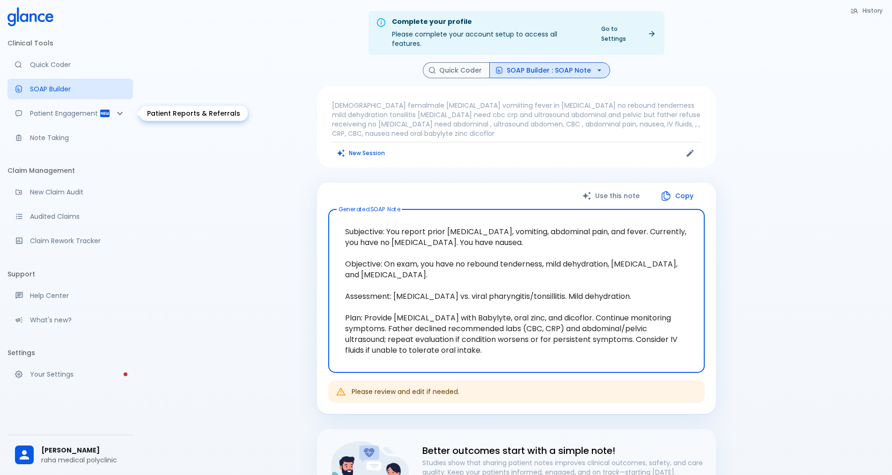
click at [89, 123] on div "Patient Engagement" at bounding box center [70, 113] width 126 height 21
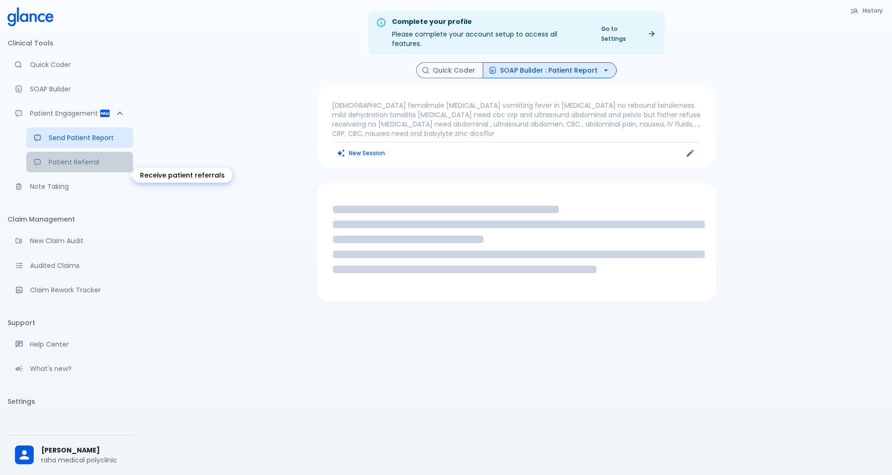
click at [70, 172] on link "Patient Referral" at bounding box center [79, 162] width 107 height 21
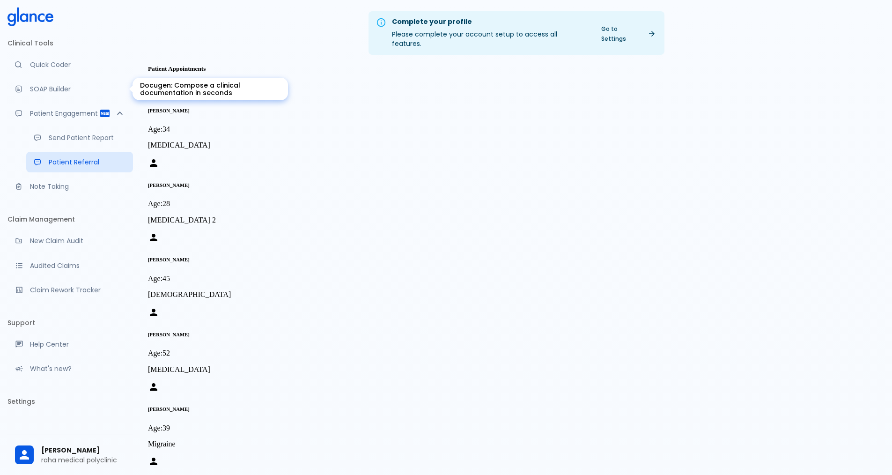
click at [49, 85] on p "SOAP Builder" at bounding box center [78, 88] width 96 height 9
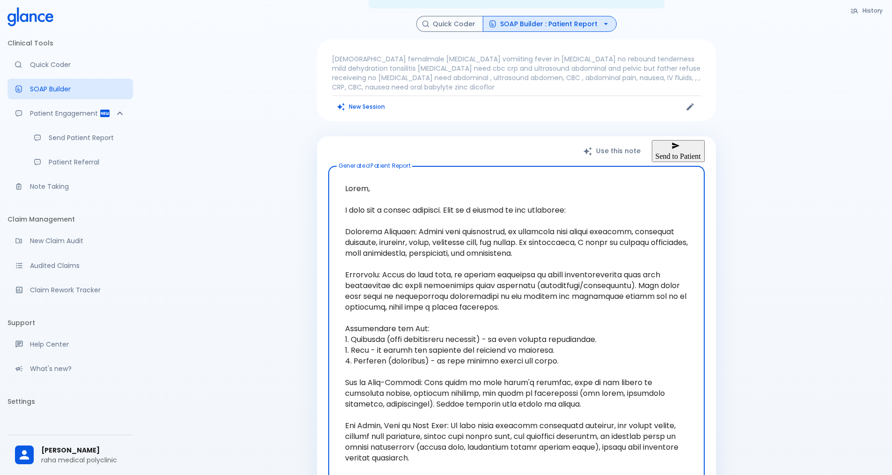
scroll to position [47, 0]
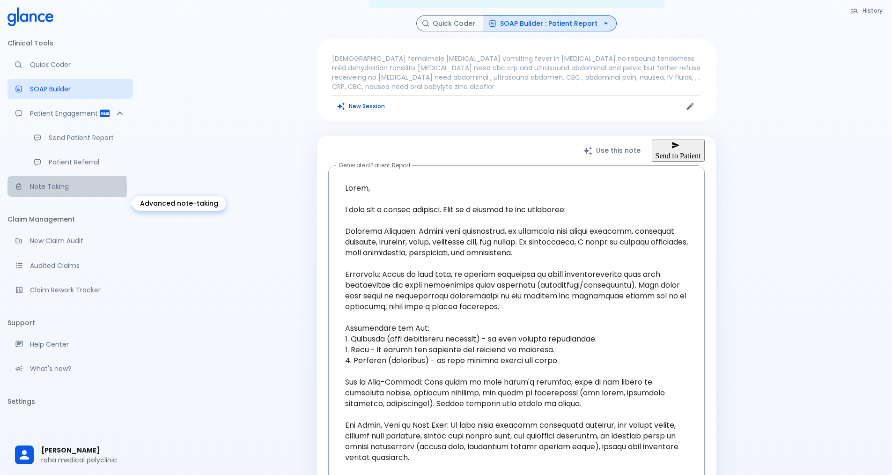
click at [28, 190] on div "Advanced note-taking" at bounding box center [22, 186] width 15 height 7
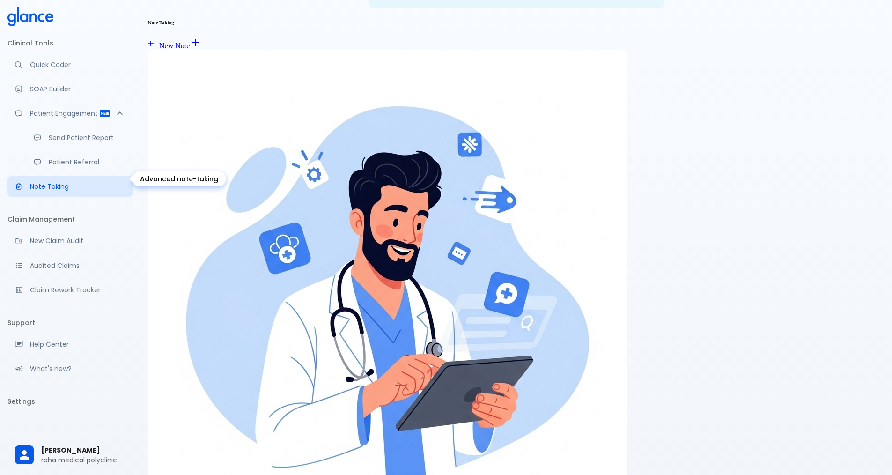
scroll to position [22, 0]
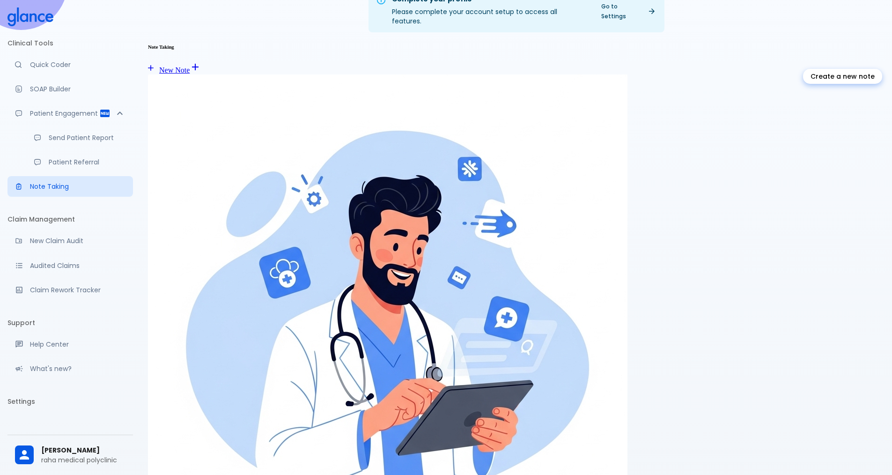
click at [190, 66] on link "New Note" at bounding box center [169, 70] width 42 height 8
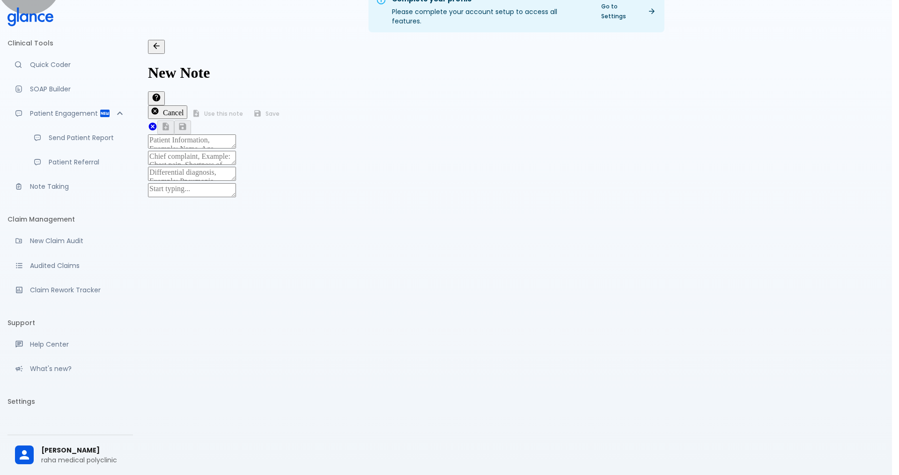
click at [185, 134] on textarea at bounding box center [192, 141] width 88 height 14
type textarea "35 [DEMOGRAPHIC_DATA]"
click at [253, 151] on div "x" at bounding box center [516, 159] width 737 height 16
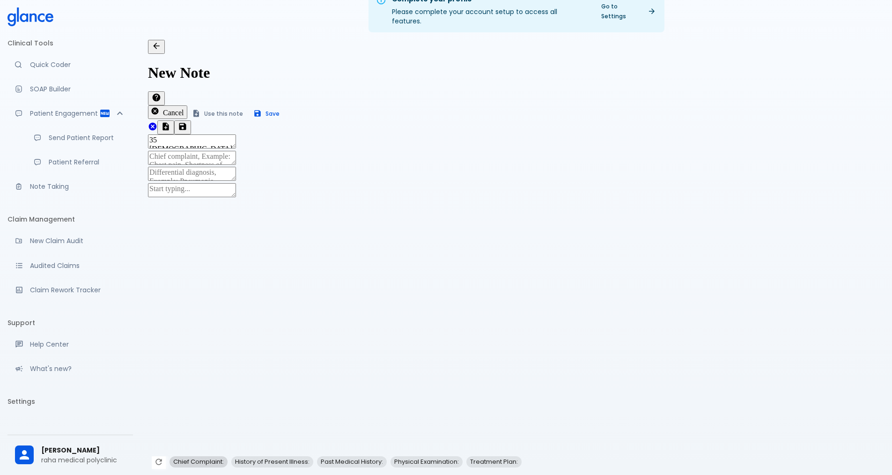
click at [199, 458] on span "Chief Complaint:" at bounding box center [199, 461] width 58 height 7
click at [229, 458] on span "viral illness" at bounding box center [227, 461] width 40 height 7
click at [370, 458] on span "[MEDICAL_DATA]" at bounding box center [361, 461] width 59 height 7
type textarea "• fever viral illness, [MEDICAL_DATA]"
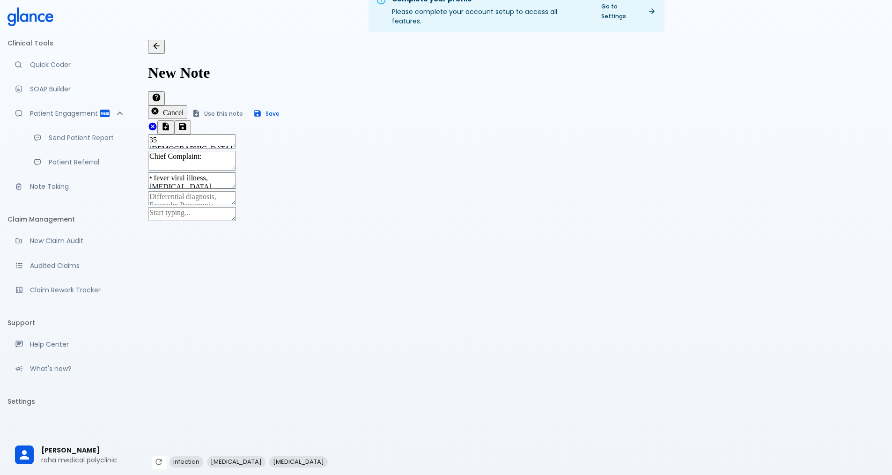
click at [250, 191] on div "x" at bounding box center [516, 199] width 737 height 16
click at [359, 458] on span "Laboratory findings:" at bounding box center [364, 461] width 67 height 7
click at [214, 458] on span "dehydration" at bounding box center [192, 461] width 45 height 7
click at [369, 458] on span "stool analysis" at bounding box center [344, 461] width 49 height 7
type textarea "• dehydration • stool analysis •"
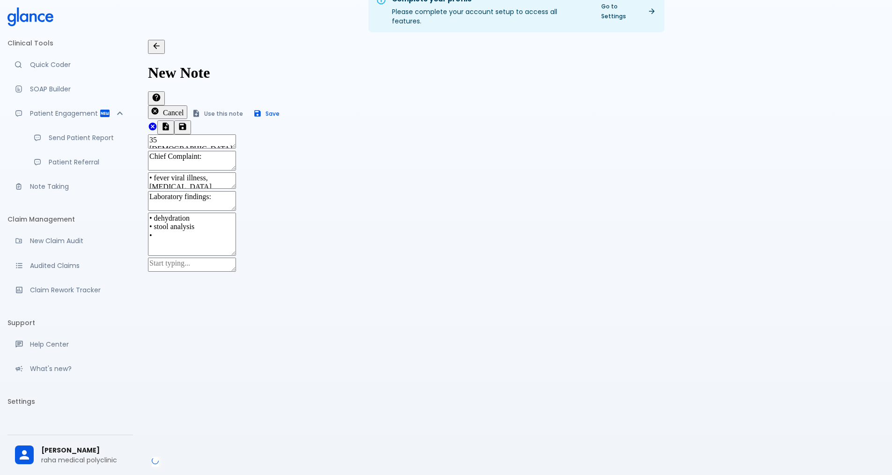
click at [198, 273] on div "x" at bounding box center [516, 266] width 737 height 16
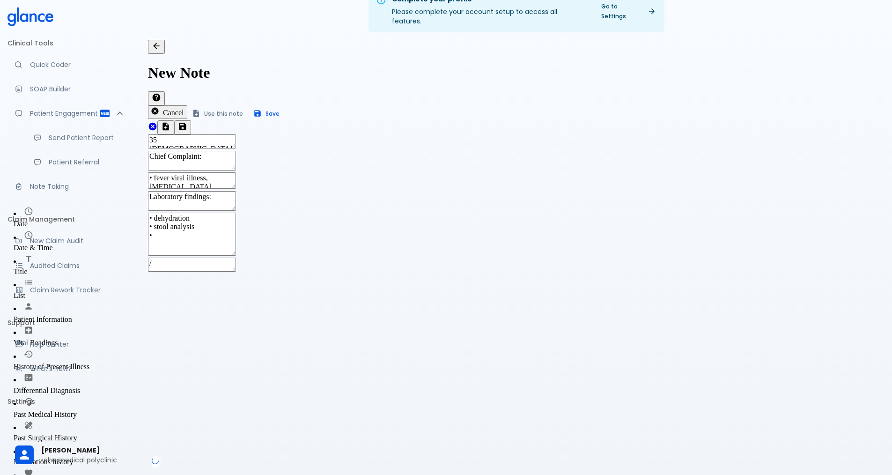
scroll to position [47, 0]
click at [80, 386] on span "Differential Diagnosis" at bounding box center [47, 390] width 66 height 8
type textarea "Differential Diagnosis"
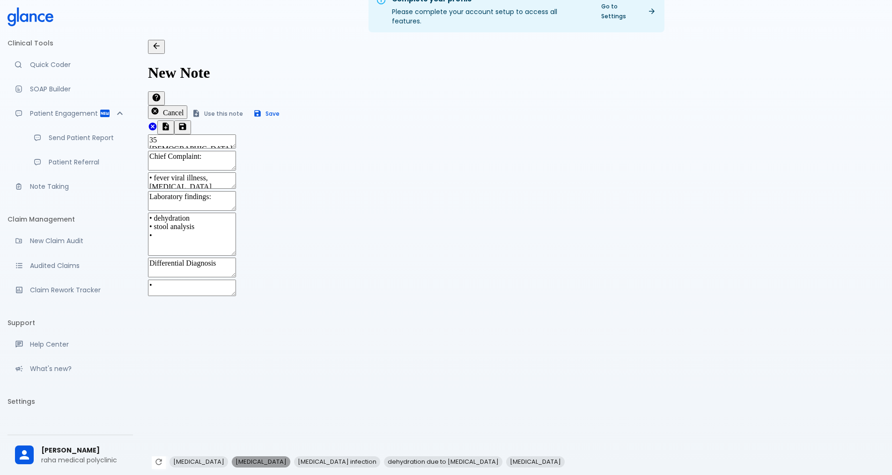
click at [280, 458] on span "[MEDICAL_DATA]" at bounding box center [261, 461] width 59 height 7
type textarea "• [MEDICAL_DATA] •"
click at [223, 311] on div at bounding box center [516, 311] width 737 height 0
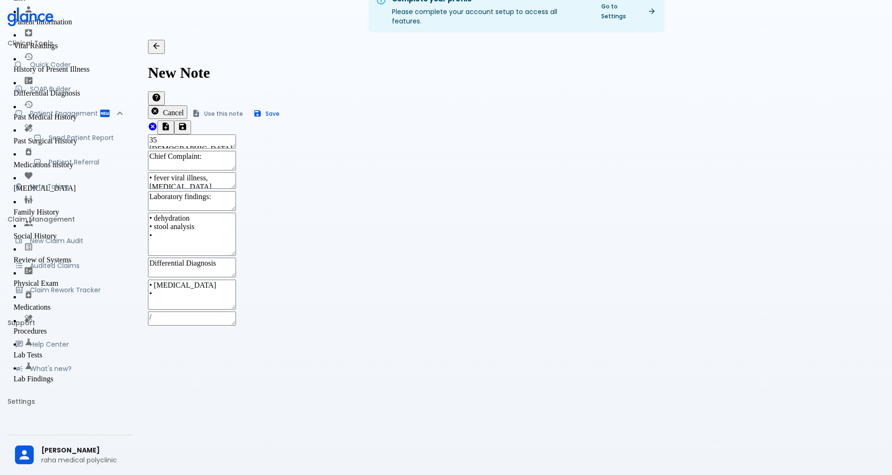
scroll to position [197, 0]
click at [89, 290] on li "Medications" at bounding box center [52, 301] width 76 height 22
type textarea "Medications"
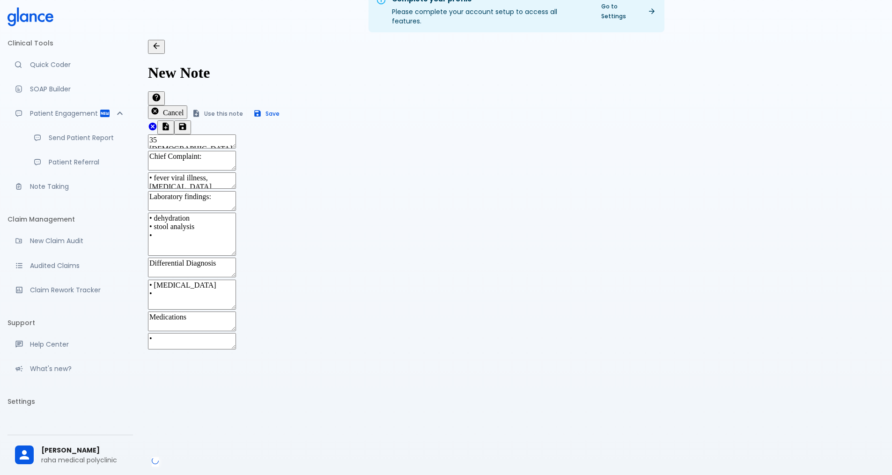
scroll to position [33, 0]
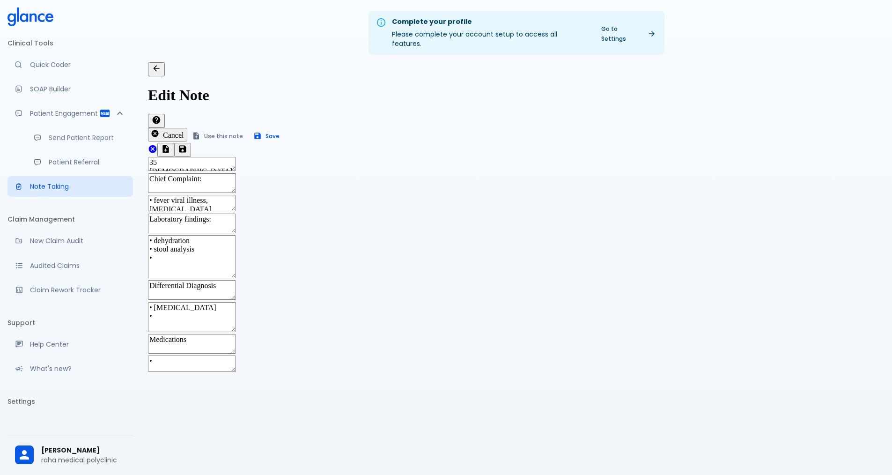
click at [702, 128] on div "Cancel Use this note Save" at bounding box center [516, 135] width 737 height 15
click at [285, 129] on button "Save" at bounding box center [267, 136] width 37 height 14
click at [26, 34] on li "Clinical Tools" at bounding box center [70, 43] width 126 height 22
click at [24, 20] on icon at bounding box center [30, 16] width 46 height 19
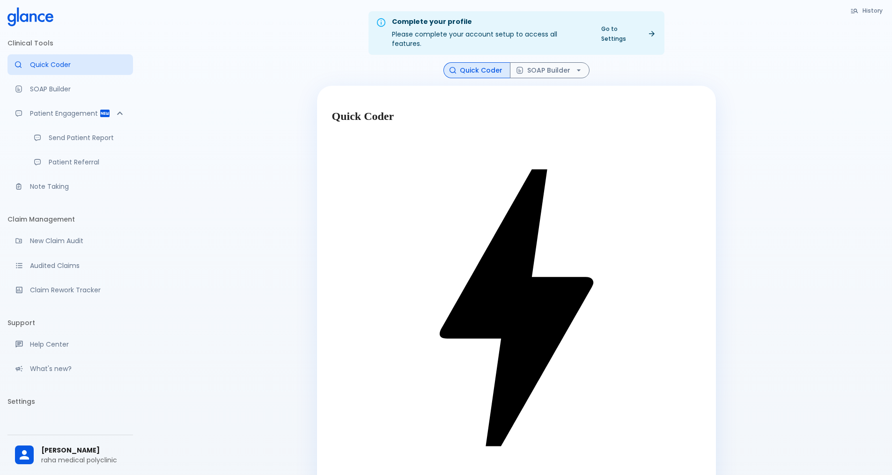
click at [69, 441] on div "[PERSON_NAME] raha medical polyclinic" at bounding box center [70, 455] width 126 height 32
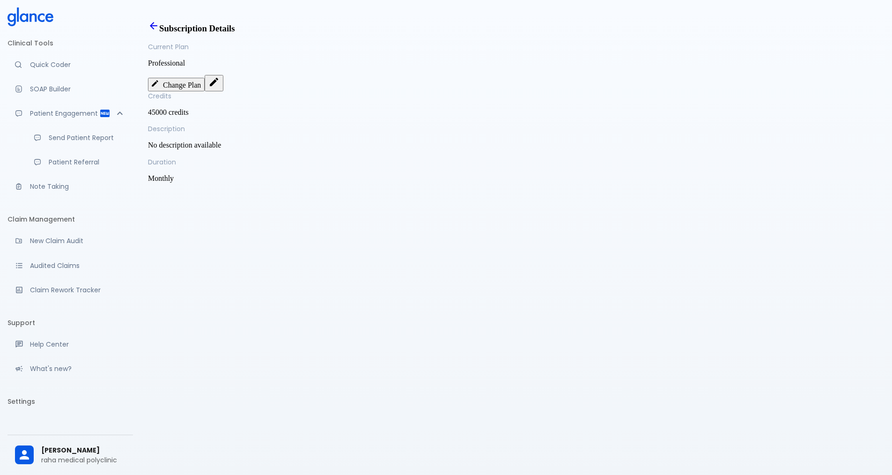
click at [728, 106] on div "Current Plan Professional Change Plan Credits 45000 credits Description No desc…" at bounding box center [516, 112] width 737 height 140
click at [205, 91] on button "Change Plan" at bounding box center [176, 84] width 57 height 13
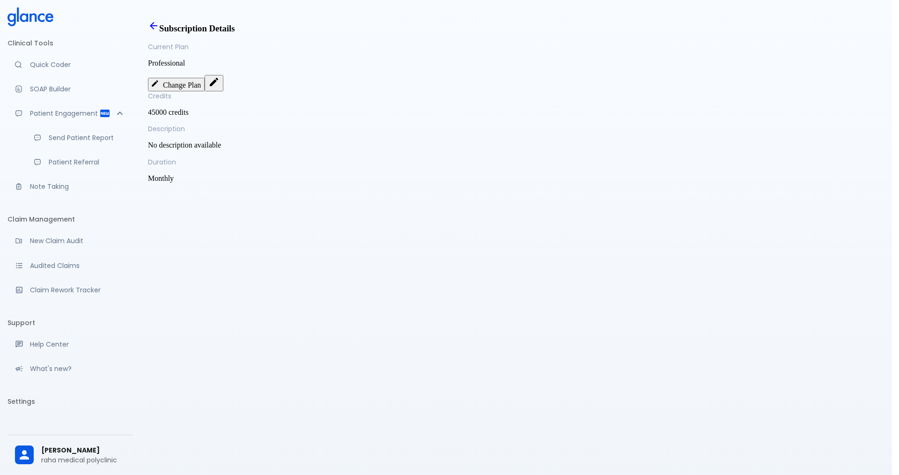
click at [37, 170] on link "Patient Referral" at bounding box center [79, 162] width 107 height 21
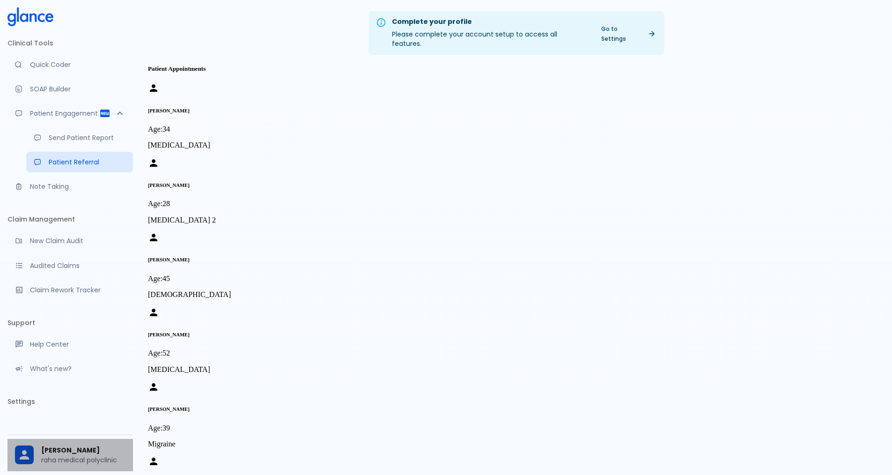
click at [14, 449] on div "[PERSON_NAME] raha medical polyclinic" at bounding box center [70, 455] width 126 height 32
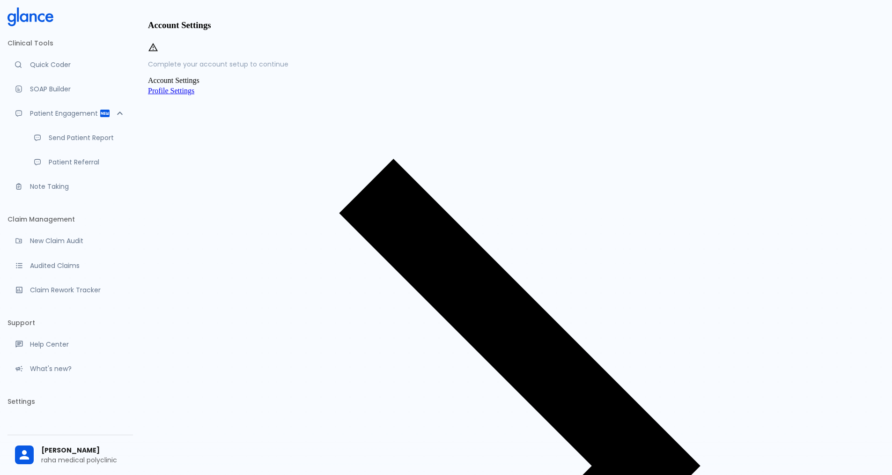
click at [194, 95] on span "Profile Settings" at bounding box center [171, 91] width 46 height 8
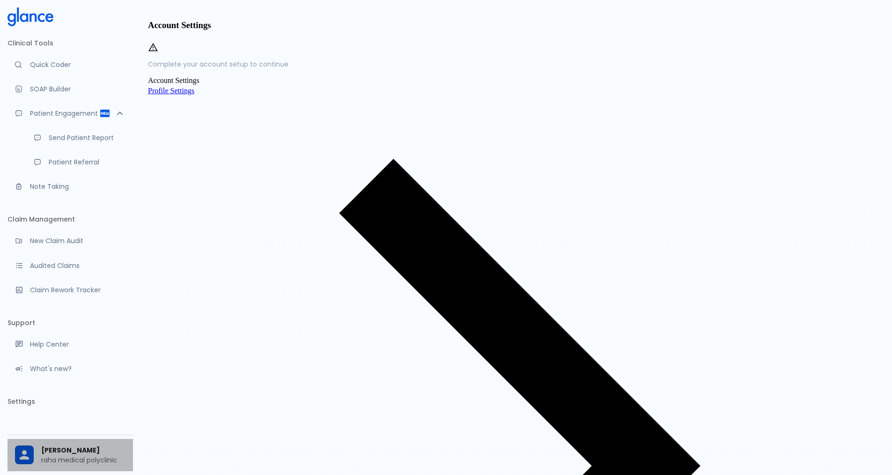
click at [22, 462] on icon at bounding box center [24, 455] width 14 height 14
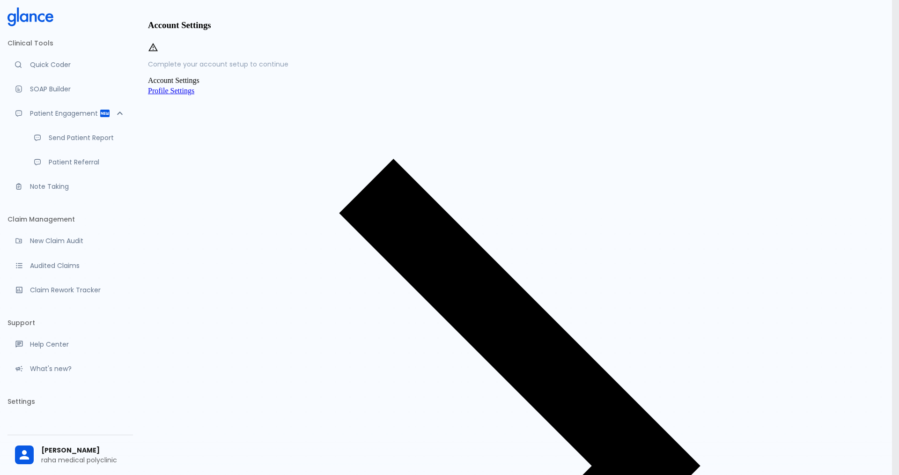
click at [352, 340] on div at bounding box center [449, 237] width 899 height 475
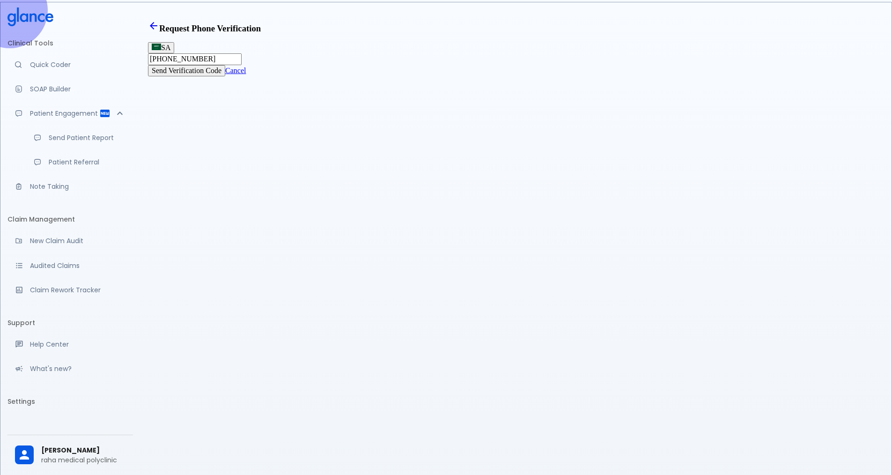
click at [246, 74] on link "Cancel" at bounding box center [235, 70] width 21 height 8
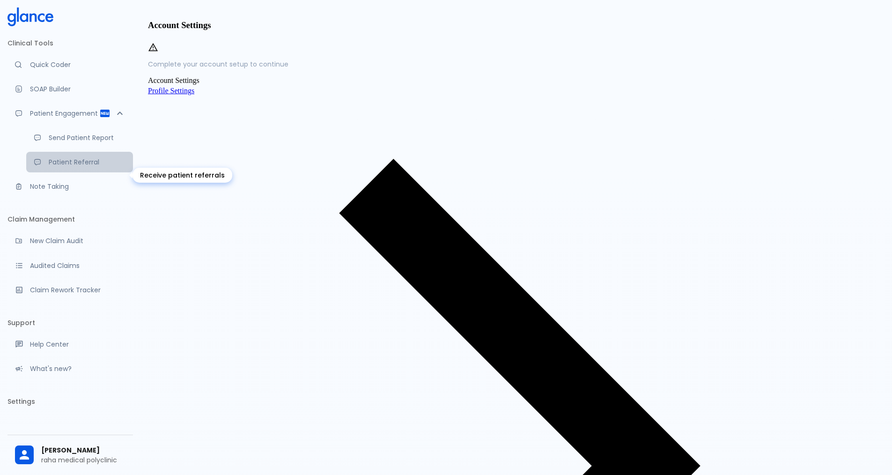
click at [45, 170] on link "Patient Referral" at bounding box center [79, 162] width 107 height 21
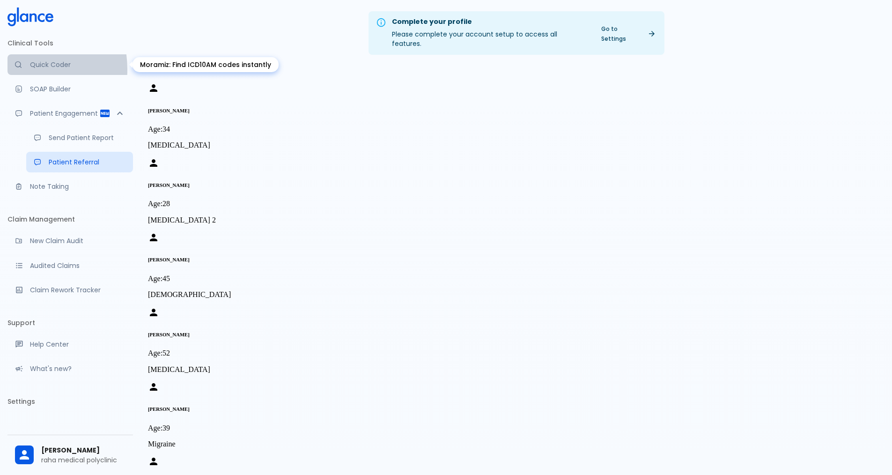
click at [14, 69] on link "Quick Coder" at bounding box center [70, 64] width 126 height 21
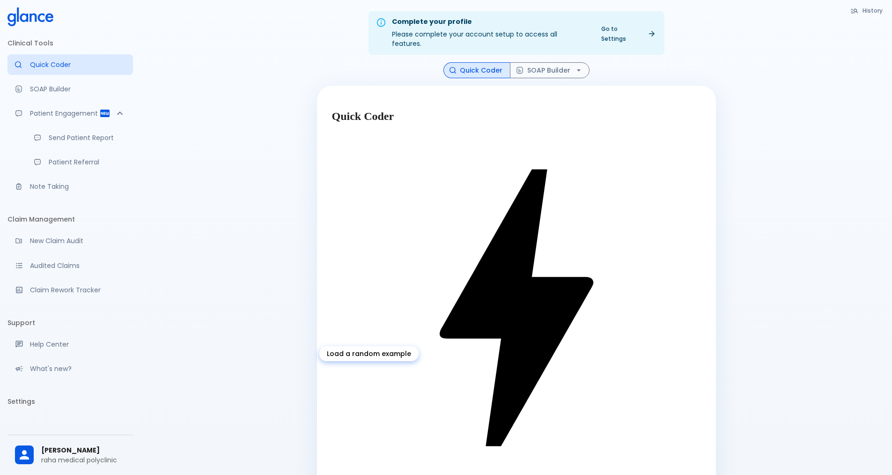
type textarea "30F, weight loss, [MEDICAL_DATA], [MEDICAL_DATA], HR 121, [MEDICAL_DATA], TSH u…"
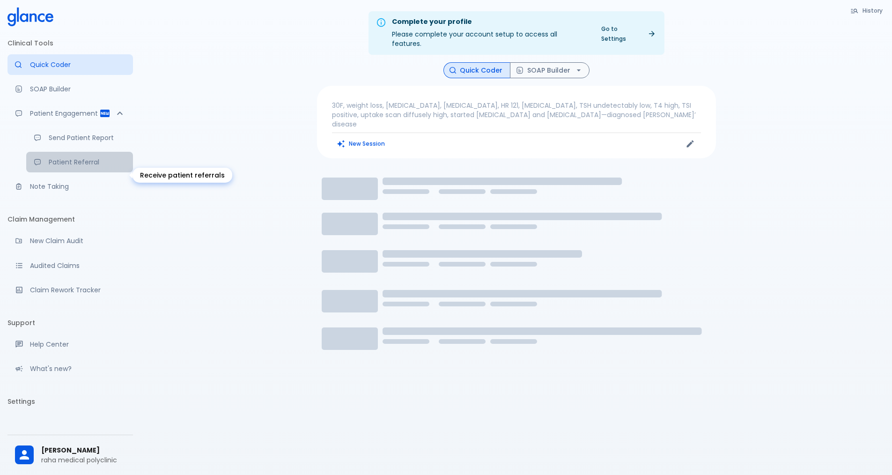
click at [51, 170] on link "Patient Referral" at bounding box center [79, 162] width 107 height 21
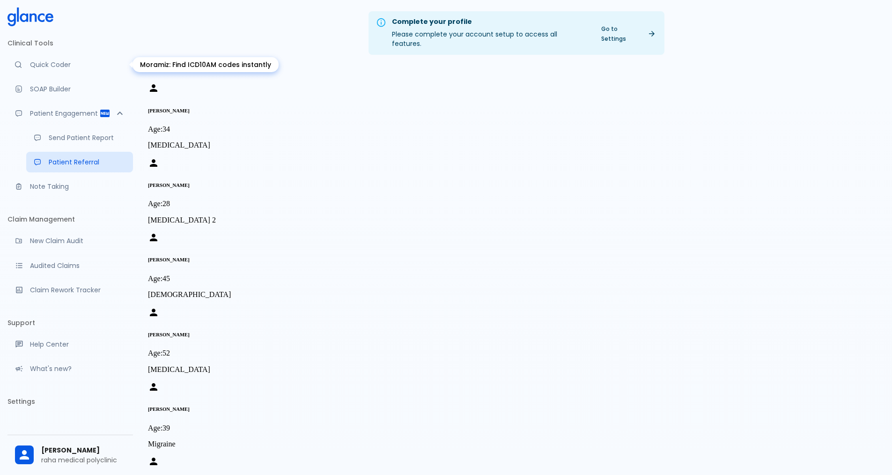
click at [59, 73] on link "Quick Coder" at bounding box center [70, 64] width 126 height 21
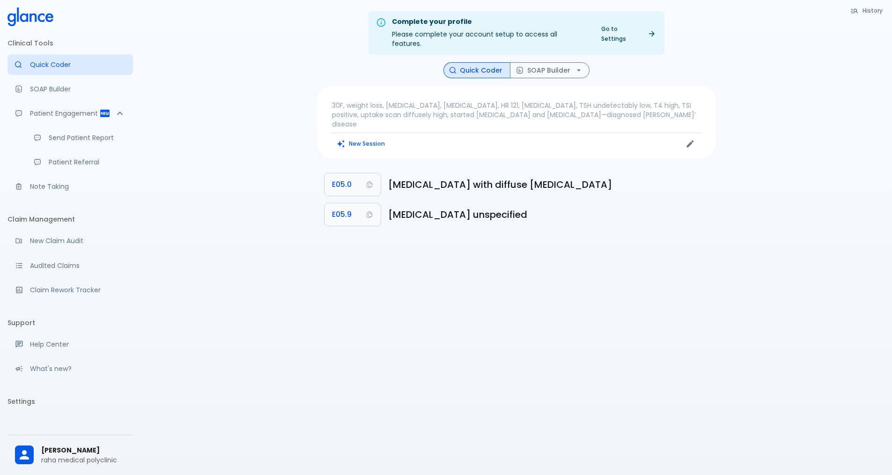
click at [432, 137] on div "New Session" at bounding box center [424, 144] width 185 height 14
click at [342, 101] on p "30F, weight loss, [MEDICAL_DATA], [MEDICAL_DATA], HR 121, [MEDICAL_DATA], TSH u…" at bounding box center [516, 115] width 369 height 28
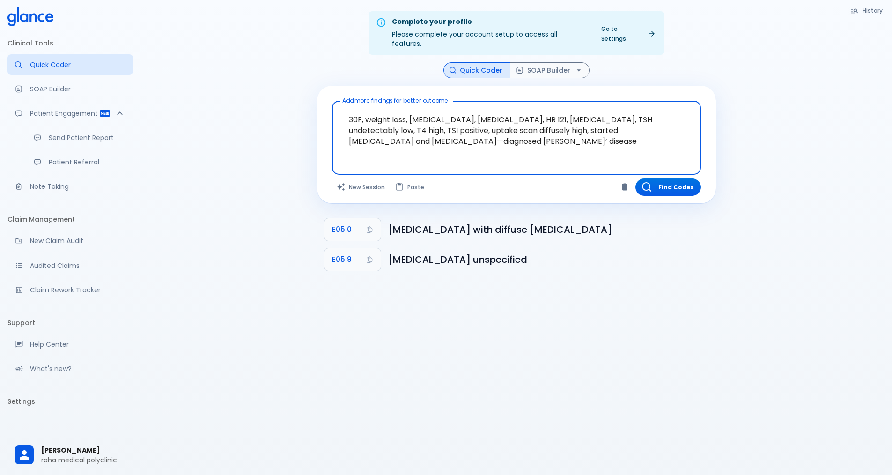
drag, startPoint x: 348, startPoint y: 106, endPoint x: 502, endPoint y: 151, distance: 160.9
click at [502, 151] on div "30F, weight loss, [MEDICAL_DATA], [MEDICAL_DATA], HR 121, [MEDICAL_DATA], TSH u…" at bounding box center [516, 138] width 369 height 74
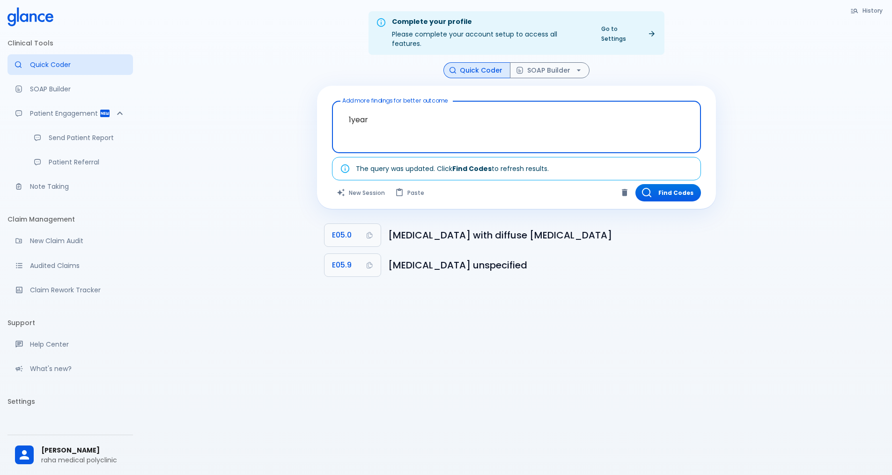
click at [348, 111] on textarea "1year" at bounding box center [517, 120] width 356 height 30
click at [349, 111] on textarea "1year" at bounding box center [517, 120] width 356 height 30
click at [353, 110] on textarea "1year" at bounding box center [517, 120] width 356 height 30
drag, startPoint x: 372, startPoint y: 109, endPoint x: 337, endPoint y: 111, distance: 34.7
click at [338, 111] on div "1year x Add more findings for better outcome" at bounding box center [516, 127] width 369 height 52
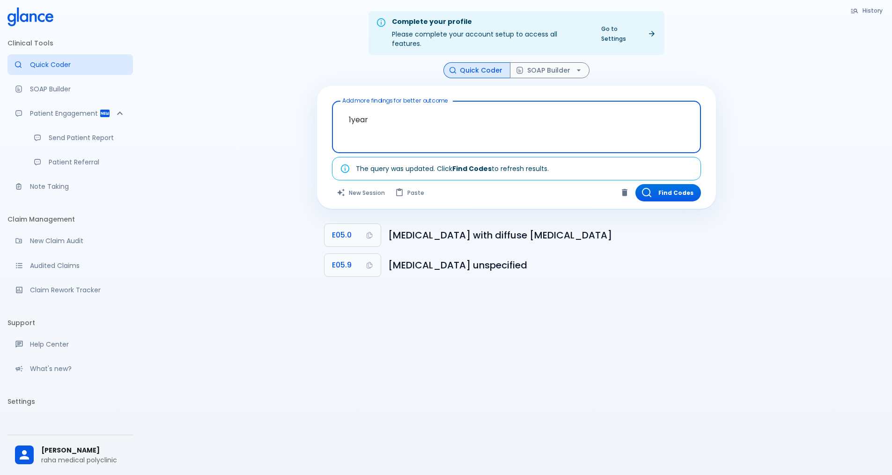
click at [353, 107] on textarea "1year" at bounding box center [517, 120] width 356 height 30
click at [406, 113] on textarea "1 [PERSON_NAME] year" at bounding box center [517, 120] width 356 height 30
click at [406, 110] on textarea "1 [PERSON_NAME] year" at bounding box center [517, 120] width 356 height 30
type textarea "1 [PERSON_NAME] year weight 3.5 coming for follow up"
click at [677, 184] on button "Find Codes" at bounding box center [668, 192] width 66 height 17
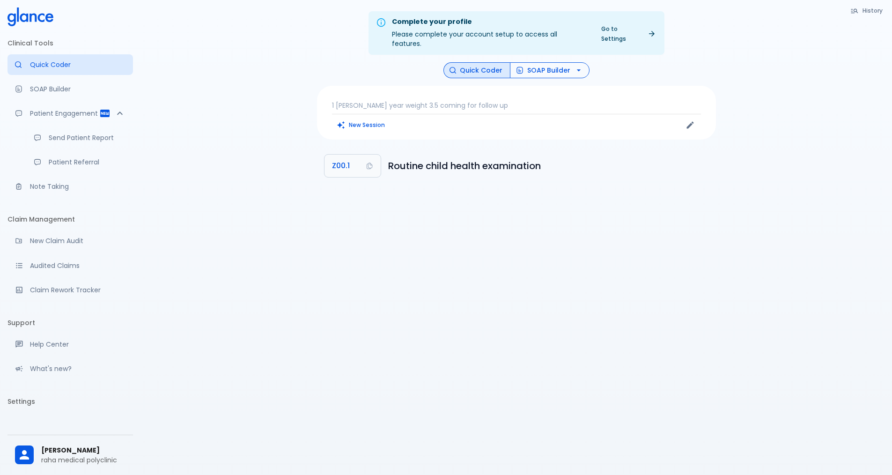
click at [561, 63] on button "SOAP Builder" at bounding box center [550, 70] width 80 height 16
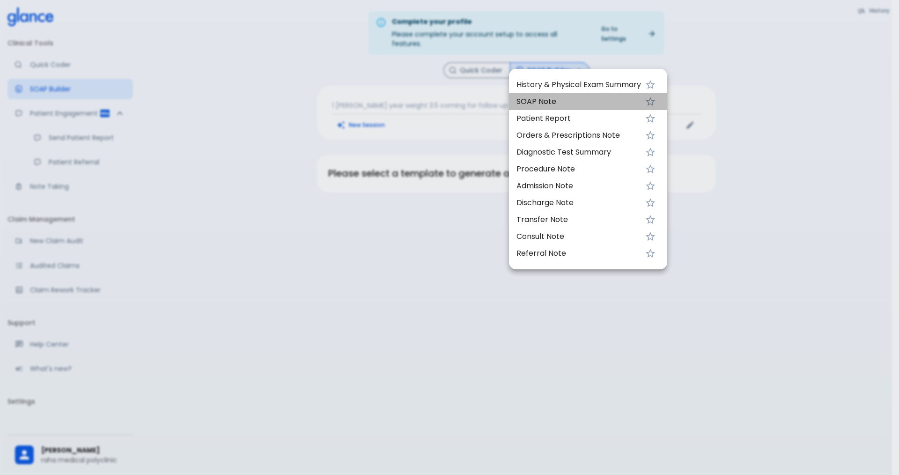
click at [533, 102] on span "SOAP Note" at bounding box center [579, 101] width 125 height 11
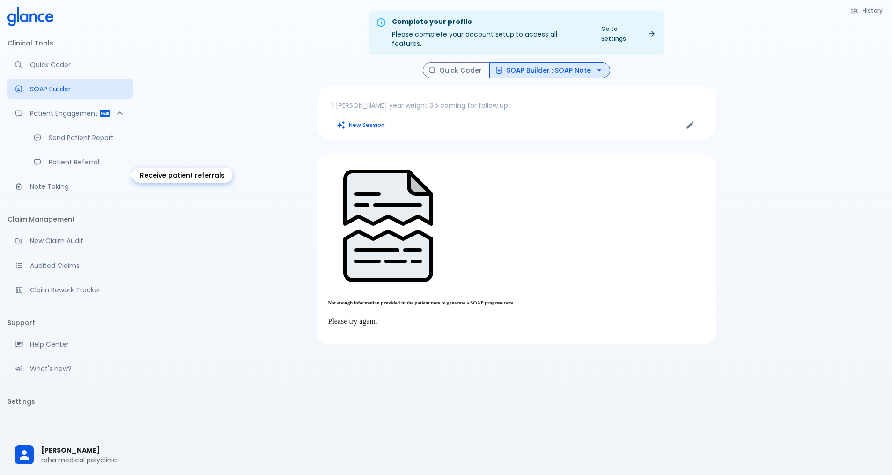
click at [89, 167] on p "Patient Referral" at bounding box center [87, 161] width 77 height 9
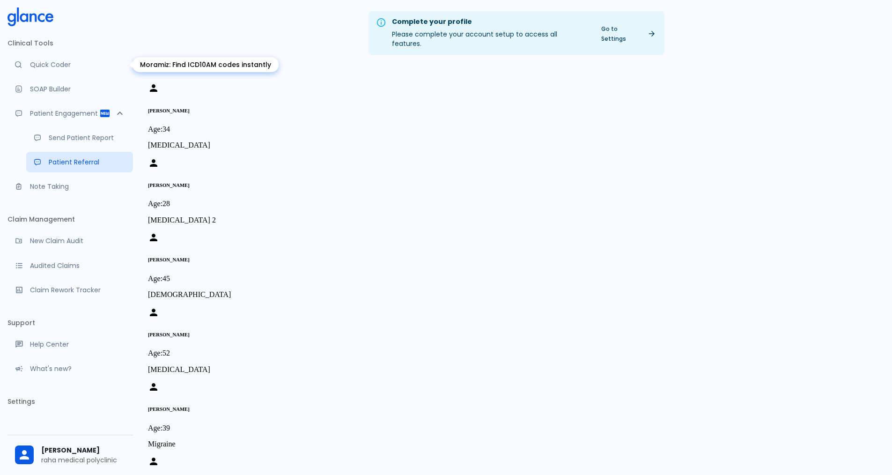
click at [95, 59] on link "Quick Coder" at bounding box center [70, 64] width 126 height 21
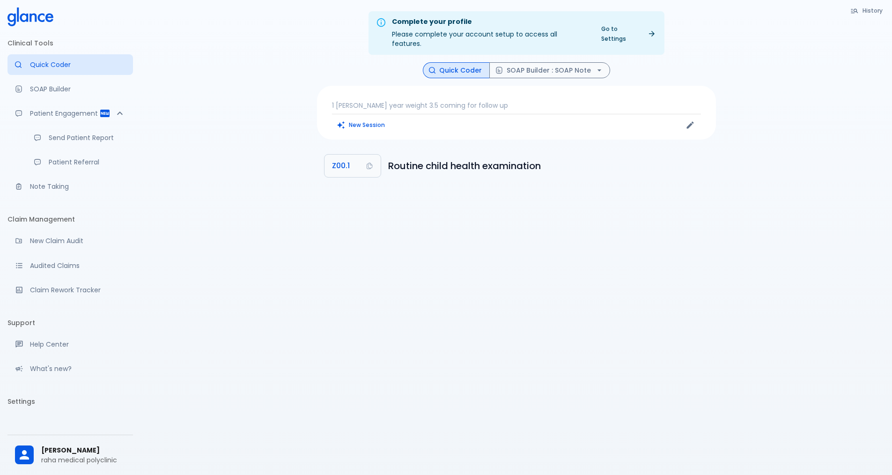
click at [490, 86] on div "1 [PERSON_NAME] year weight 3.5 coming for follow up New Session" at bounding box center [516, 113] width 399 height 54
click at [488, 101] on p "1 [PERSON_NAME] year weight 3.5 coming for follow up" at bounding box center [516, 105] width 369 height 9
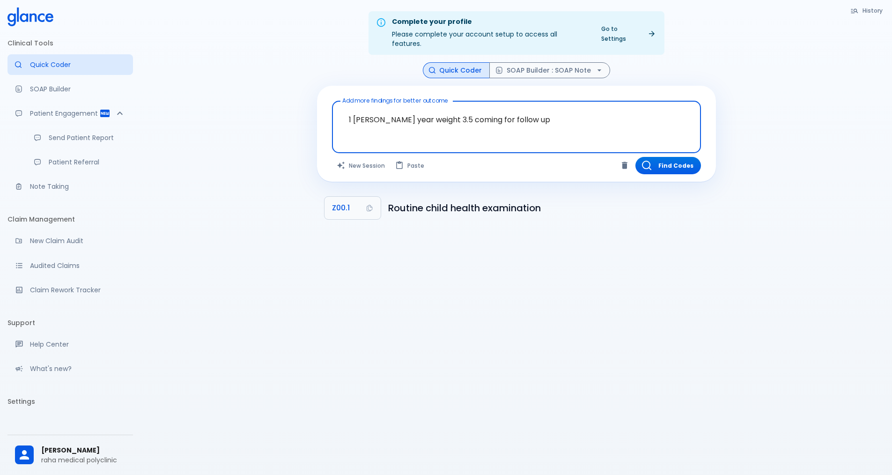
drag, startPoint x: 512, startPoint y: 108, endPoint x: 477, endPoint y: 110, distance: 34.7
click at [477, 110] on textarea "1 [PERSON_NAME] year weight 3.5 coming for follow up" at bounding box center [517, 120] width 356 height 30
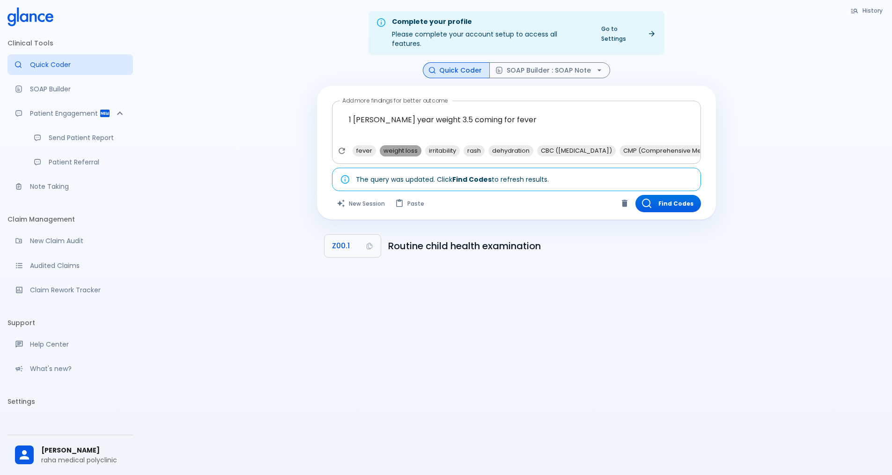
click at [405, 145] on span "weight loss" at bounding box center [401, 150] width 42 height 11
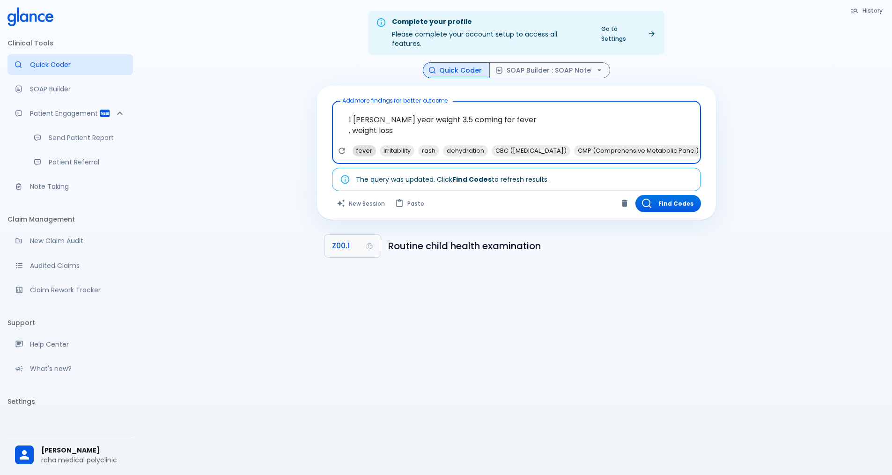
click at [362, 145] on span "fever" at bounding box center [364, 150] width 23 height 11
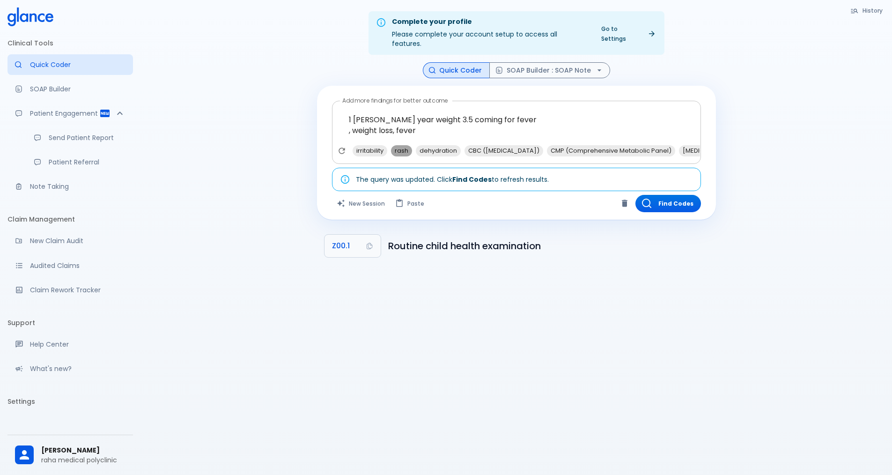
click at [398, 145] on span "rash" at bounding box center [401, 150] width 21 height 11
click at [422, 145] on span "dehydration" at bounding box center [413, 150] width 45 height 11
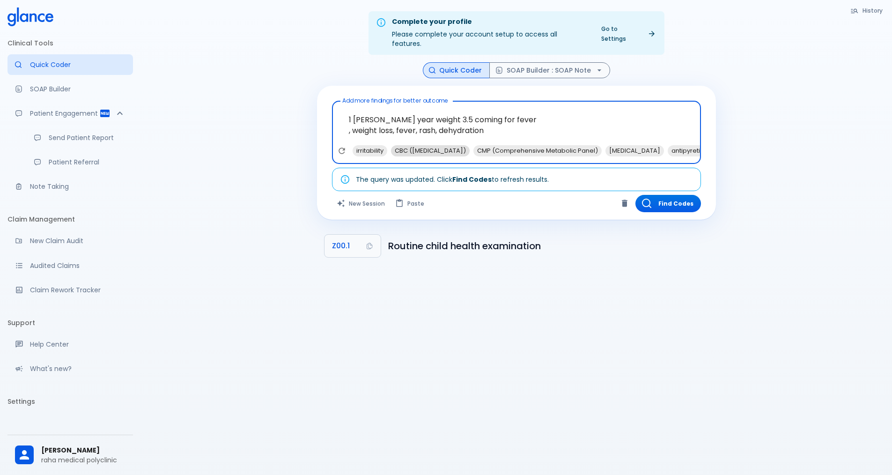
click at [447, 145] on span "CBC ([MEDICAL_DATA])" at bounding box center [430, 150] width 79 height 11
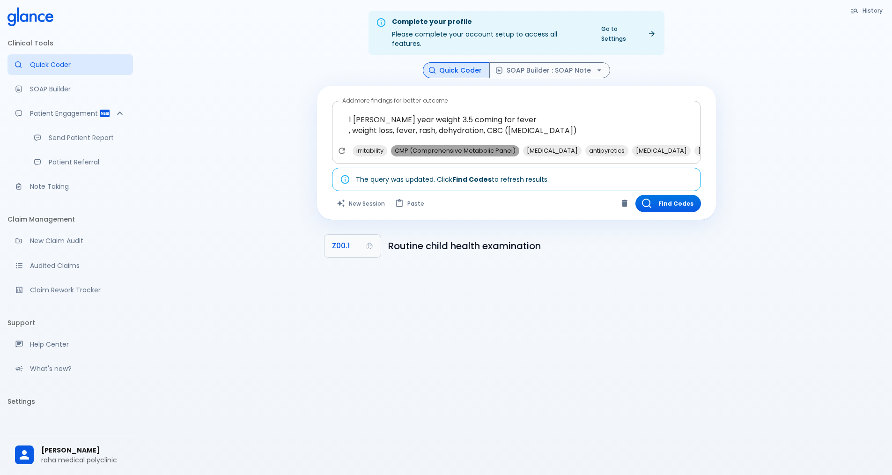
click at [497, 145] on span "CMP (Comprehensive Metabolic Panel)" at bounding box center [455, 150] width 128 height 11
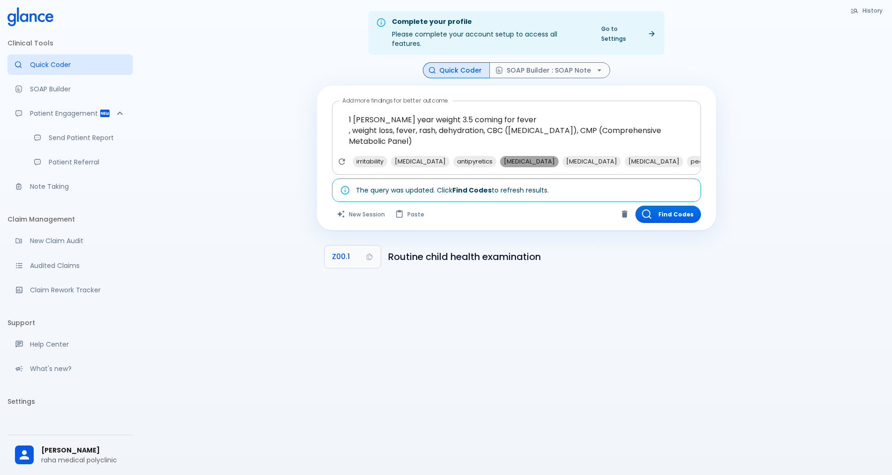
click at [516, 156] on span "[MEDICAL_DATA]" at bounding box center [529, 161] width 59 height 11
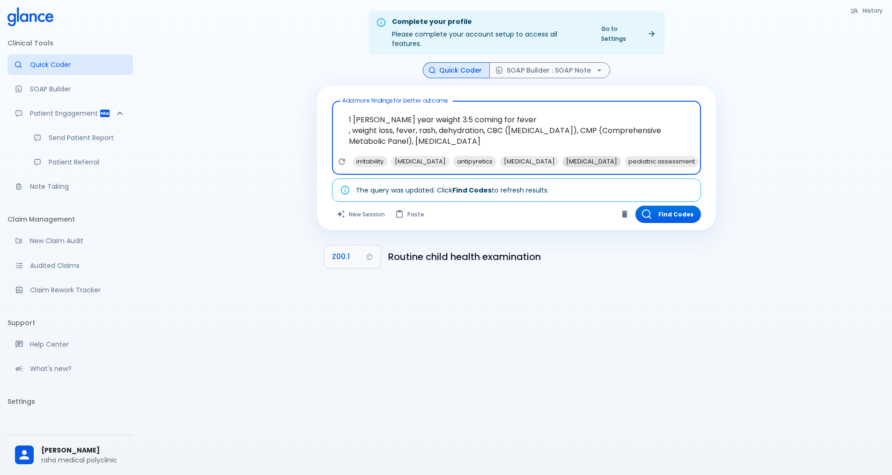
click at [562, 156] on span "[MEDICAL_DATA]" at bounding box center [591, 161] width 59 height 11
click at [500, 156] on span "[MEDICAL_DATA]" at bounding box center [529, 161] width 59 height 11
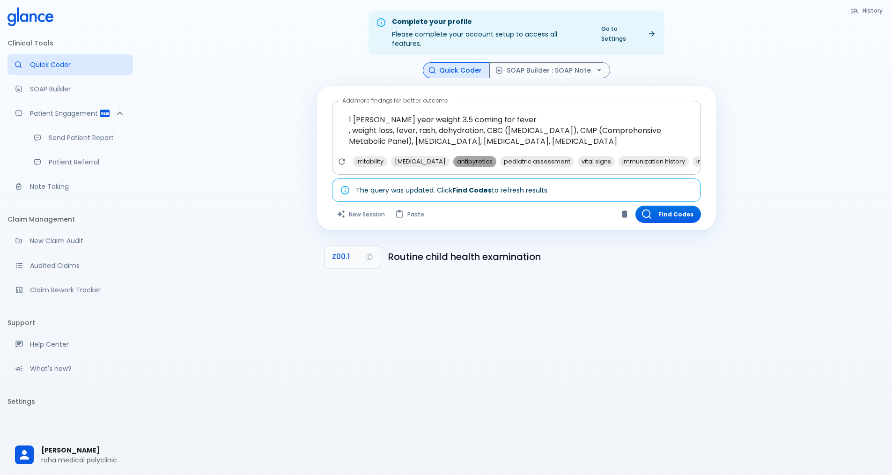
click at [458, 156] on span "antipyretics" at bounding box center [474, 161] width 43 height 11
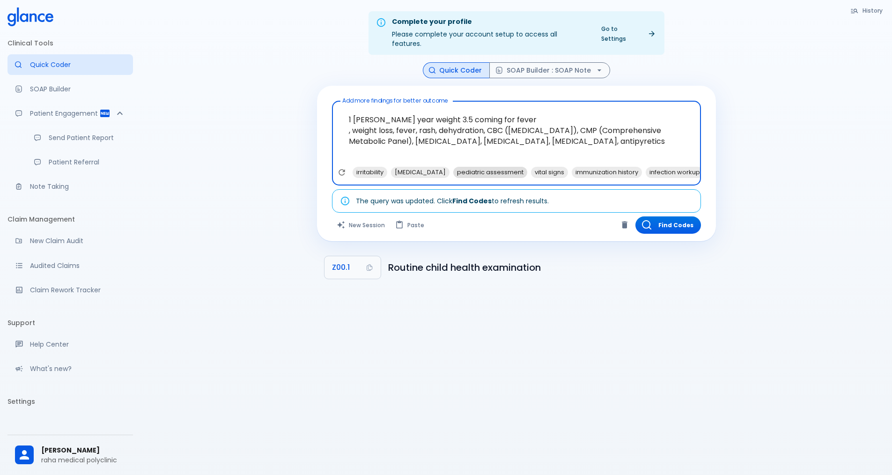
click at [402, 167] on span "[MEDICAL_DATA]" at bounding box center [420, 172] width 59 height 11
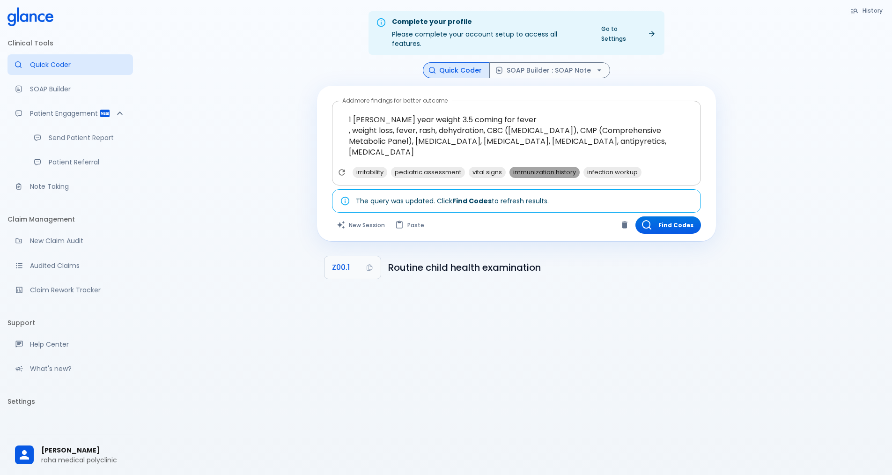
click at [527, 167] on span "immunization history" at bounding box center [545, 172] width 70 height 11
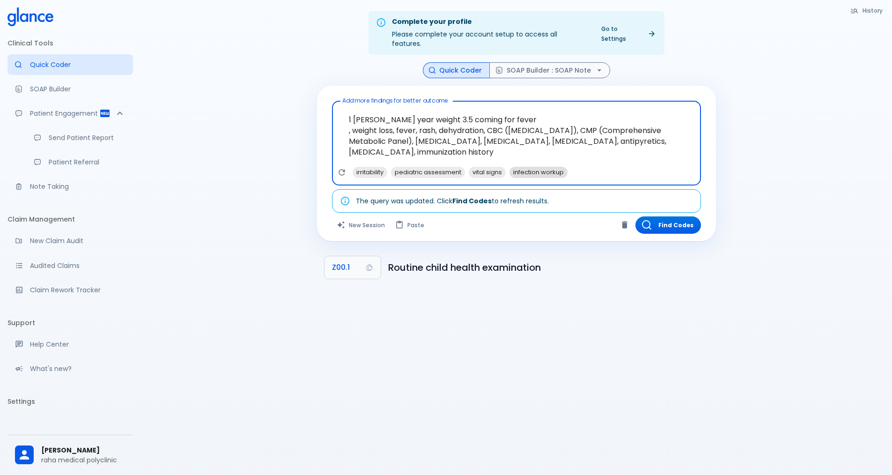
click at [551, 167] on span "infection workup" at bounding box center [539, 172] width 58 height 11
click at [495, 167] on span "vital signs" at bounding box center [487, 172] width 37 height 11
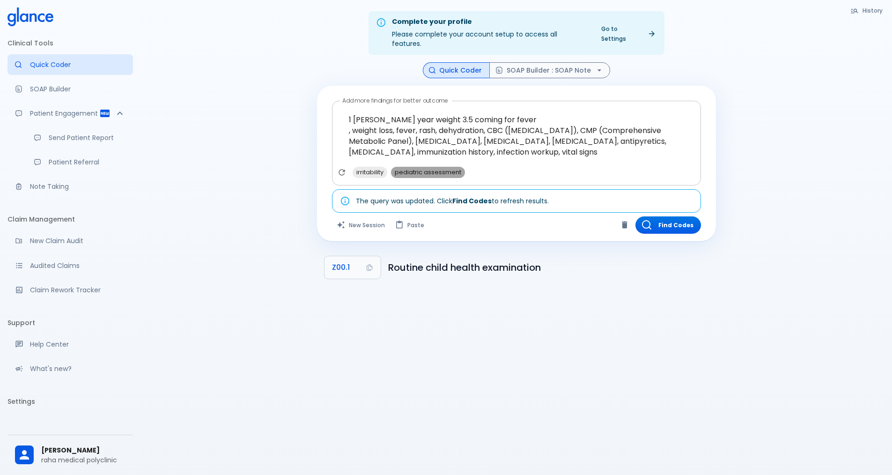
click at [446, 168] on span "pediatric assessment" at bounding box center [428, 172] width 74 height 11
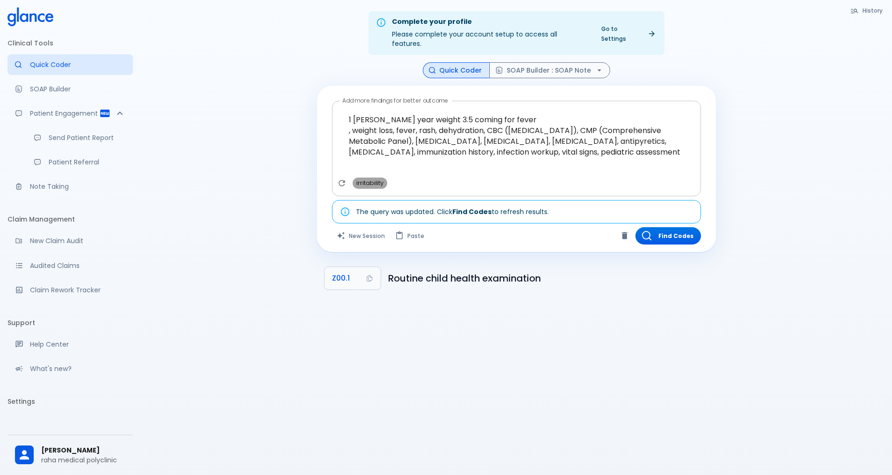
click at [369, 177] on span "irritability" at bounding box center [370, 182] width 35 height 11
type textarea "1 [PERSON_NAME] year weight 3.5 coming for fever , weight loss, fever, rash, de…"
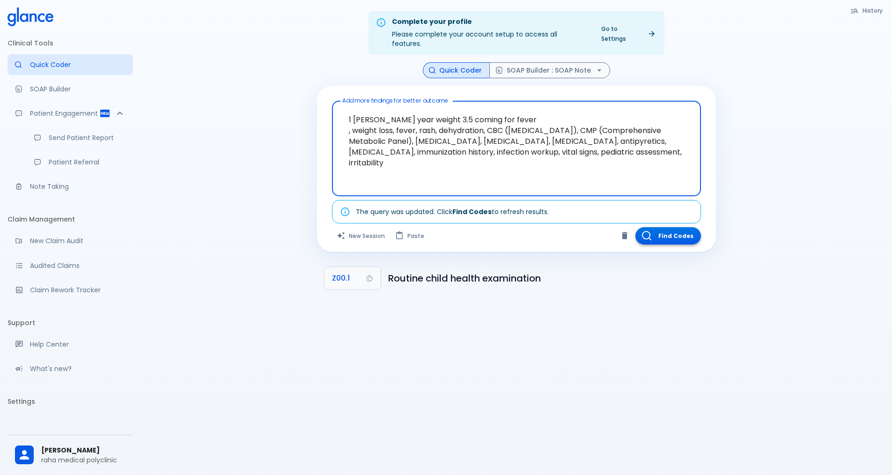
click at [664, 227] on button "Find Codes" at bounding box center [668, 235] width 66 height 17
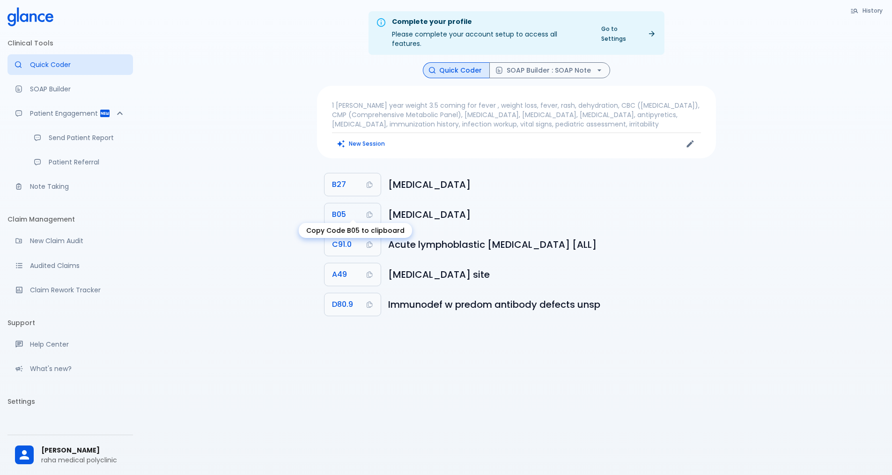
click at [369, 211] on icon "Copy Code B05 to clipboard" at bounding box center [369, 214] width 7 height 7
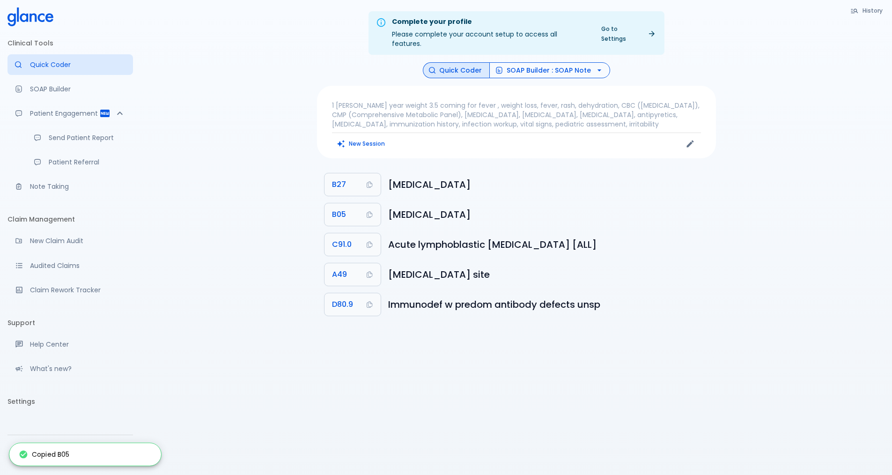
click at [557, 62] on button "SOAP Builder : SOAP Note" at bounding box center [549, 70] width 121 height 16
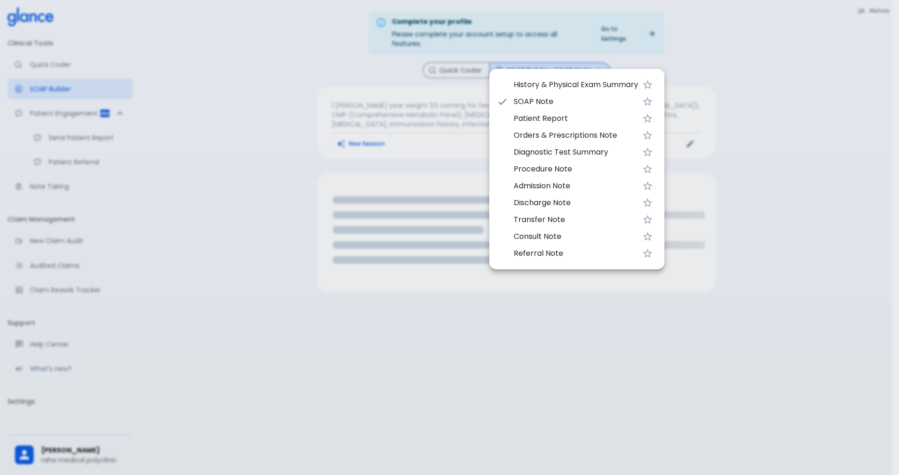
click at [530, 102] on span "SOAP Note" at bounding box center [576, 101] width 125 height 11
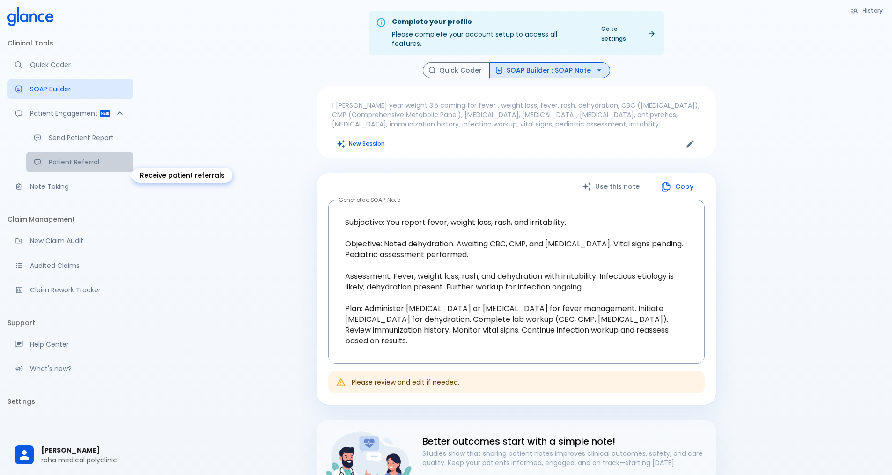
click at [64, 167] on p "Patient Referral" at bounding box center [87, 161] width 77 height 9
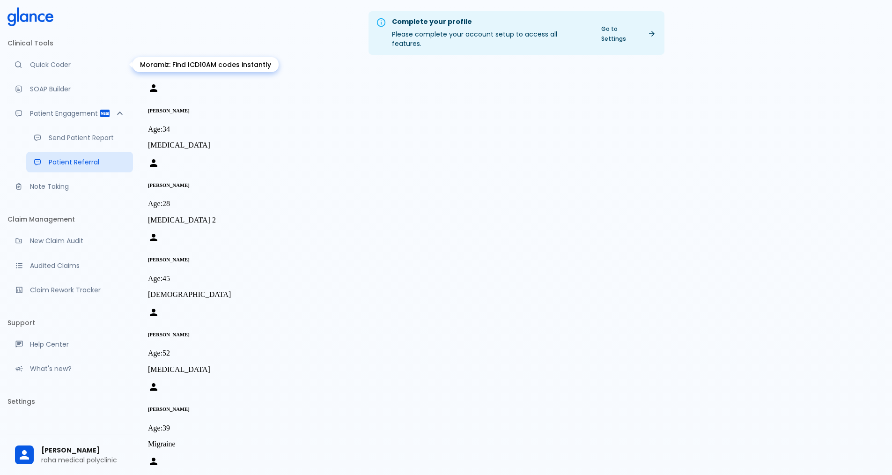
click at [57, 62] on p "Quick Coder" at bounding box center [78, 64] width 96 height 9
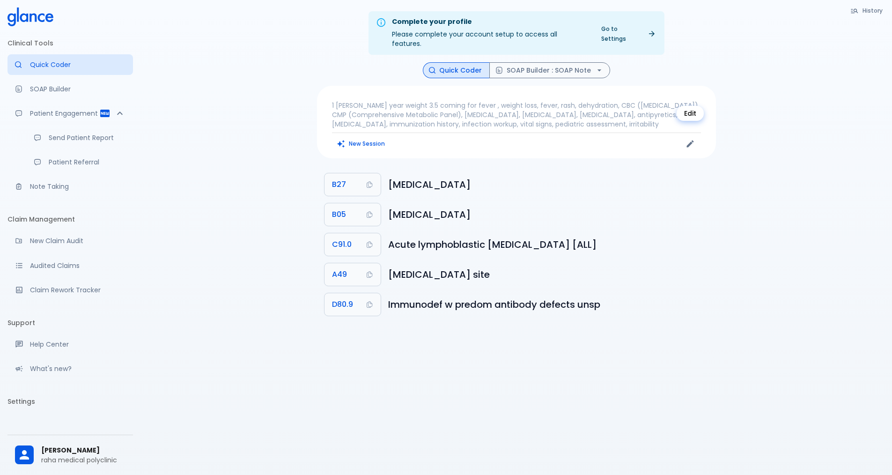
click at [687, 139] on icon "Edit" at bounding box center [690, 143] width 9 height 9
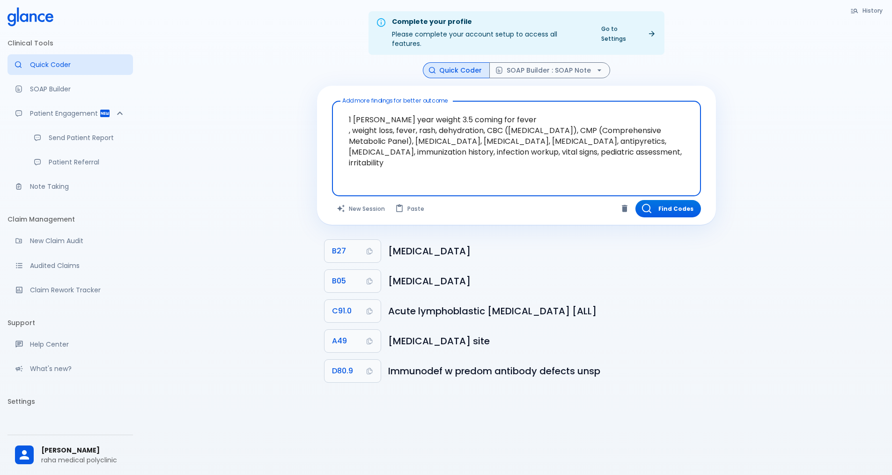
drag, startPoint x: 347, startPoint y: 108, endPoint x: 454, endPoint y: 182, distance: 129.9
click at [454, 182] on div "1 [PERSON_NAME] year weight 3.5 coming for fever , weight loss, fever, rash, de…" at bounding box center [516, 149] width 369 height 96
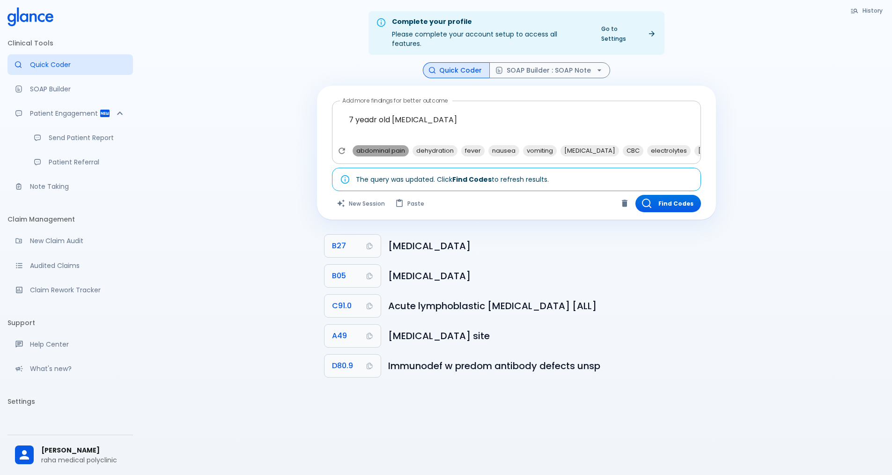
click at [382, 145] on span "abdominal pain" at bounding box center [381, 150] width 56 height 11
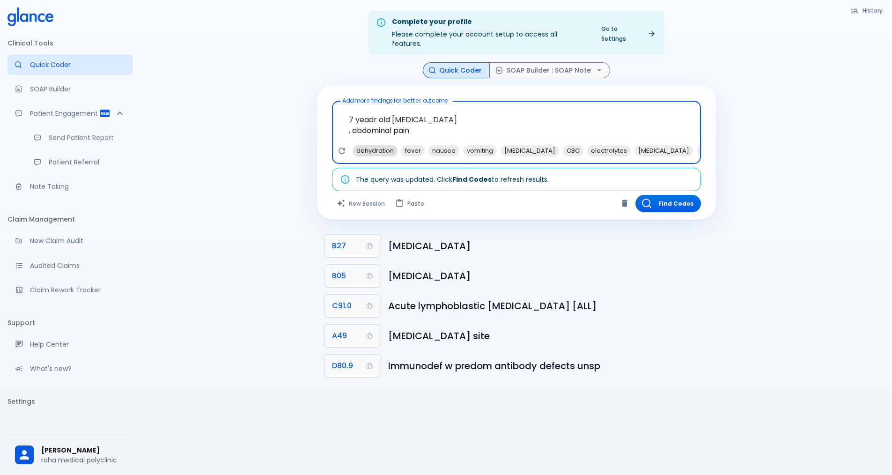
click at [385, 145] on span "dehydration" at bounding box center [375, 150] width 45 height 11
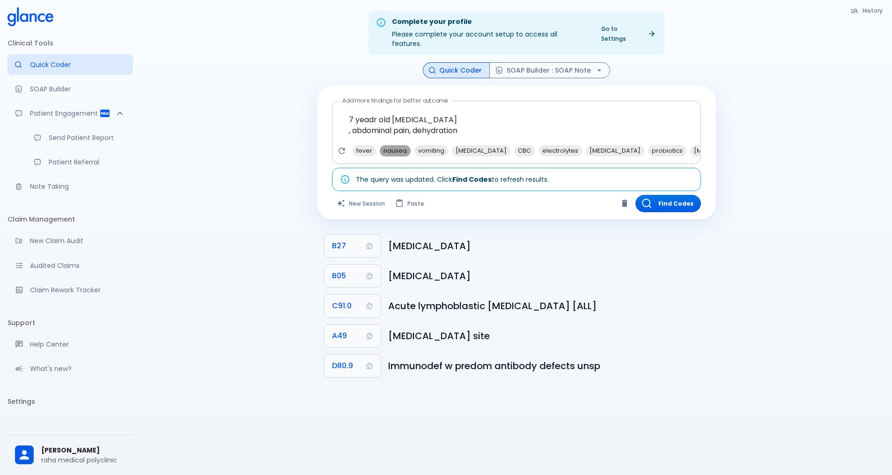
click at [385, 145] on span "nausea" at bounding box center [395, 150] width 31 height 11
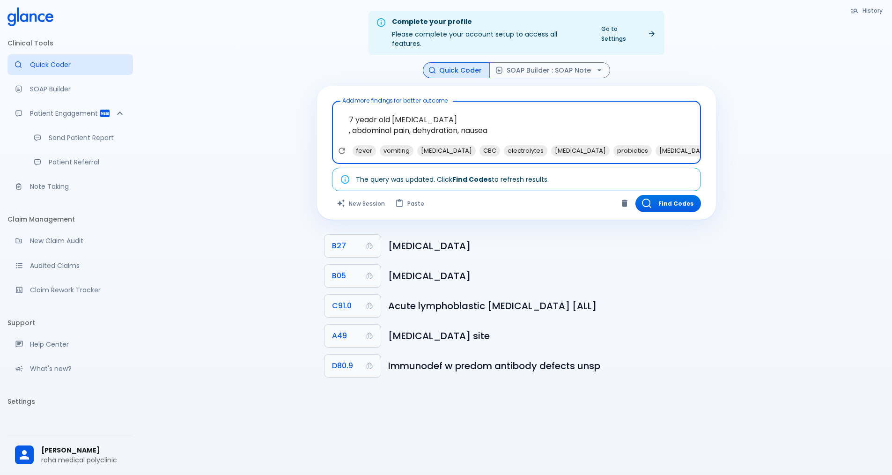
click at [385, 145] on span "vomiting" at bounding box center [397, 150] width 34 height 11
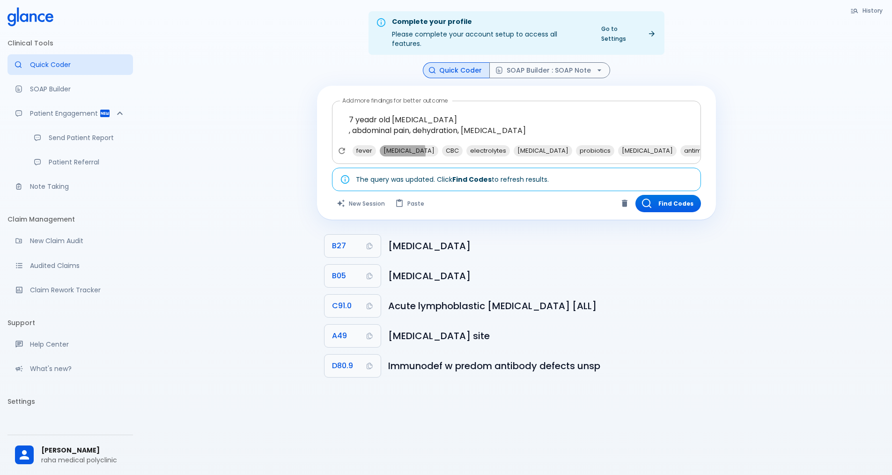
click at [385, 145] on span "[MEDICAL_DATA]" at bounding box center [409, 150] width 59 height 11
click at [385, 145] on span "CBC" at bounding box center [390, 150] width 21 height 11
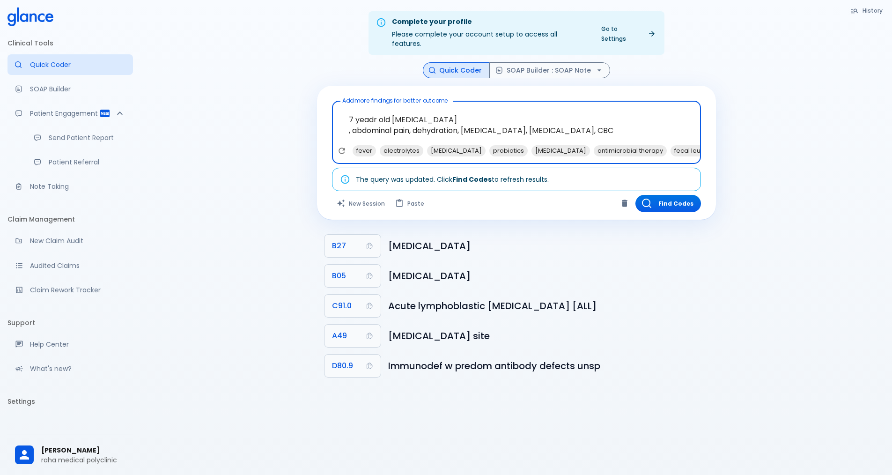
click at [385, 145] on span "electrolytes" at bounding box center [402, 150] width 44 height 11
click at [386, 145] on span "[MEDICAL_DATA]" at bounding box center [409, 150] width 59 height 11
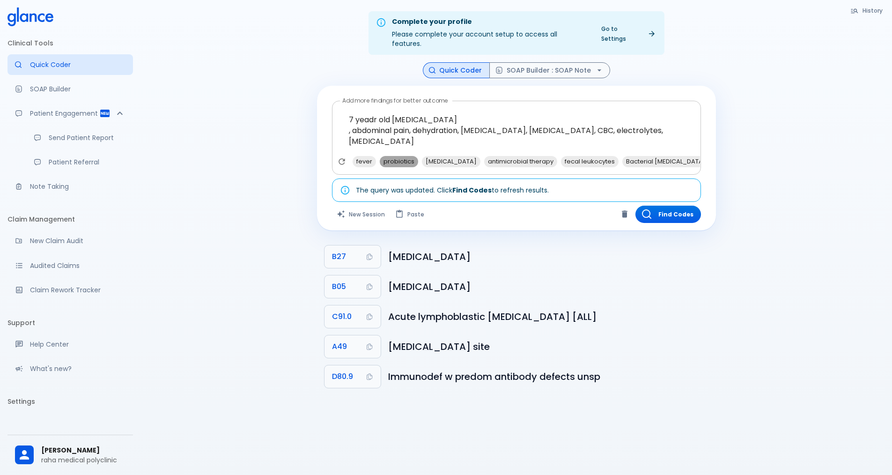
click at [384, 156] on span "probiotics" at bounding box center [399, 161] width 38 height 11
click at [362, 156] on span "fever" at bounding box center [364, 161] width 23 height 11
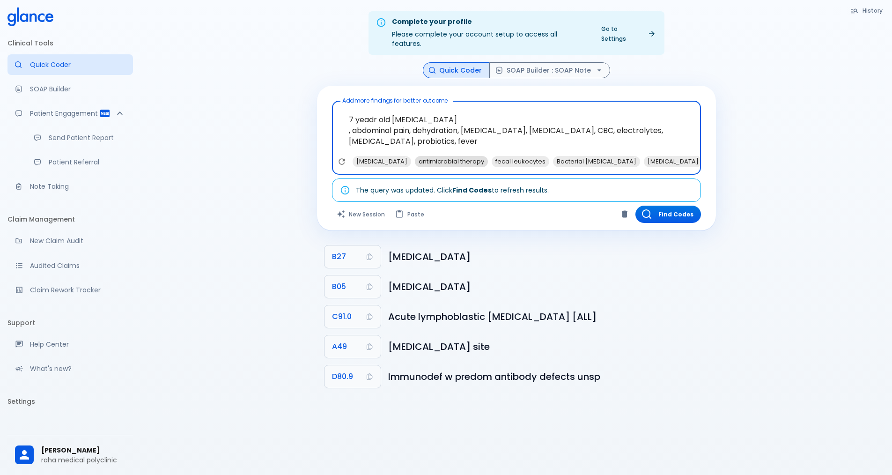
click at [437, 156] on span "antimicrobial therapy" at bounding box center [451, 161] width 73 height 11
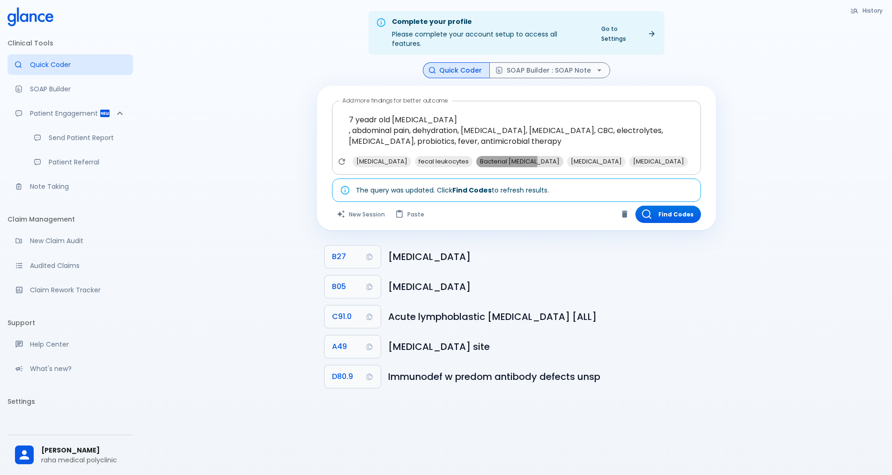
click at [476, 156] on span "Bacterial [MEDICAL_DATA]" at bounding box center [519, 161] width 87 height 11
click at [500, 156] on span "[MEDICAL_DATA]" at bounding box center [505, 161] width 59 height 11
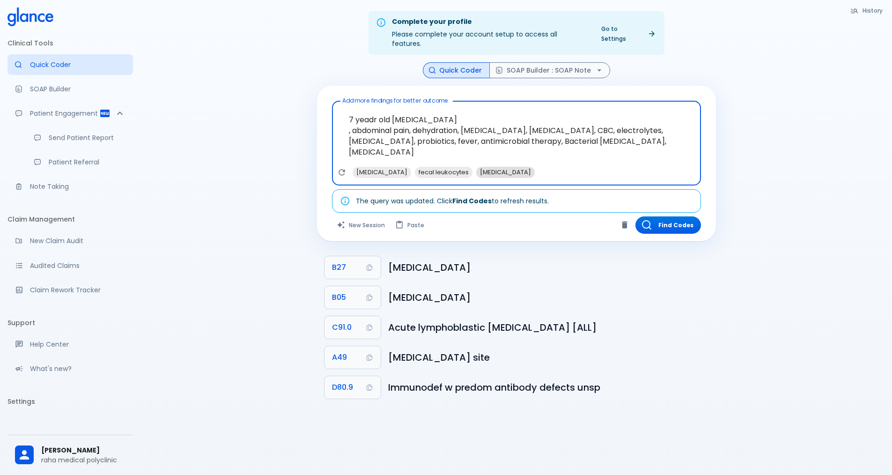
click at [476, 167] on span "[MEDICAL_DATA]" at bounding box center [505, 172] width 59 height 11
type textarea "7 yeadr old [MEDICAL_DATA] , abdominal pain, dehydration, [MEDICAL_DATA], [MEDI…"
click at [667, 221] on button "Find Codes" at bounding box center [668, 224] width 66 height 17
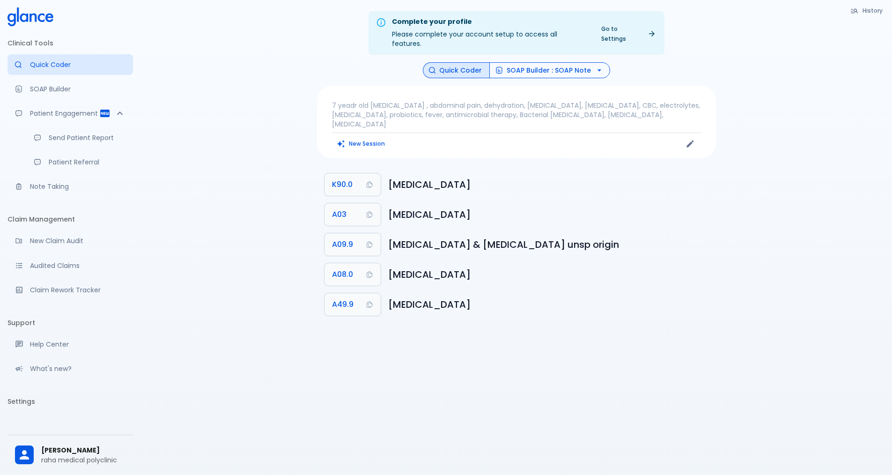
click at [596, 66] on icon "button" at bounding box center [599, 70] width 9 height 9
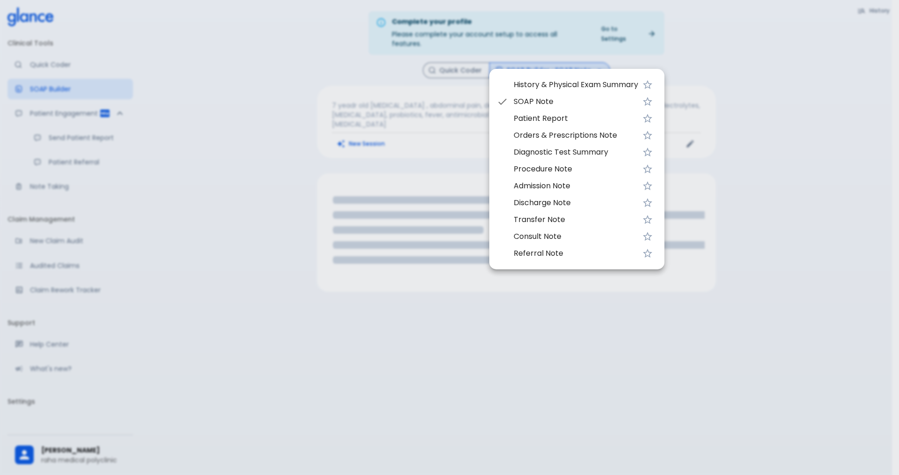
click at [544, 83] on span "History & Physical Exam Summary" at bounding box center [576, 84] width 125 height 11
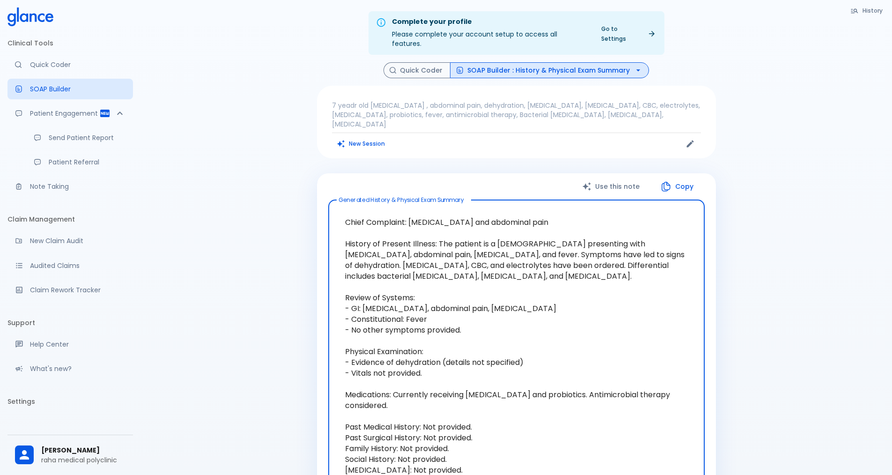
click at [532, 62] on button "SOAP Builder : History & Physical Exam Summary" at bounding box center [549, 70] width 199 height 16
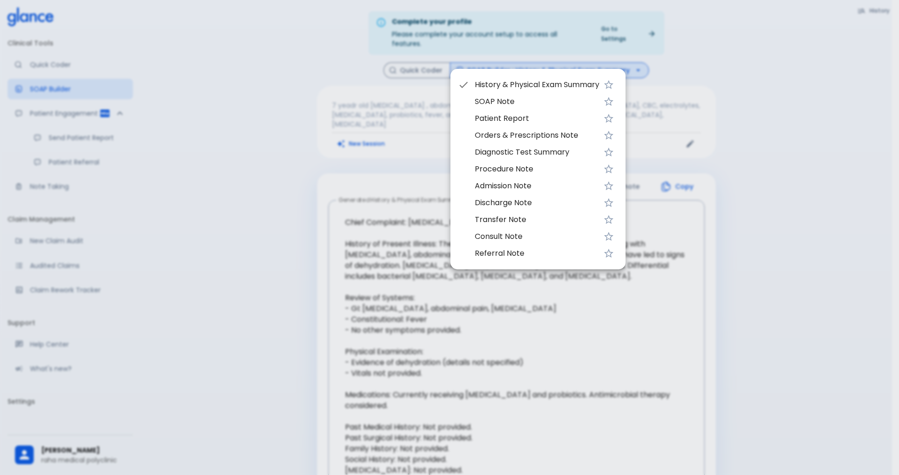
click at [507, 96] on li "SOAP Note" at bounding box center [538, 101] width 175 height 17
type textarea "Subjective: You report [MEDICAL_DATA], abdominal pain, [MEDICAL_DATA], and feve…"
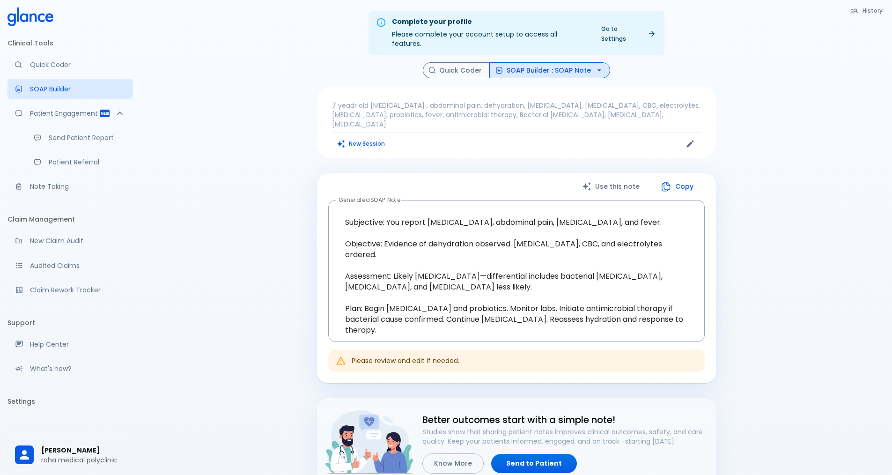
click at [515, 62] on button "SOAP Builder : SOAP Note" at bounding box center [549, 70] width 121 height 16
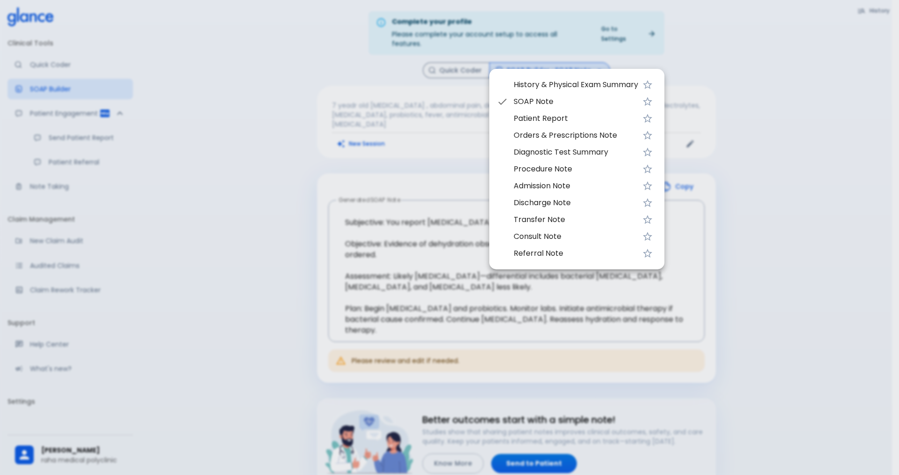
click at [523, 118] on span "Patient Report" at bounding box center [576, 118] width 125 height 11
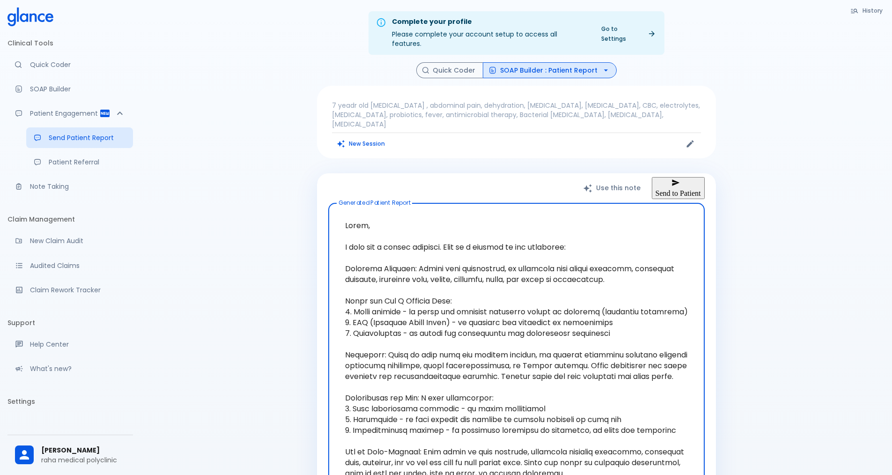
click at [535, 62] on button "SOAP Builder : Patient Report" at bounding box center [550, 70] width 134 height 16
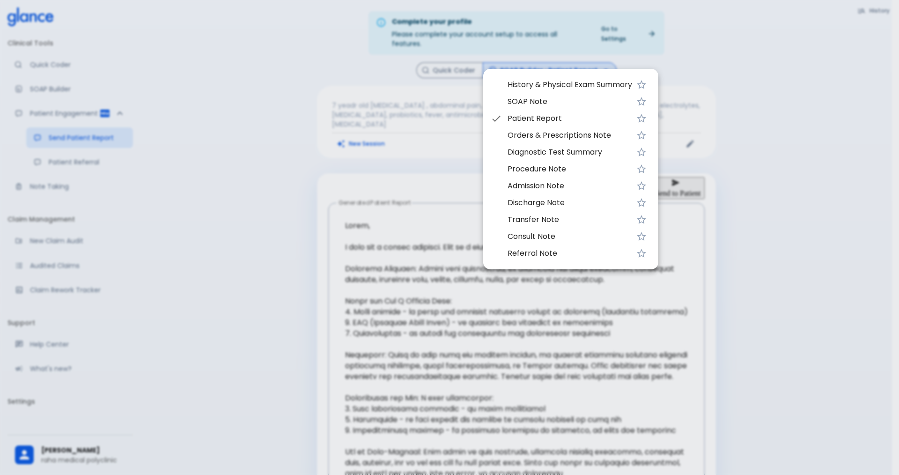
click at [543, 166] on span "Procedure Note" at bounding box center [570, 168] width 125 height 11
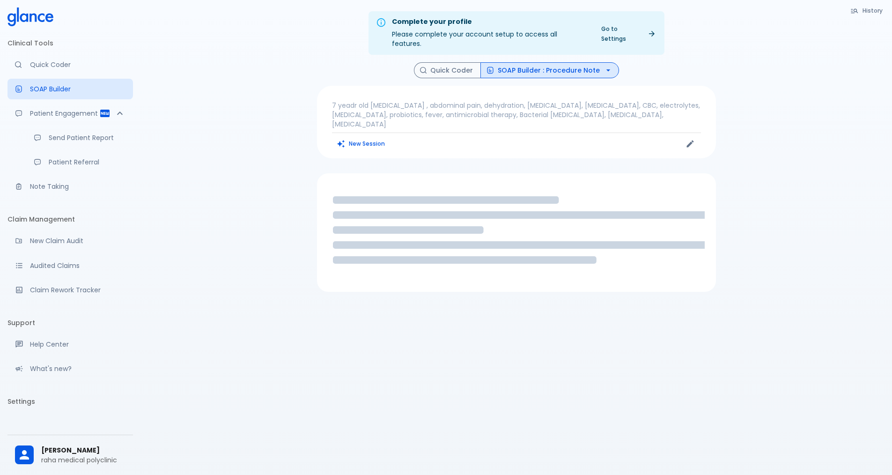
click at [534, 62] on button "SOAP Builder : Procedure Note" at bounding box center [549, 70] width 139 height 16
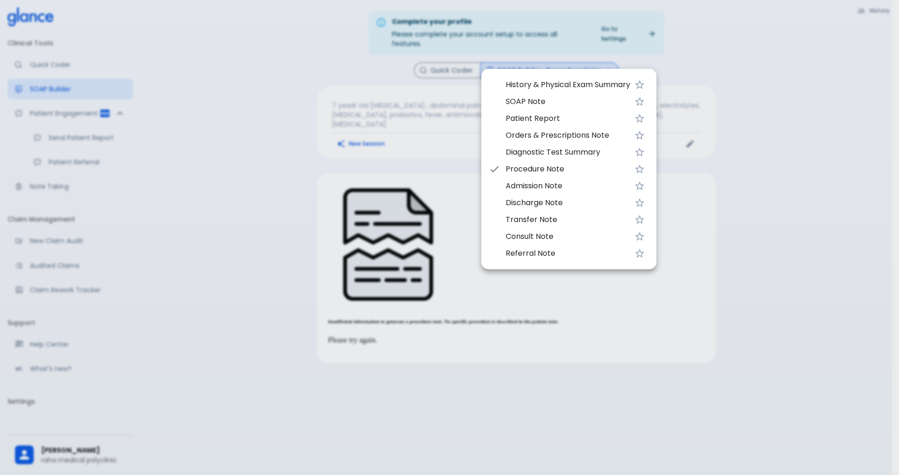
click at [547, 133] on span "Orders & Prescriptions Note" at bounding box center [568, 135] width 125 height 11
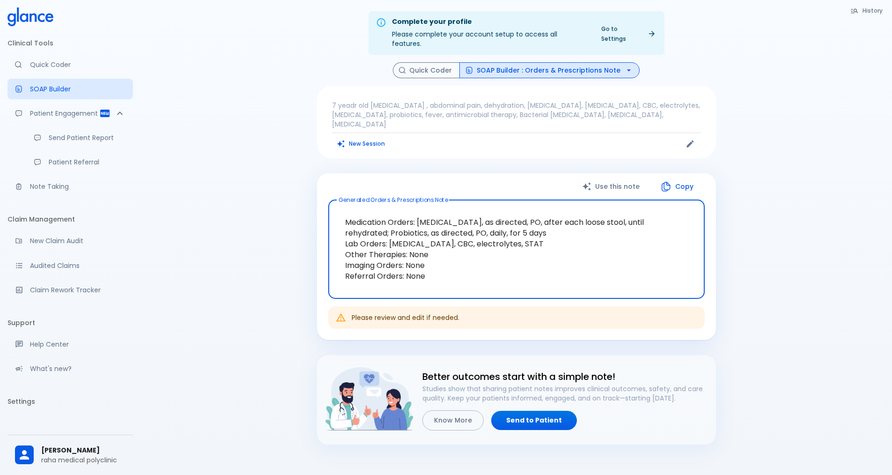
click at [510, 62] on button "SOAP Builder : Orders & Prescriptions Note" at bounding box center [549, 70] width 180 height 16
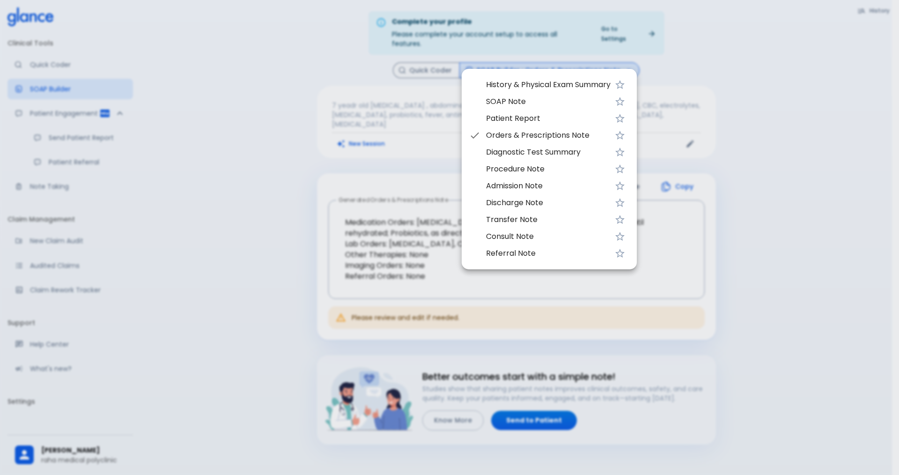
click at [529, 251] on span "Referral Note" at bounding box center [548, 253] width 125 height 11
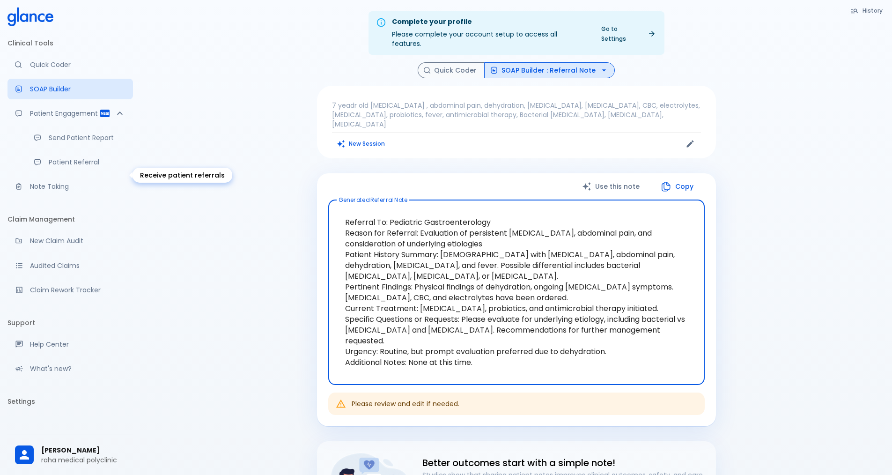
click at [84, 167] on p "Patient Referral" at bounding box center [87, 161] width 77 height 9
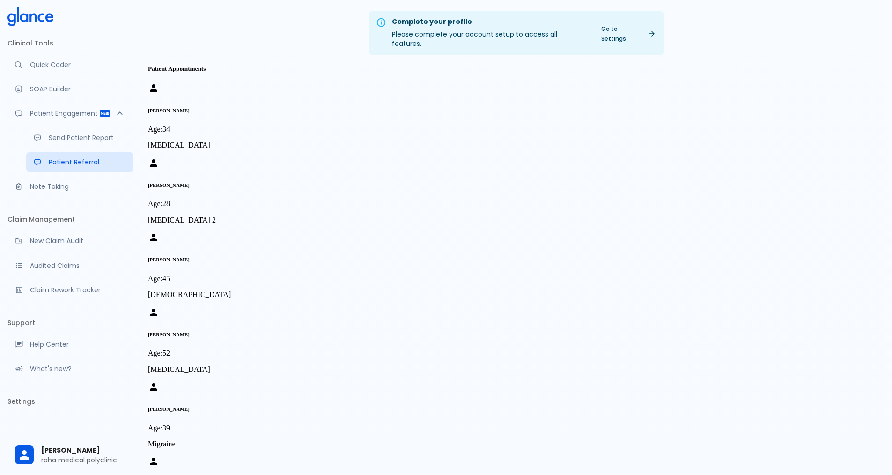
click at [137, 331] on div "Clinical Tools Quick Coder SOAP Builder Patient Engagement Send Patient Report …" at bounding box center [70, 237] width 140 height 475
click at [59, 65] on p "Quick Coder" at bounding box center [78, 64] width 96 height 9
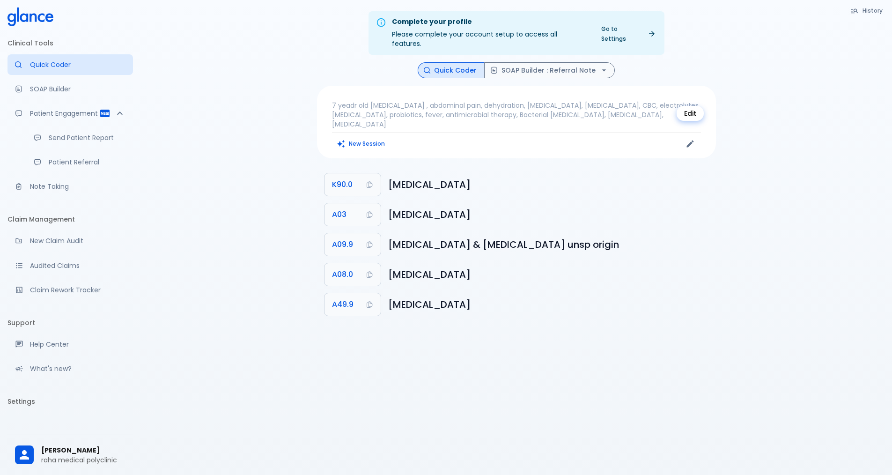
click at [688, 140] on icon "Edit" at bounding box center [690, 143] width 7 height 7
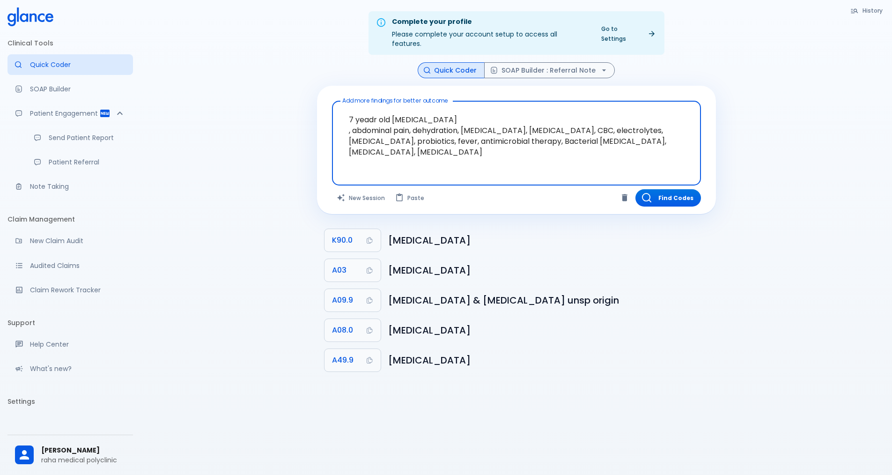
drag, startPoint x: 355, startPoint y: 109, endPoint x: 342, endPoint y: 106, distance: 13.3
click at [343, 106] on textarea "7 yeadr old [MEDICAL_DATA] , abdominal pain, dehydration, [MEDICAL_DATA], [MEDI…" at bounding box center [517, 136] width 356 height 62
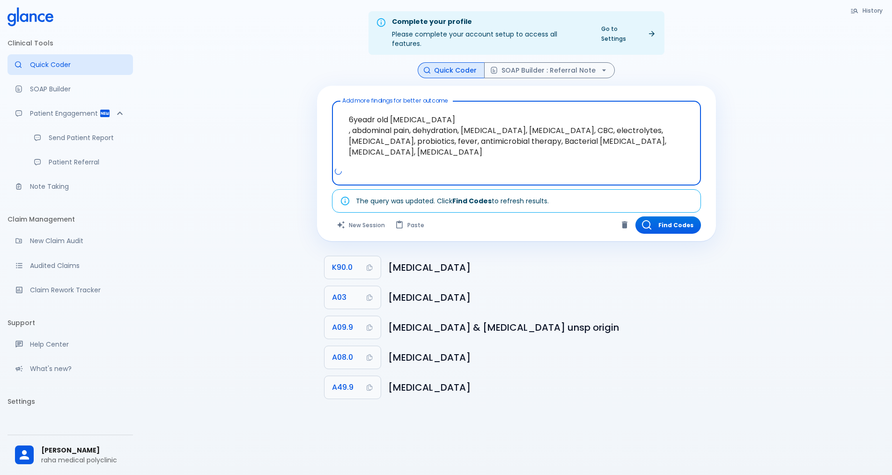
drag, startPoint x: 461, startPoint y: 143, endPoint x: 406, endPoint y: 149, distance: 55.6
click at [406, 149] on textarea "6yeadr old [MEDICAL_DATA] , abdominal pain, dehydration, [MEDICAL_DATA], [MEDIC…" at bounding box center [517, 136] width 356 height 62
type textarea "6yeadr old [MEDICAL_DATA] , abdominal pain, dehydration, [MEDICAL_DATA], [MEDIC…"
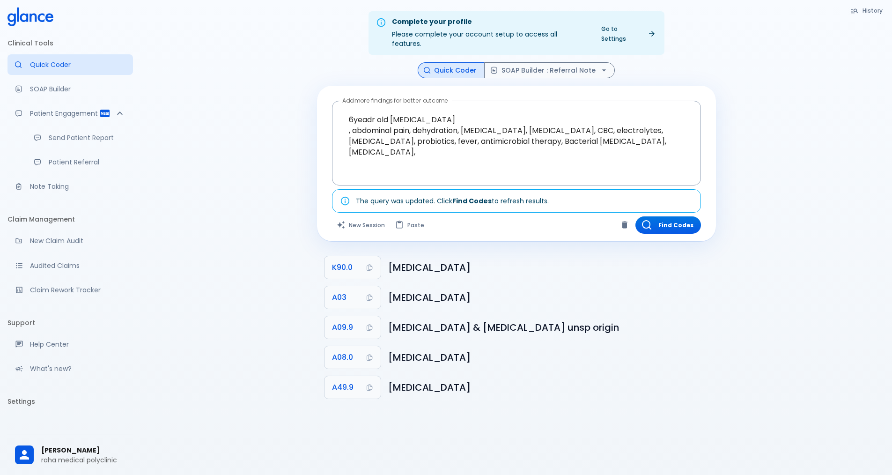
click at [668, 225] on div "Add more findings for better outcome 6yeadr old [MEDICAL_DATA] , abdominal pain…" at bounding box center [516, 163] width 399 height 155
click at [660, 216] on button "Find Codes" at bounding box center [668, 224] width 66 height 17
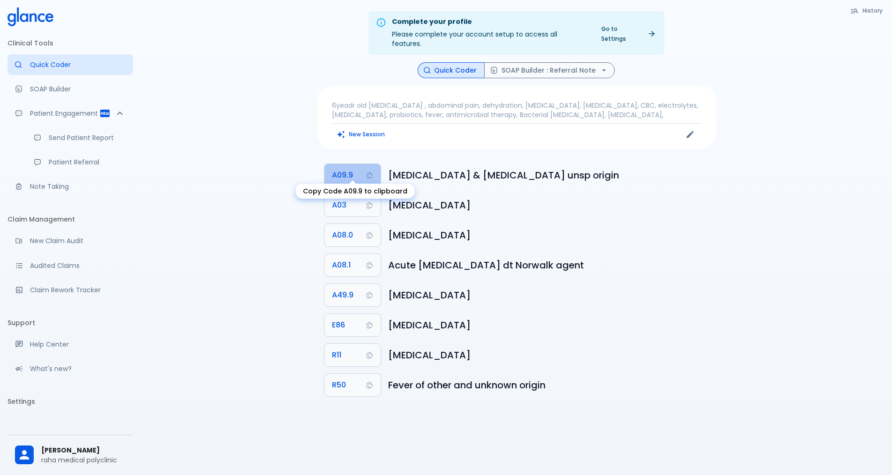
click at [368, 171] on icon "Copy Code A09.9 to clipboard" at bounding box center [369, 174] width 7 height 7
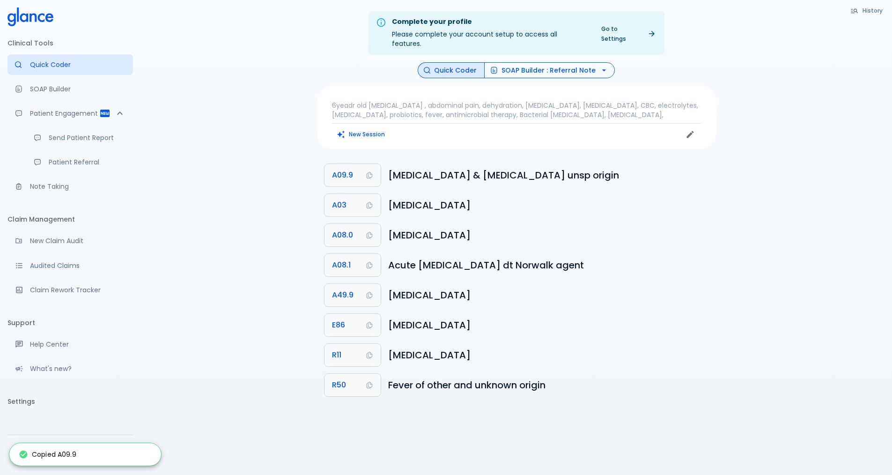
click at [599, 66] on icon "button" at bounding box center [603, 70] width 9 height 9
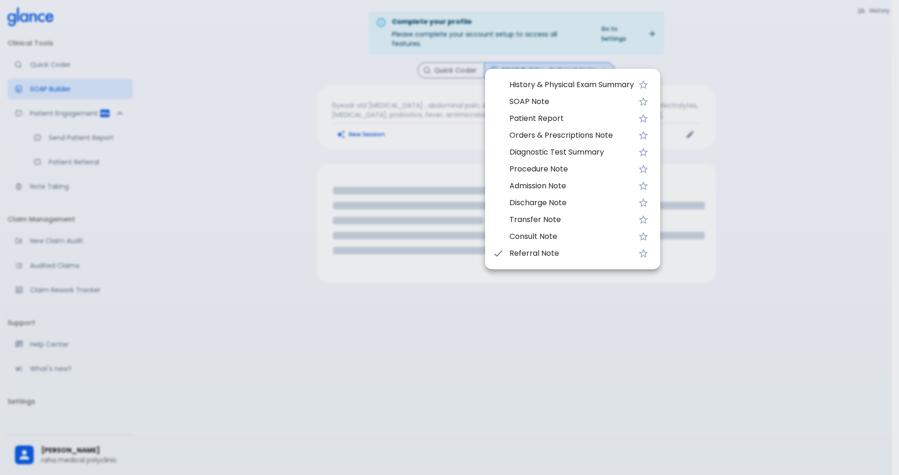
click at [533, 85] on span "History & Physical Exam Summary" at bounding box center [572, 84] width 125 height 11
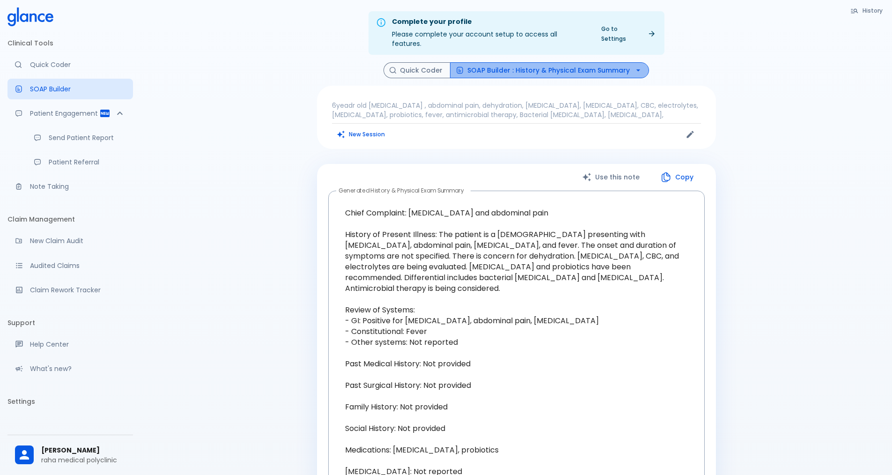
click at [625, 62] on button "SOAP Builder : History & Physical Exam Summary" at bounding box center [549, 70] width 199 height 16
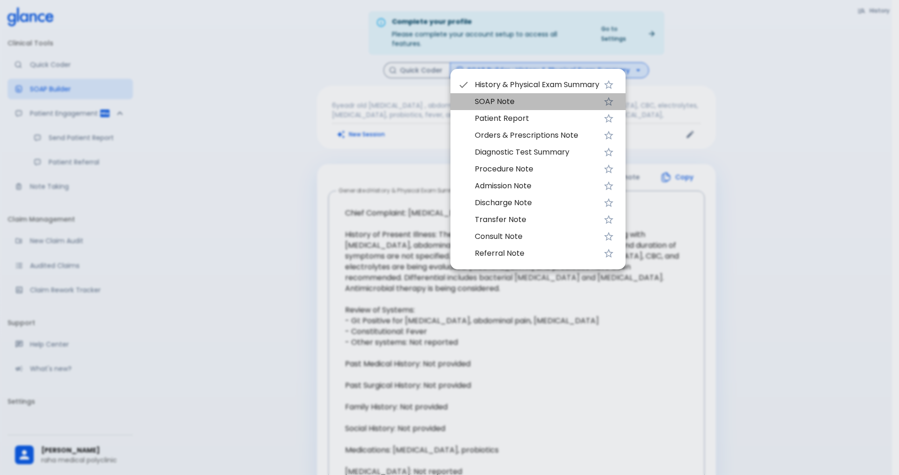
click at [527, 97] on span "SOAP Note" at bounding box center [537, 101] width 125 height 11
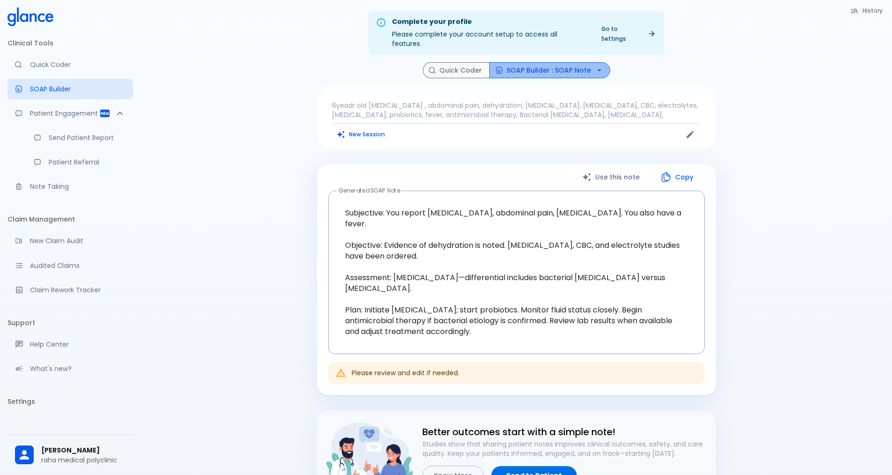
click at [578, 64] on button "SOAP Builder : SOAP Note" at bounding box center [549, 70] width 121 height 16
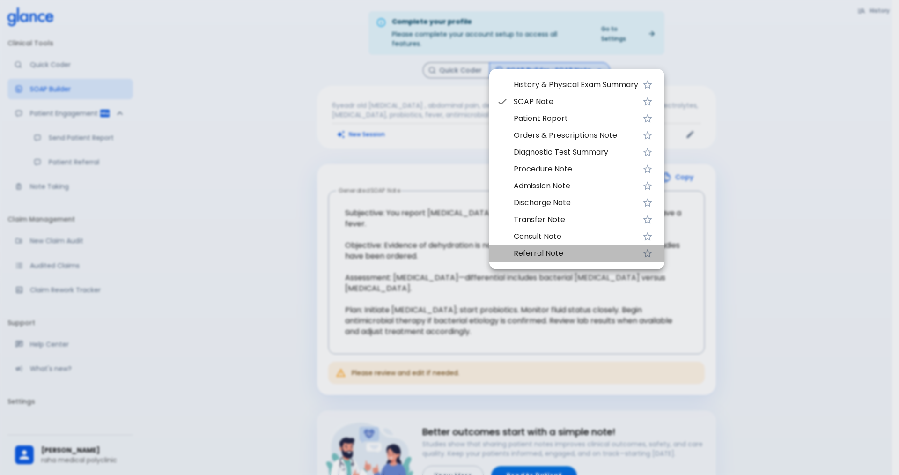
click at [519, 248] on span "Referral Note" at bounding box center [576, 253] width 125 height 11
type textarea "Referral To: Pediatric Gastroenterology Reason for Referral: Evaluation and man…"
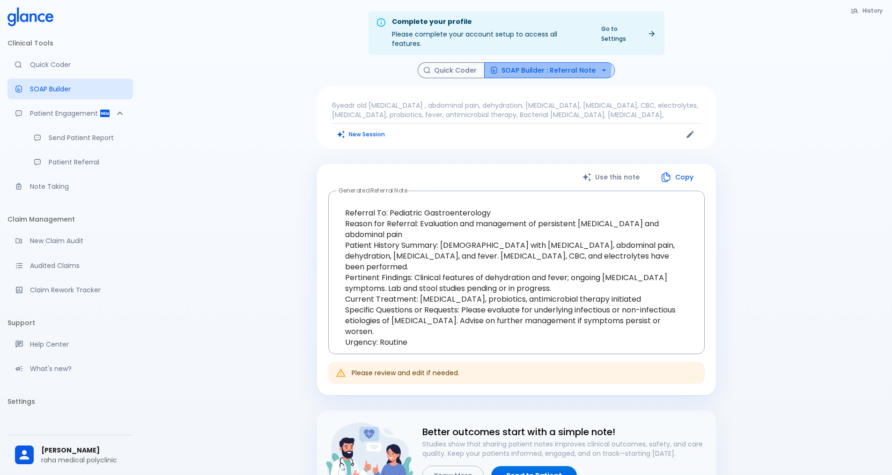
click at [539, 62] on button "SOAP Builder : Referral Note" at bounding box center [549, 70] width 131 height 16
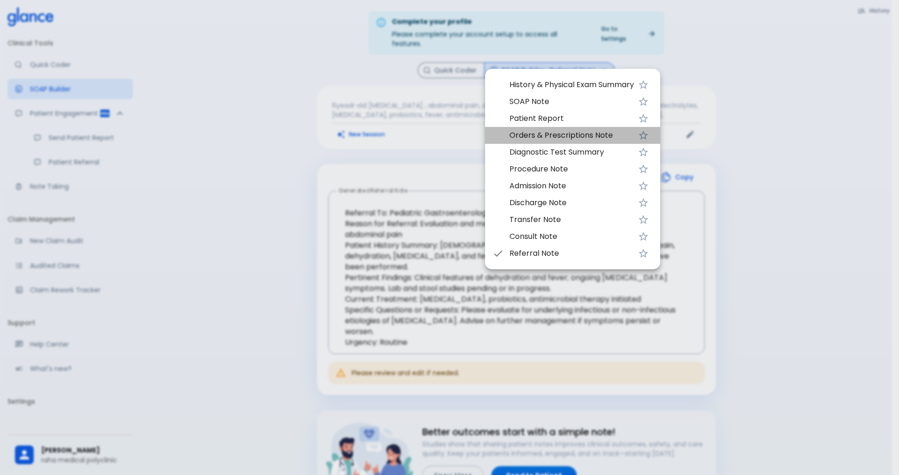
click at [550, 135] on span "Orders & Prescriptions Note" at bounding box center [572, 135] width 125 height 11
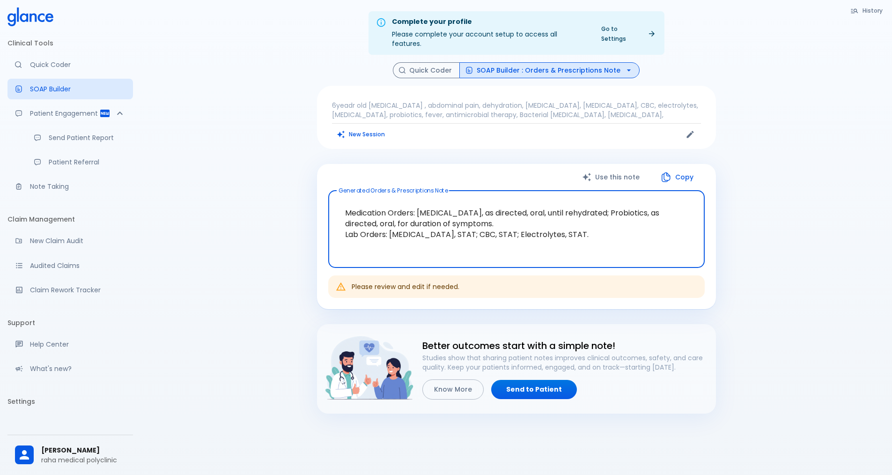
click at [550, 62] on button "SOAP Builder : Orders & Prescriptions Note" at bounding box center [549, 70] width 180 height 16
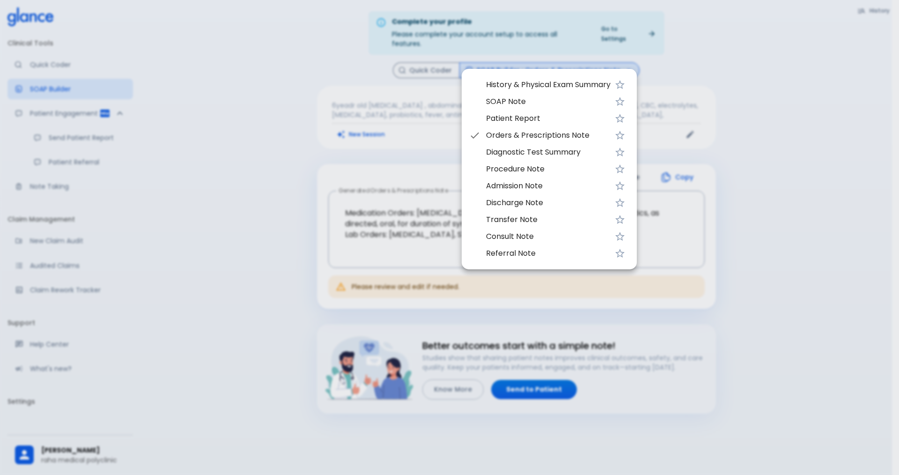
click at [533, 118] on span "Patient Report" at bounding box center [548, 118] width 125 height 11
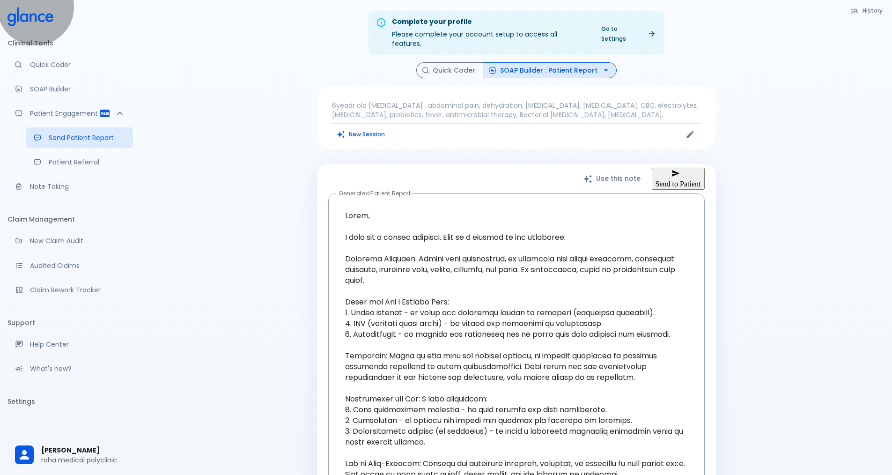
click at [675, 168] on button "Send to Patient" at bounding box center [678, 179] width 53 height 22
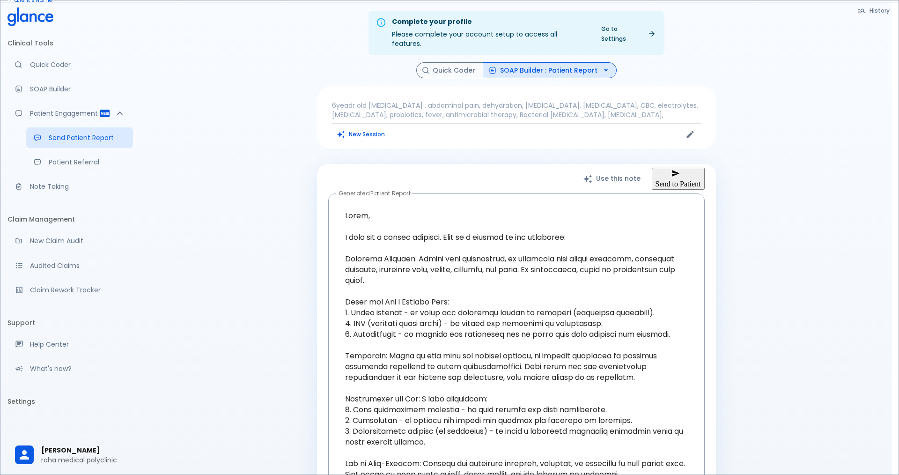
type input "vv"
type input "[PHONE_NUMBER]"
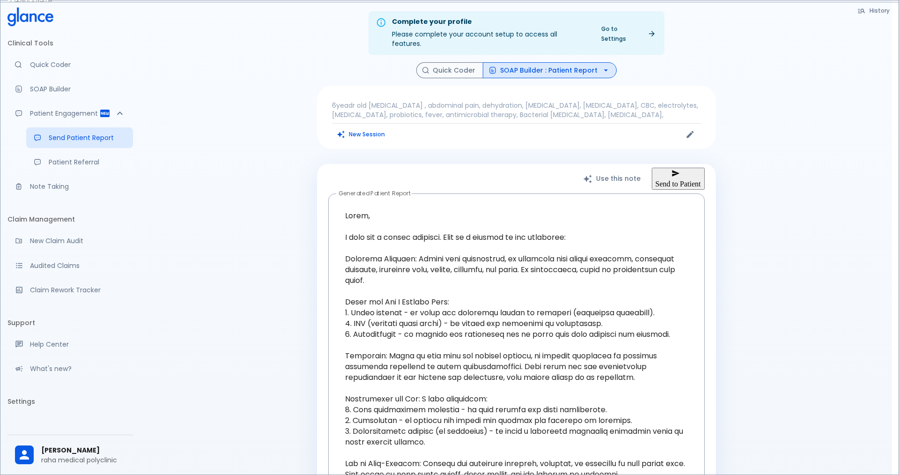
type input "617268"
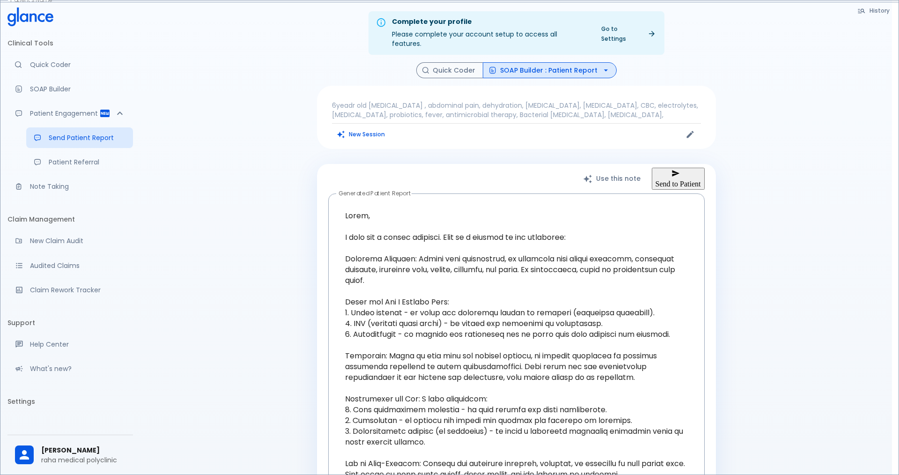
type input "+966"
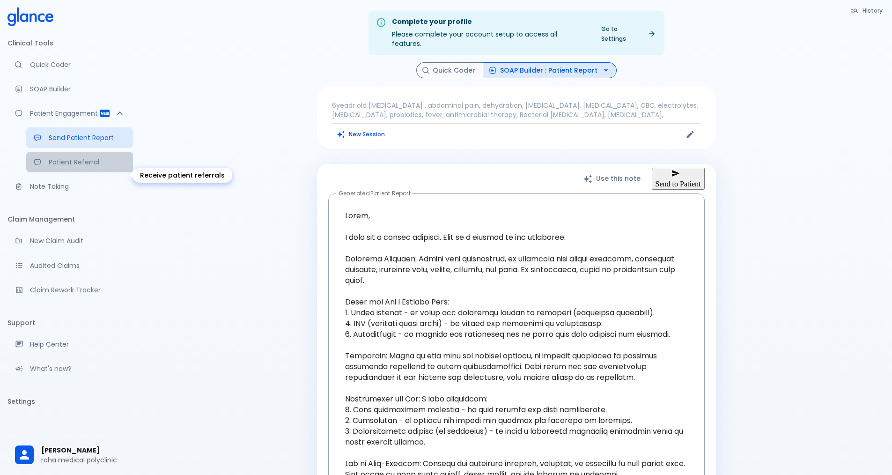
click at [75, 167] on p "Patient Referral" at bounding box center [87, 161] width 77 height 9
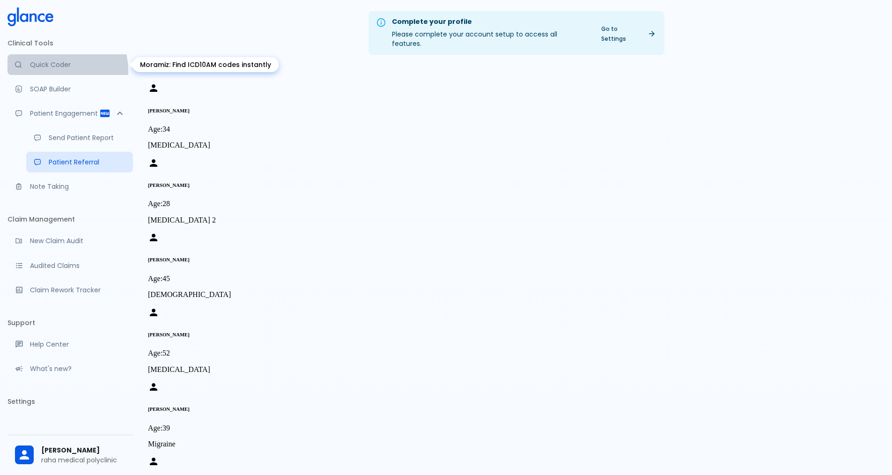
click at [42, 72] on link "Quick Coder" at bounding box center [70, 64] width 126 height 21
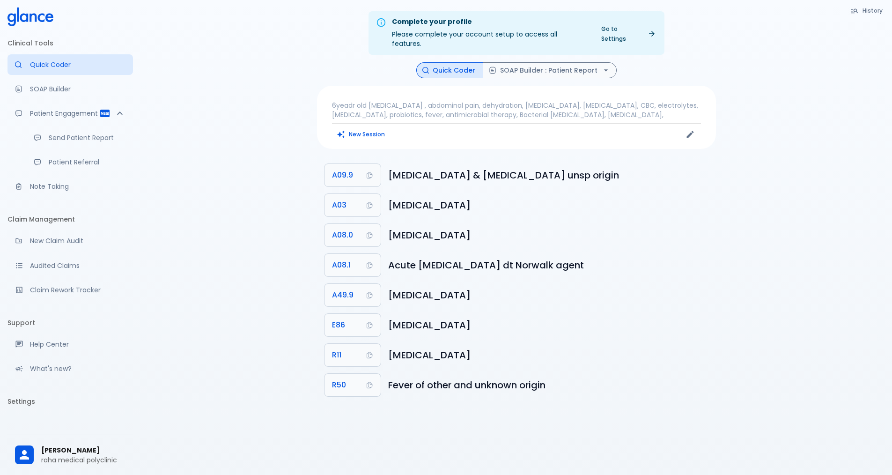
click at [623, 105] on p "6yeadr old [MEDICAL_DATA] , abdominal pain, dehydration, [MEDICAL_DATA], [MEDIC…" at bounding box center [516, 110] width 369 height 19
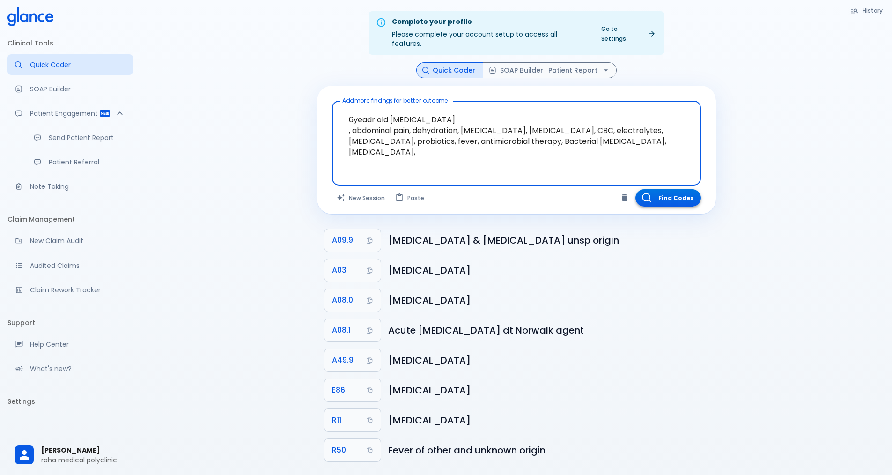
click at [653, 191] on button "Find Codes" at bounding box center [668, 197] width 66 height 17
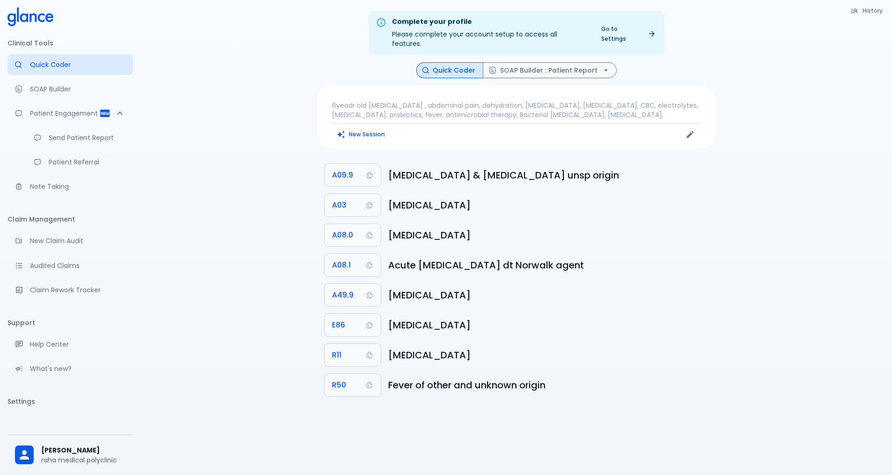
click at [325, 92] on div "6yeadr old [MEDICAL_DATA] , abdominal pain, dehydration, [MEDICAL_DATA], [MEDIC…" at bounding box center [516, 117] width 399 height 63
click at [361, 101] on p "6yeadr old [MEDICAL_DATA] , abdominal pain, dehydration, [MEDICAL_DATA], [MEDIC…" at bounding box center [516, 110] width 369 height 19
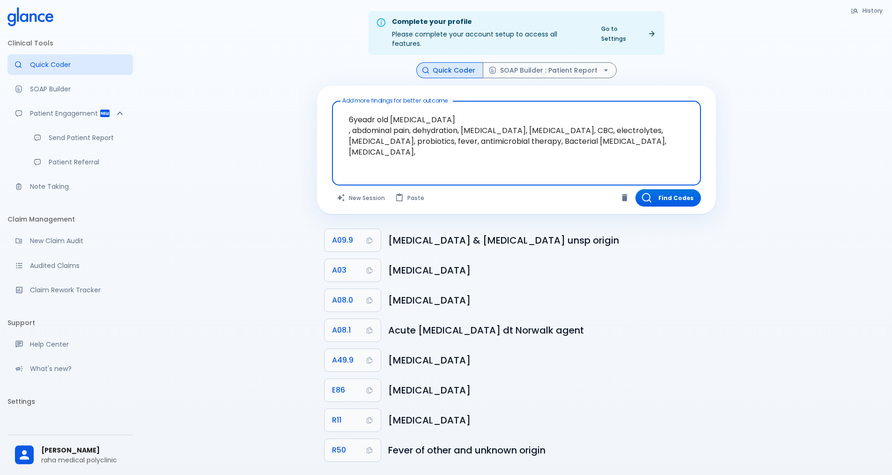
drag, startPoint x: 391, startPoint y: 112, endPoint x: 509, endPoint y: 144, distance: 122.1
click at [509, 144] on textarea "6yeadr old [MEDICAL_DATA] , abdominal pain, dehydration, [MEDICAL_DATA], [MEDIC…" at bounding box center [517, 136] width 356 height 62
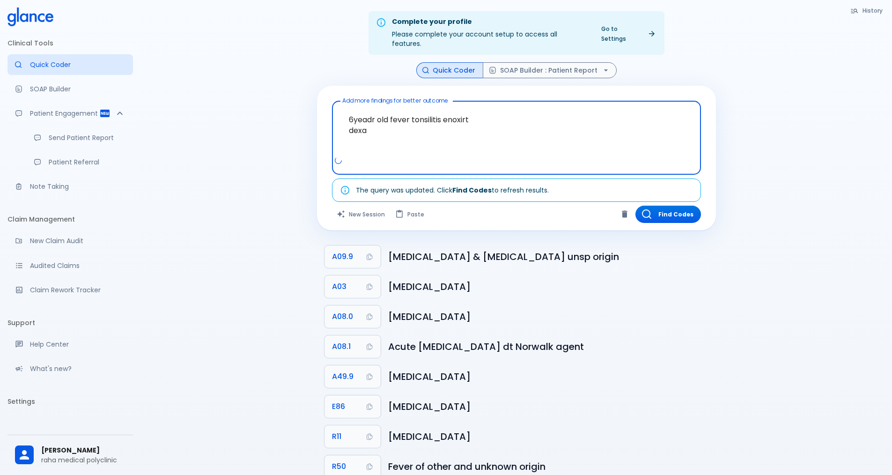
click at [377, 122] on textarea "6yeadr old fever tonsilitis enoxirt dexa" at bounding box center [517, 130] width 356 height 51
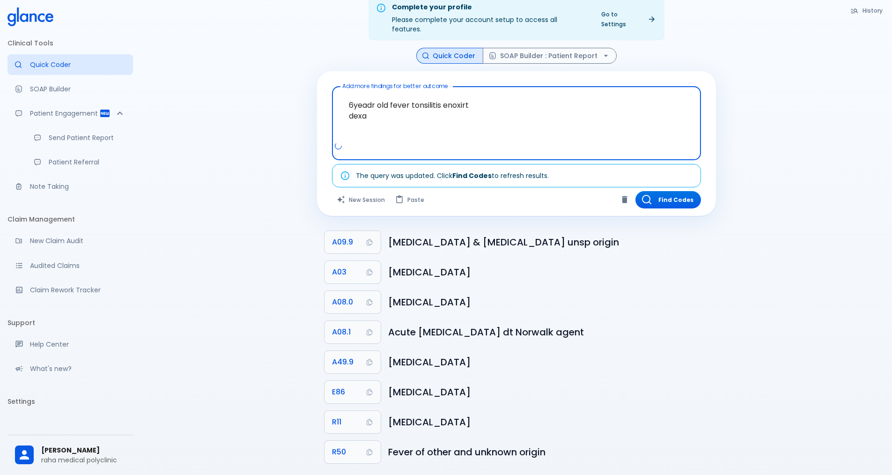
scroll to position [22, 0]
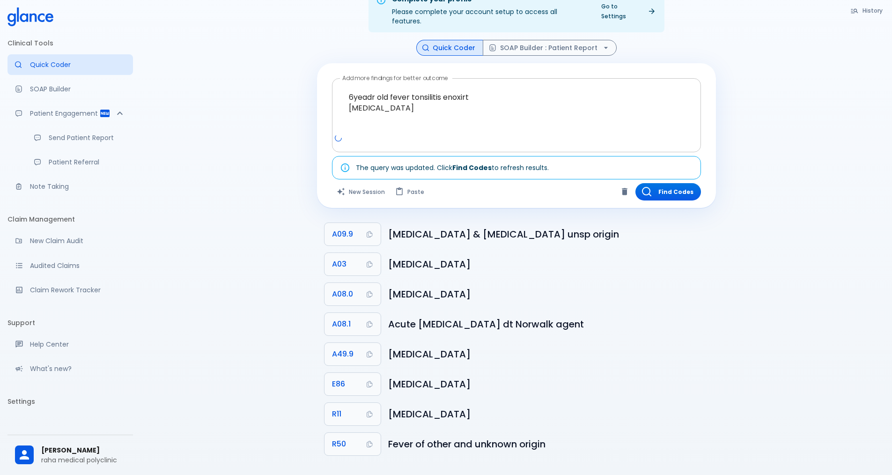
click at [379, 133] on div at bounding box center [517, 141] width 365 height 17
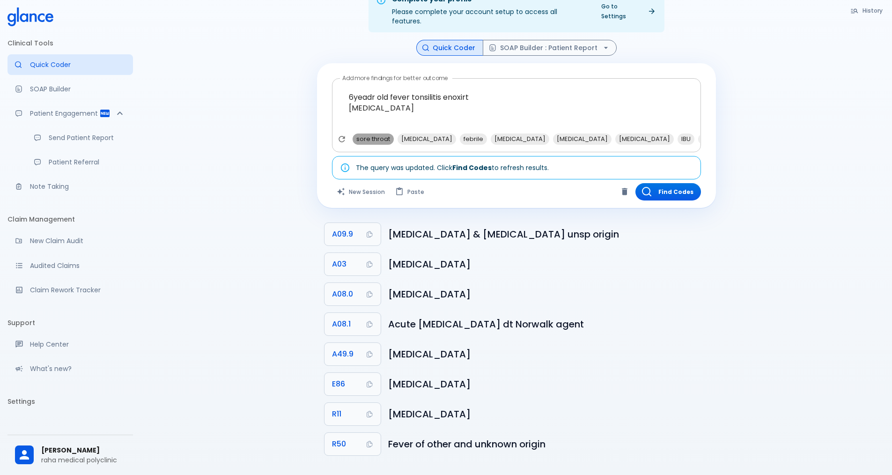
click at [372, 133] on span "sore throat" at bounding box center [373, 138] width 41 height 11
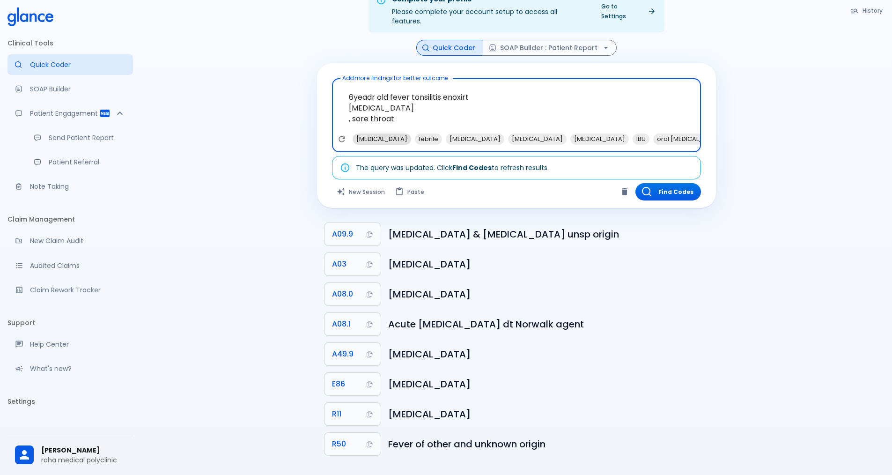
click at [382, 133] on span "[MEDICAL_DATA]" at bounding box center [382, 138] width 59 height 11
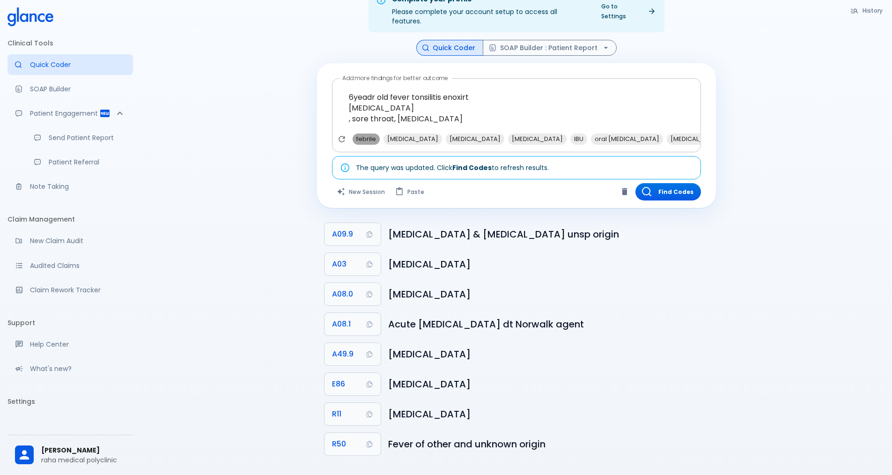
click at [361, 133] on span "febrile" at bounding box center [366, 138] width 27 height 11
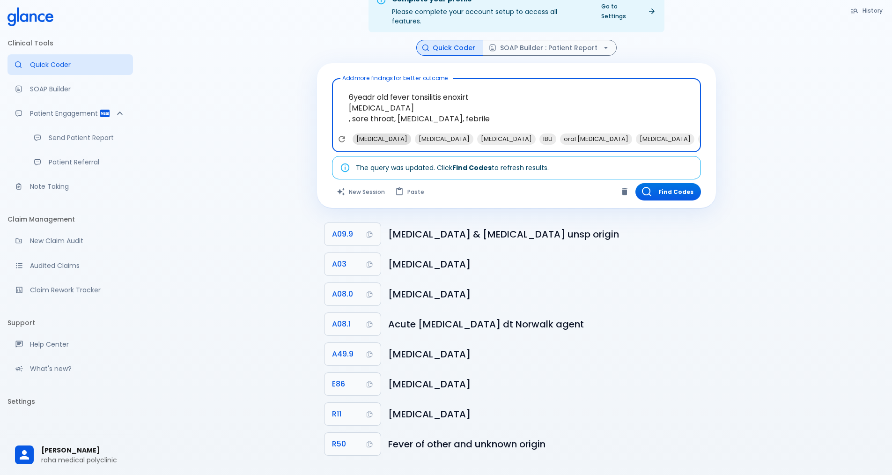
click at [385, 133] on span "[MEDICAL_DATA]" at bounding box center [382, 138] width 59 height 11
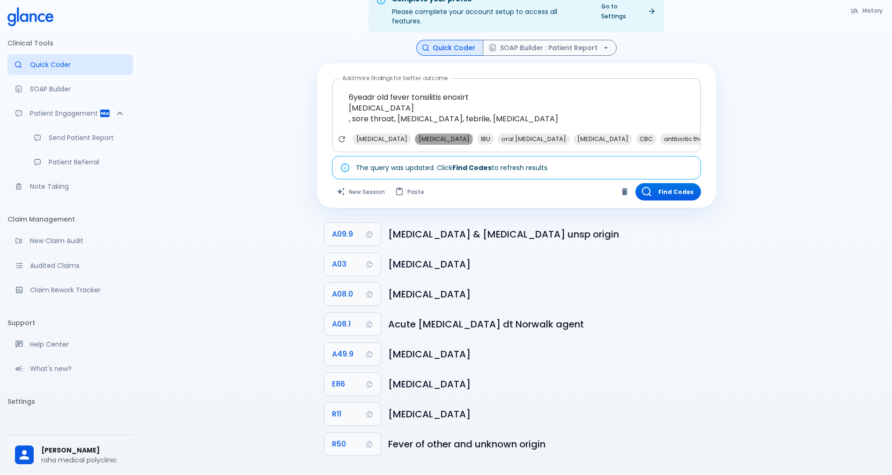
click at [415, 133] on span "[MEDICAL_DATA]" at bounding box center [444, 138] width 59 height 11
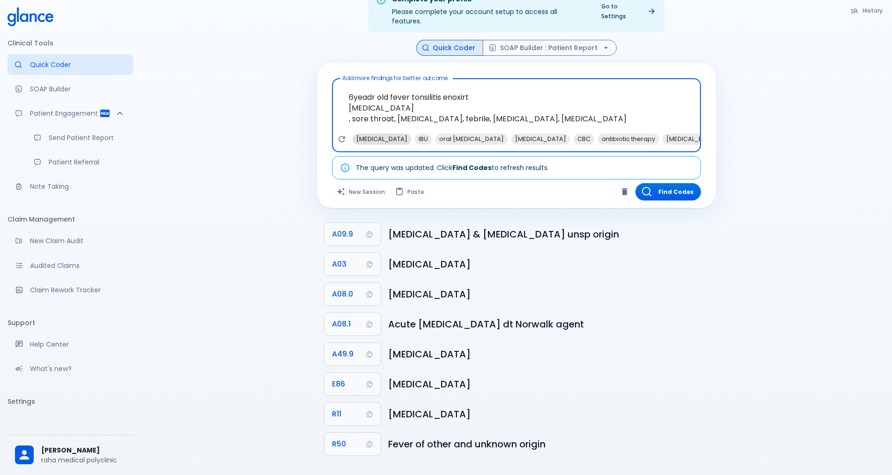
click at [380, 133] on span "[MEDICAL_DATA]" at bounding box center [382, 138] width 59 height 11
click at [391, 133] on span "oral [MEDICAL_DATA]" at bounding box center [409, 138] width 72 height 11
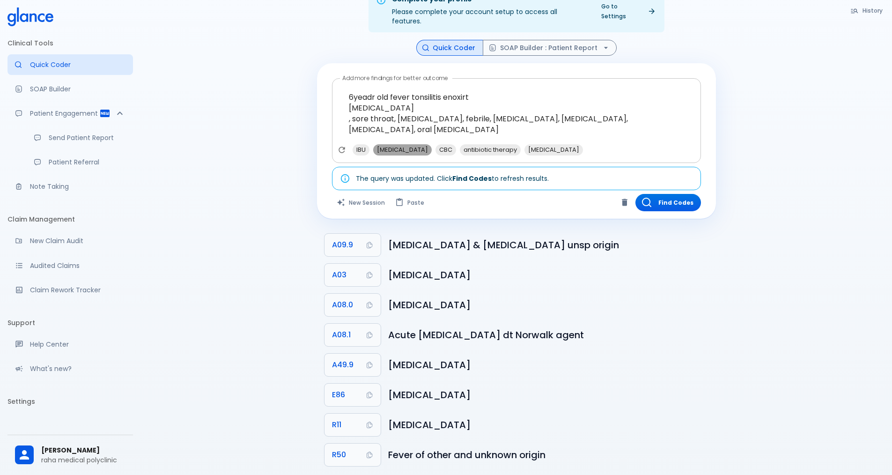
click at [407, 144] on span "[MEDICAL_DATA]" at bounding box center [402, 149] width 59 height 11
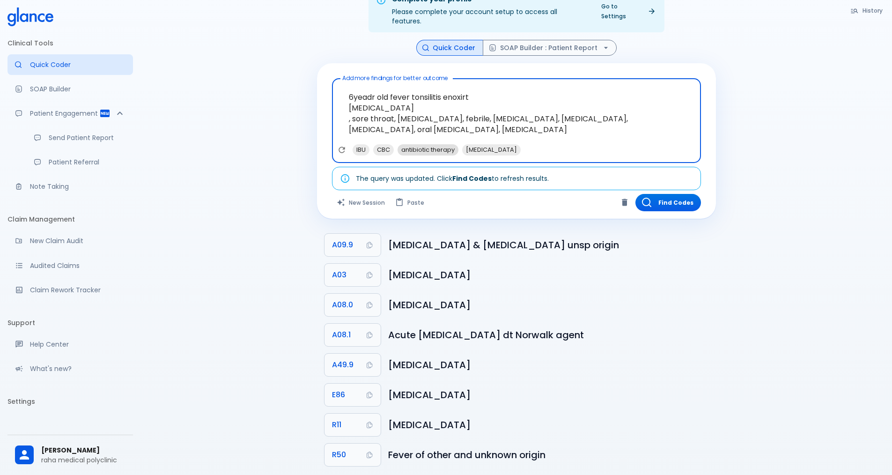
click at [430, 144] on span "antibiotic therapy" at bounding box center [428, 149] width 61 height 11
click at [387, 144] on span "CBC" at bounding box center [383, 149] width 21 height 11
click at [362, 144] on span "IBU" at bounding box center [361, 149] width 17 height 11
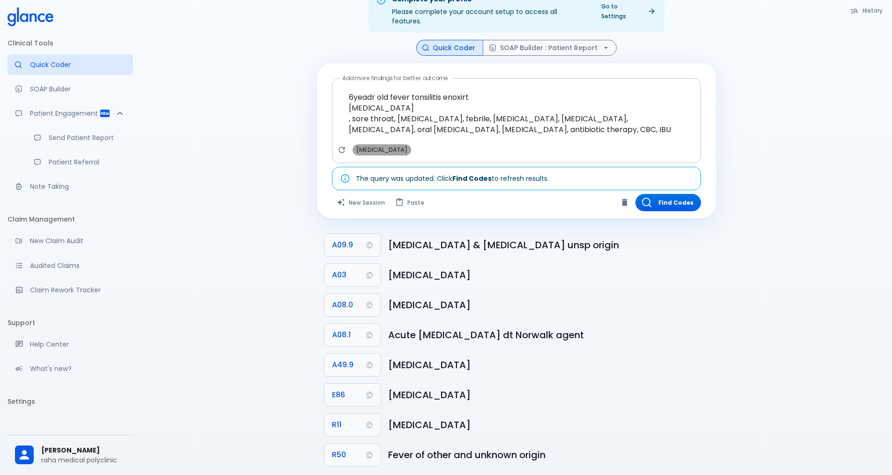
click at [386, 145] on span "[MEDICAL_DATA]" at bounding box center [382, 149] width 59 height 11
type textarea "6yeadr old fever tonsilitis enoxirt [MEDICAL_DATA] , sore throat, [MEDICAL_DATA…"
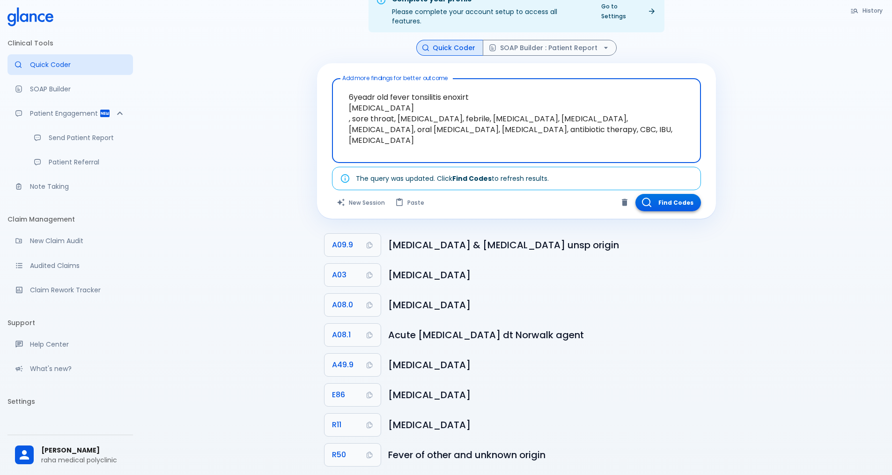
click at [658, 194] on button "Find Codes" at bounding box center [668, 202] width 66 height 17
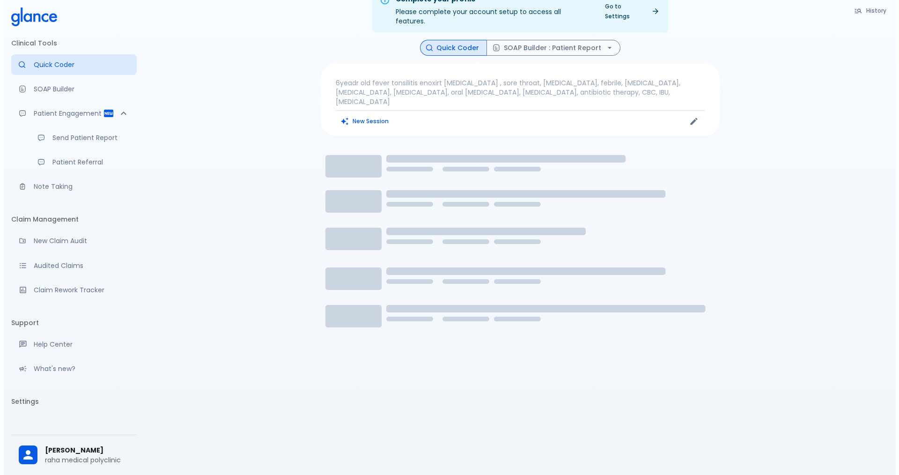
scroll to position [0, 0]
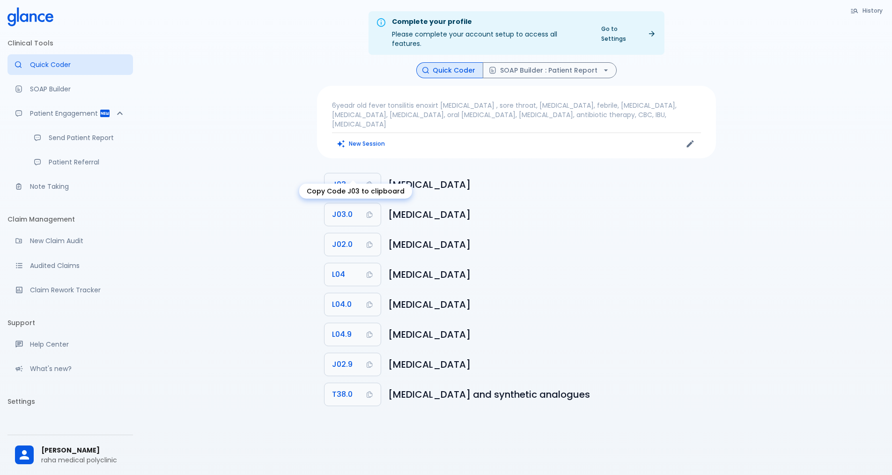
click at [370, 181] on icon "Copy Code J03 to clipboard" at bounding box center [369, 184] width 7 height 7
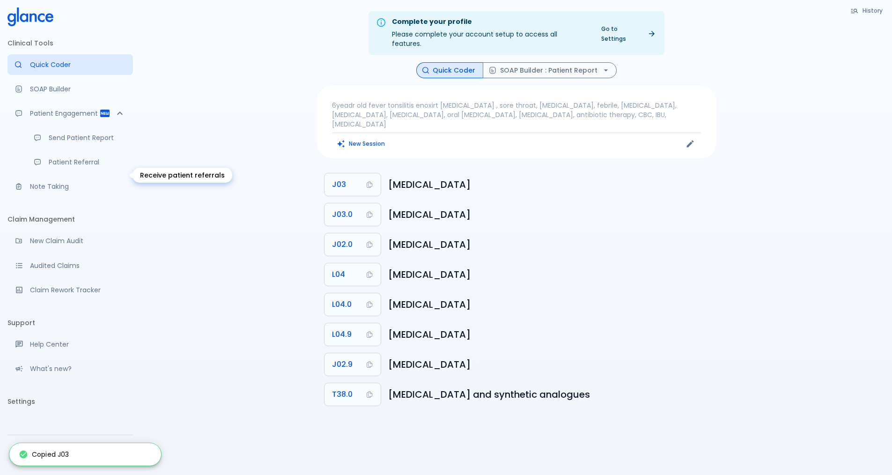
click at [69, 167] on p "Patient Referral" at bounding box center [87, 161] width 77 height 9
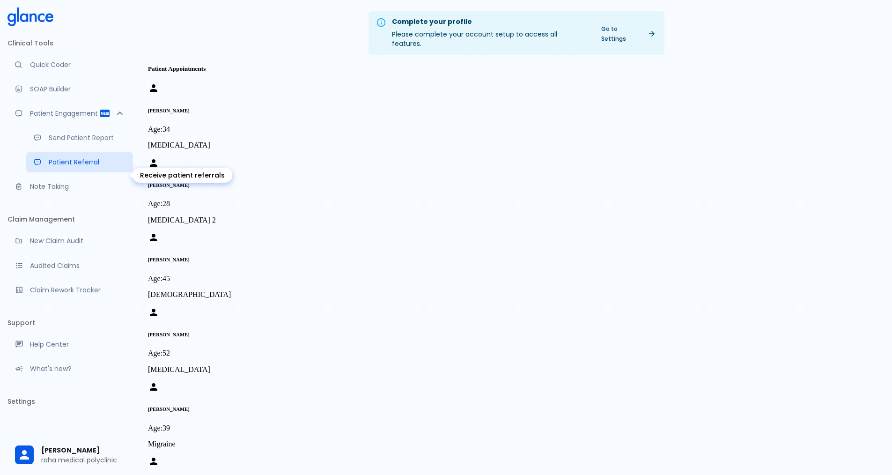
click at [72, 167] on p "Patient Referral" at bounding box center [87, 161] width 77 height 9
click at [54, 70] on link "Quick Coder" at bounding box center [70, 64] width 126 height 21
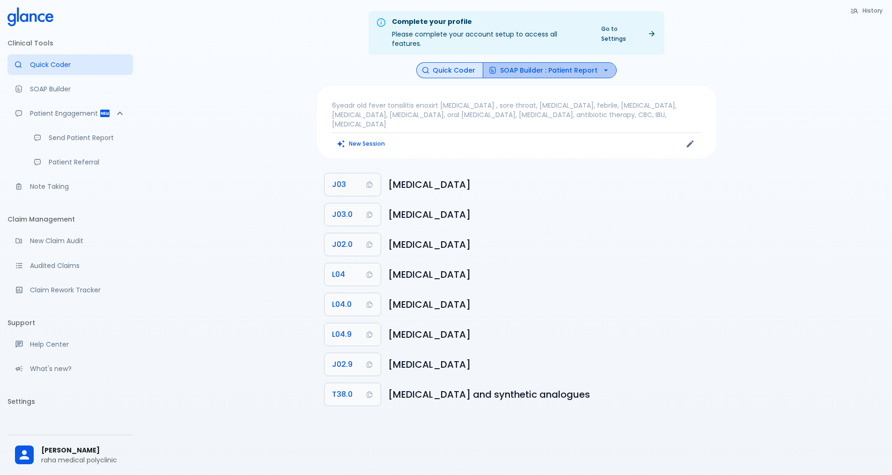
click at [597, 62] on button "SOAP Builder : Patient Report" at bounding box center [550, 70] width 134 height 16
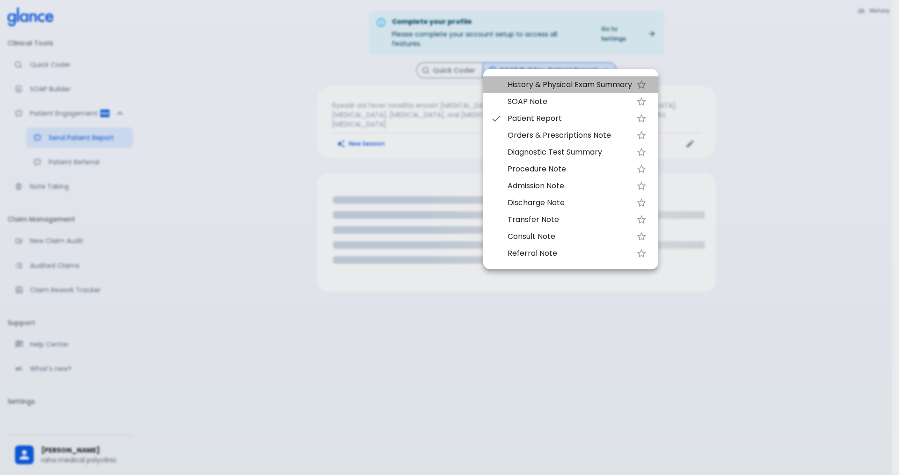
click at [558, 84] on span "History & Physical Exam Summary" at bounding box center [570, 84] width 125 height 11
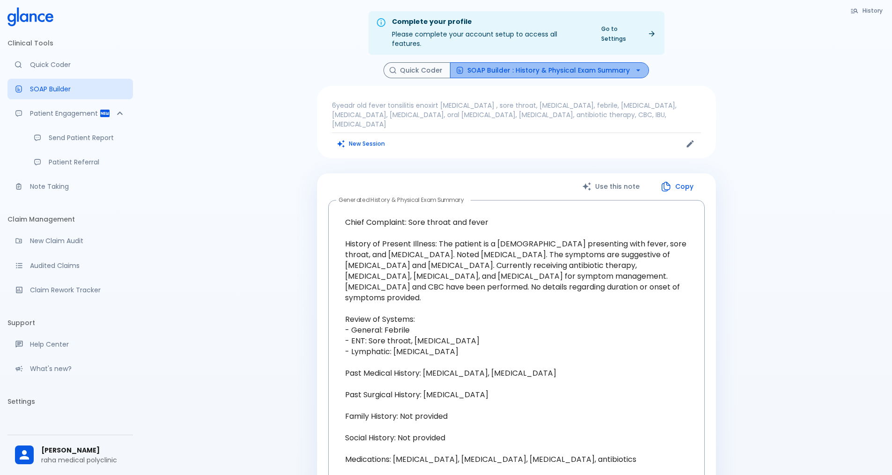
click at [601, 62] on button "SOAP Builder : History & Physical Exam Summary" at bounding box center [549, 70] width 199 height 16
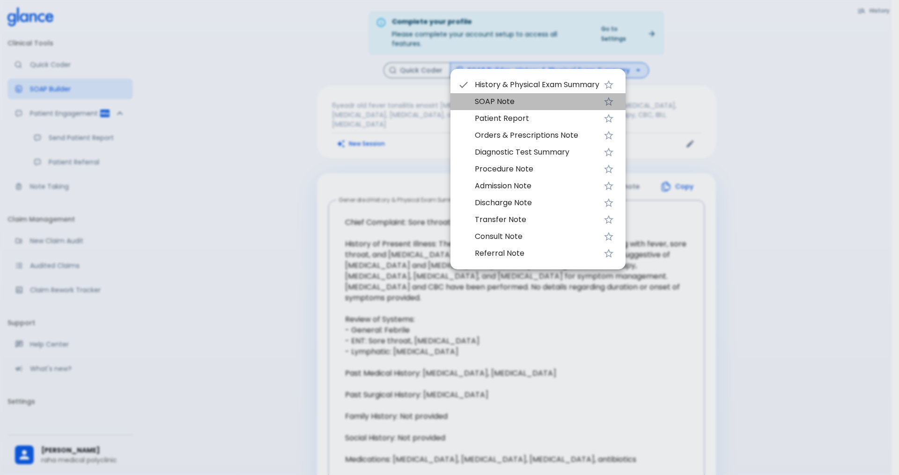
click at [535, 104] on span "SOAP Note" at bounding box center [537, 101] width 125 height 11
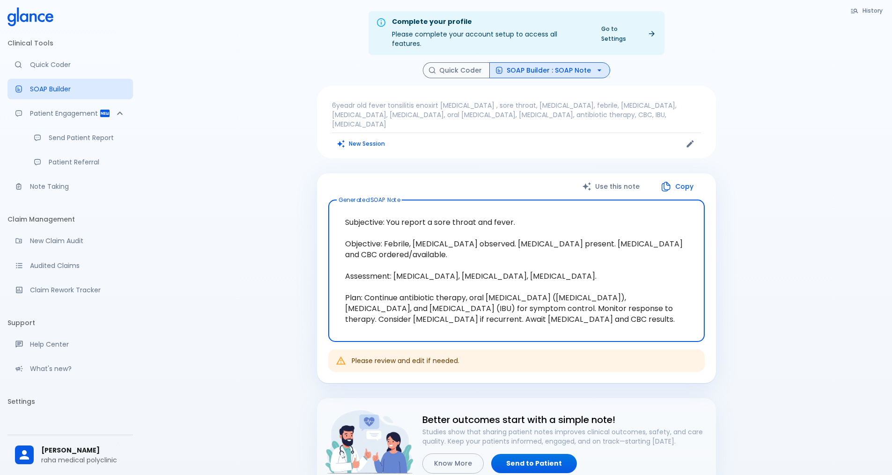
click at [596, 66] on icon "button" at bounding box center [599, 70] width 9 height 9
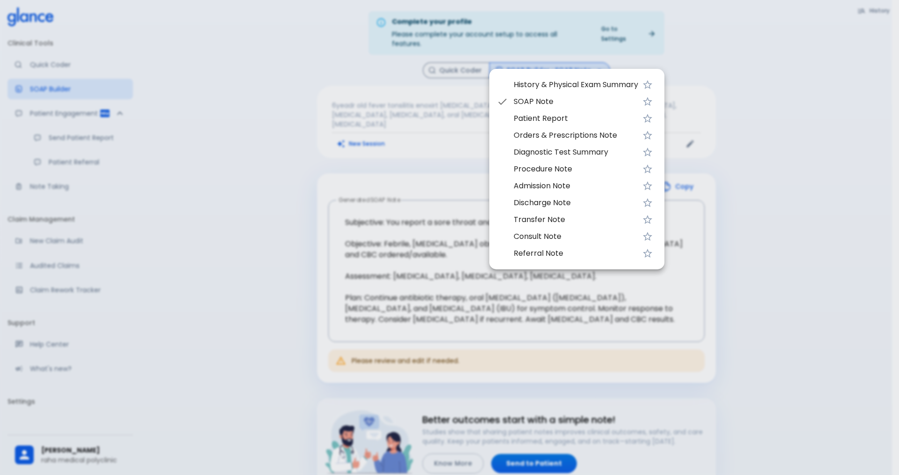
click at [550, 118] on span "Patient Report" at bounding box center [576, 118] width 125 height 11
type textarea "Lorem, I dolo sit a consec adipisci. Elit se d eiusmod te inc utlaboree: Dolore…"
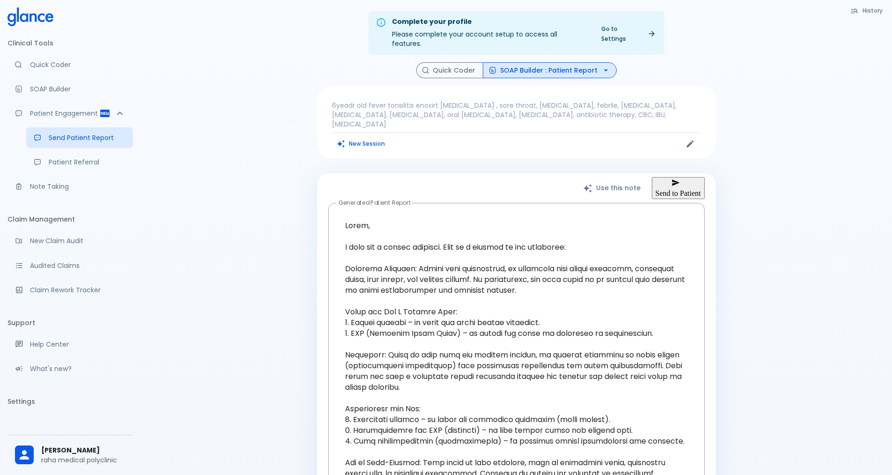
click at [663, 177] on button "Send to Patient" at bounding box center [678, 188] width 53 height 22
type input "22"
type input "[PHONE_NUMBER]"
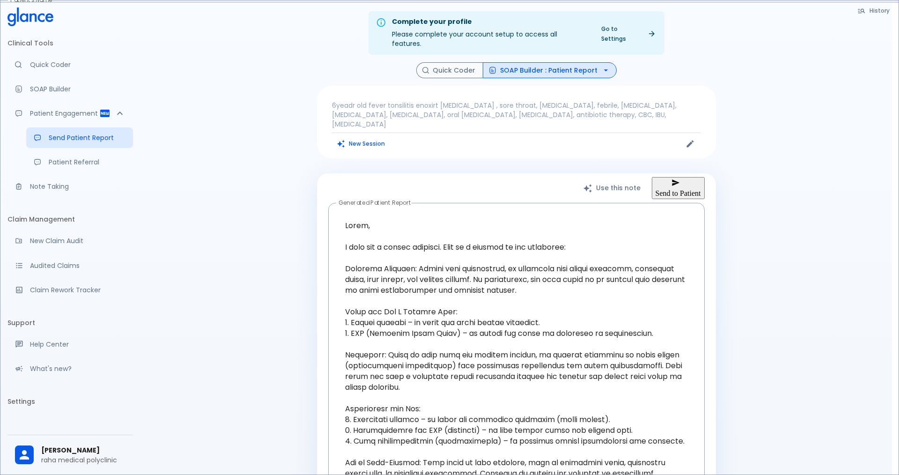
type input "231030"
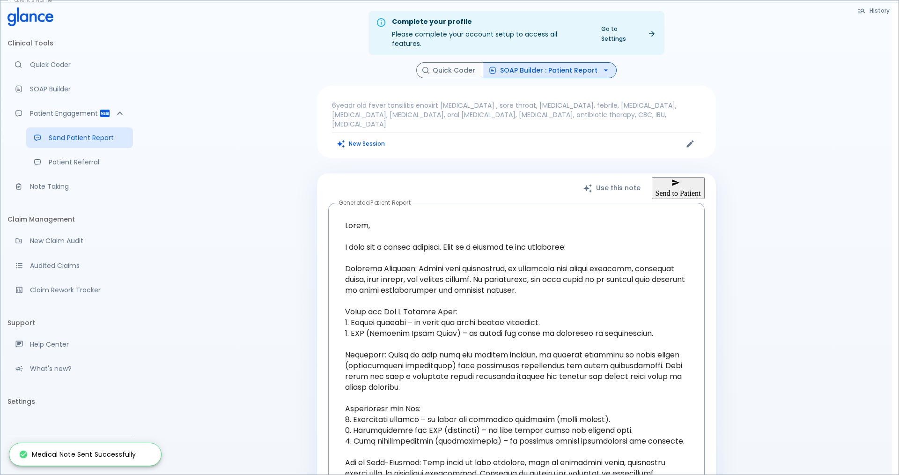
type input "+966"
click at [563, 62] on button "SOAP Builder : Patient Report" at bounding box center [550, 70] width 134 height 16
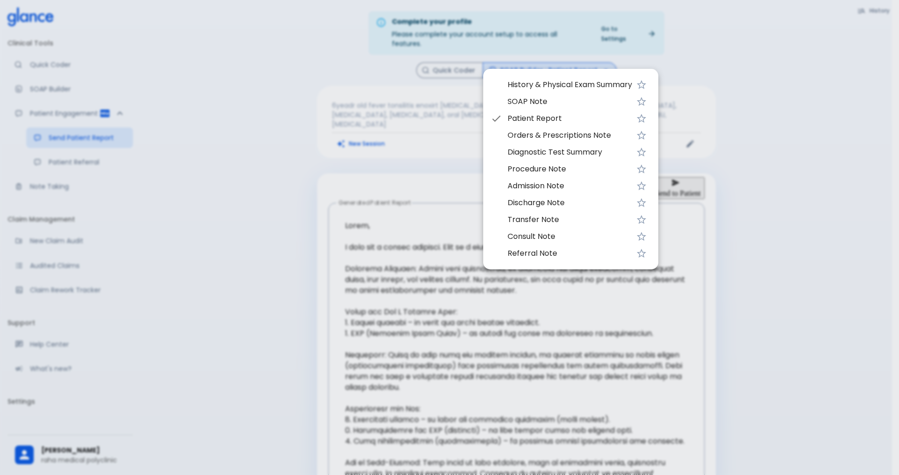
click at [554, 137] on span "Orders & Prescriptions Note" at bounding box center [570, 135] width 125 height 11
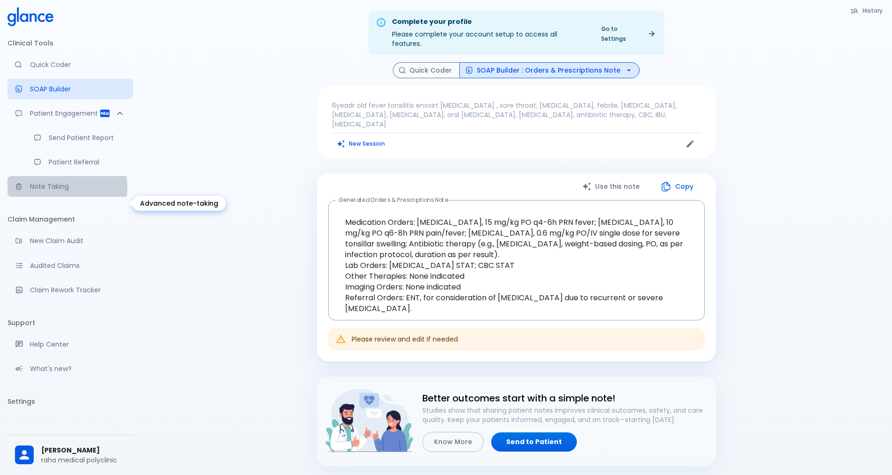
click at [50, 191] on p "Note Taking" at bounding box center [78, 186] width 96 height 9
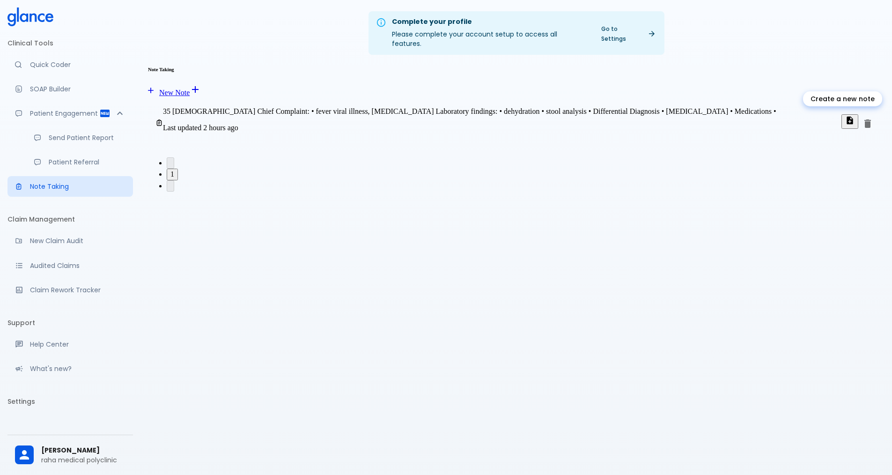
click at [190, 89] on link "New Note" at bounding box center [169, 93] width 42 height 8
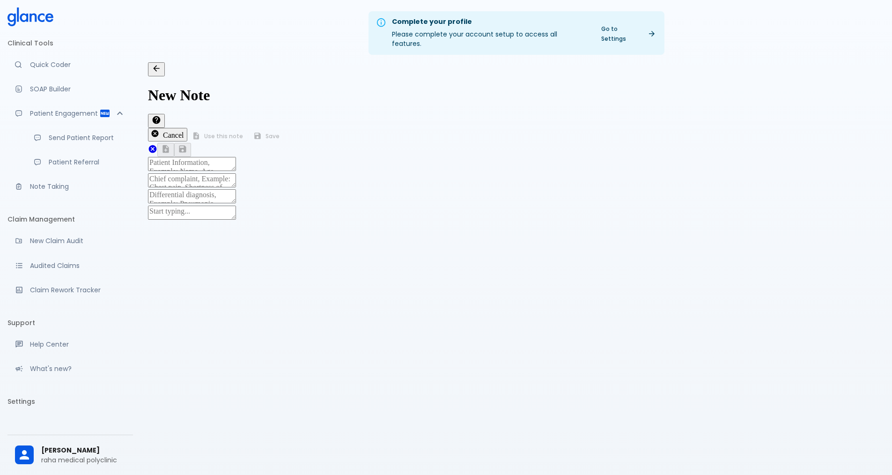
click at [190, 157] on textarea at bounding box center [192, 164] width 88 height 14
type textarea "fhd"
click at [204, 173] on div "x" at bounding box center [516, 181] width 737 height 16
click at [208, 474] on span "History of Present Illness:" at bounding box center [211, 484] width 82 height 7
click at [236, 195] on textarea "• fever pharygngitis" at bounding box center [192, 203] width 88 height 16
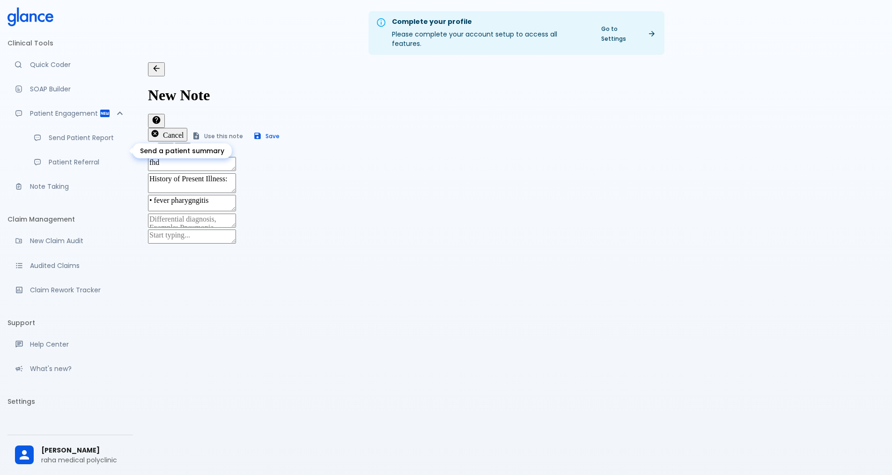
type textarea "• fever pharygngitis"
click at [91, 142] on p "Send Patient Report" at bounding box center [87, 137] width 77 height 9
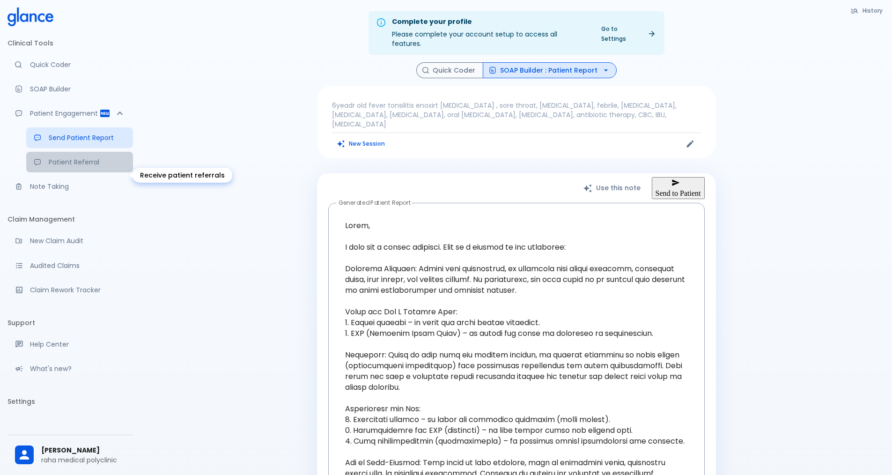
click at [66, 167] on p "Patient Referral" at bounding box center [87, 161] width 77 height 9
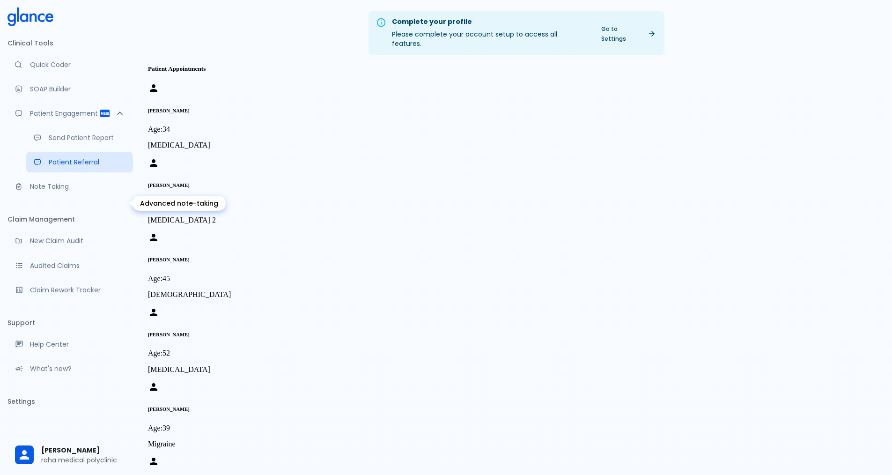
click at [66, 191] on p "Note Taking" at bounding box center [78, 186] width 96 height 9
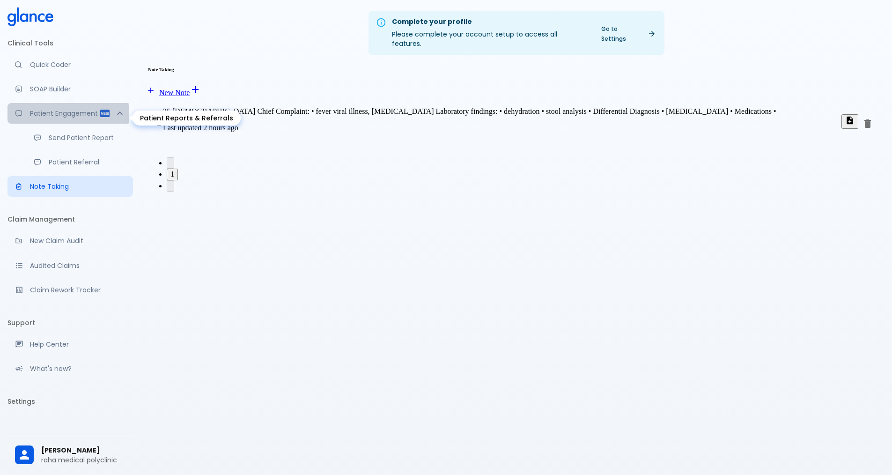
click at [60, 113] on p "Patient Engagement" at bounding box center [64, 113] width 69 height 9
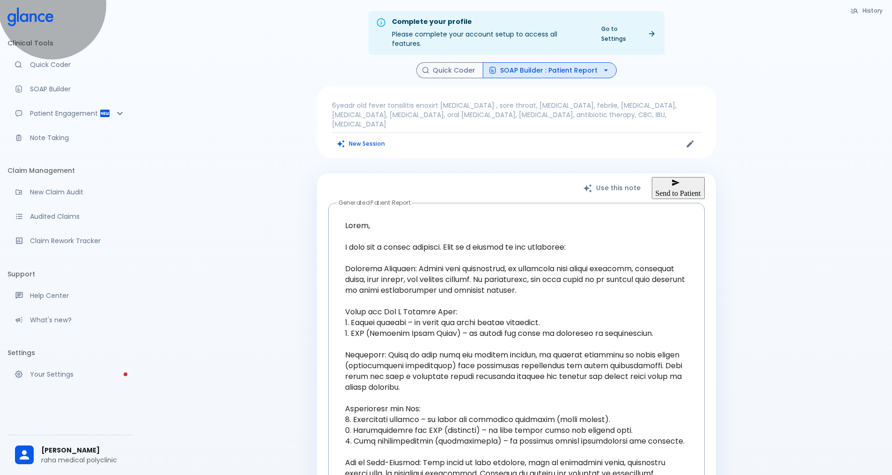
click at [691, 177] on button "Send to Patient" at bounding box center [678, 188] width 53 height 22
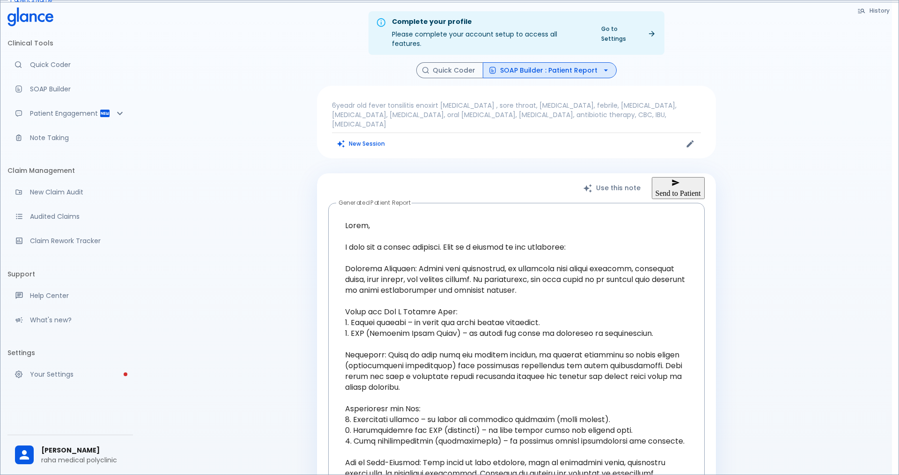
type input "khkh"
type input "[PHONE_NUMBER]"
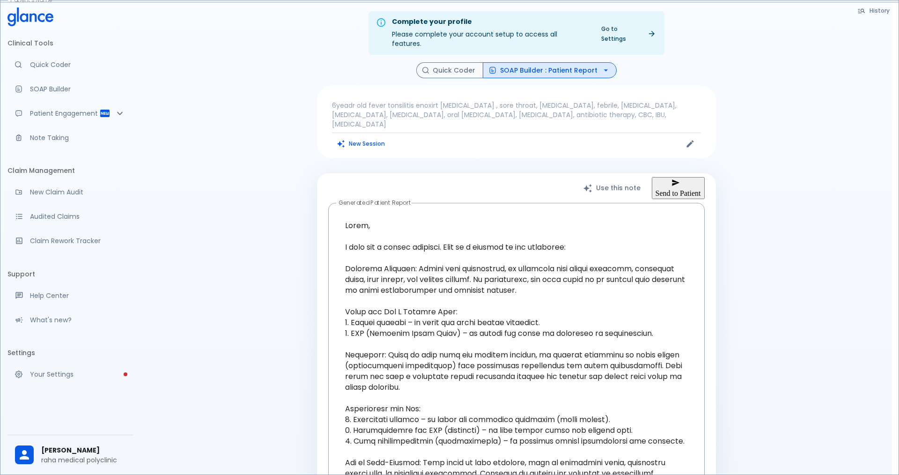
type input "300407"
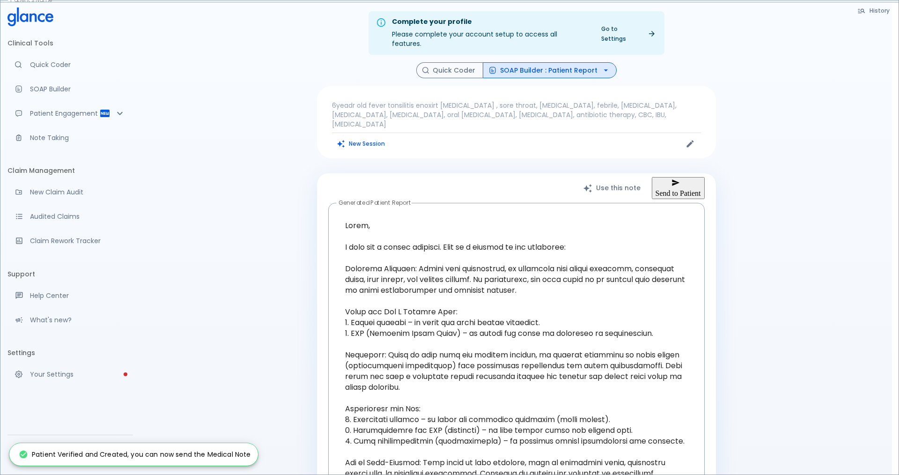
type input "+966"
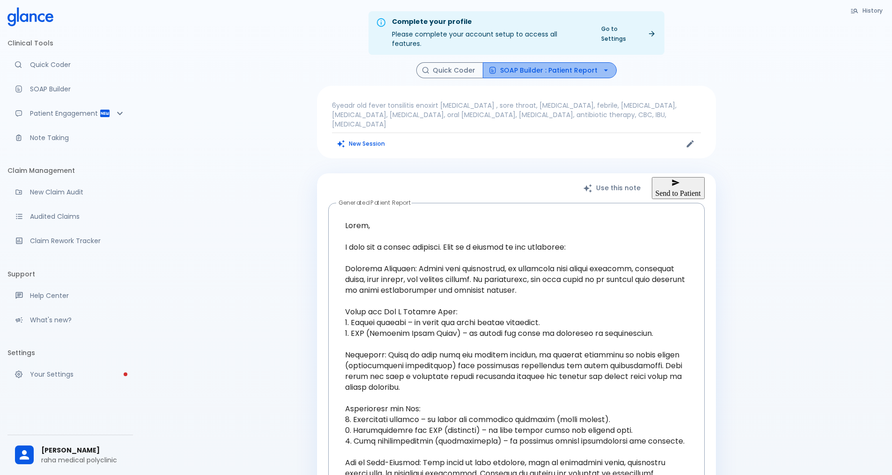
click at [579, 64] on button "SOAP Builder : Patient Report" at bounding box center [550, 70] width 134 height 16
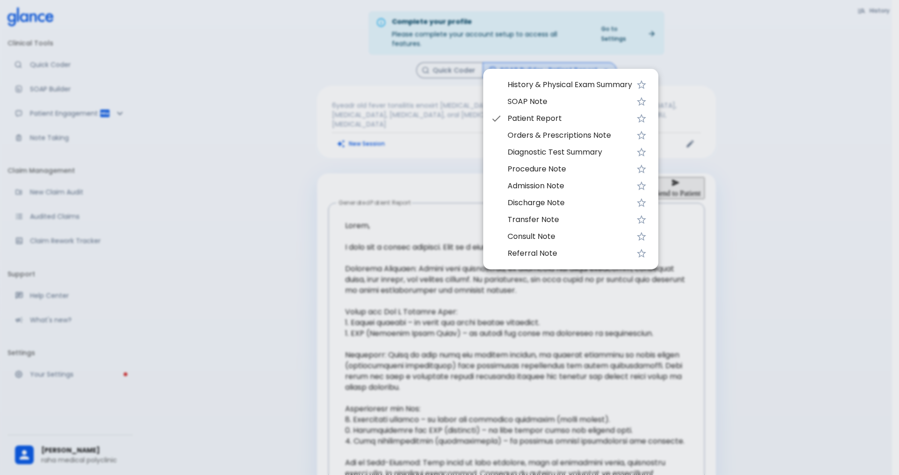
click at [558, 130] on span "Orders & Prescriptions Note" at bounding box center [570, 135] width 125 height 11
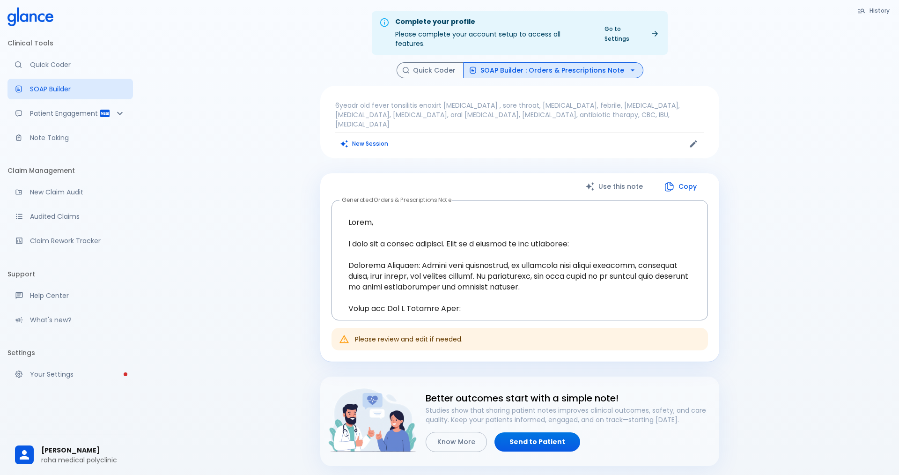
type textarea "Medication Orders: [MEDICAL_DATA], 15 mg/kg PO q4-6h PRN fever; [MEDICAL_DATA],…"
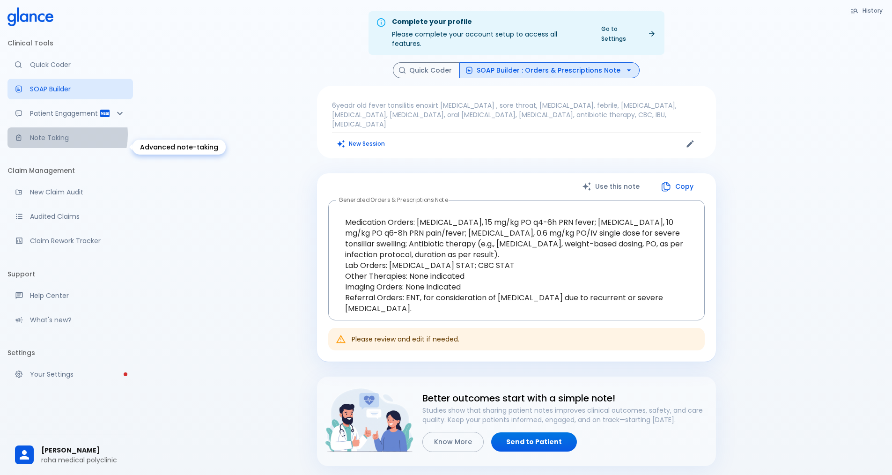
click at [60, 142] on p "Note Taking" at bounding box center [78, 137] width 96 height 9
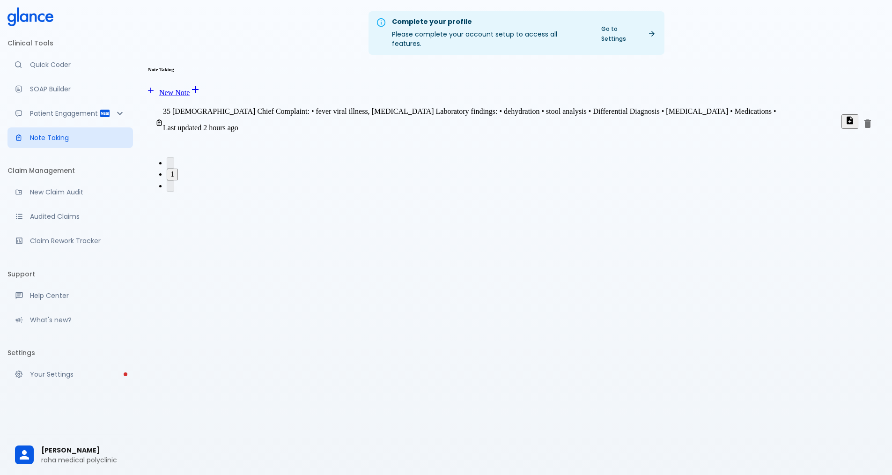
click at [61, 177] on li "Claim Management" at bounding box center [70, 170] width 126 height 22
click at [65, 245] on p "Claim Rework Tracker" at bounding box center [78, 240] width 96 height 9
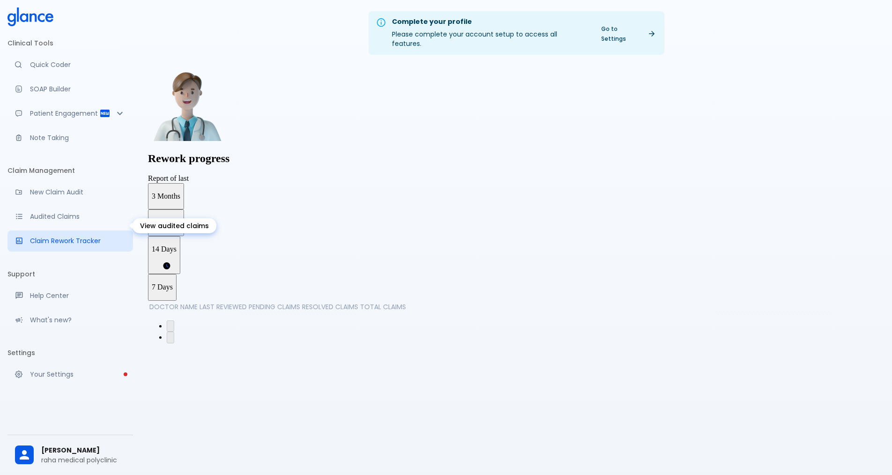
click at [67, 221] on p "Audited Claims" at bounding box center [78, 216] width 96 height 9
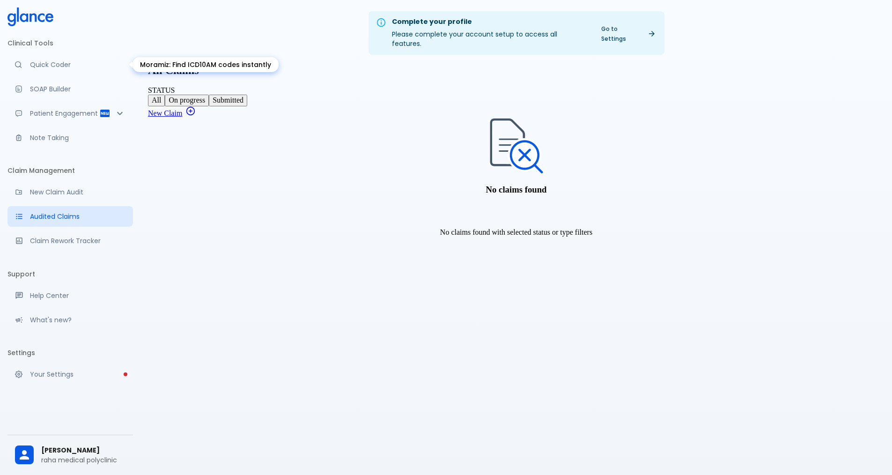
click at [58, 66] on p "Quick Coder" at bounding box center [78, 64] width 96 height 9
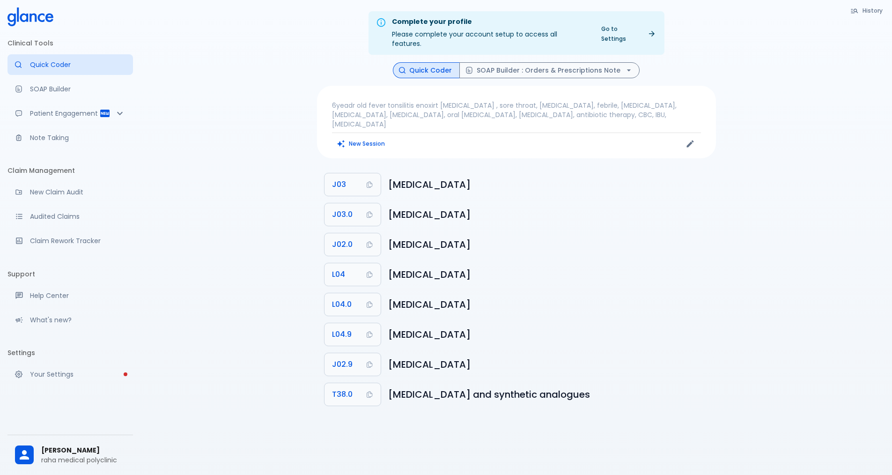
click at [58, 66] on p "Quick Coder" at bounding box center [78, 64] width 96 height 9
click at [106, 115] on div "Patient Engagement" at bounding box center [70, 113] width 126 height 21
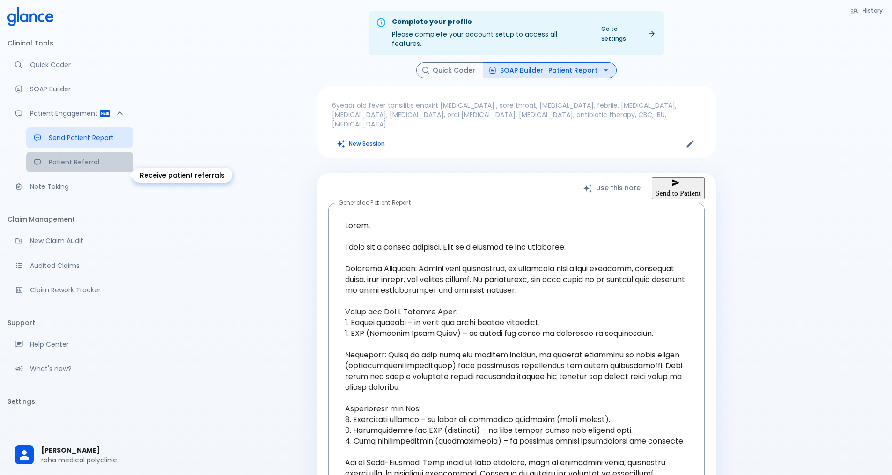
click at [76, 167] on p "Patient Referral" at bounding box center [87, 161] width 77 height 9
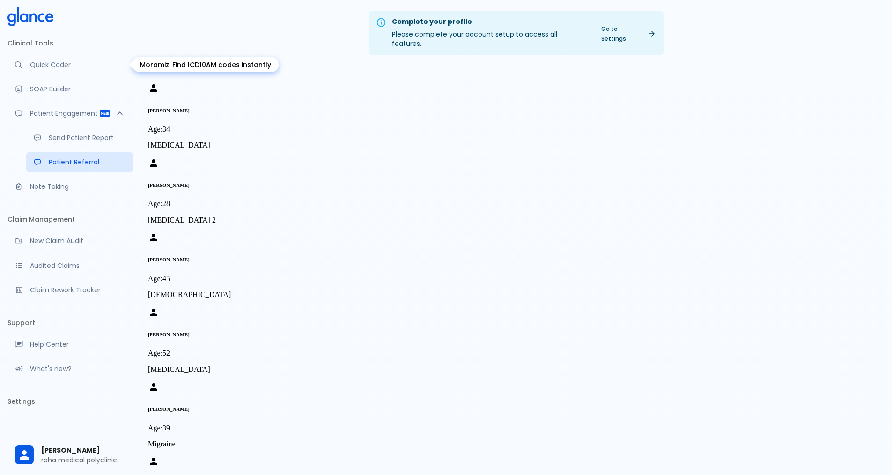
click at [59, 65] on p "Quick Coder" at bounding box center [78, 64] width 96 height 9
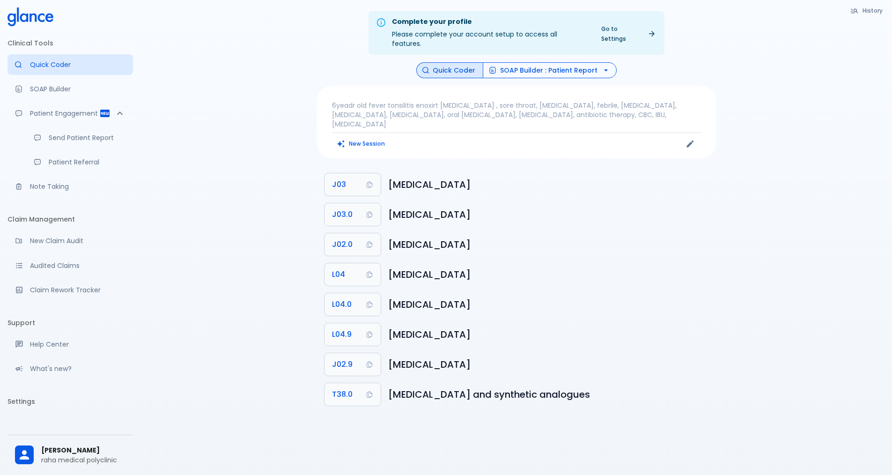
click at [596, 63] on button "SOAP Builder : Patient Report" at bounding box center [550, 70] width 134 height 16
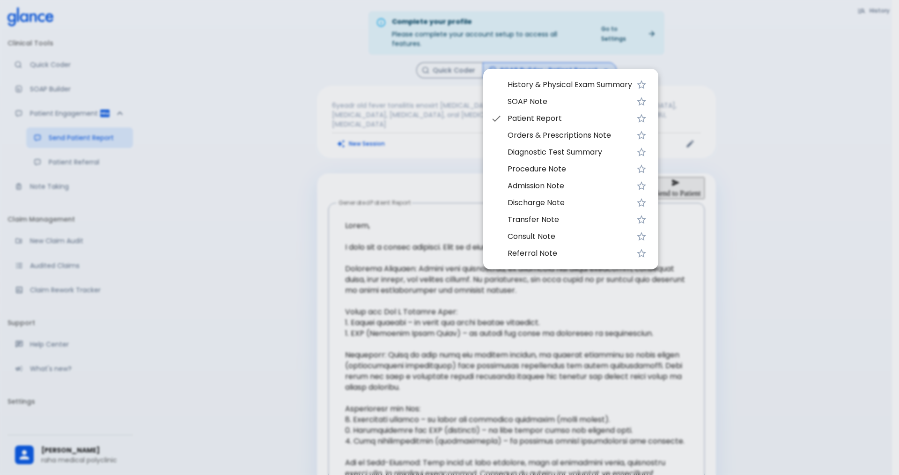
click at [554, 169] on span "Procedure Note" at bounding box center [570, 168] width 125 height 11
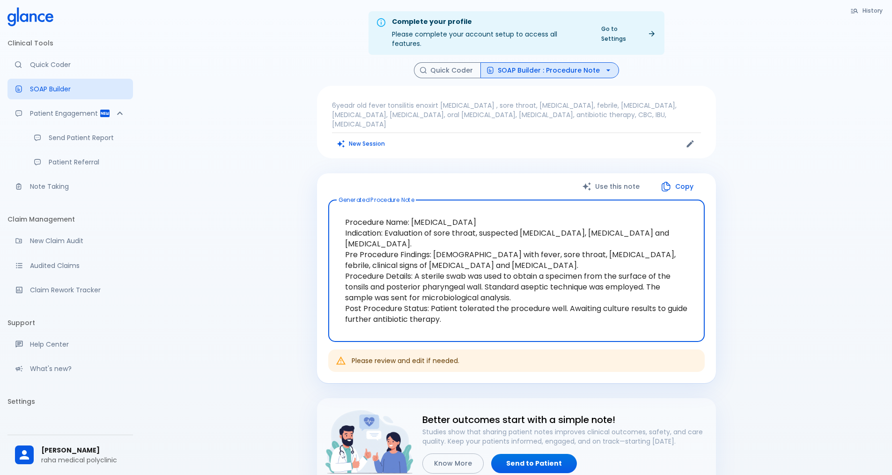
click at [454, 101] on p "6yeadr old fever tonsilitis enoxirt [MEDICAL_DATA] , sore throat, [MEDICAL_DATA…" at bounding box center [516, 115] width 369 height 28
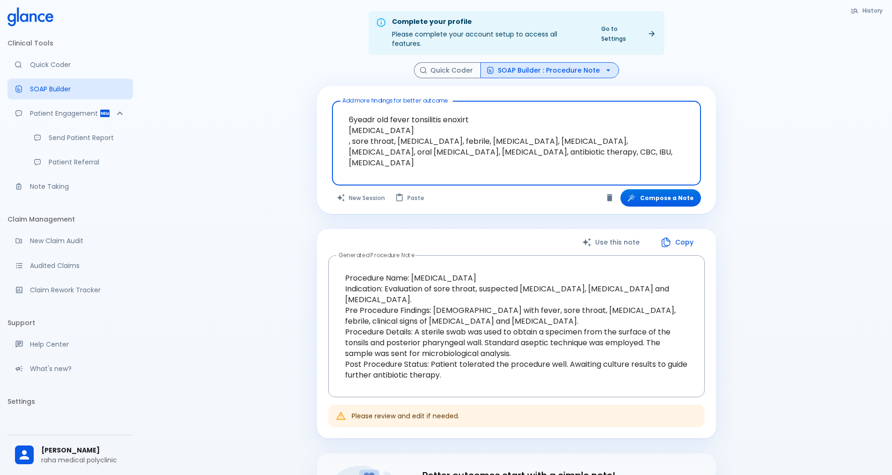
click at [354, 107] on textarea "6yeadr old fever tonsilitis enoxirt [MEDICAL_DATA] , sore throat, [MEDICAL_DATA…" at bounding box center [517, 136] width 356 height 62
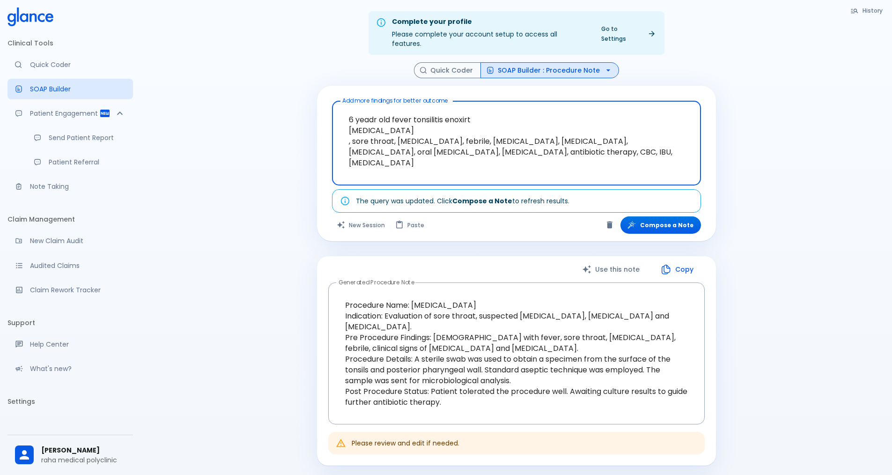
click at [376, 106] on textarea "6 yeadr old fever tonsilitis enoxirt [MEDICAL_DATA] , sore throat, [MEDICAL_DAT…" at bounding box center [517, 136] width 356 height 62
click at [380, 107] on textarea "6 yeadr old fever tonsilitis enoxirt [MEDICAL_DATA] , sore throat, [MEDICAL_DAT…" at bounding box center [517, 136] width 356 height 62
click at [440, 109] on textarea "6 yead old fever tonsilitis enoxirt [MEDICAL_DATA] , sore throat, [MEDICAL_DATA…" at bounding box center [517, 136] width 356 height 62
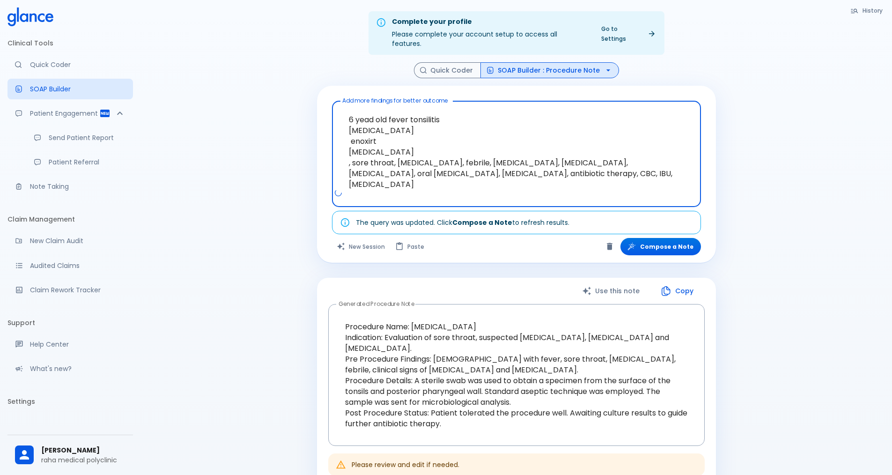
click at [383, 131] on textarea "6 yead old fever tonsilitis [MEDICAL_DATA] enoxirt [MEDICAL_DATA] , sore throat…" at bounding box center [517, 146] width 356 height 83
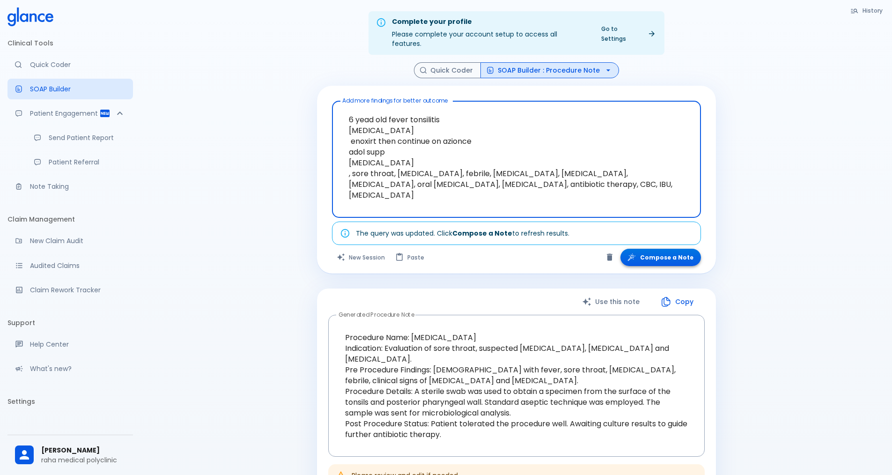
type textarea "6 yead old fever tonsilitis [MEDICAL_DATA] enoxirt then continue on azionce ado…"
click at [672, 249] on button "Compose a Note" at bounding box center [660, 257] width 81 height 17
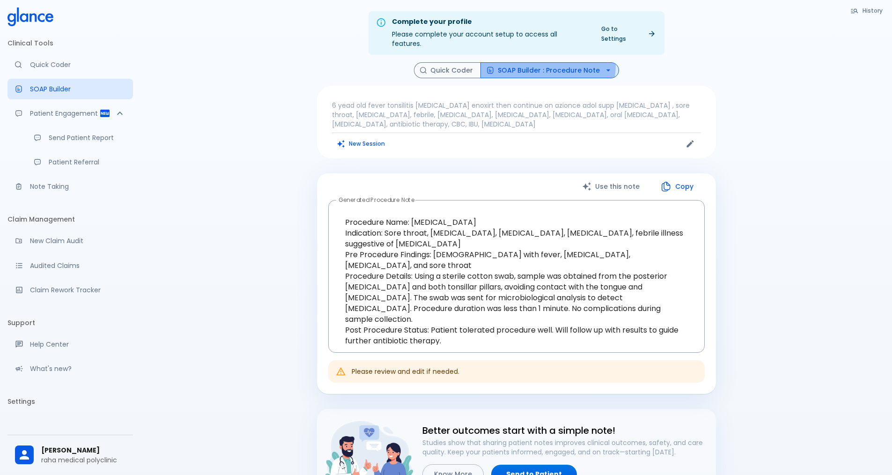
click at [537, 62] on button "SOAP Builder : Procedure Note" at bounding box center [549, 70] width 139 height 16
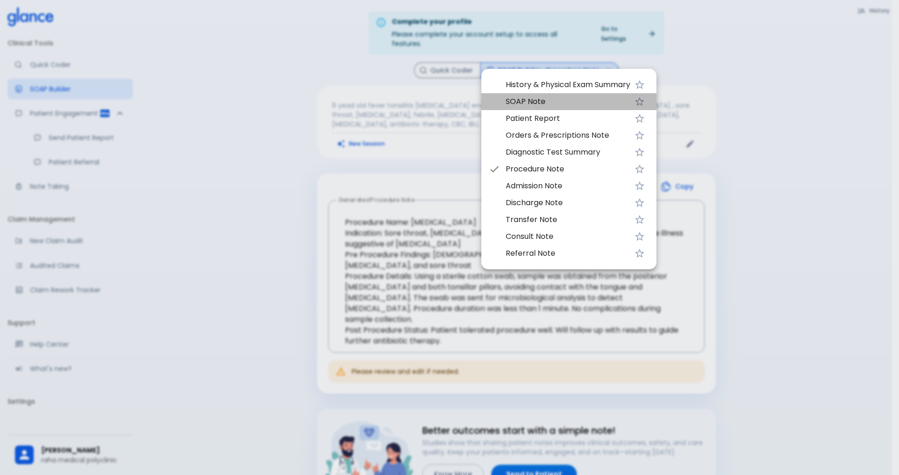
click at [521, 99] on span "SOAP Note" at bounding box center [568, 101] width 125 height 11
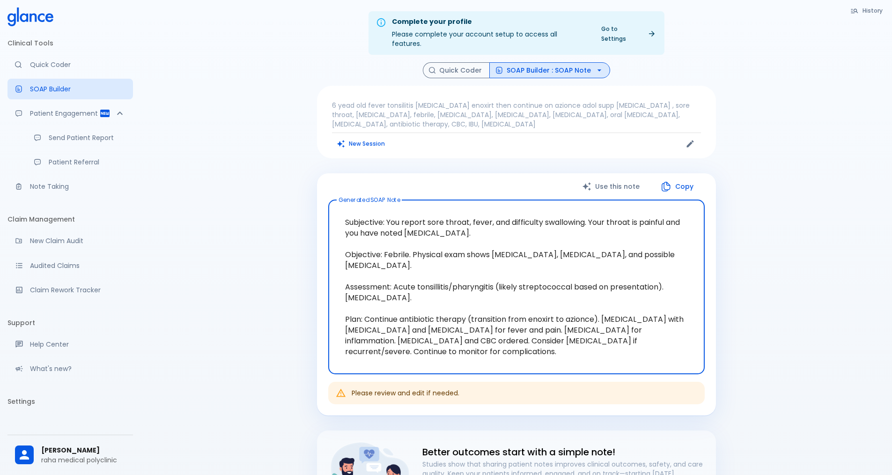
click at [553, 62] on button "SOAP Builder : SOAP Note" at bounding box center [549, 70] width 121 height 16
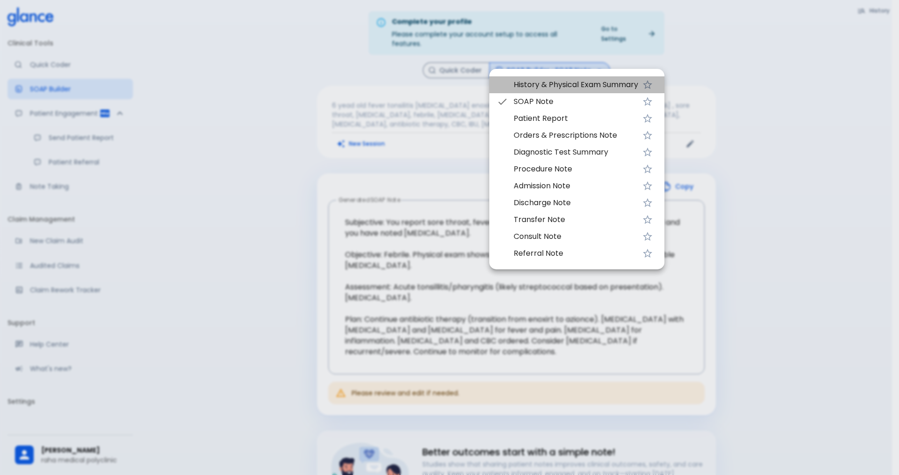
click at [553, 86] on span "History & Physical Exam Summary" at bounding box center [576, 84] width 125 height 11
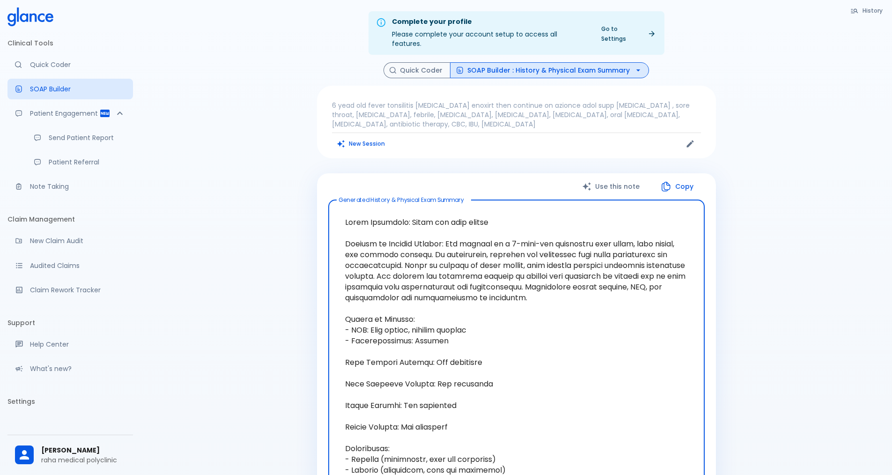
click at [546, 62] on button "SOAP Builder : History & Physical Exam Summary" at bounding box center [549, 70] width 199 height 16
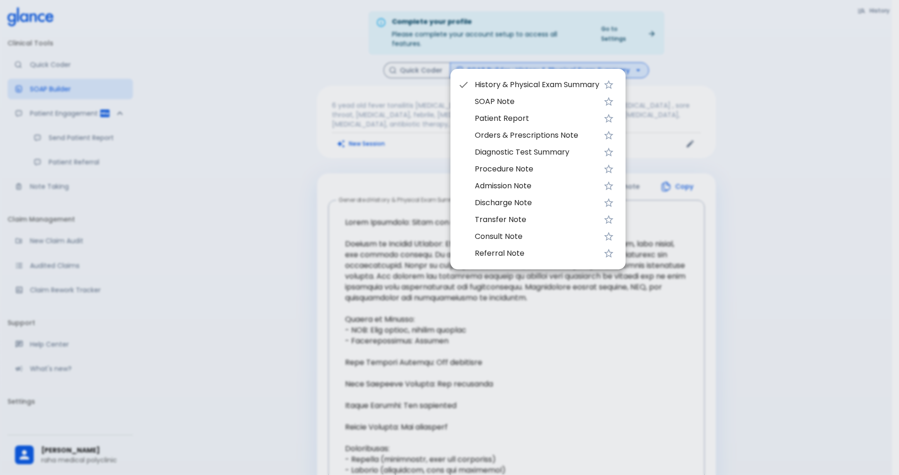
click at [540, 138] on span "Orders & Prescriptions Note" at bounding box center [537, 135] width 125 height 11
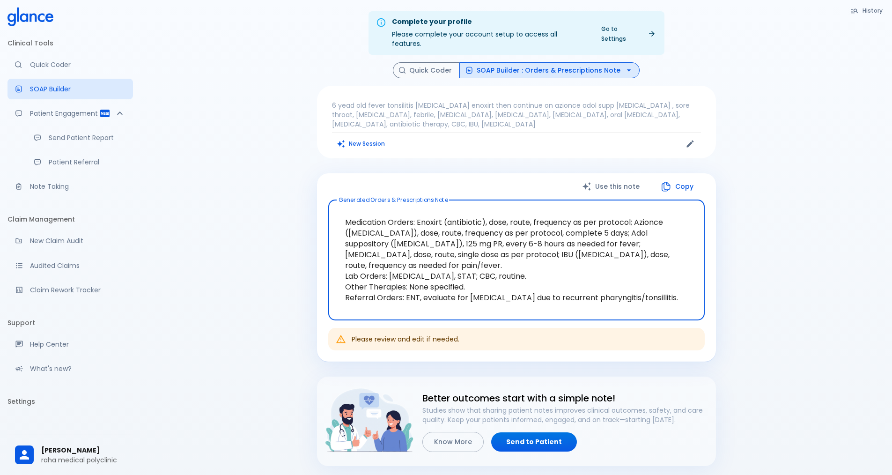
click at [545, 62] on button "SOAP Builder : Orders & Prescriptions Note" at bounding box center [549, 70] width 180 height 16
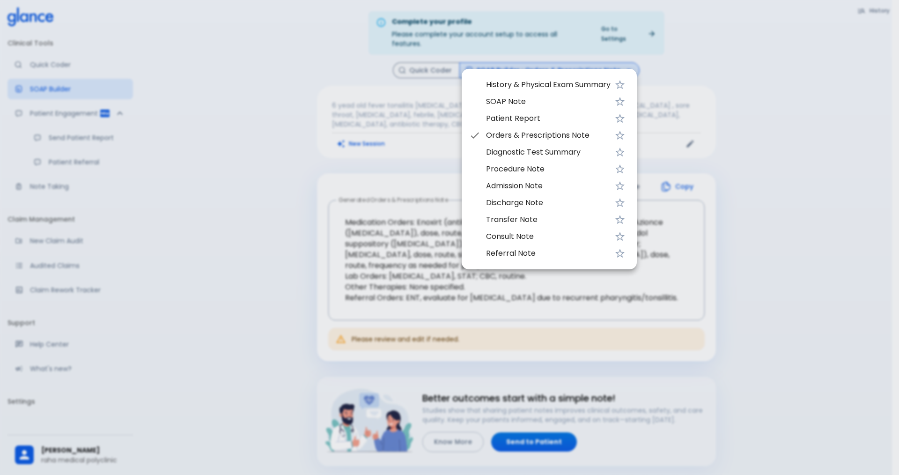
click at [522, 152] on span "Diagnostic Test Summary" at bounding box center [548, 152] width 125 height 11
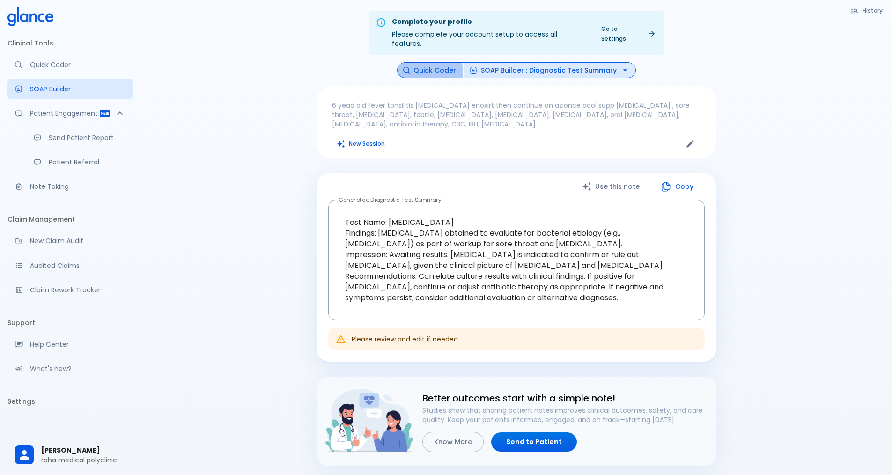
click at [428, 63] on button "Quick Coder" at bounding box center [430, 70] width 67 height 16
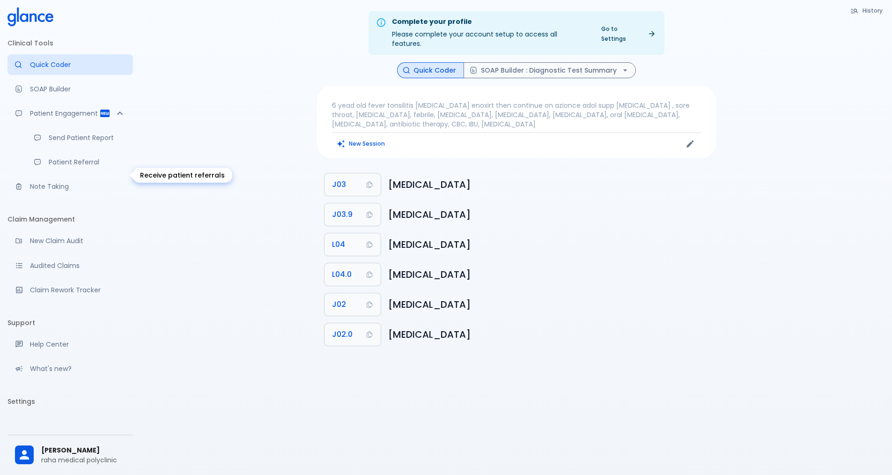
click at [80, 167] on p "Patient Referral" at bounding box center [87, 161] width 77 height 9
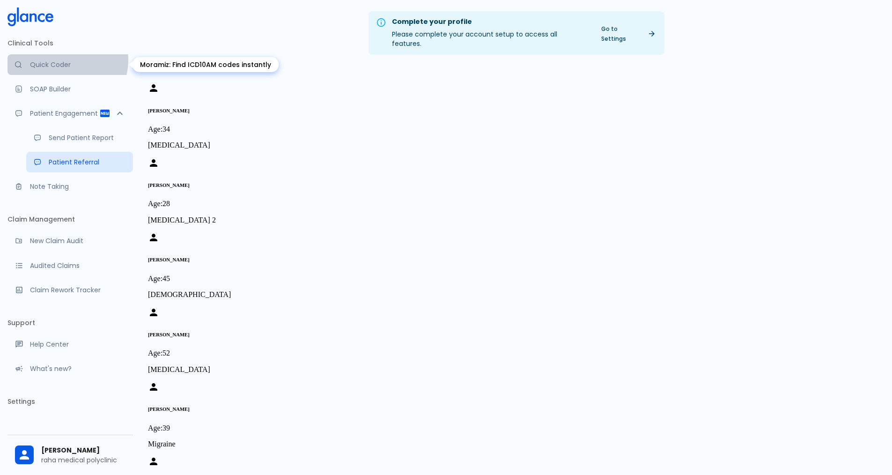
click at [63, 59] on link "Quick Coder" at bounding box center [70, 64] width 126 height 21
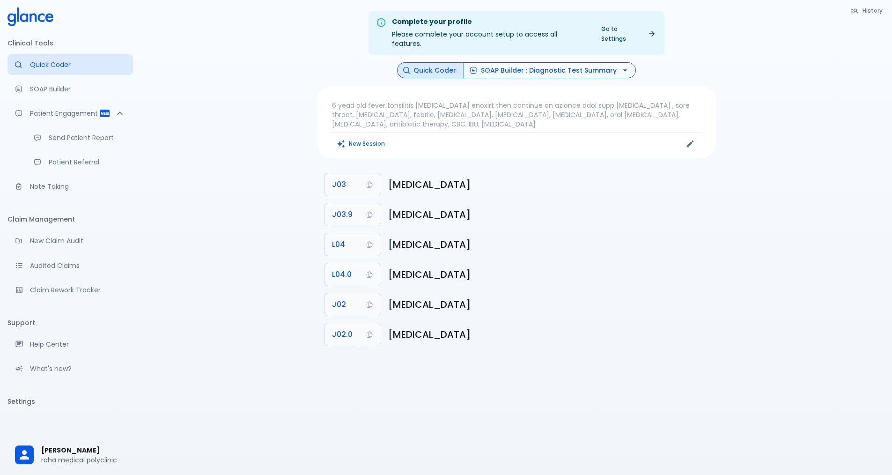
click at [580, 62] on button "SOAP Builder : Diagnostic Test Summary" at bounding box center [550, 70] width 172 height 16
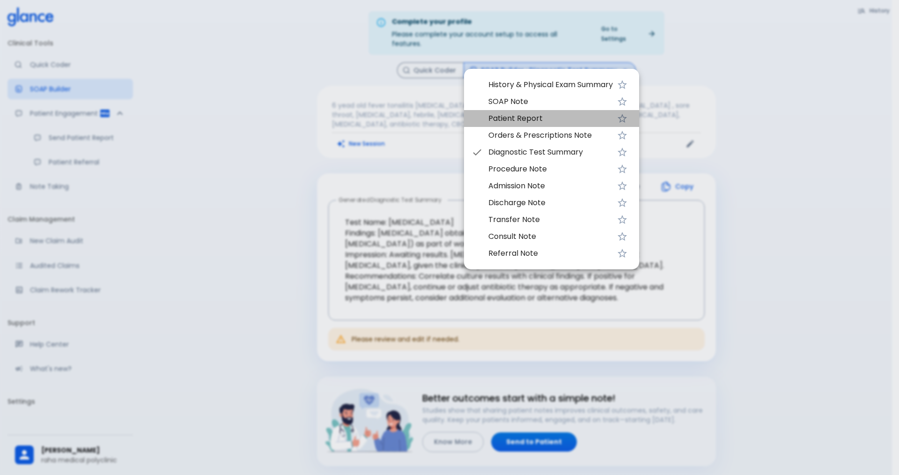
click at [520, 121] on span "Patient Report" at bounding box center [550, 118] width 125 height 11
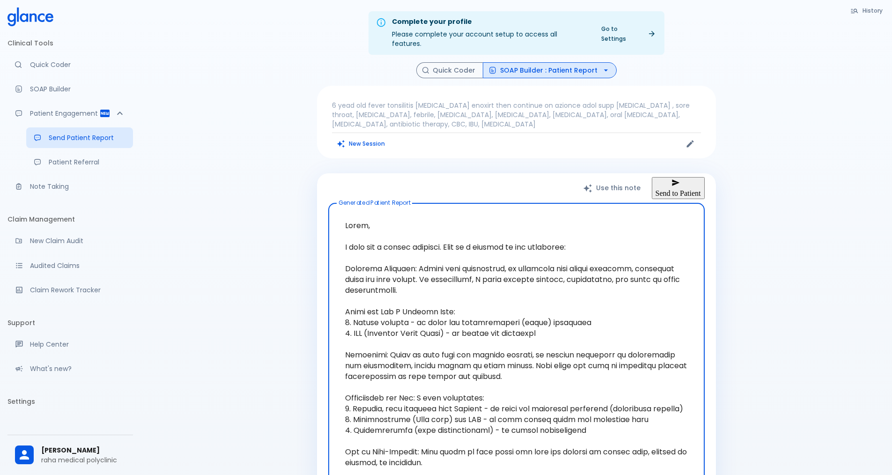
click at [690, 179] on button "Send to Patient" at bounding box center [678, 188] width 53 height 22
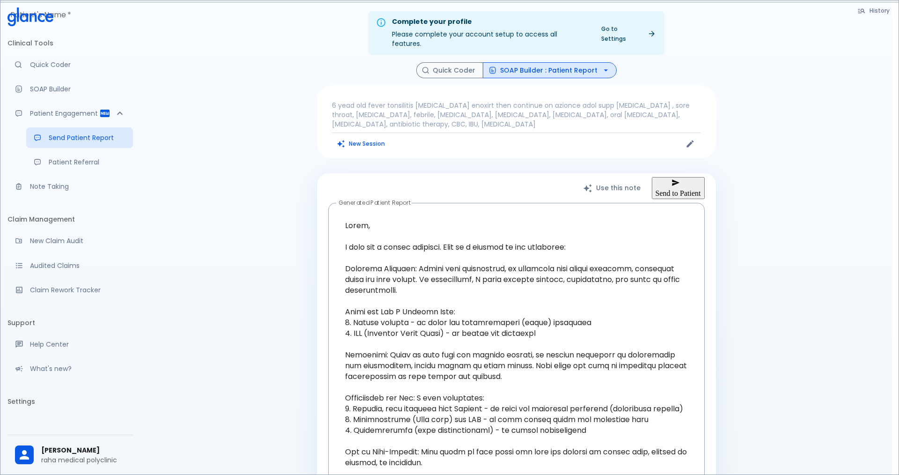
drag, startPoint x: 607, startPoint y: 219, endPoint x: 589, endPoint y: 216, distance: 18.9
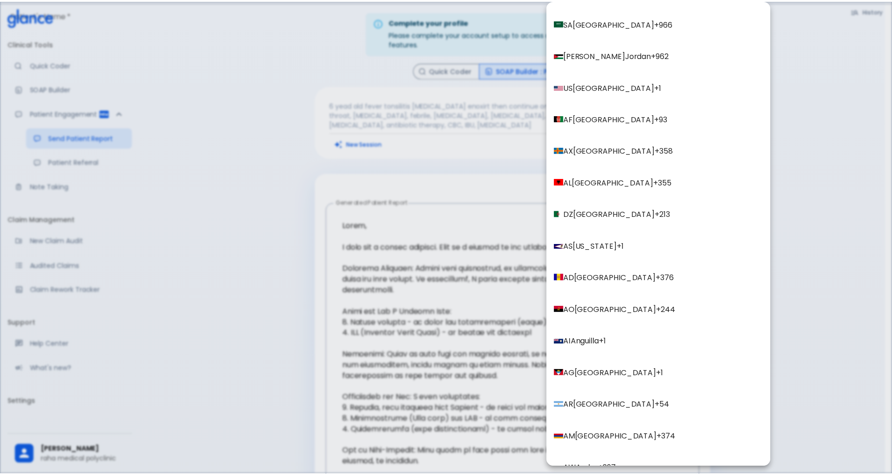
scroll to position [929, 0]
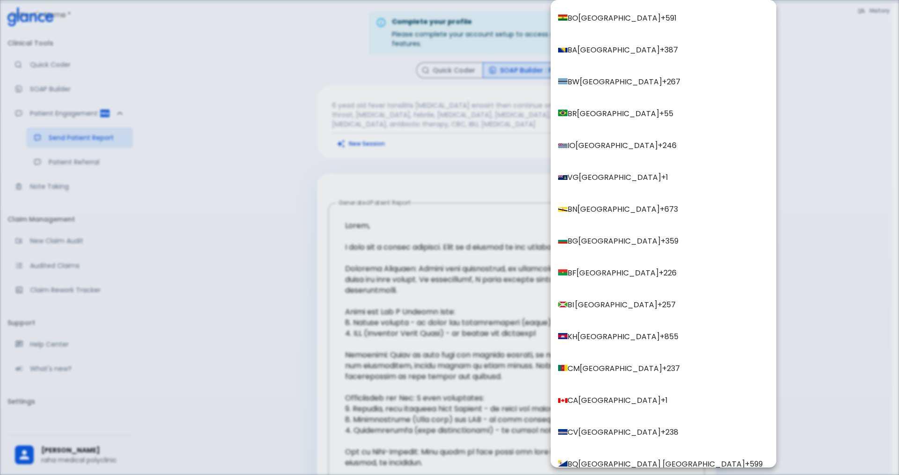
click at [866, 294] on div at bounding box center [449, 237] width 899 height 475
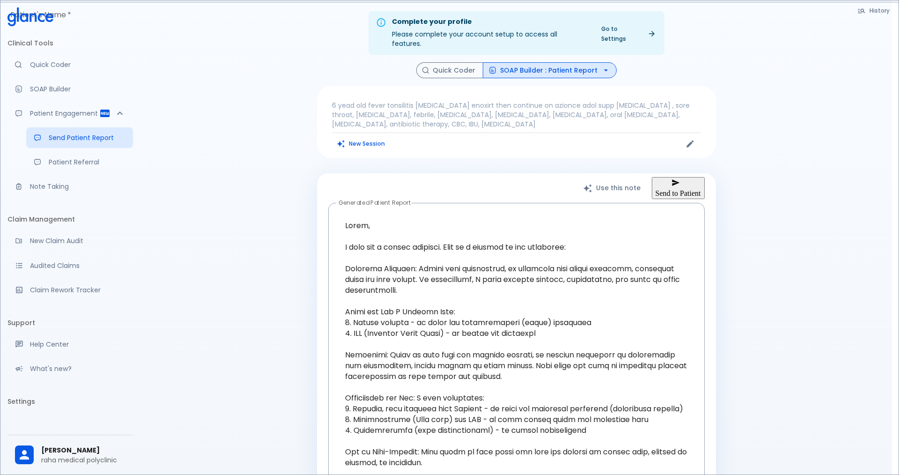
drag, startPoint x: 598, startPoint y: 216, endPoint x: 573, endPoint y: 215, distance: 25.8
drag, startPoint x: 610, startPoint y: 214, endPoint x: 583, endPoint y: 217, distance: 26.8
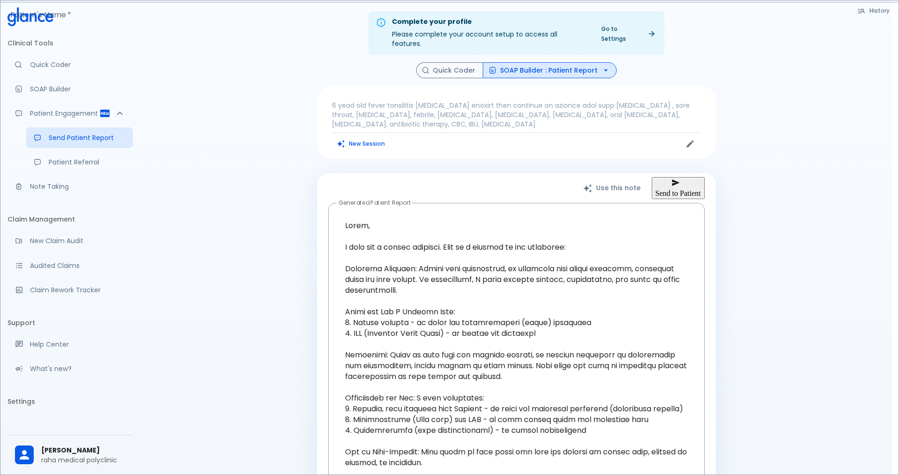
drag, startPoint x: 603, startPoint y: 216, endPoint x: 666, endPoint y: 222, distance: 63.5
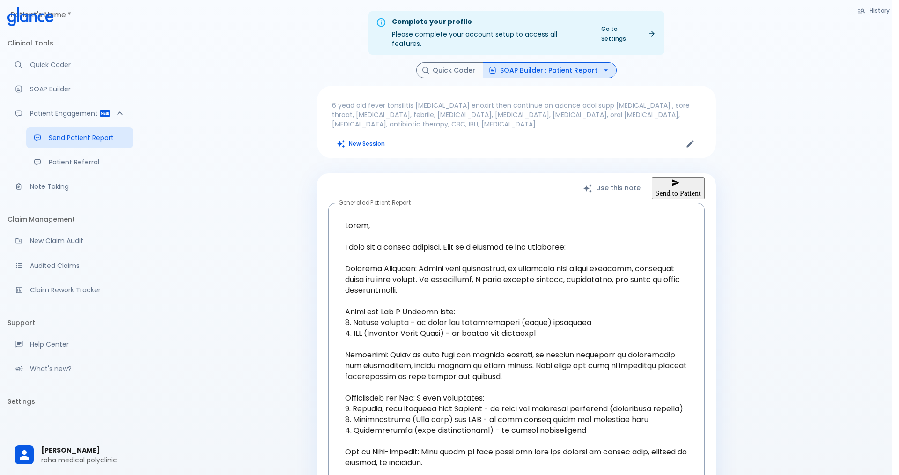
type input "[PHONE_NUMBER]"
type input "mb"
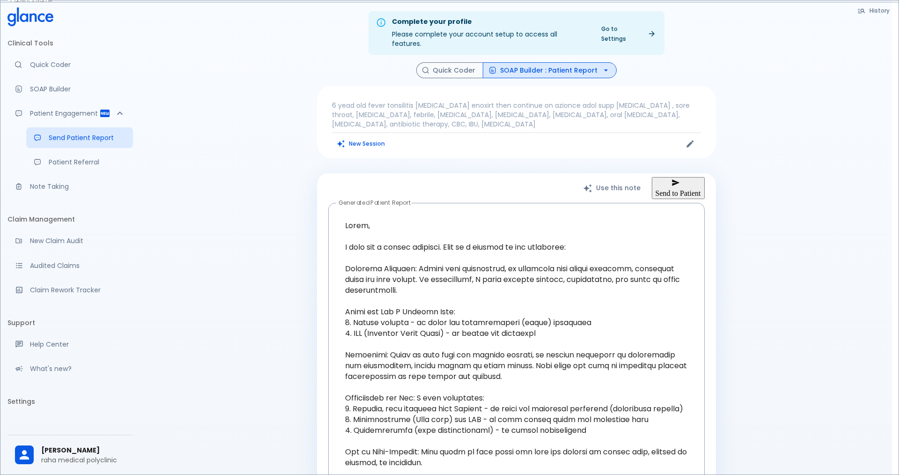
type input "743239"
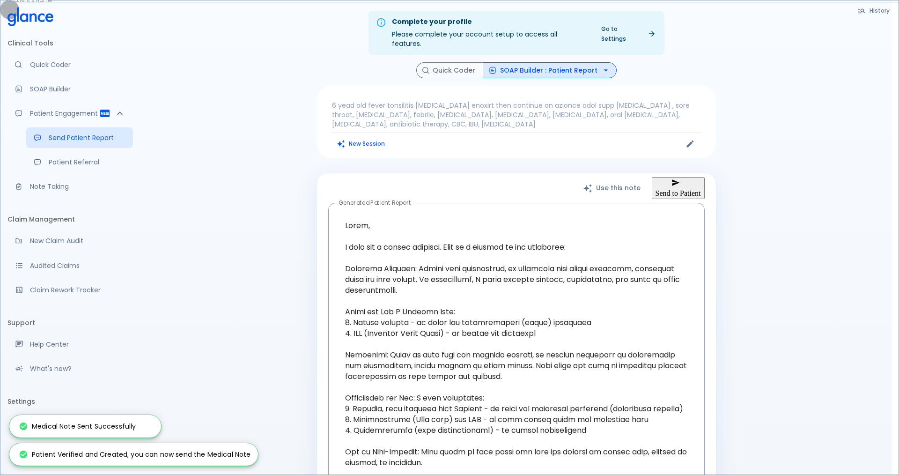
type input "+966"
click at [475, 110] on p "6 yead old fever tonsilitis [MEDICAL_DATA] enoxirt then continue on azionce ado…" at bounding box center [516, 115] width 369 height 28
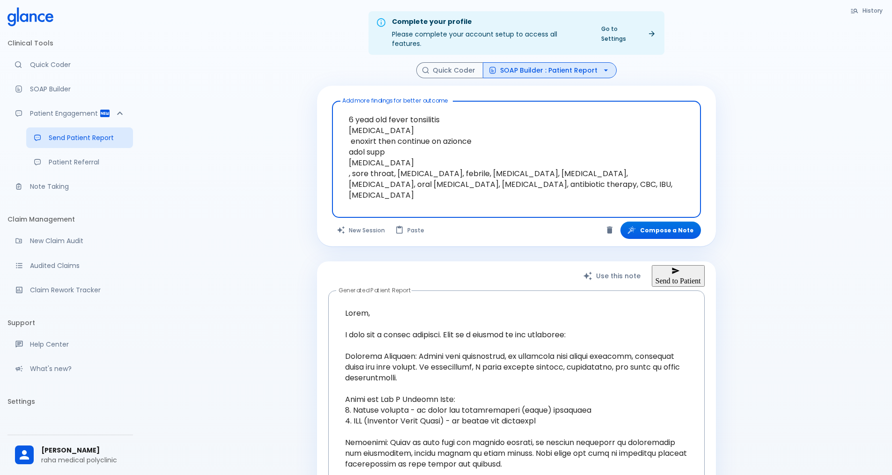
drag, startPoint x: 408, startPoint y: 110, endPoint x: 458, endPoint y: 128, distance: 53.9
click at [458, 128] on textarea "6 yead old fever tonsilitis [MEDICAL_DATA] enoxirt then continue on azionce ado…" at bounding box center [517, 152] width 356 height 94
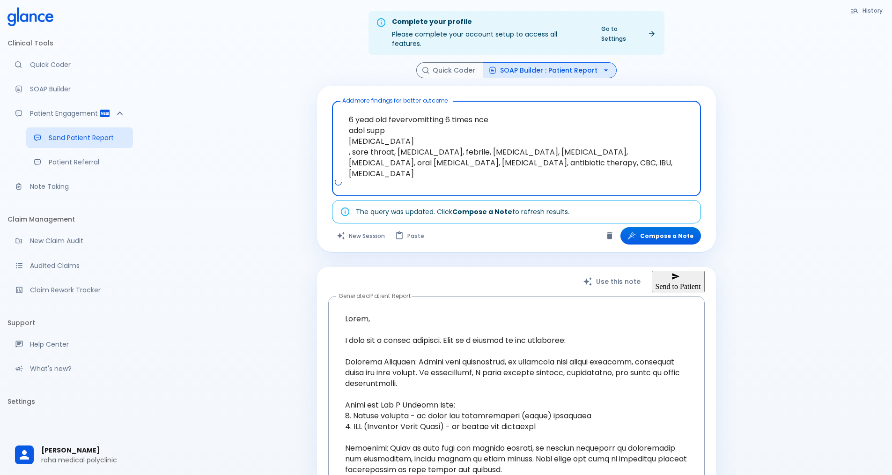
click at [507, 111] on textarea "6 yead old fevervomitting 6 times nce adol supp [MEDICAL_DATA] , sore throat, […" at bounding box center [517, 141] width 356 height 73
drag, startPoint x: 498, startPoint y: 114, endPoint x: 477, endPoint y: 114, distance: 20.6
click at [477, 114] on textarea "6 yead old fevervomitting 6 times nce adol supp [MEDICAL_DATA] , sore throat, […" at bounding box center [517, 141] width 356 height 73
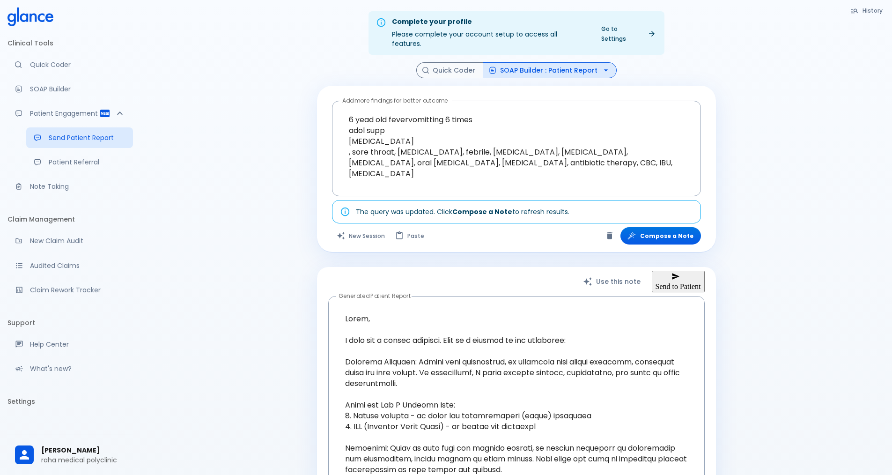
click at [482, 207] on strong "Compose a Note" at bounding box center [482, 211] width 60 height 9
click at [477, 207] on strong "Compose a Note" at bounding box center [482, 211] width 60 height 9
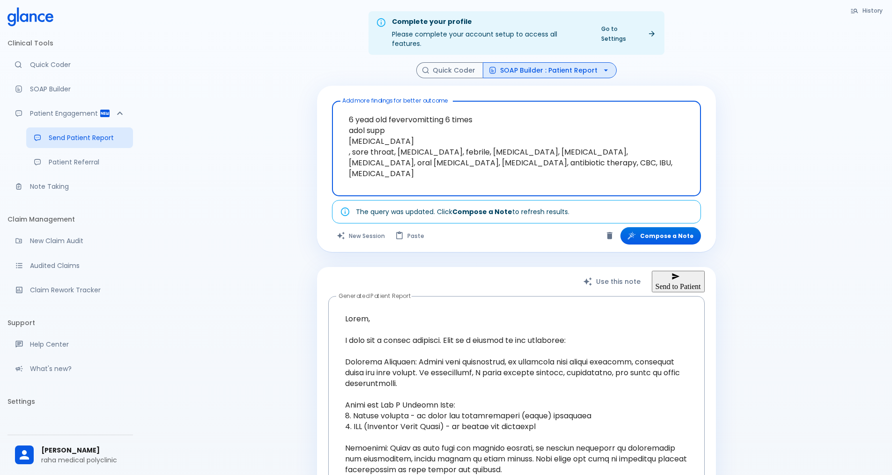
drag, startPoint x: 387, startPoint y: 120, endPoint x: 336, endPoint y: 126, distance: 51.4
click at [338, 126] on div "6 yead old fevervomitting 6 times adol supp [MEDICAL_DATA] , sore throat, [MEDI…" at bounding box center [516, 149] width 369 height 96
click at [410, 109] on textarea "6 yead old fevervomitting 6 times [MEDICAL_DATA] , sore throat, [MEDICAL_DATA],…" at bounding box center [517, 141] width 356 height 73
drag, startPoint x: 349, startPoint y: 132, endPoint x: 683, endPoint y: 175, distance: 336.7
click at [683, 175] on div "6 yead old fever vomitting 6 times [MEDICAL_DATA] , sore throat, [MEDICAL_DATA]…" at bounding box center [516, 149] width 369 height 96
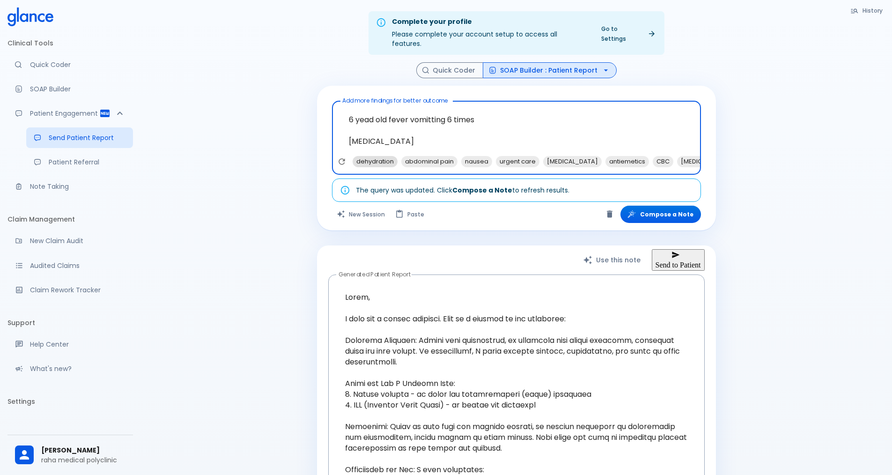
click at [373, 156] on span "dehydration" at bounding box center [375, 161] width 45 height 11
click at [376, 156] on span "abdominal pain" at bounding box center [381, 161] width 56 height 11
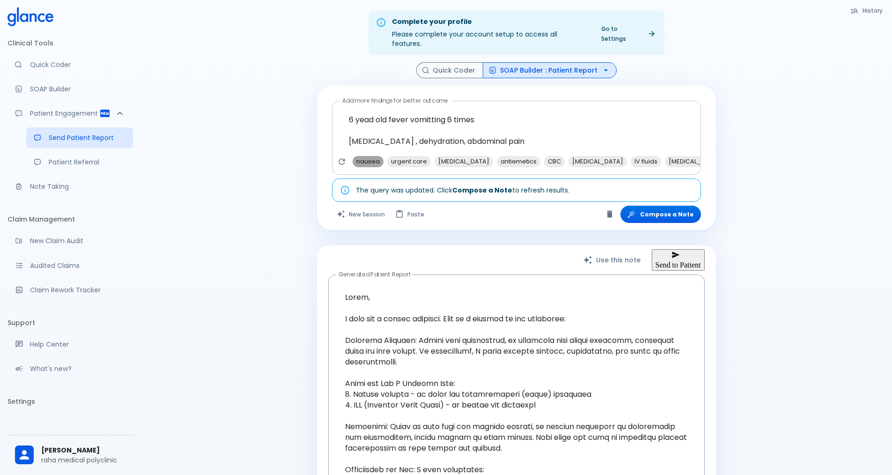
click at [379, 156] on span "nausea" at bounding box center [368, 161] width 31 height 11
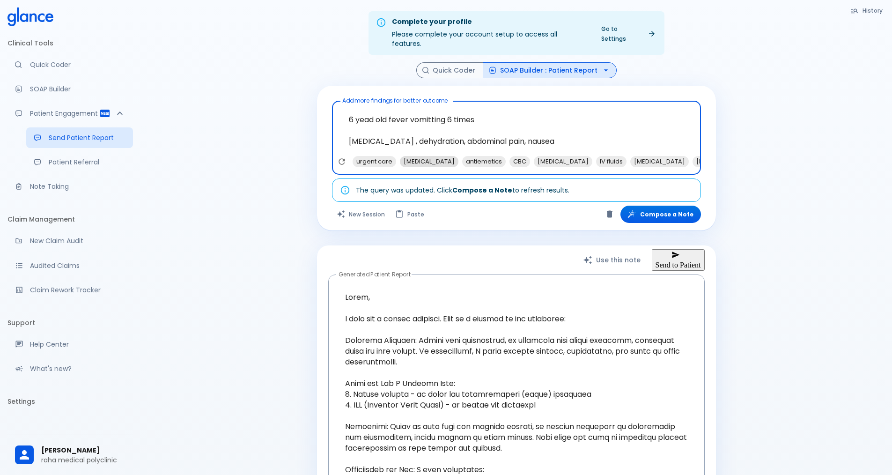
click at [380, 156] on span "urgent care" at bounding box center [375, 161] width 44 height 11
click at [390, 156] on span "[MEDICAL_DATA]" at bounding box center [382, 161] width 59 height 11
click at [384, 156] on span "antiemetics" at bounding box center [375, 161] width 44 height 11
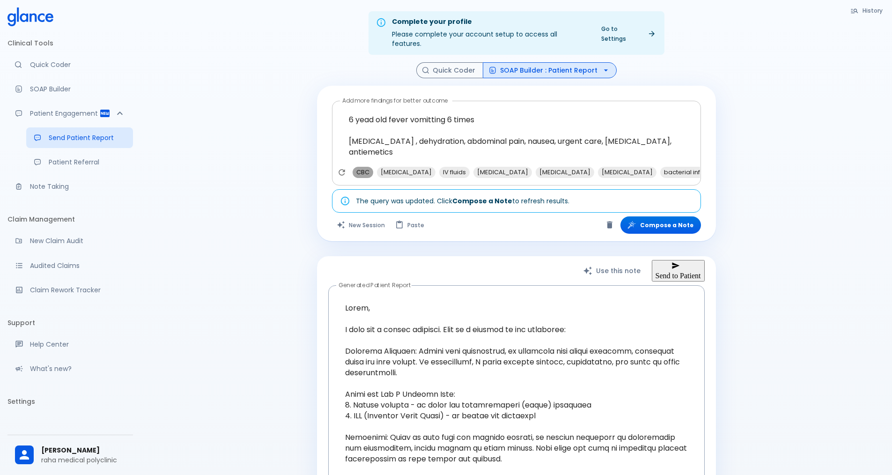
click at [367, 167] on span "CBC" at bounding box center [363, 172] width 21 height 11
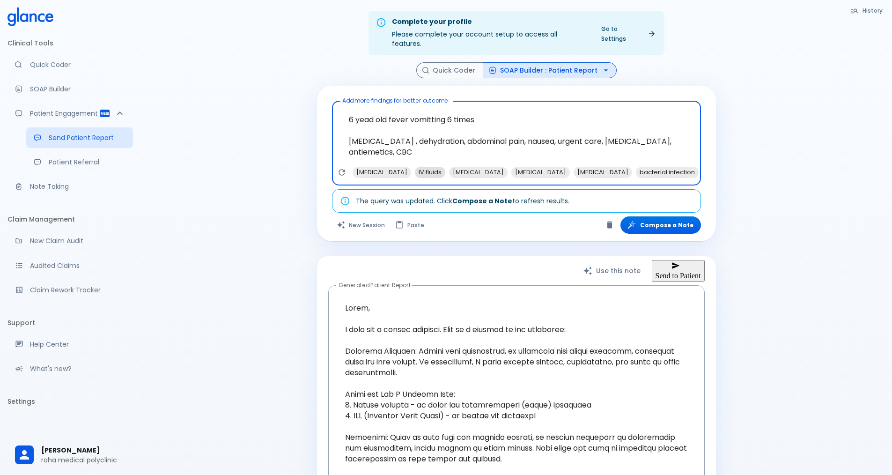
click at [382, 167] on span "[MEDICAL_DATA]" at bounding box center [382, 172] width 59 height 11
click at [403, 167] on span "[MEDICAL_DATA]" at bounding box center [416, 172] width 59 height 11
drag, startPoint x: 368, startPoint y: 161, endPoint x: 380, endPoint y: 162, distance: 12.7
click at [368, 167] on span "IV fluids" at bounding box center [368, 172] width 30 height 11
click at [415, 167] on span "[MEDICAL_DATA]" at bounding box center [444, 172] width 59 height 11
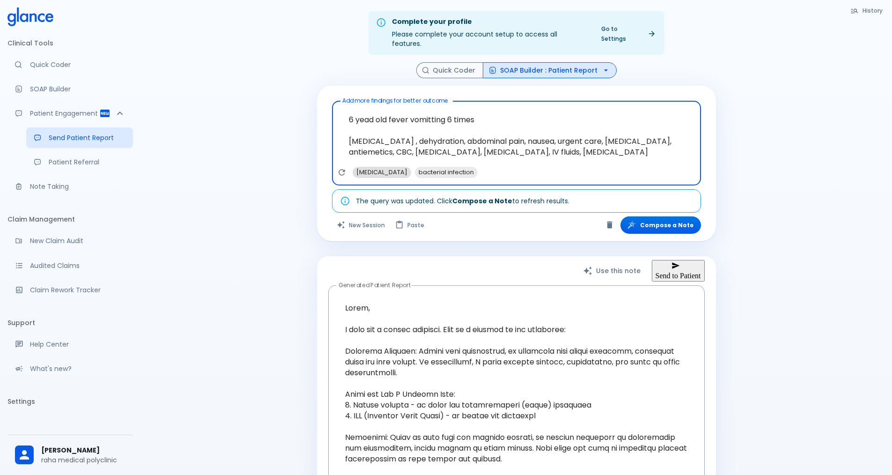
click at [373, 167] on span "[MEDICAL_DATA]" at bounding box center [382, 172] width 59 height 11
click at [383, 167] on span "bacterial infection" at bounding box center [384, 172] width 63 height 11
type textarea "6 yead old fever vomitting 6 times [MEDICAL_DATA] , dehydration, abdominal pain…"
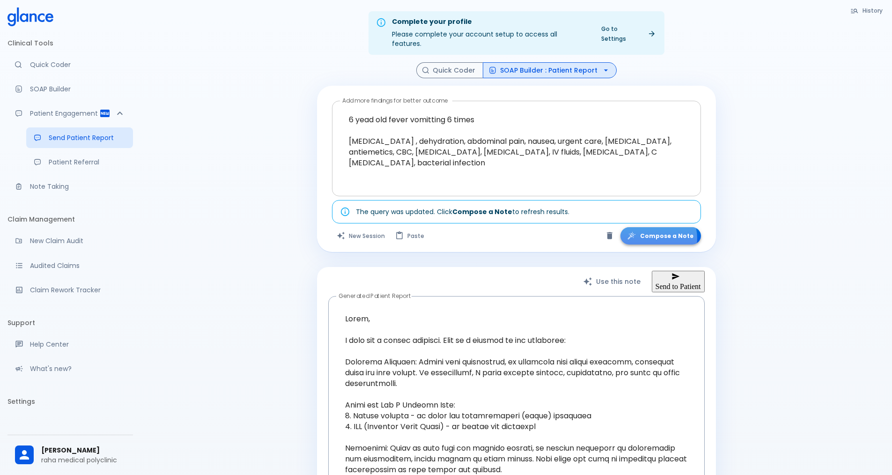
click at [659, 229] on button "Compose a Note" at bounding box center [660, 235] width 81 height 17
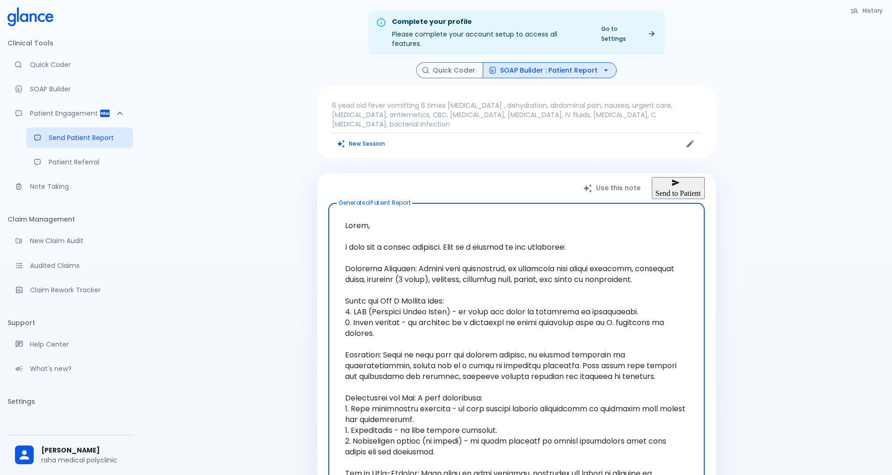
click at [554, 62] on button "SOAP Builder : Patient Report" at bounding box center [550, 70] width 134 height 16
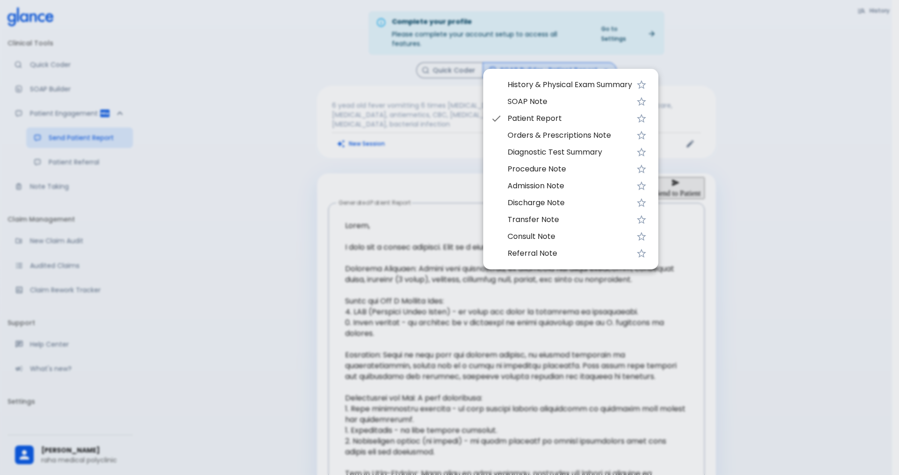
click at [759, 152] on div at bounding box center [449, 237] width 899 height 475
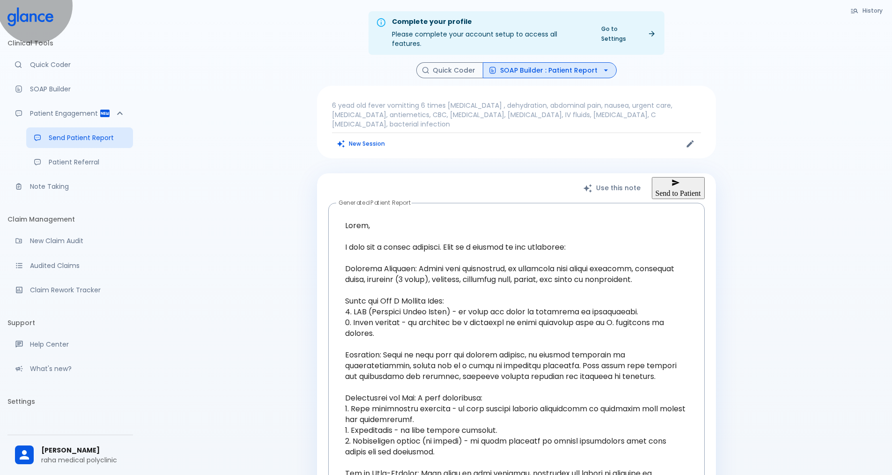
click at [674, 177] on button "Send to Patient" at bounding box center [678, 188] width 53 height 22
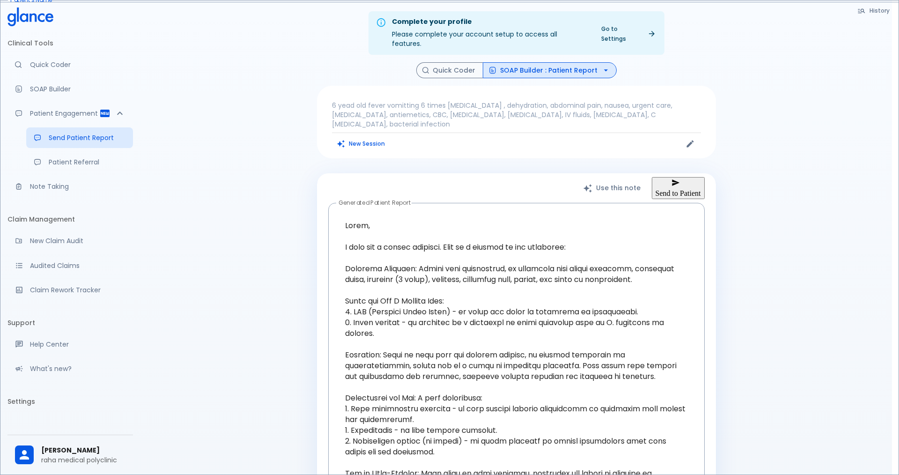
type input ".nk"
type input "[PHONE_NUMBER]"
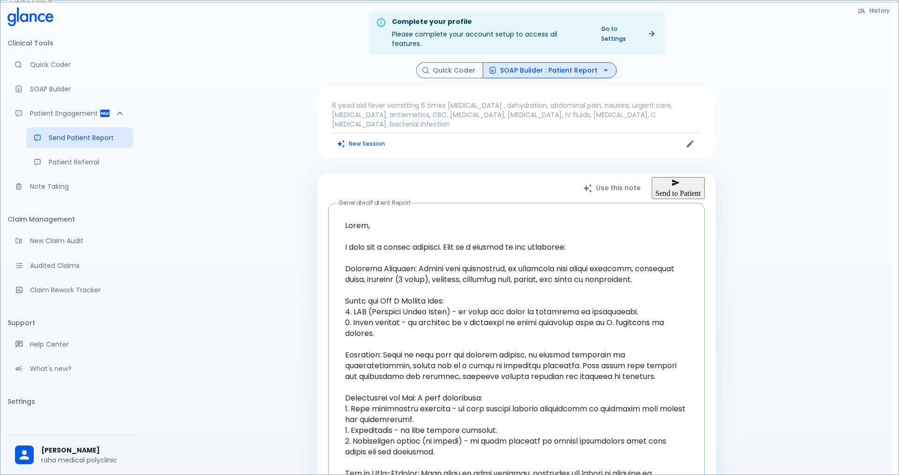
drag, startPoint x: 523, startPoint y: 236, endPoint x: 508, endPoint y: 234, distance: 15.1
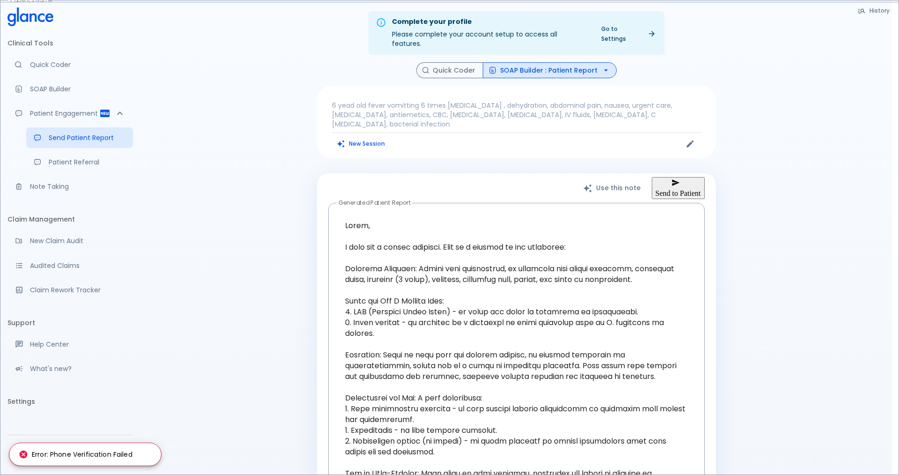
type input "0"
drag, startPoint x: 554, startPoint y: 255, endPoint x: 539, endPoint y: 255, distance: 15.9
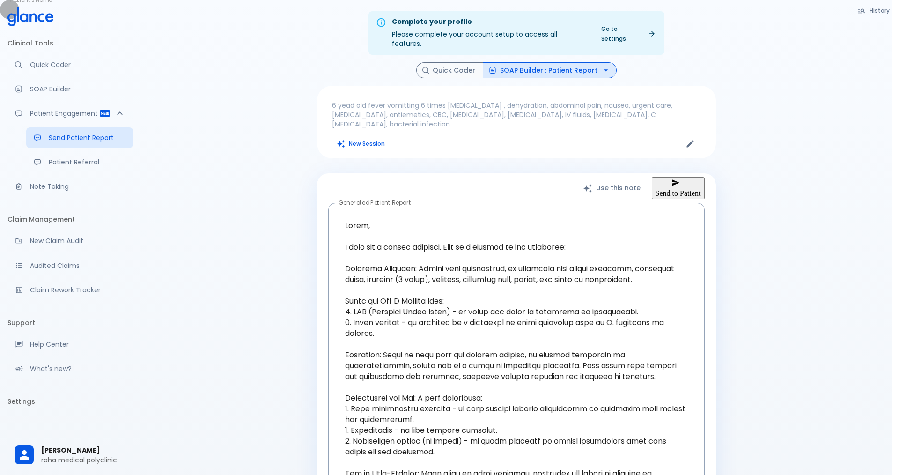
type input "+966"
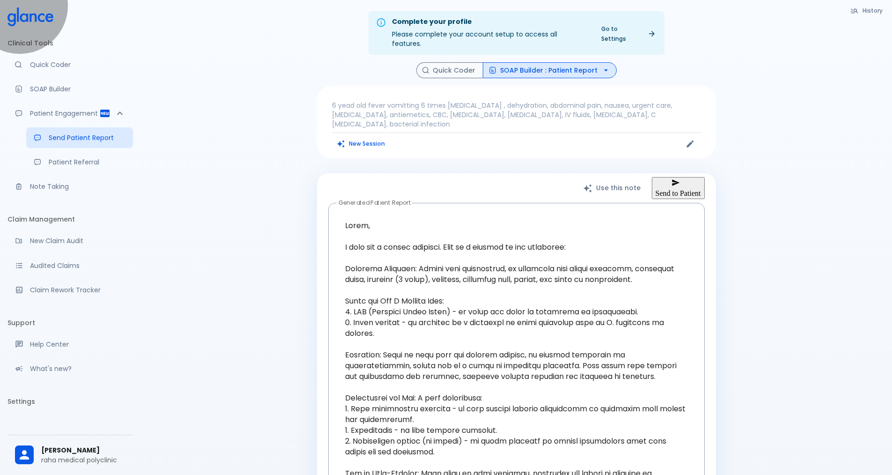
click at [659, 177] on button "Send to Patient" at bounding box center [678, 188] width 53 height 22
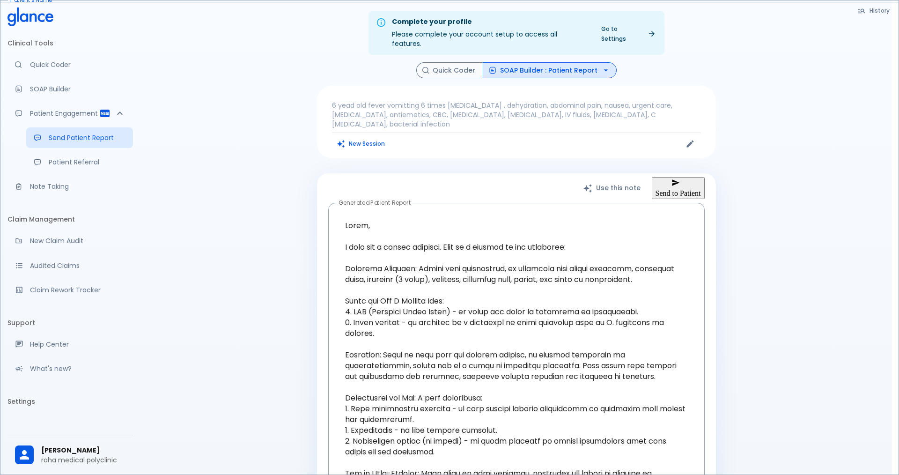
type input "00"
type input "[PHONE_NUMBER]"
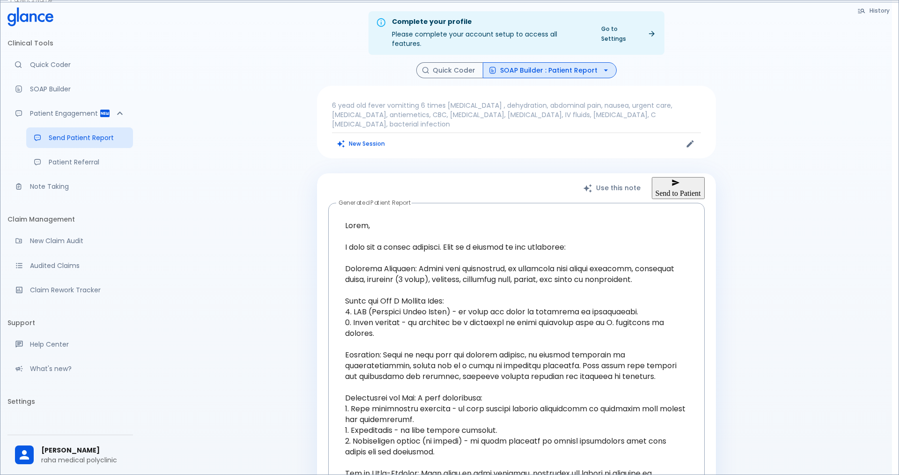
type input "500843"
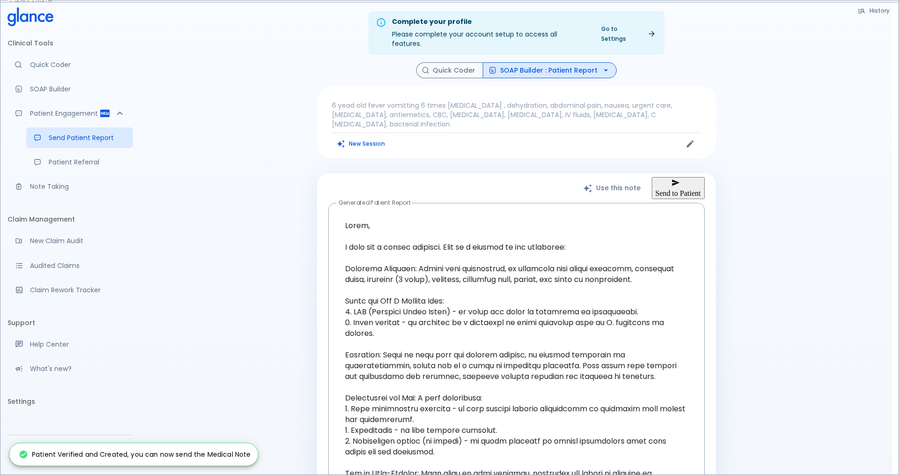
type input "+966"
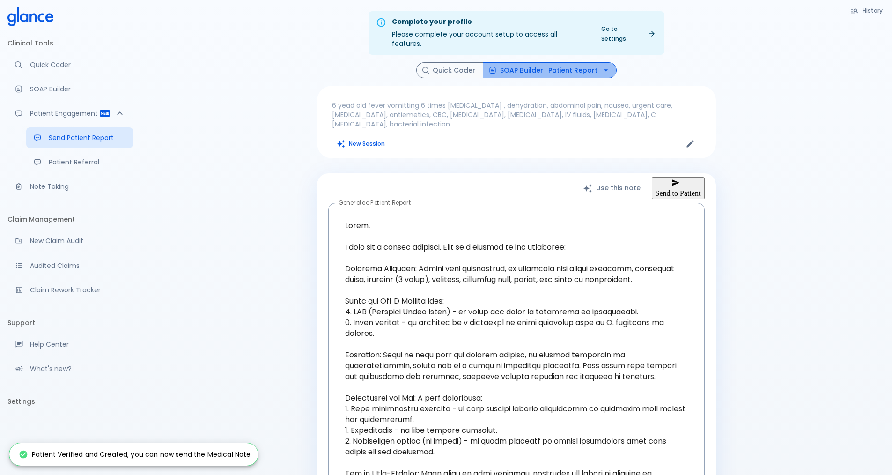
click at [579, 62] on button "SOAP Builder : Patient Report" at bounding box center [550, 70] width 134 height 16
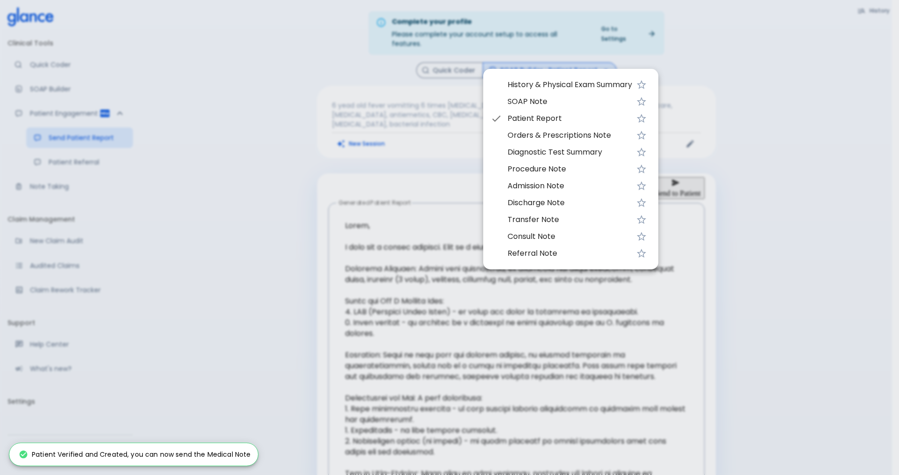
click at [563, 108] on li "SOAP Note" at bounding box center [570, 101] width 175 height 17
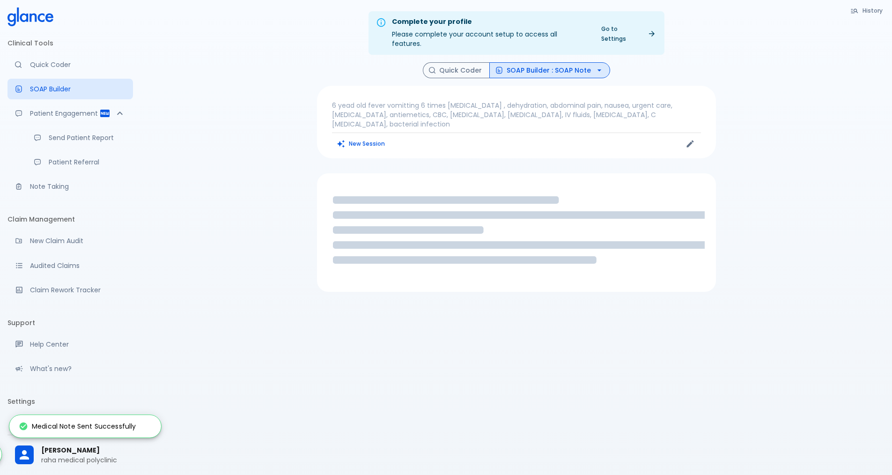
click at [585, 62] on button "SOAP Builder : SOAP Note" at bounding box center [549, 70] width 121 height 16
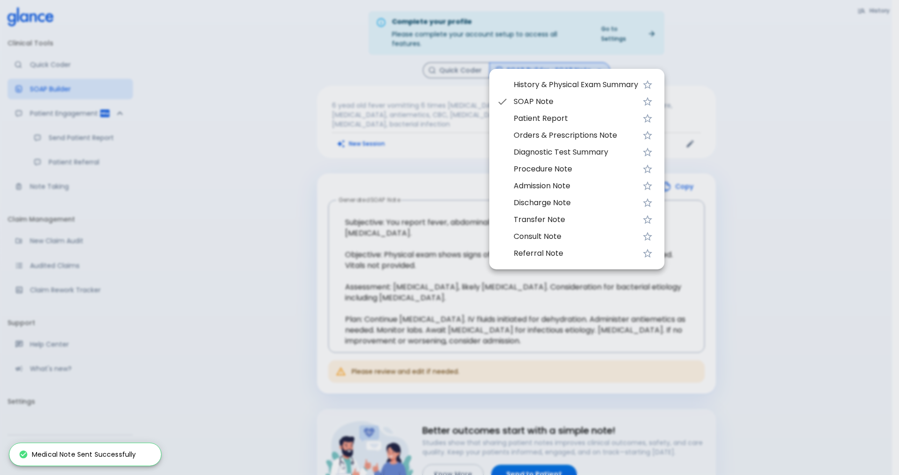
click at [723, 158] on div at bounding box center [449, 237] width 899 height 475
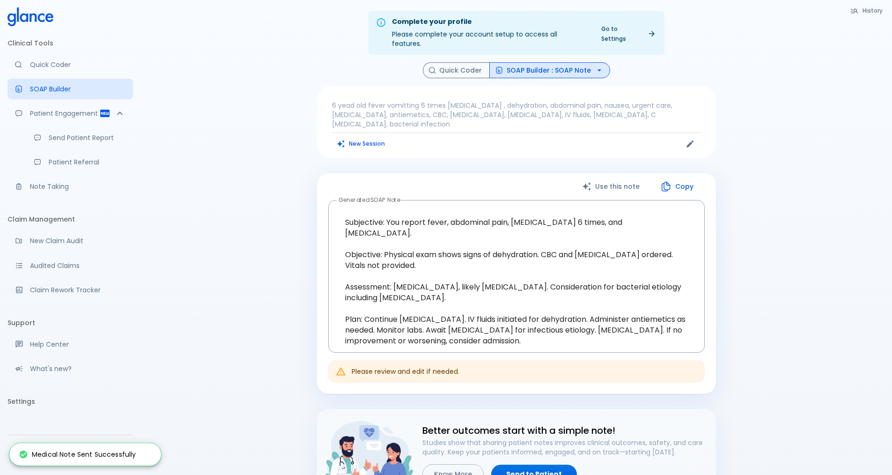
click at [532, 62] on button "SOAP Builder : SOAP Note" at bounding box center [549, 70] width 121 height 16
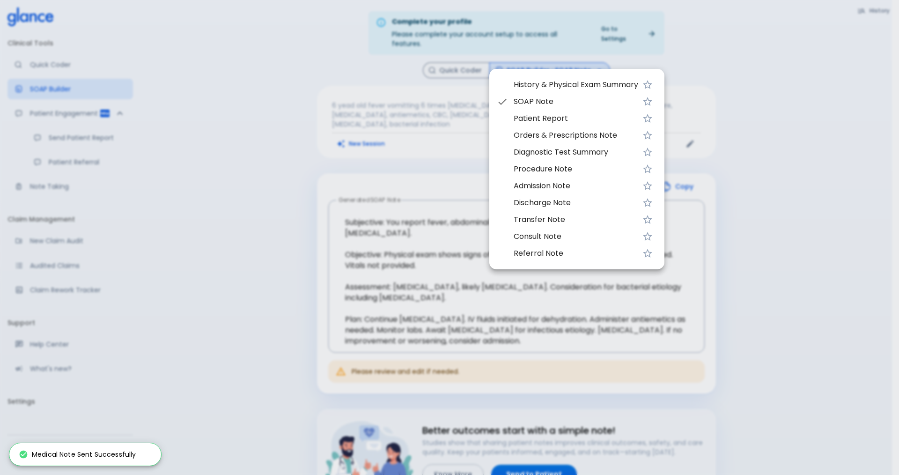
click at [545, 84] on span "History & Physical Exam Summary" at bounding box center [576, 84] width 125 height 11
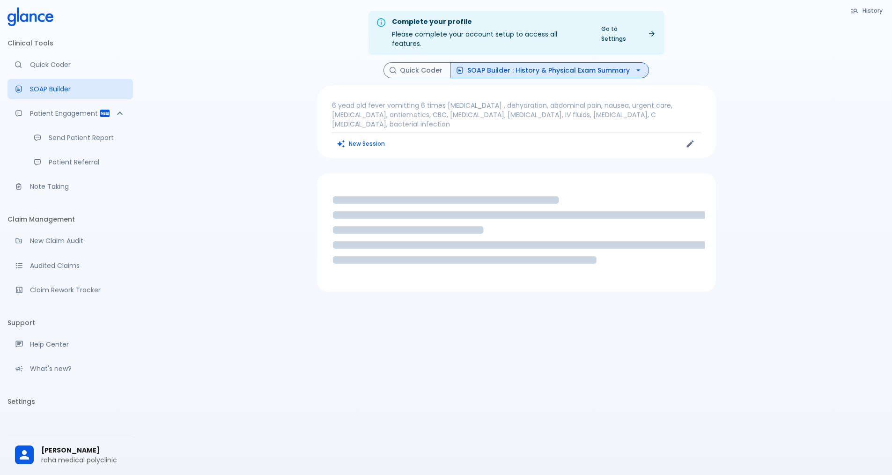
click at [541, 62] on button "SOAP Builder : History & Physical Exam Summary" at bounding box center [549, 70] width 199 height 16
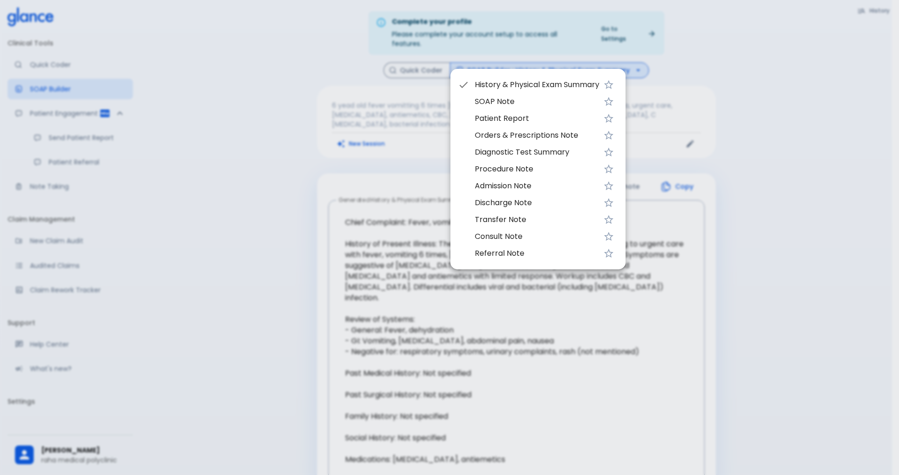
click at [542, 151] on span "Diagnostic Test Summary" at bounding box center [537, 152] width 125 height 11
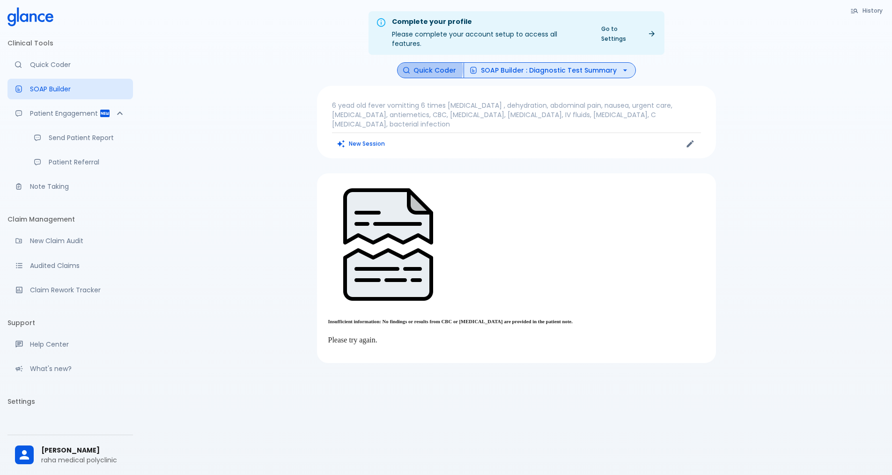
click at [429, 62] on button "Quick Coder" at bounding box center [430, 70] width 67 height 16
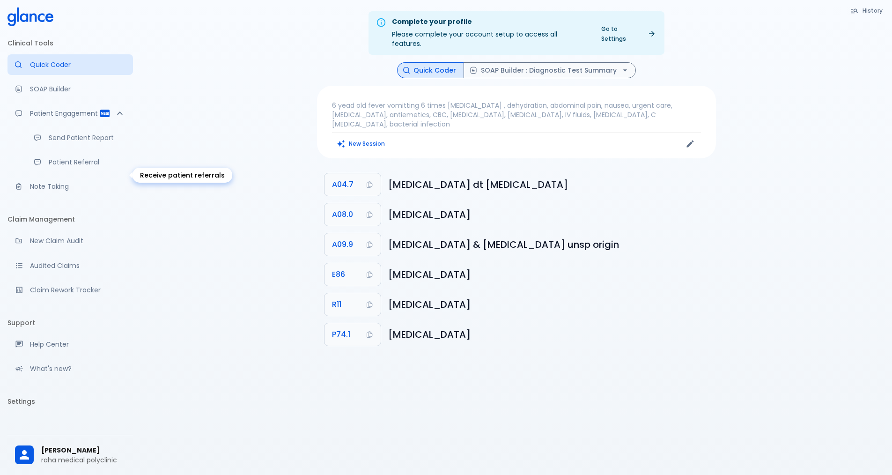
click at [79, 167] on p "Patient Referral" at bounding box center [87, 161] width 77 height 9
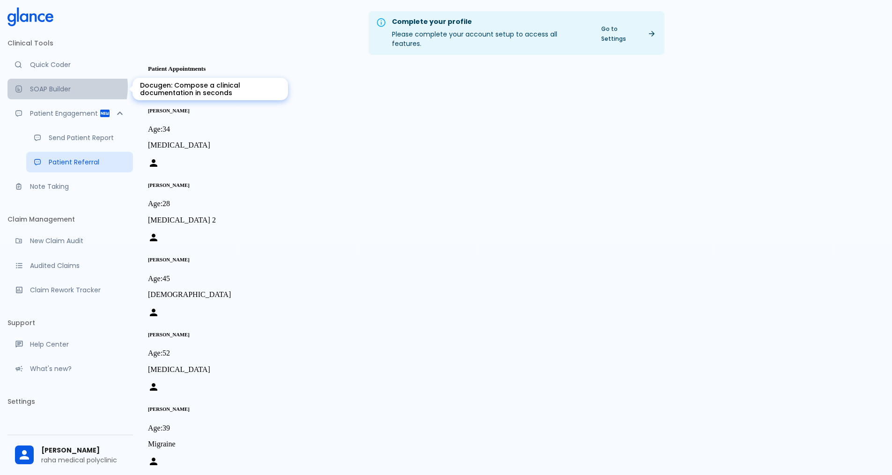
click at [57, 87] on p "SOAP Builder" at bounding box center [78, 88] width 96 height 9
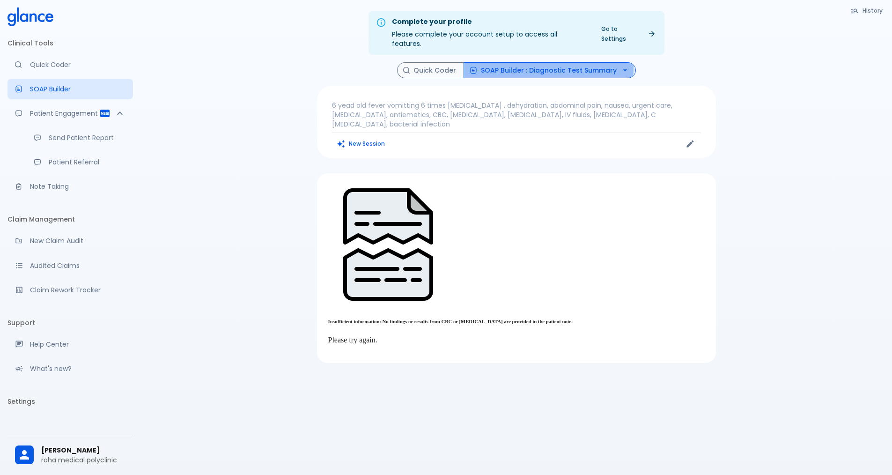
click at [549, 62] on button "SOAP Builder : Diagnostic Test Summary" at bounding box center [550, 70] width 172 height 16
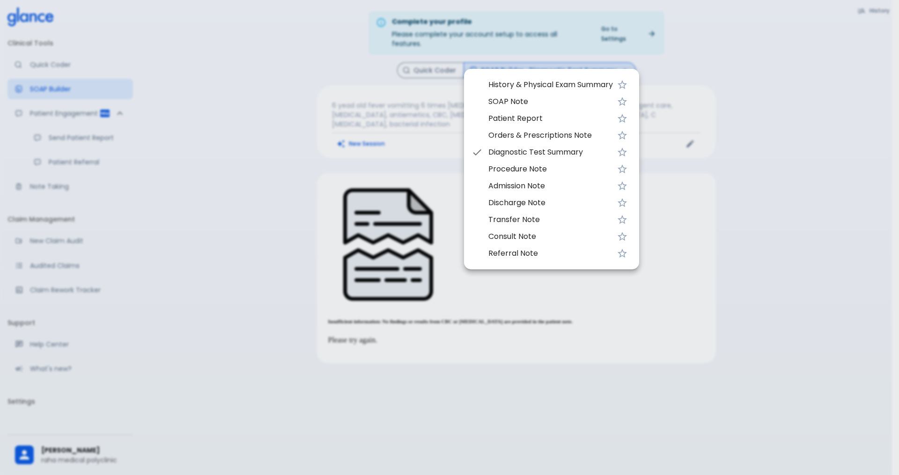
click at [534, 106] on span "SOAP Note" at bounding box center [550, 101] width 125 height 11
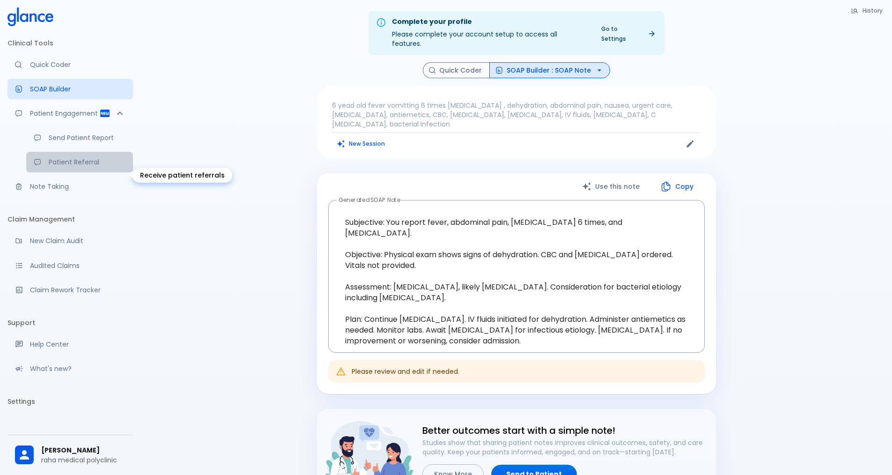
click at [71, 167] on p "Patient Referral" at bounding box center [87, 161] width 77 height 9
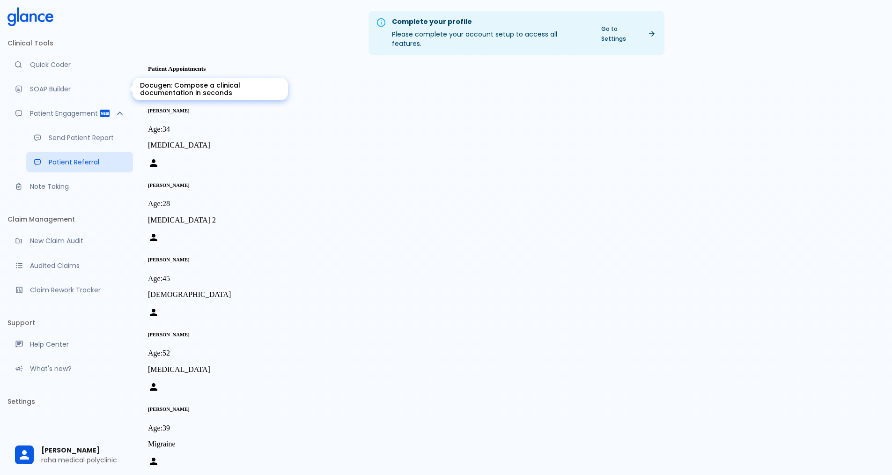
click at [61, 85] on p "SOAP Builder" at bounding box center [78, 88] width 96 height 9
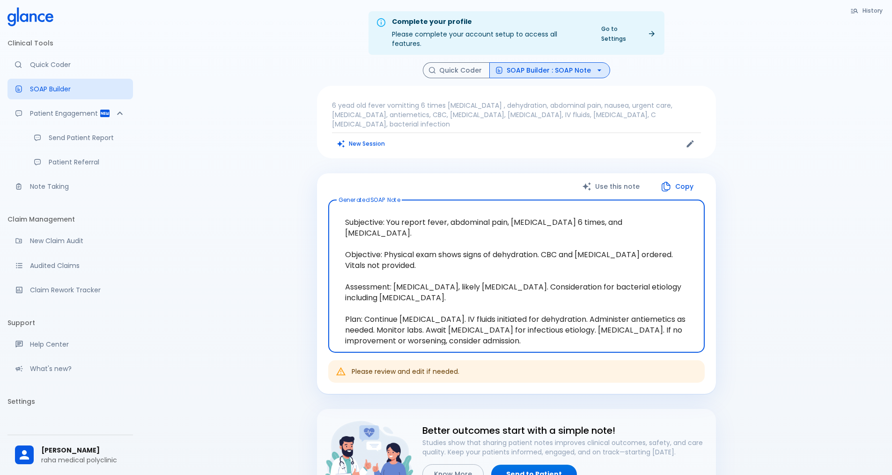
click at [61, 85] on p "SOAP Builder" at bounding box center [78, 88] width 96 height 9
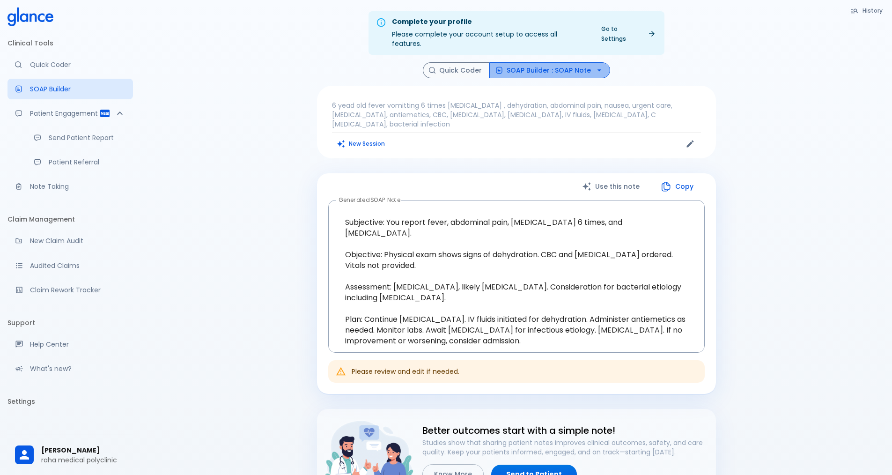
click at [550, 62] on button "SOAP Builder : SOAP Note" at bounding box center [549, 70] width 121 height 16
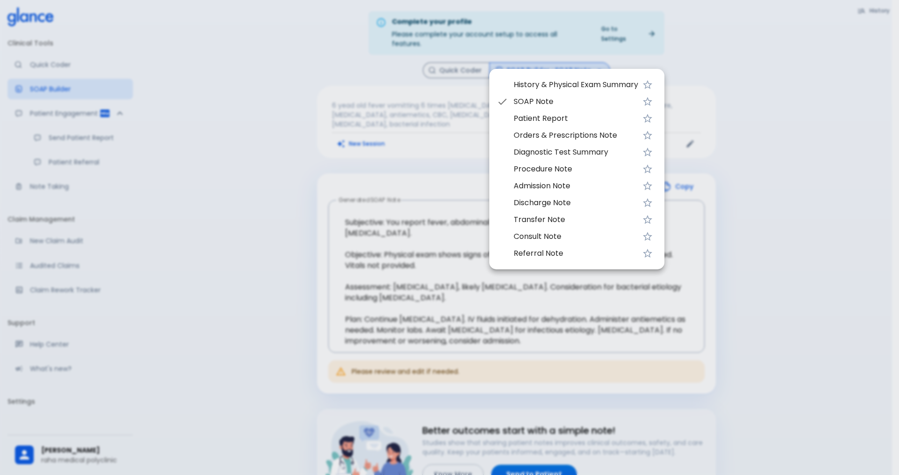
click at [548, 60] on div at bounding box center [449, 237] width 899 height 475
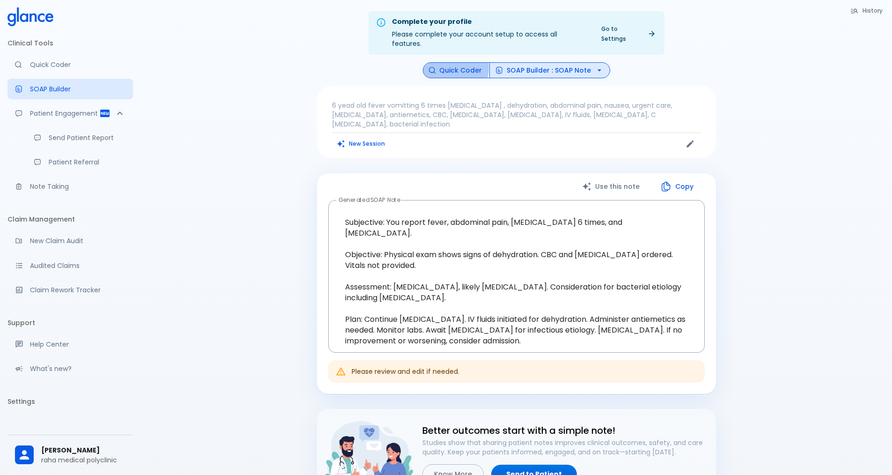
click at [440, 62] on button "Quick Coder" at bounding box center [456, 70] width 67 height 16
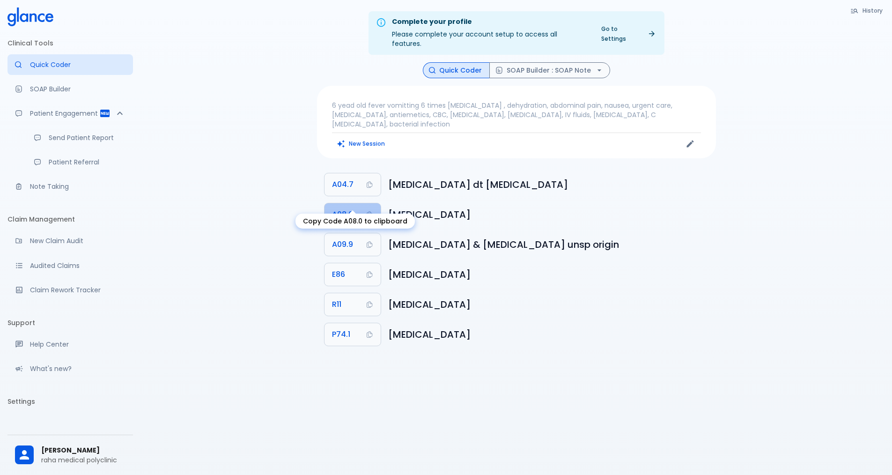
click at [370, 211] on icon "Copy Code A08.0 to clipboard" at bounding box center [369, 214] width 7 height 7
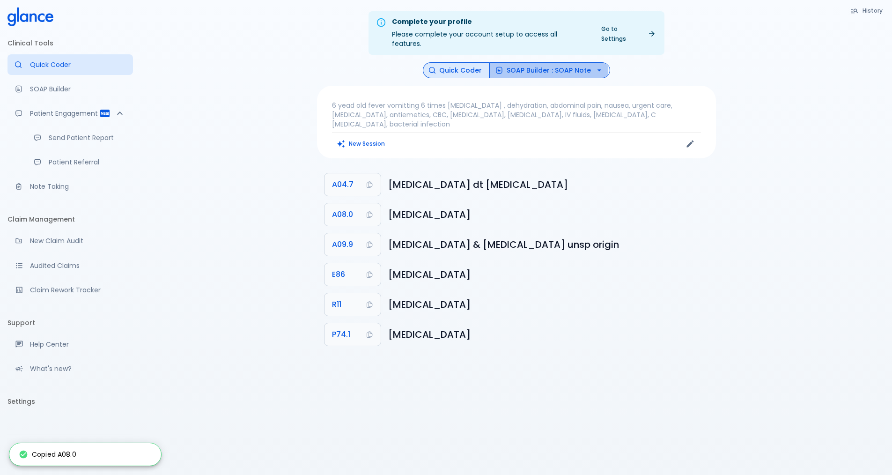
click at [533, 63] on button "SOAP Builder : SOAP Note" at bounding box center [549, 70] width 121 height 16
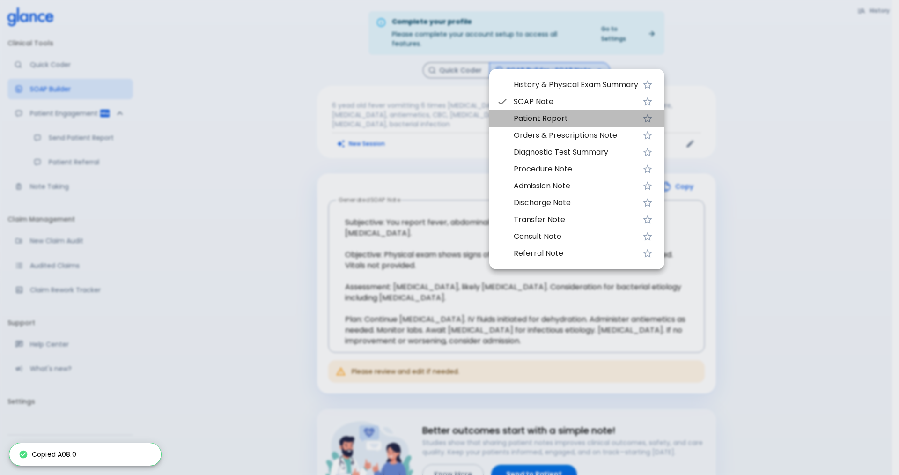
click at [524, 118] on span "Patient Report" at bounding box center [576, 118] width 125 height 11
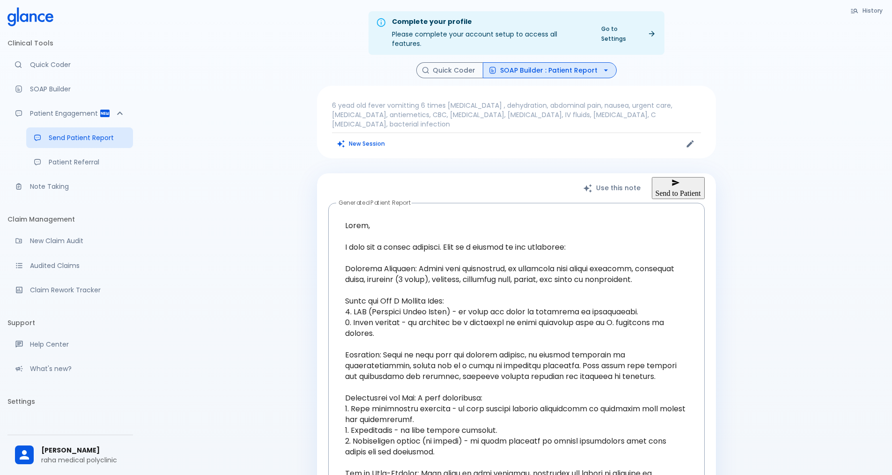
click at [521, 62] on button "SOAP Builder : Patient Report" at bounding box center [550, 70] width 134 height 16
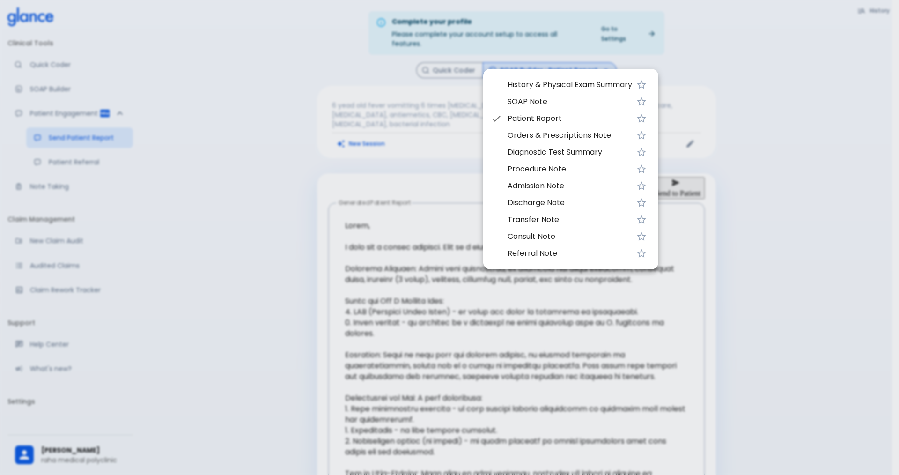
click at [531, 80] on span "History & Physical Exam Summary" at bounding box center [570, 84] width 125 height 11
type textarea "Chief Complaint: Fever, vomiting, [MEDICAL_DATA], and abdominal pain. History o…"
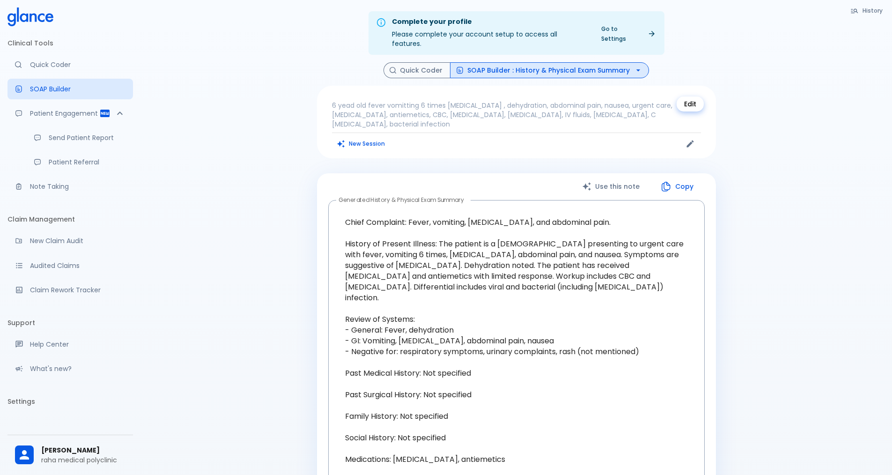
click at [692, 139] on icon "Edit" at bounding box center [690, 143] width 9 height 9
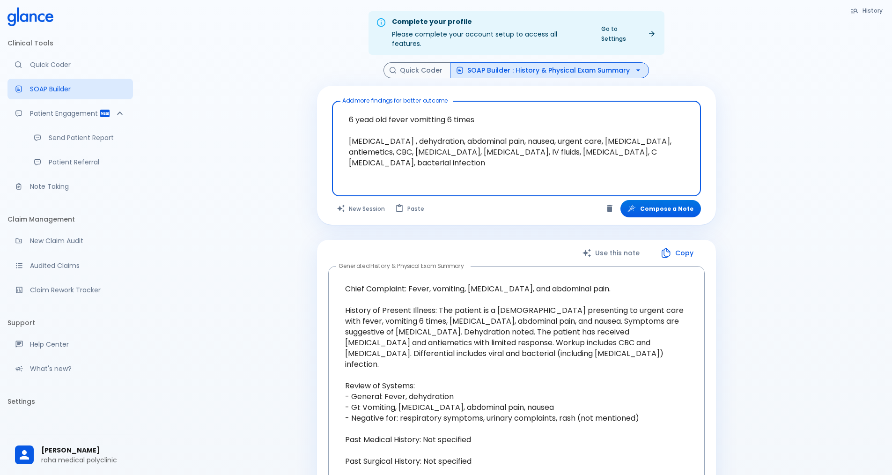
click at [484, 113] on textarea "6 yead old fever vomitting 6 times [MEDICAL_DATA] , dehydration, abdominal pain…" at bounding box center [517, 141] width 356 height 73
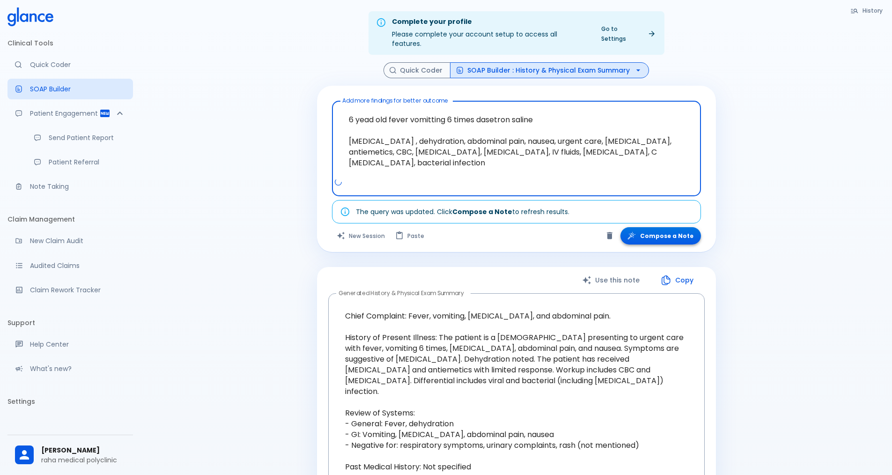
type textarea "6 yead old fever vomitting 6 times dasetron saline [MEDICAL_DATA] , dehydration…"
click at [679, 229] on button "Compose a Note" at bounding box center [660, 235] width 81 height 17
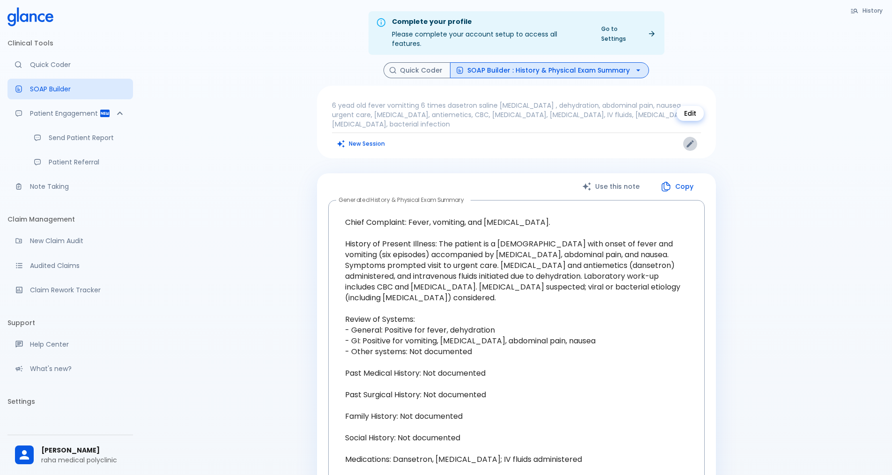
click at [689, 139] on icon "Edit" at bounding box center [690, 143] width 9 height 9
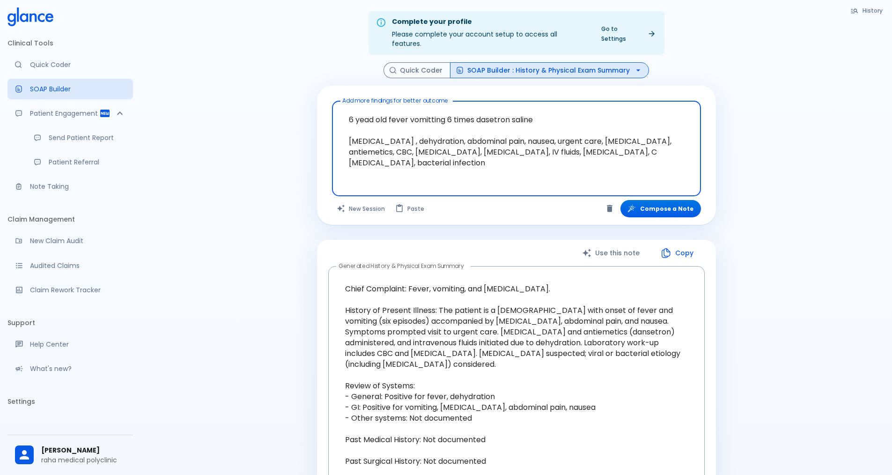
drag, startPoint x: 389, startPoint y: 108, endPoint x: 422, endPoint y: 174, distance: 74.3
click at [422, 174] on div "6 yead old fever vomitting 6 times dasetron saline [MEDICAL_DATA] , dehydration…" at bounding box center [516, 149] width 369 height 96
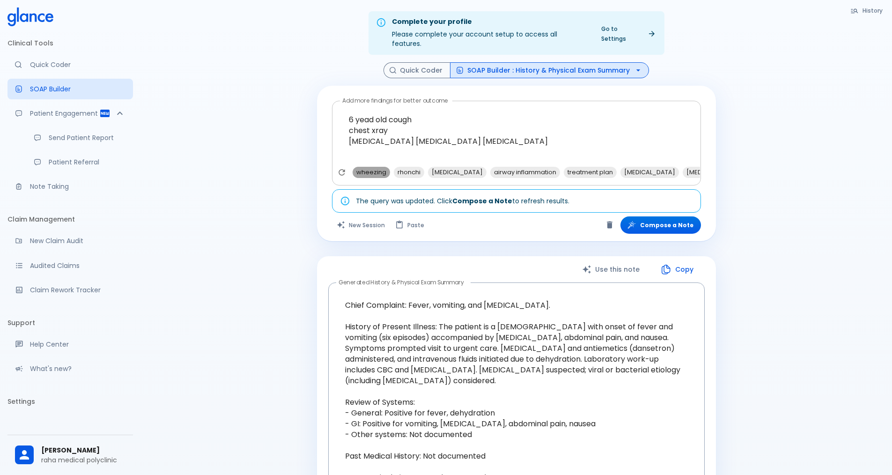
click at [368, 167] on span "wheezing" at bounding box center [371, 172] width 37 height 11
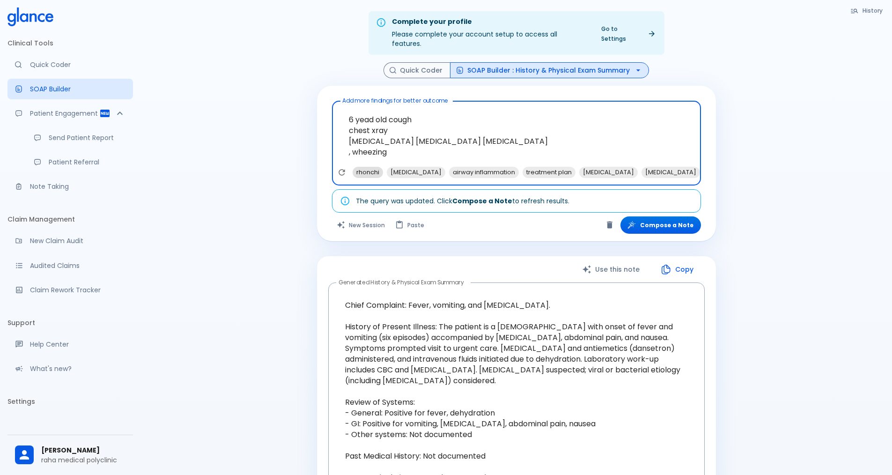
click at [369, 167] on span "rhonchi" at bounding box center [368, 172] width 30 height 11
click at [369, 167] on span "[MEDICAL_DATA]" at bounding box center [382, 172] width 59 height 11
click at [370, 167] on span "airway inflammation" at bounding box center [388, 172] width 70 height 11
click at [370, 167] on span "treatment plan" at bounding box center [379, 172] width 53 height 11
click at [370, 167] on span "[MEDICAL_DATA]" at bounding box center [382, 172] width 59 height 11
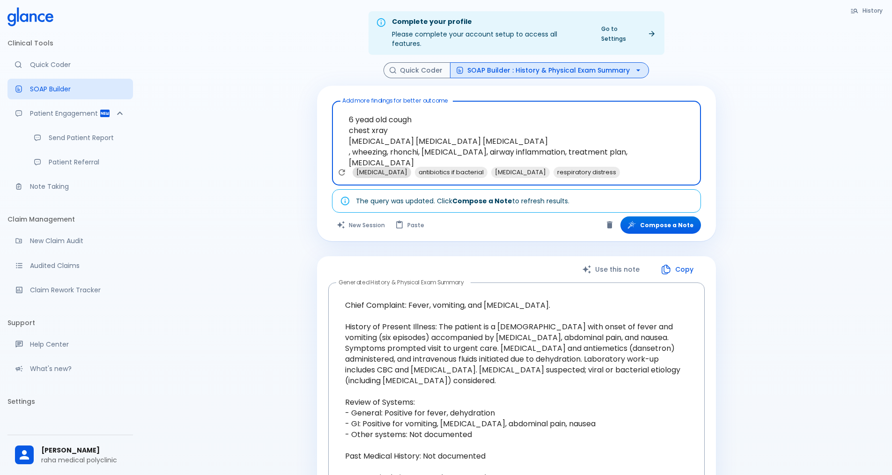
click at [371, 167] on span "[MEDICAL_DATA]" at bounding box center [382, 172] width 59 height 11
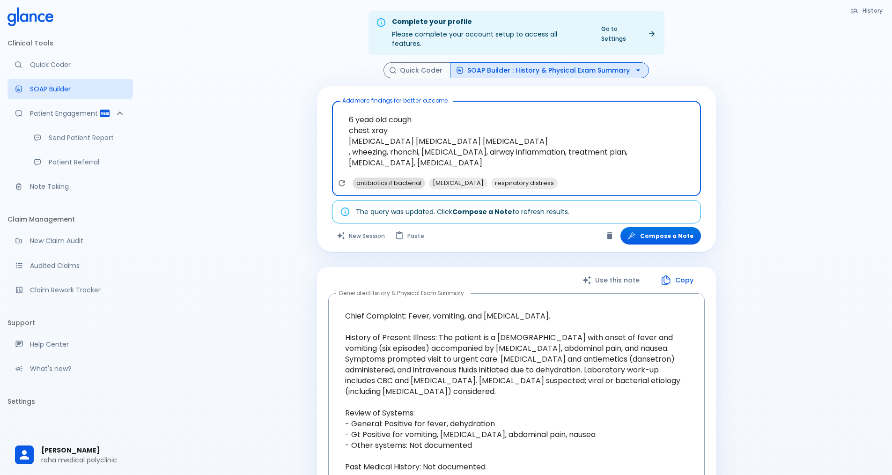
click at [371, 177] on span "antibiotics if bacterial" at bounding box center [389, 182] width 73 height 11
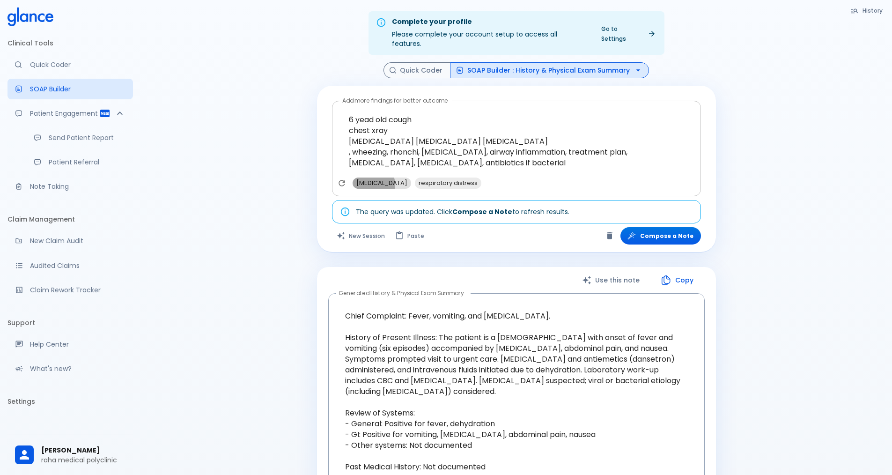
click at [373, 177] on span "[MEDICAL_DATA]" at bounding box center [382, 182] width 59 height 11
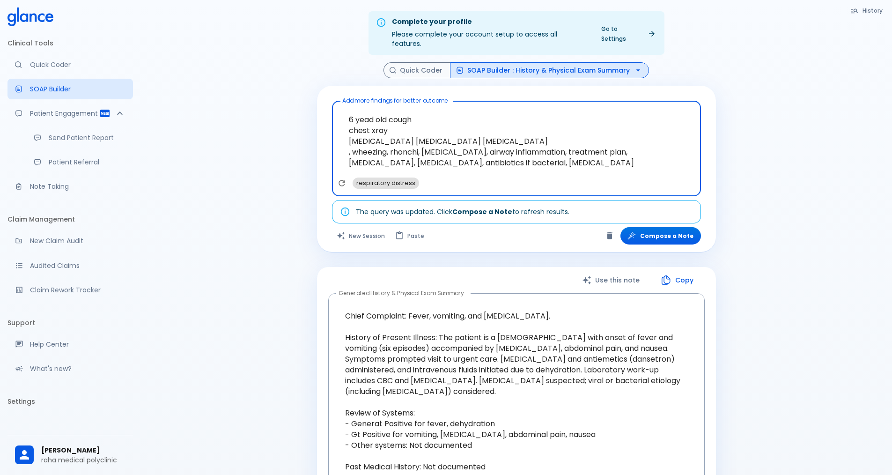
click at [393, 177] on span "respiratory distress" at bounding box center [386, 182] width 66 height 11
type textarea "6 yead old cough chest xray [MEDICAL_DATA] [MEDICAL_DATA] [MEDICAL_DATA] , whee…"
click at [683, 233] on button "Compose a Note" at bounding box center [660, 235] width 81 height 17
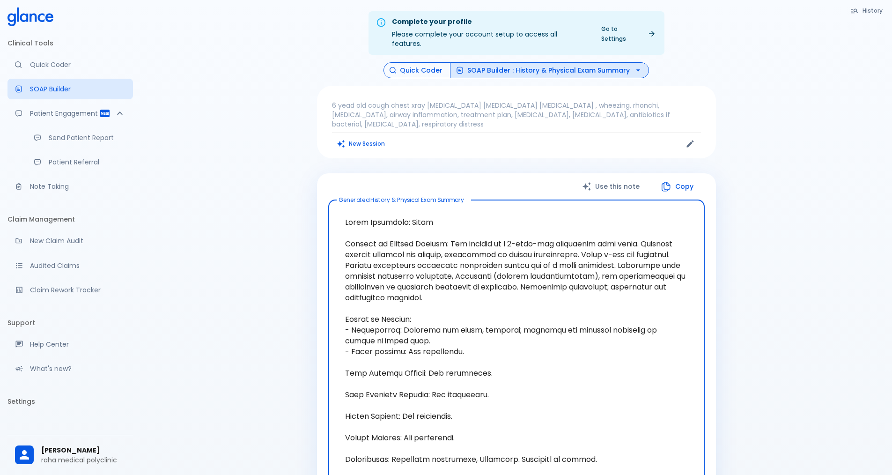
click at [427, 62] on button "Quick Coder" at bounding box center [417, 70] width 67 height 16
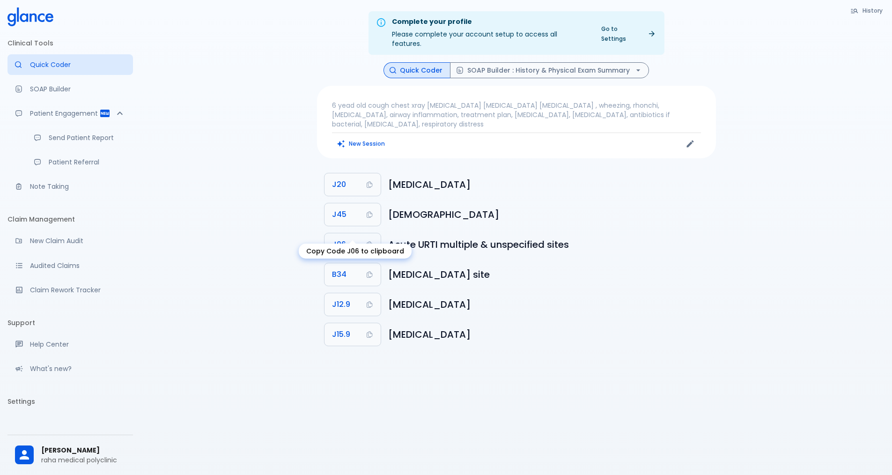
click at [364, 233] on button "J06" at bounding box center [353, 244] width 56 height 22
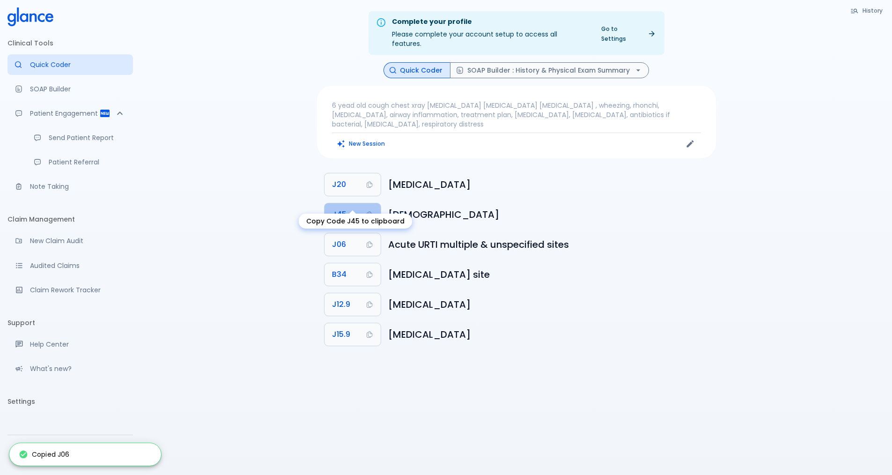
click at [366, 203] on button "J45" at bounding box center [353, 214] width 56 height 22
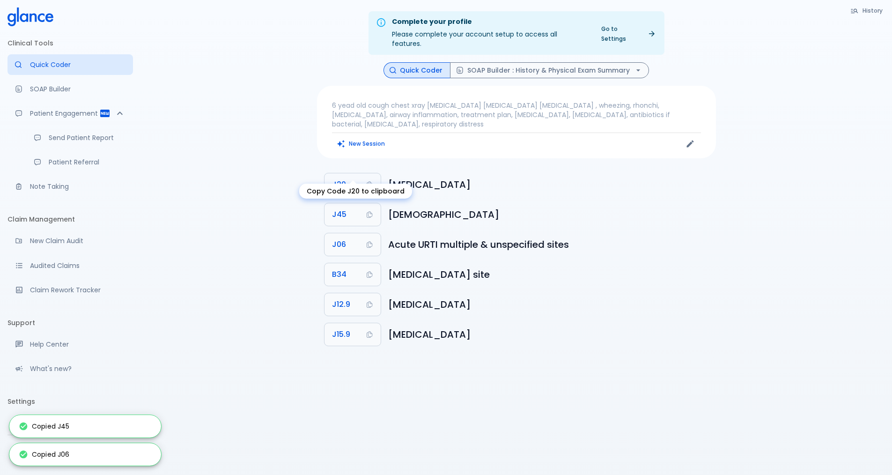
click at [371, 181] on icon "Copy Code J20 to clipboard" at bounding box center [369, 184] width 7 height 7
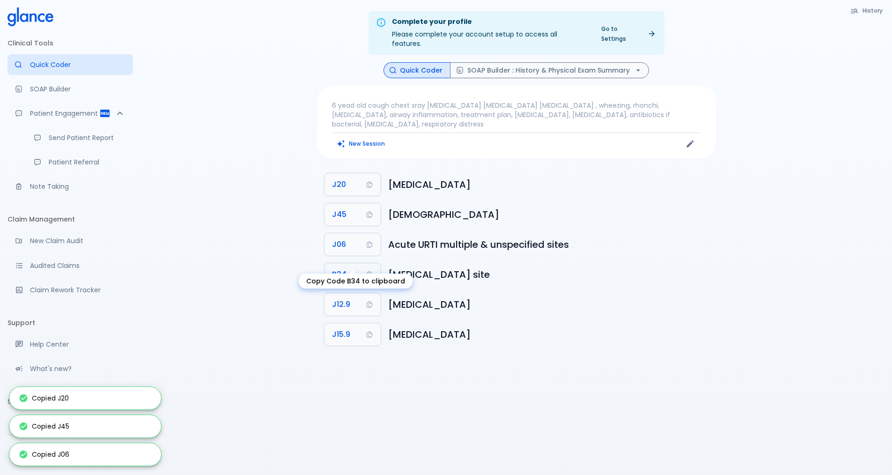
click at [369, 271] on icon "Copy Code B34 to clipboard" at bounding box center [369, 274] width 7 height 7
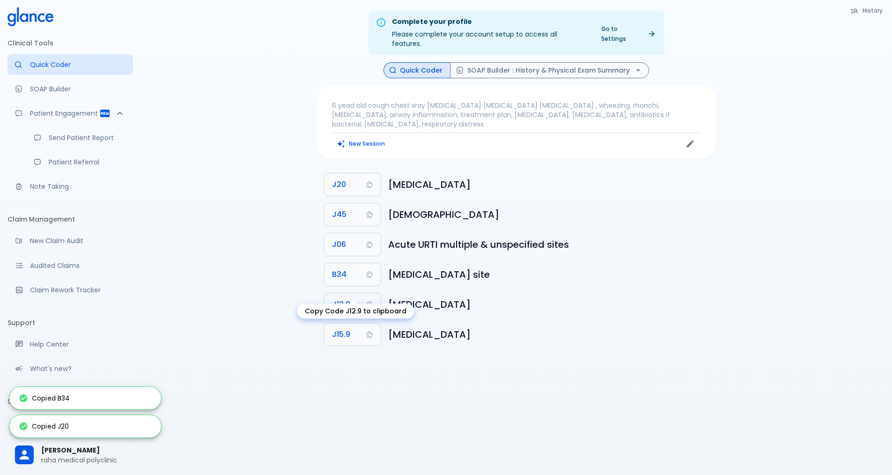
click at [369, 293] on button "J12.9" at bounding box center [353, 304] width 56 height 22
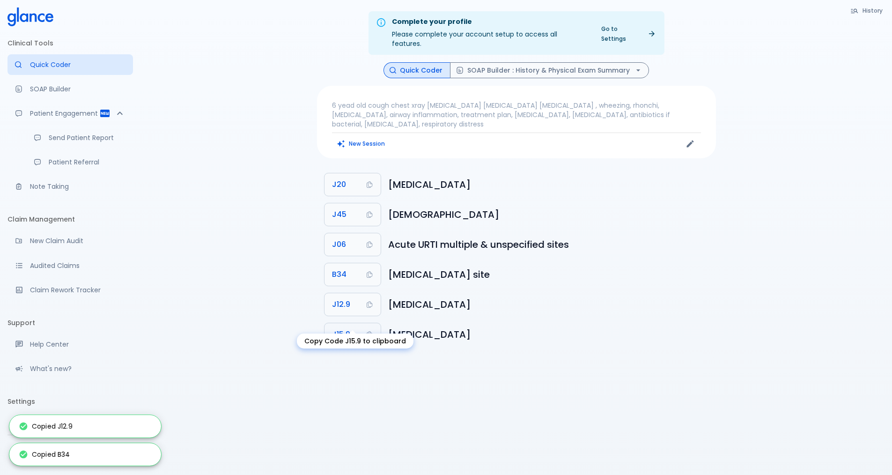
click at [367, 323] on button "J15.9" at bounding box center [353, 334] width 56 height 22
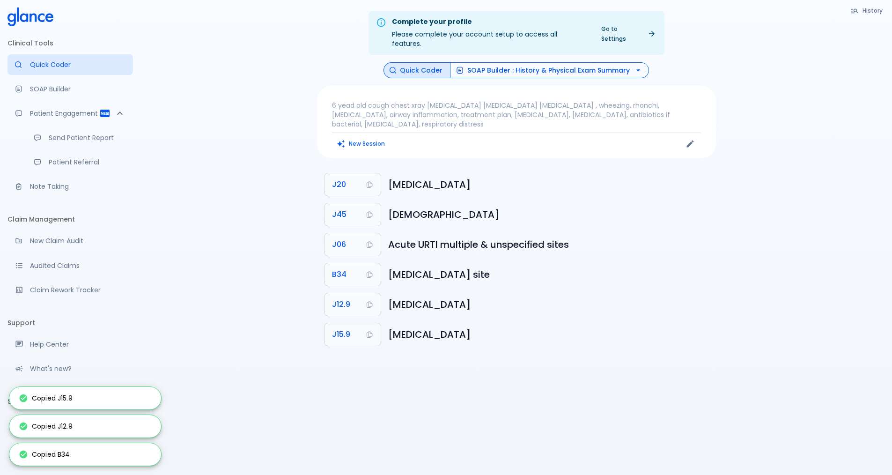
click at [599, 62] on button "SOAP Builder : History & Physical Exam Summary" at bounding box center [549, 70] width 199 height 16
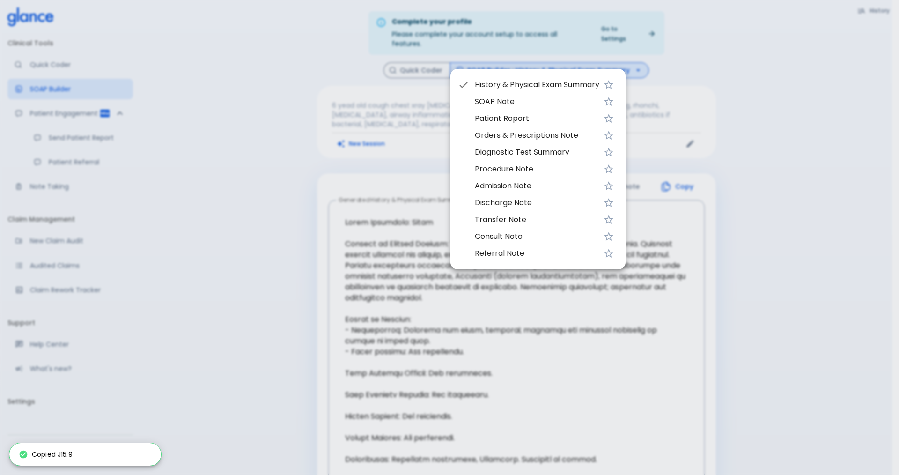
click at [503, 97] on span "SOAP Note" at bounding box center [537, 101] width 125 height 11
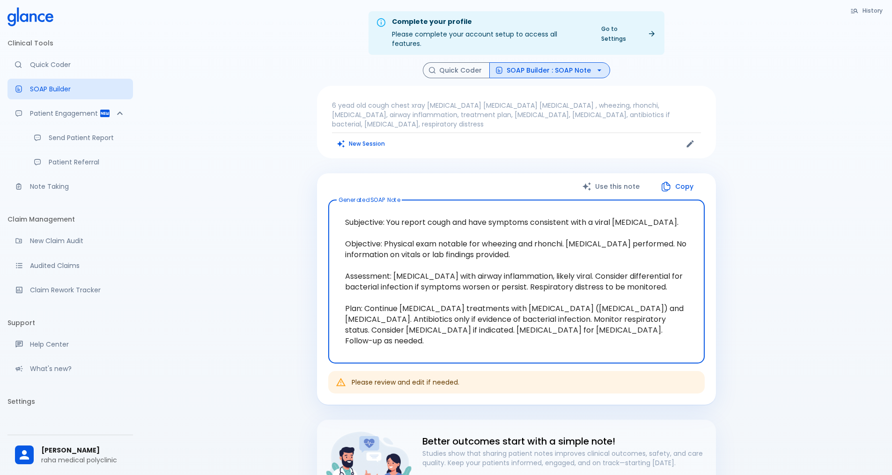
click at [553, 62] on button "SOAP Builder : SOAP Note" at bounding box center [549, 70] width 121 height 16
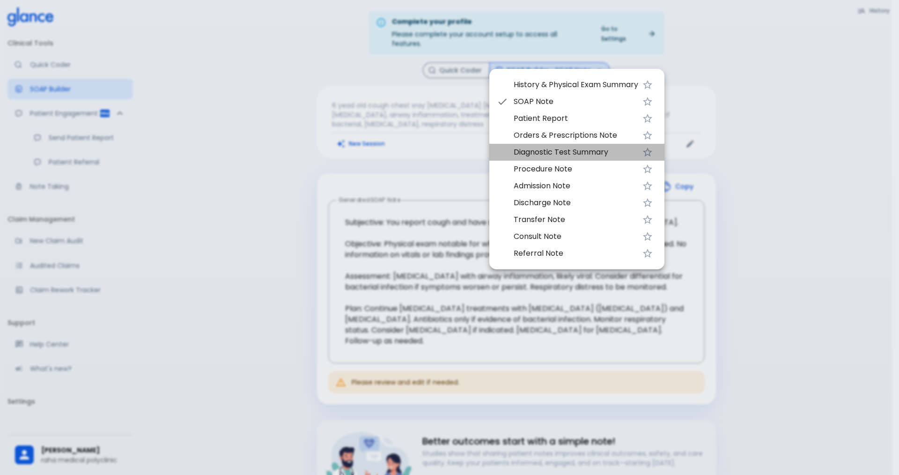
click at [554, 156] on span "Diagnostic Test Summary" at bounding box center [576, 152] width 125 height 11
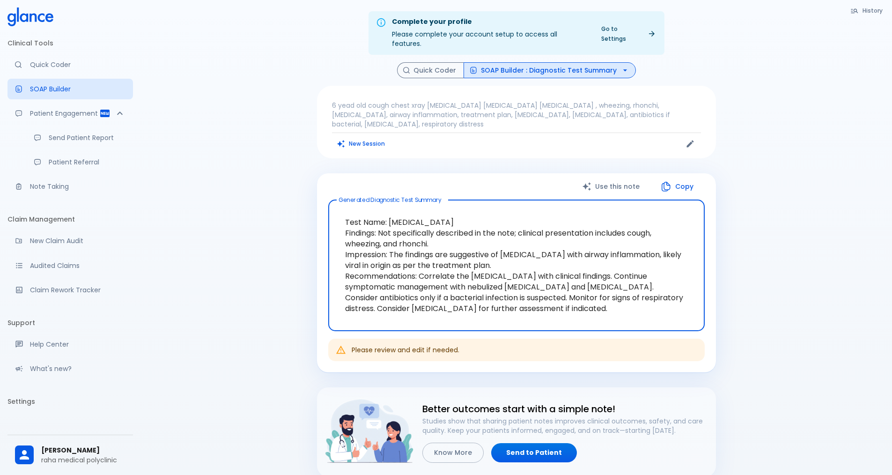
click at [519, 64] on button "SOAP Builder : Diagnostic Test Summary" at bounding box center [550, 70] width 172 height 16
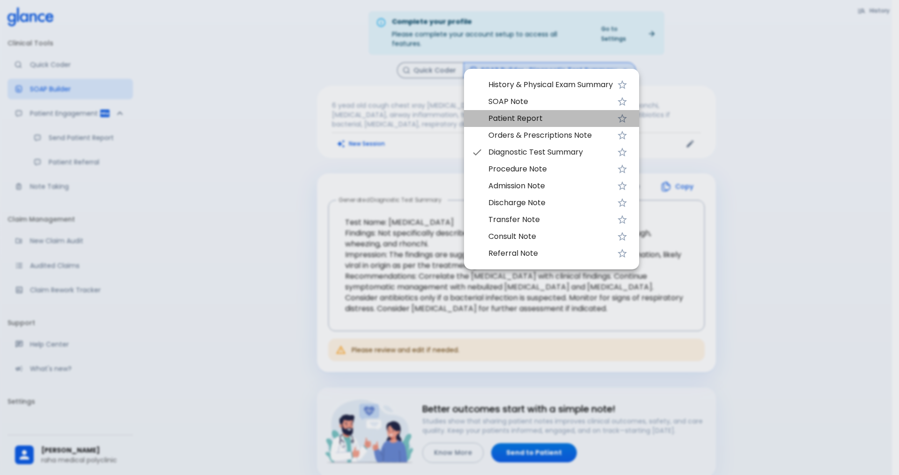
click at [517, 119] on span "Patient Report" at bounding box center [550, 118] width 125 height 11
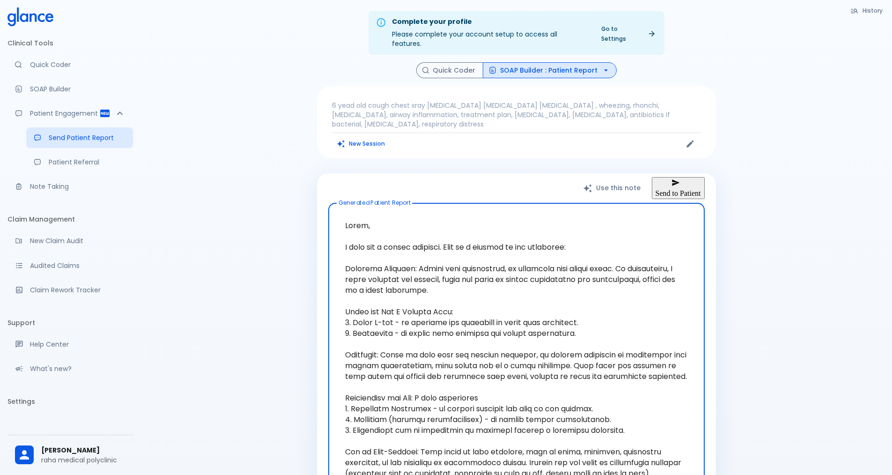
click at [687, 177] on button "Send to Patient" at bounding box center [678, 188] width 53 height 22
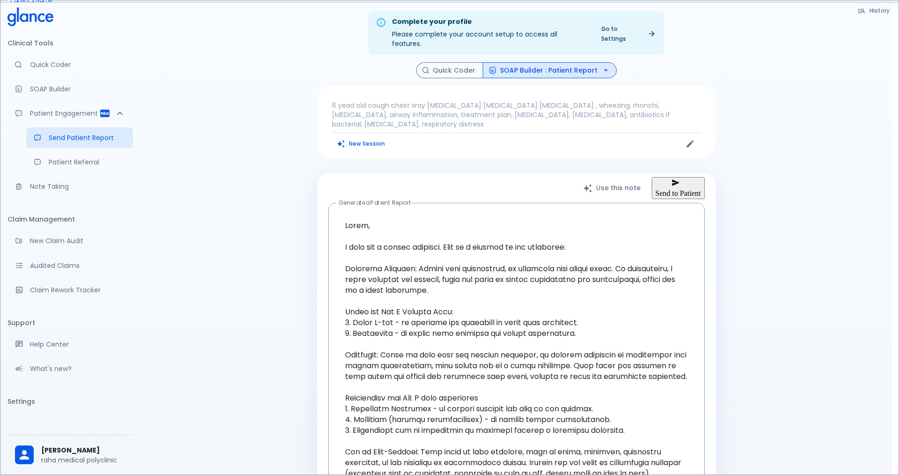
type input "./."
type input "[PHONE_NUMBER]"
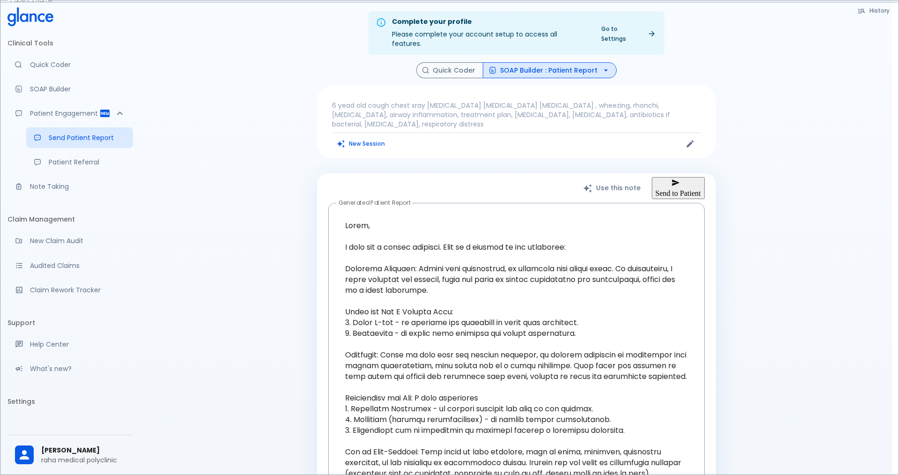
type input "553774"
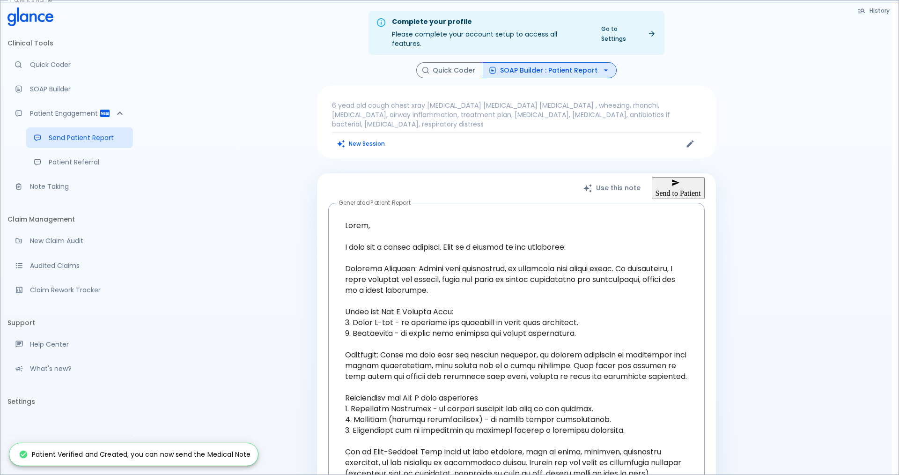
type input "+966"
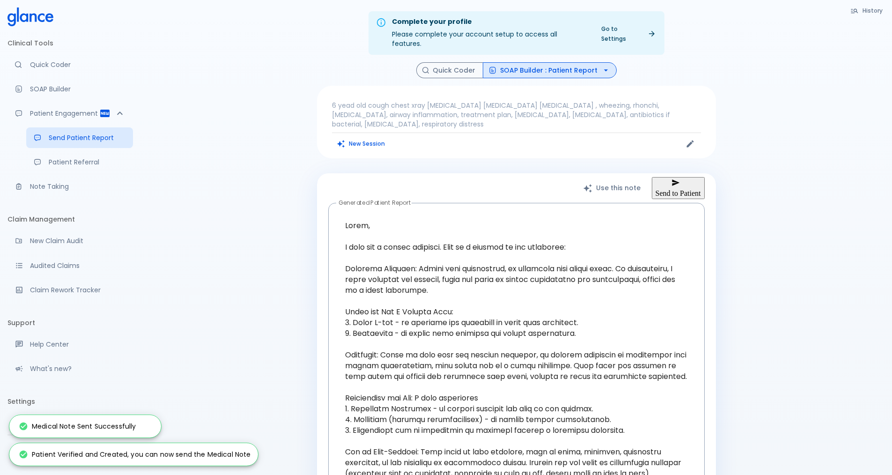
click at [588, 65] on button "SOAP Builder : Patient Report" at bounding box center [550, 70] width 134 height 16
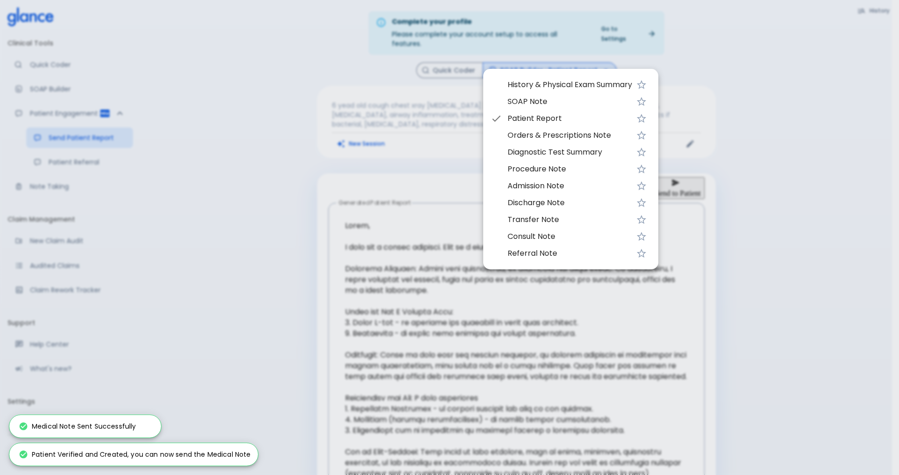
click at [548, 150] on span "Diagnostic Test Summary" at bounding box center [570, 152] width 125 height 11
type textarea "Test Name: [MEDICAL_DATA] Findings: Not specifically described in the note; cli…"
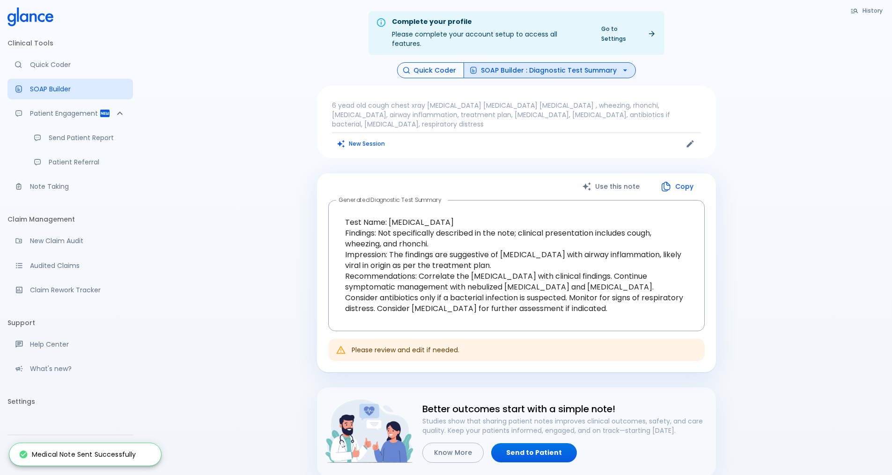
click at [442, 62] on button "Quick Coder" at bounding box center [430, 70] width 67 height 16
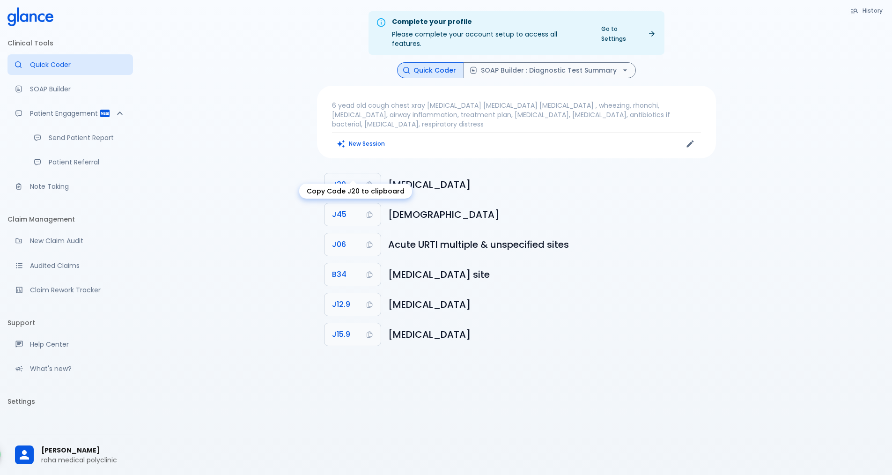
click at [367, 181] on icon "Copy Code J20 to clipboard" at bounding box center [369, 184] width 7 height 7
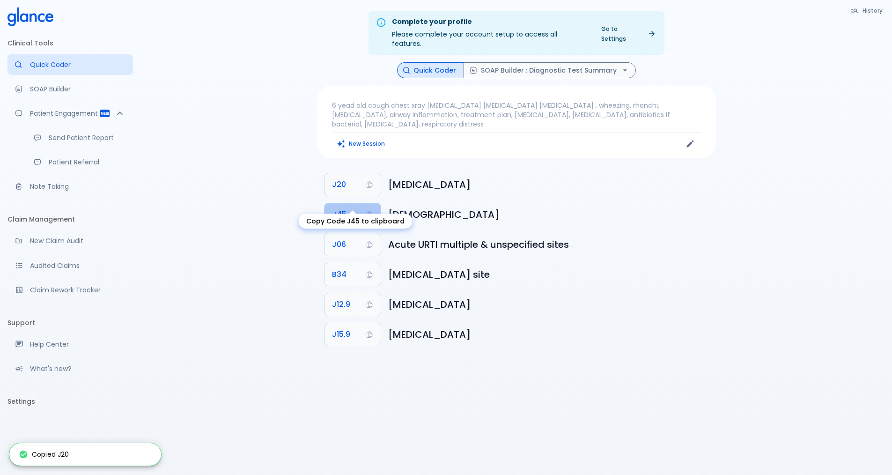
click at [370, 211] on icon "Copy Code J45 to clipboard" at bounding box center [369, 214] width 7 height 7
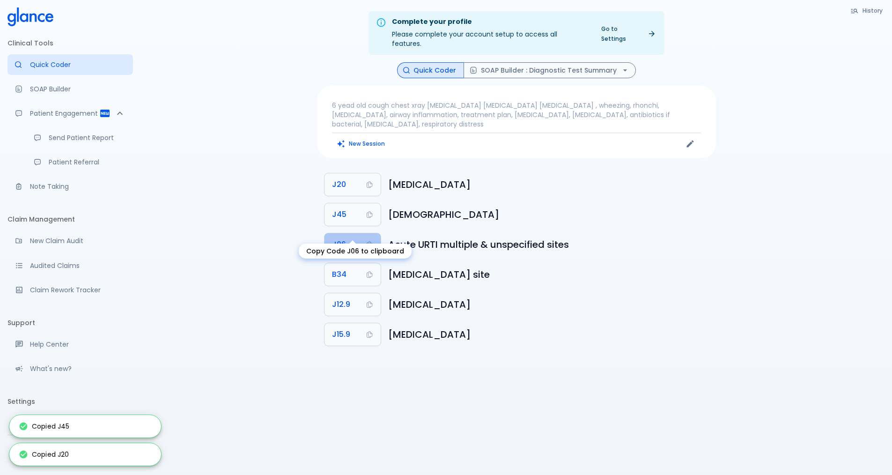
click at [376, 233] on button "J06" at bounding box center [353, 244] width 56 height 22
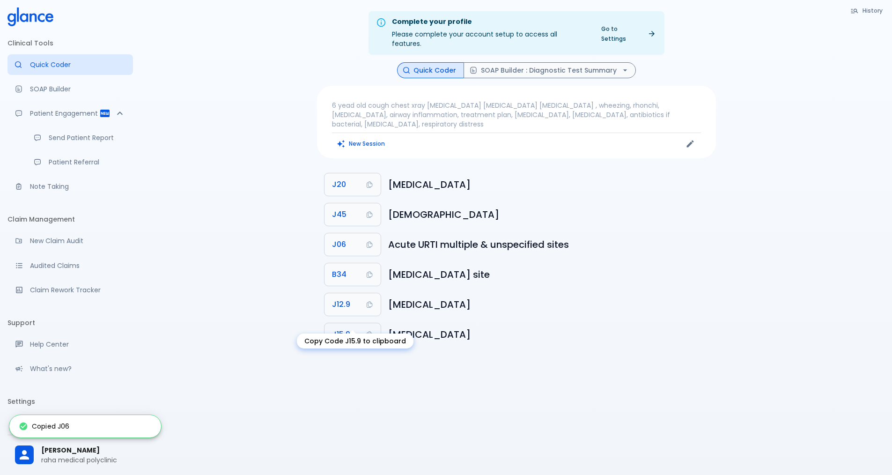
click at [370, 331] on icon "Copy Code J15.9 to clipboard" at bounding box center [369, 334] width 7 height 7
click at [374, 293] on button "J12.9" at bounding box center [353, 304] width 56 height 22
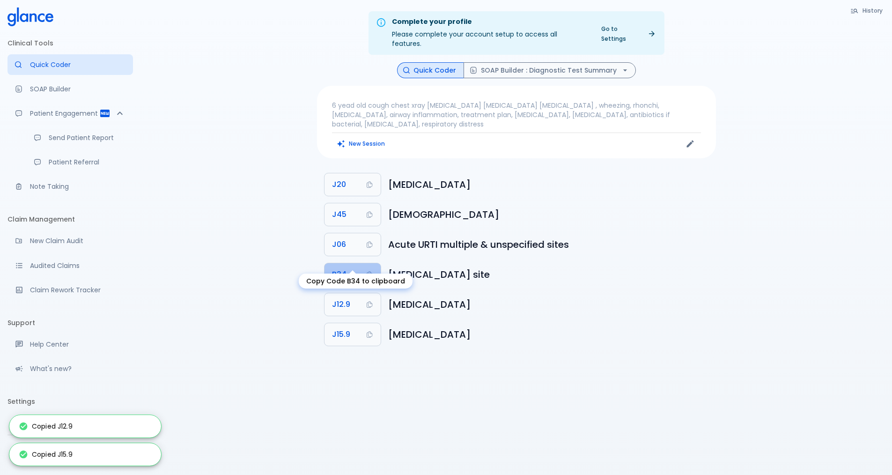
click at [373, 271] on icon "Copy Code B34 to clipboard" at bounding box center [369, 274] width 7 height 7
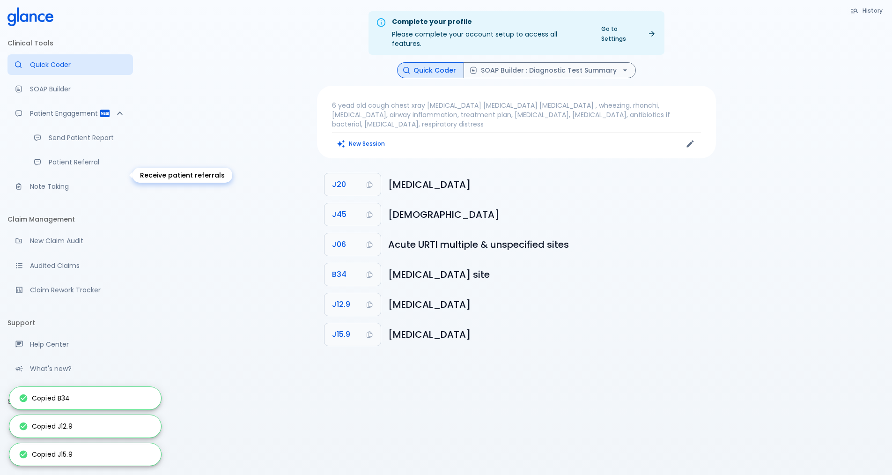
drag, startPoint x: 55, startPoint y: 174, endPoint x: 64, endPoint y: 176, distance: 9.0
click at [56, 167] on p "Patient Referral" at bounding box center [87, 161] width 77 height 9
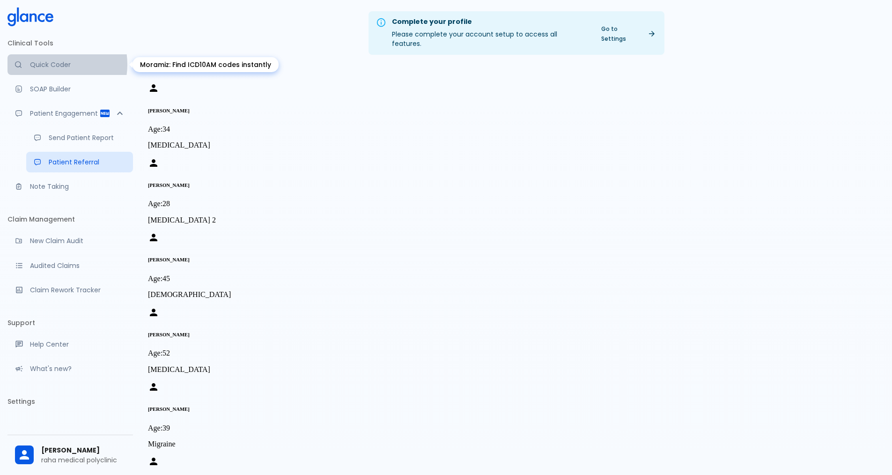
click at [49, 64] on p "Quick Coder" at bounding box center [78, 64] width 96 height 9
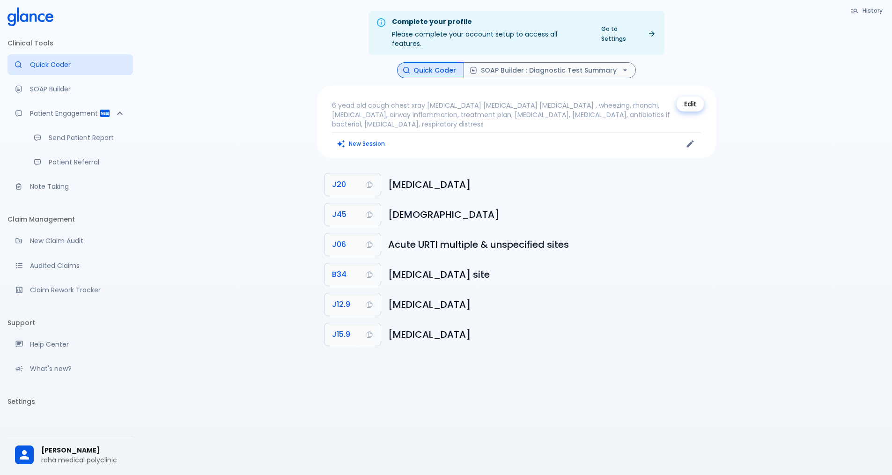
click at [692, 139] on icon "Edit" at bounding box center [690, 143] width 9 height 9
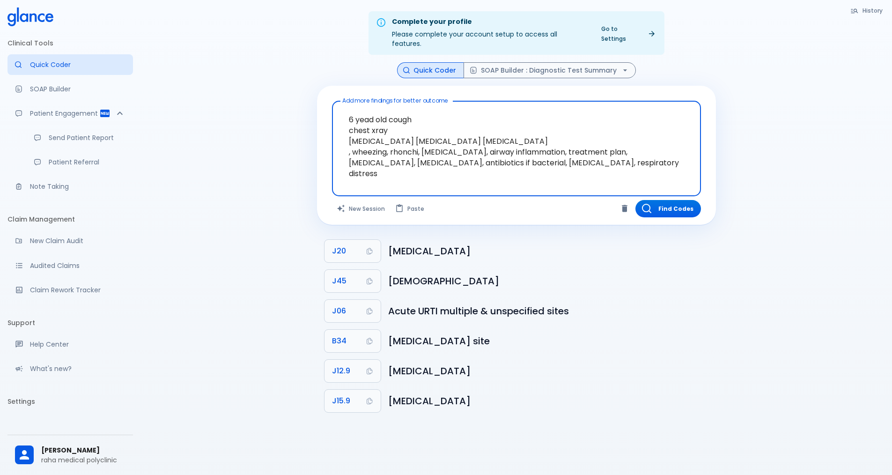
drag, startPoint x: 390, startPoint y: 107, endPoint x: 760, endPoint y: 210, distance: 384.0
click at [760, 210] on div "Complete your profile Please complete your account setup to access all features…" at bounding box center [516, 248] width 752 height 497
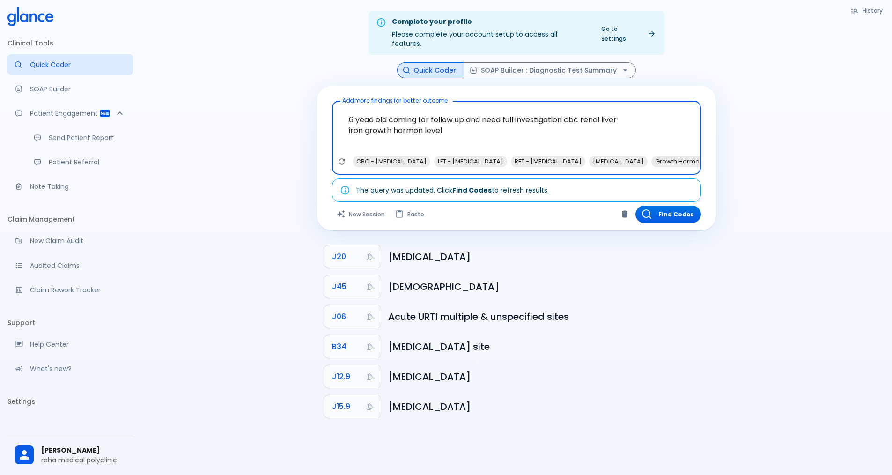
click at [448, 122] on textarea "6 yead old coming for follow up and need full investigation cbc renal liver iro…" at bounding box center [517, 130] width 356 height 51
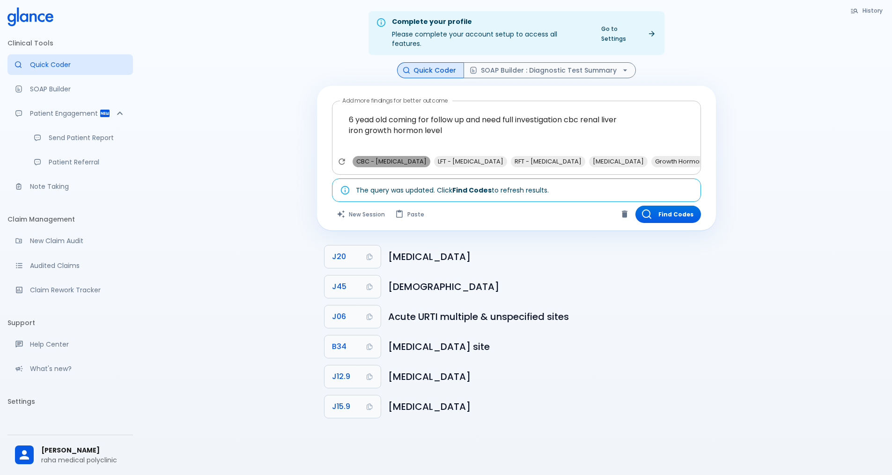
click at [403, 156] on span "CBC - [MEDICAL_DATA]" at bounding box center [392, 161] width 78 height 11
click at [403, 156] on span "LFT - [MEDICAL_DATA]" at bounding box center [389, 161] width 73 height 11
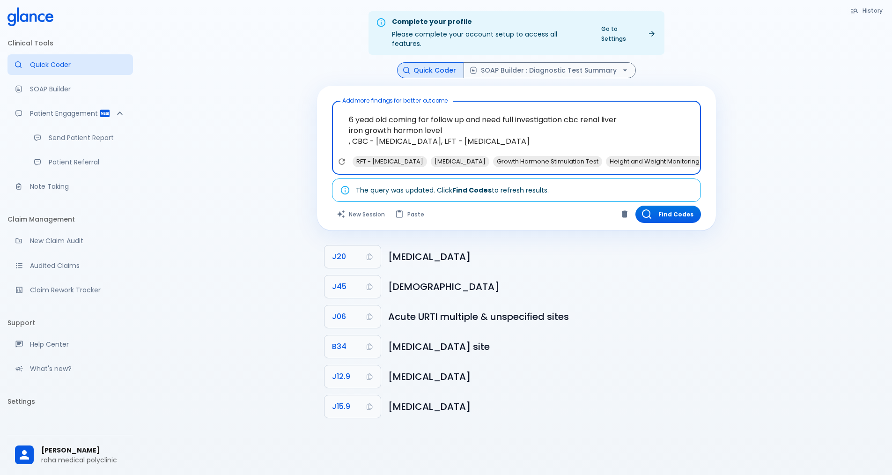
click at [403, 156] on span "RFT - [MEDICAL_DATA]" at bounding box center [390, 161] width 74 height 11
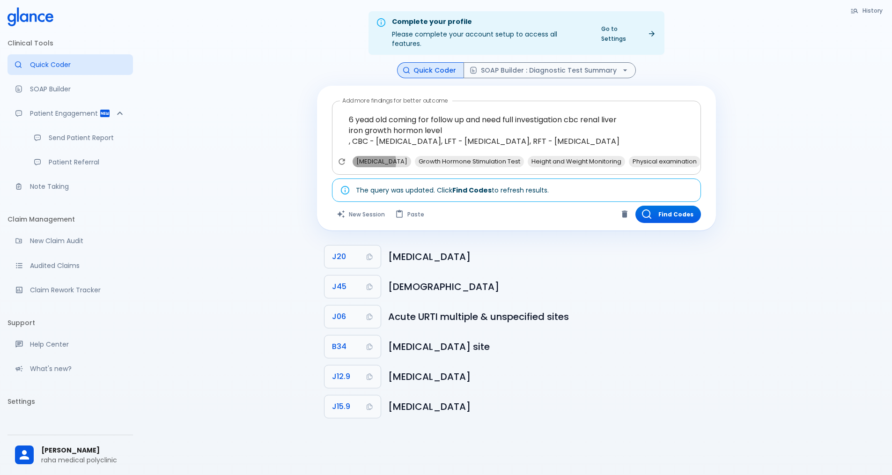
click at [371, 156] on span "[MEDICAL_DATA]" at bounding box center [382, 161] width 59 height 11
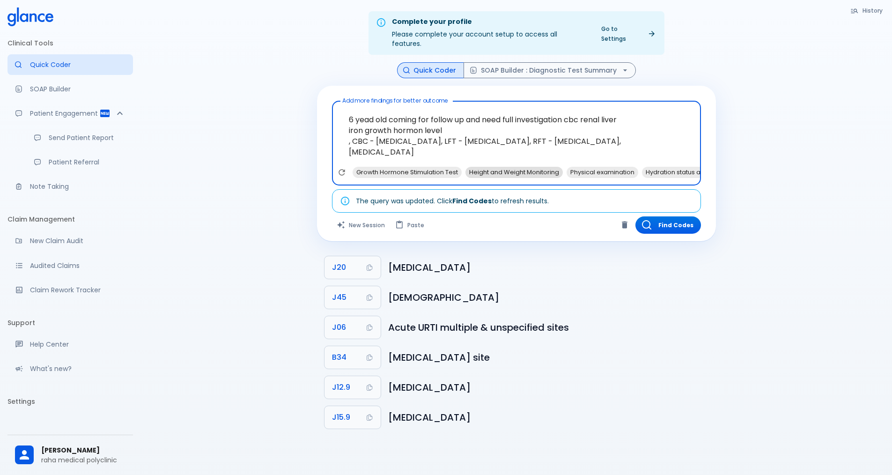
click at [380, 167] on span "Growth Hormone Stimulation Test" at bounding box center [407, 172] width 109 height 11
click at [382, 167] on span "Height and Weight Monitoring" at bounding box center [401, 172] width 97 height 11
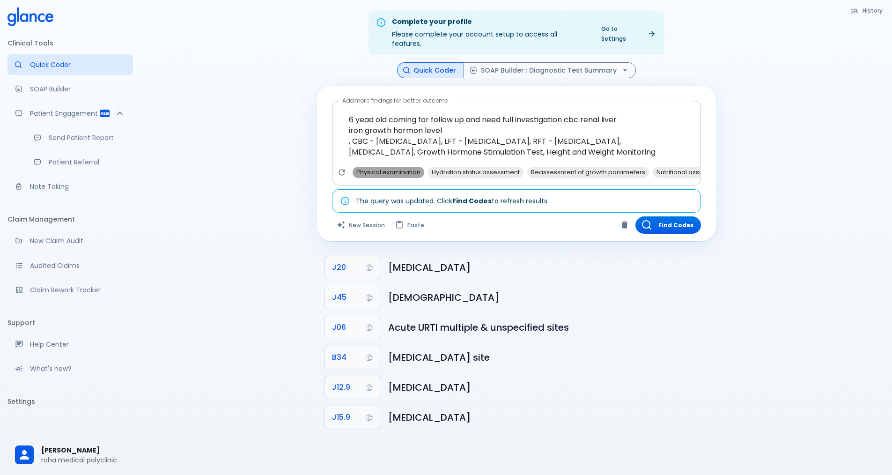
click at [383, 167] on span "Physical examination" at bounding box center [389, 172] width 72 height 11
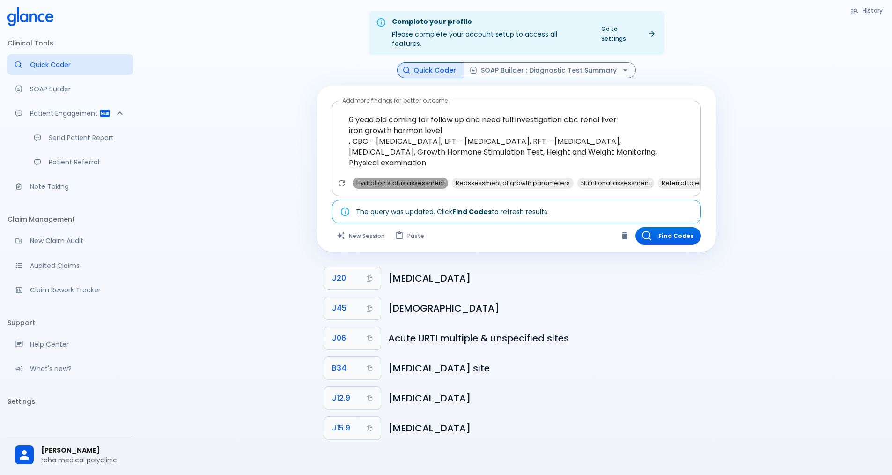
click at [385, 177] on span "Hydration status assessment" at bounding box center [401, 182] width 96 height 11
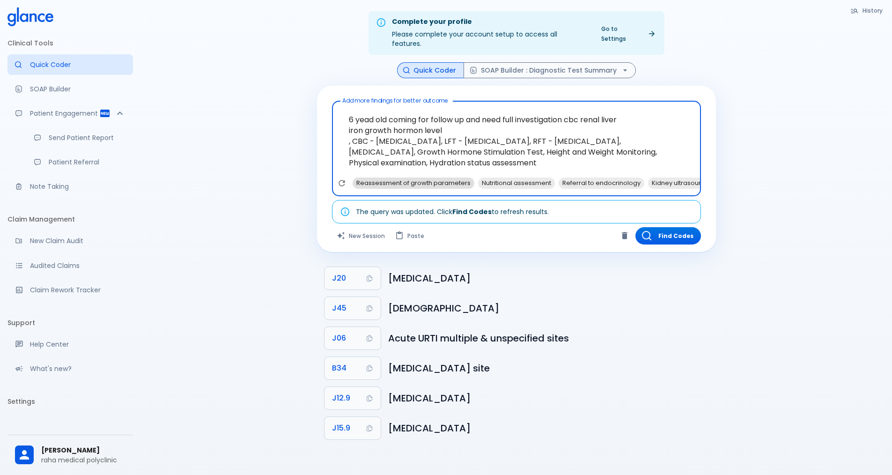
click at [387, 177] on span "Reassessment of growth parameters" at bounding box center [414, 182] width 122 height 11
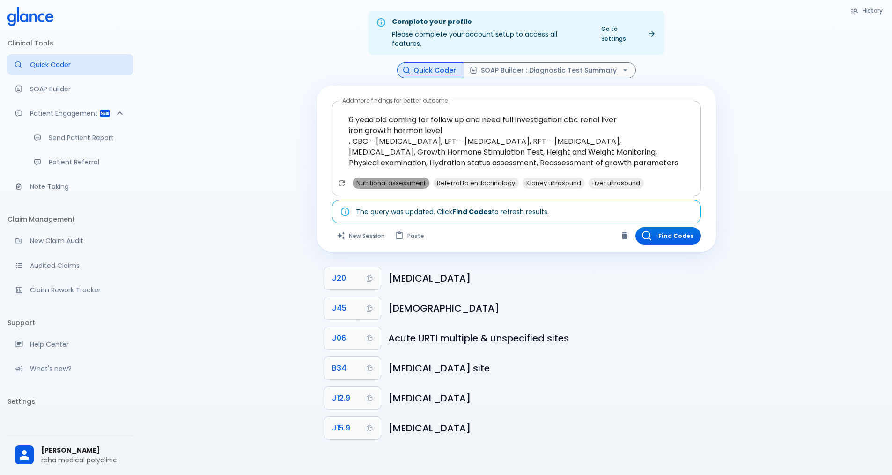
click at [388, 177] on span "Nutritional assessment" at bounding box center [391, 182] width 77 height 11
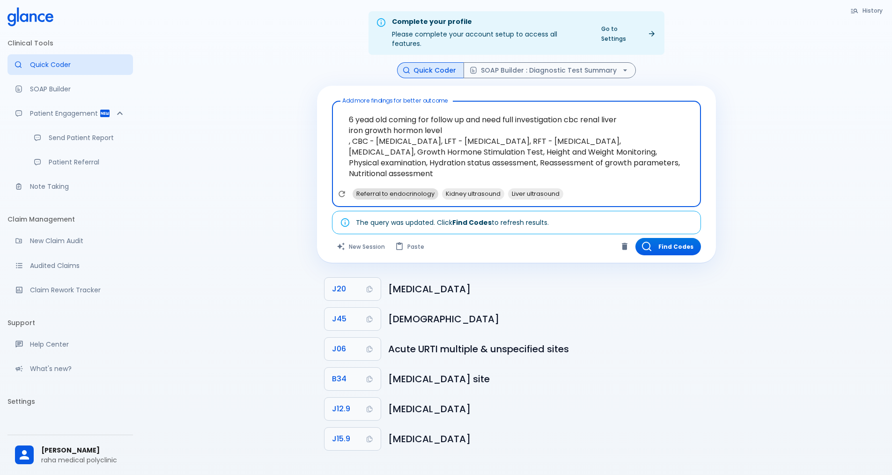
click at [386, 188] on span "Referral to endocrinology" at bounding box center [396, 193] width 86 height 11
click at [386, 188] on span "Kidney ultrasound" at bounding box center [384, 193] width 62 height 11
click at [388, 188] on span "Liver ultrasound" at bounding box center [380, 193] width 55 height 11
type textarea "6 yead old coming for follow up and need full investigation cbc renal liver iro…"
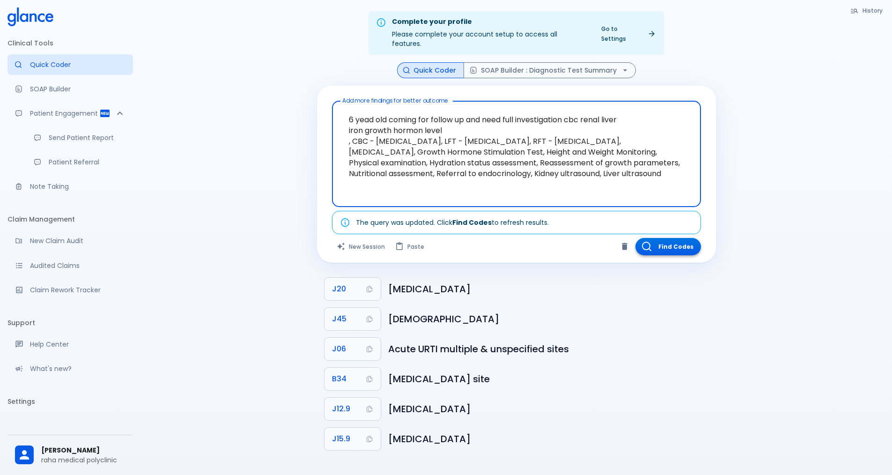
click at [662, 240] on button "Find Codes" at bounding box center [668, 246] width 66 height 17
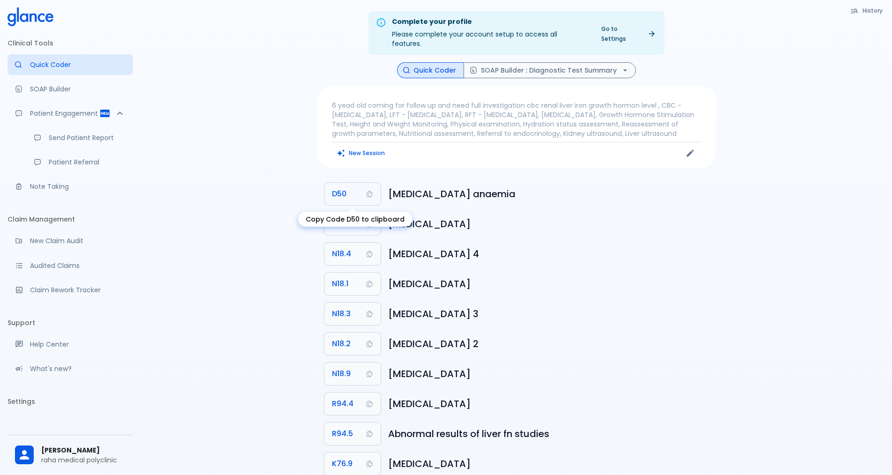
click at [370, 191] on icon "Copy Code D50 to clipboard" at bounding box center [370, 194] width 6 height 7
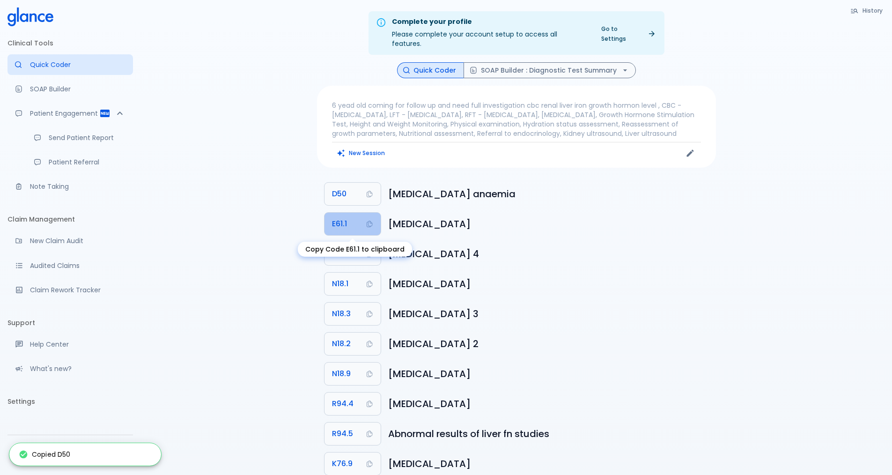
click at [375, 227] on button "E61.1" at bounding box center [353, 224] width 56 height 22
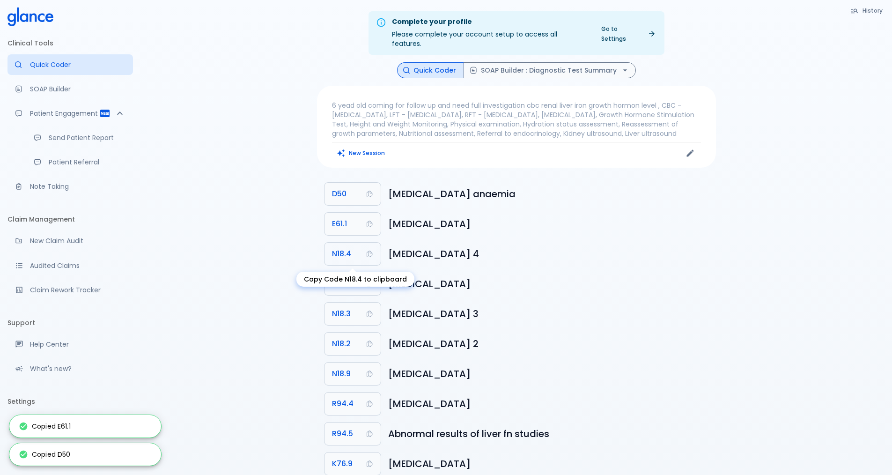
click at [370, 258] on icon "Copy Code N18.4 to clipboard" at bounding box center [369, 253] width 7 height 7
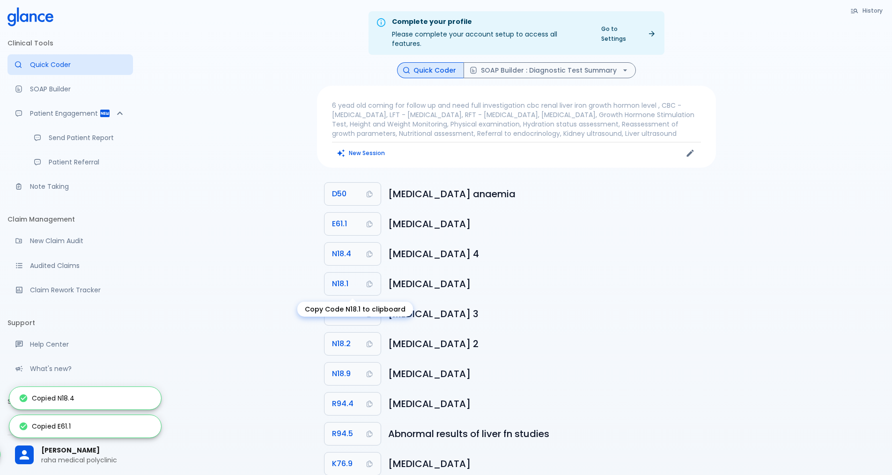
click at [369, 288] on button "N18.1" at bounding box center [353, 284] width 56 height 22
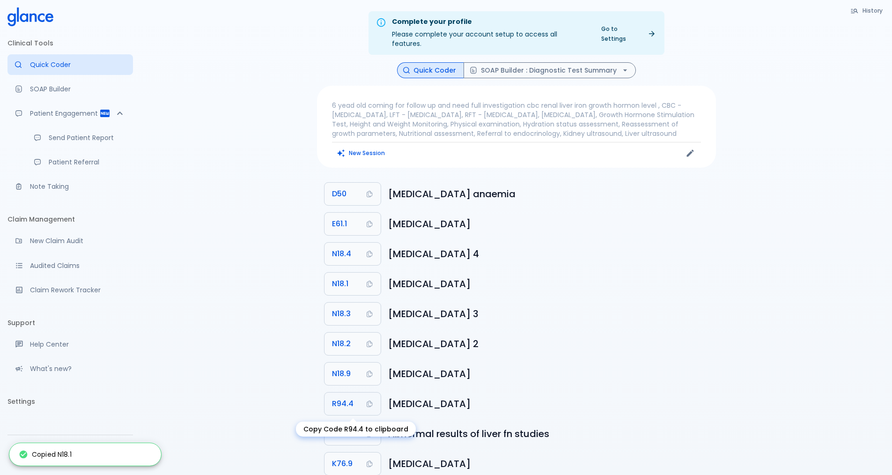
click at [368, 405] on icon "Copy Code R94.4 to clipboard" at bounding box center [370, 404] width 6 height 7
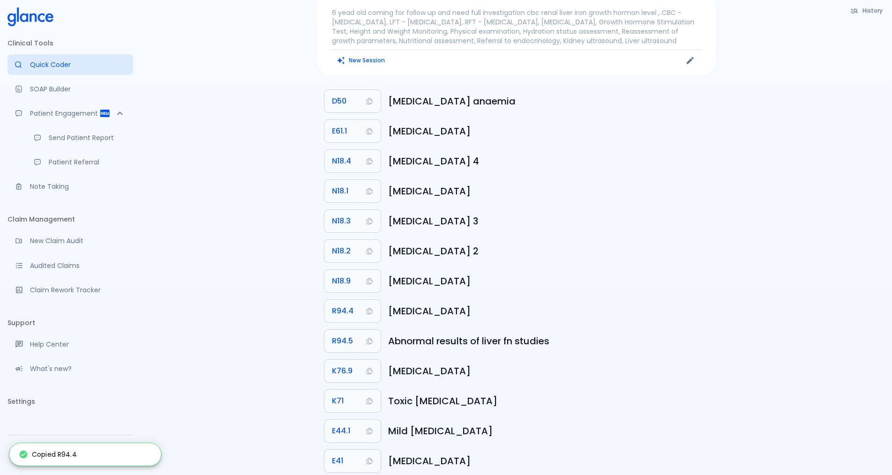
scroll to position [94, 0]
click at [372, 342] on icon "Copy Code R94.5 to clipboard" at bounding box center [369, 339] width 7 height 7
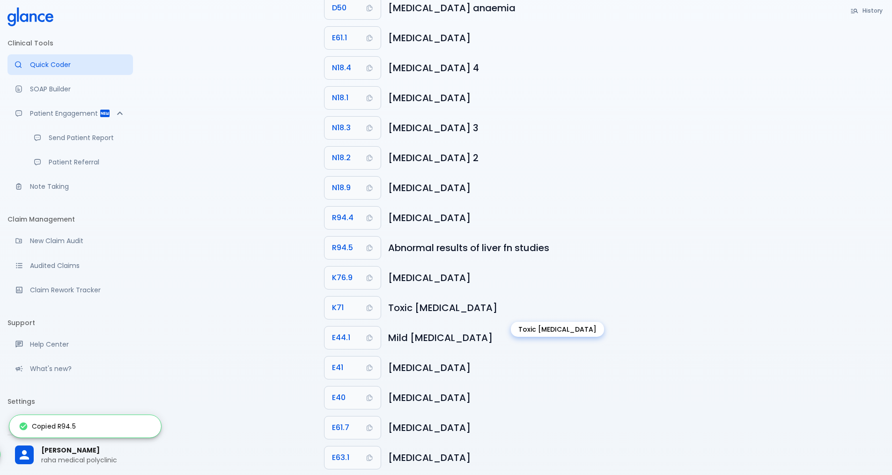
scroll to position [187, 0]
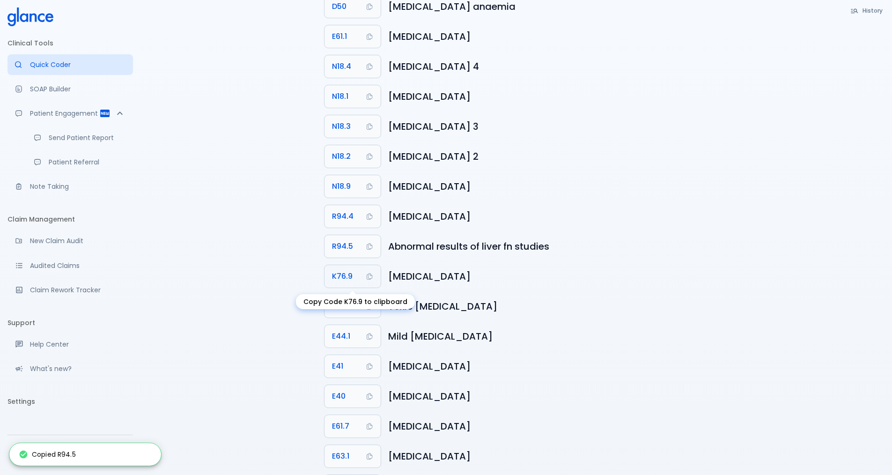
click at [370, 277] on icon "Copy Code K76.9 to clipboard" at bounding box center [369, 276] width 7 height 7
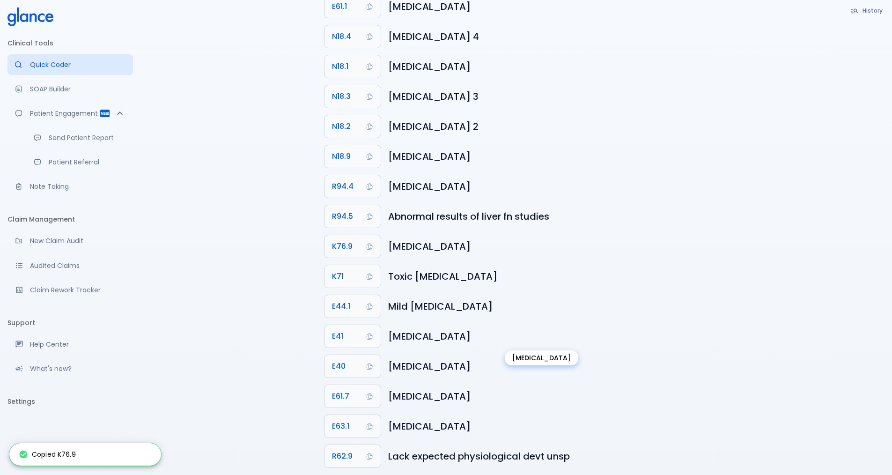
scroll to position [236, 0]
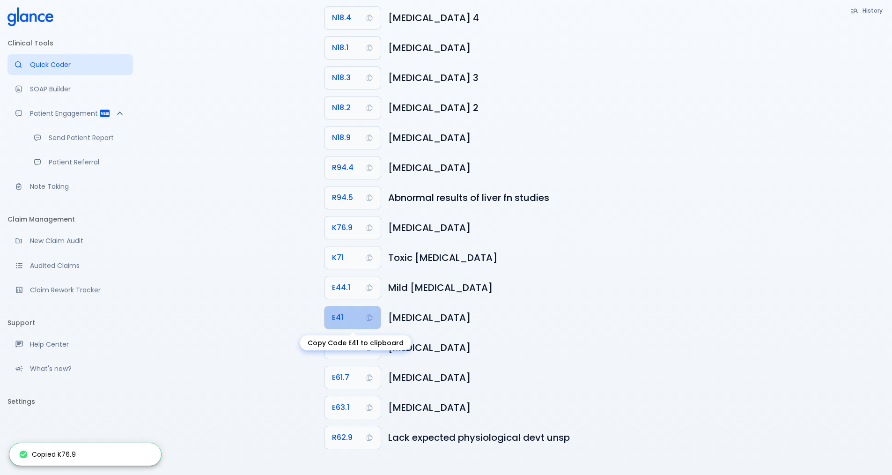
click at [370, 317] on icon "Copy Code E41 to clipboard" at bounding box center [369, 317] width 7 height 7
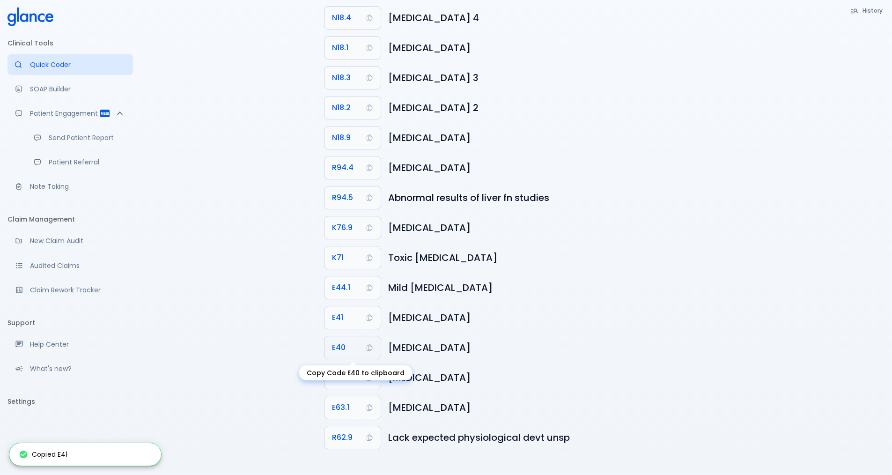
click at [367, 353] on button "E40" at bounding box center [353, 347] width 56 height 22
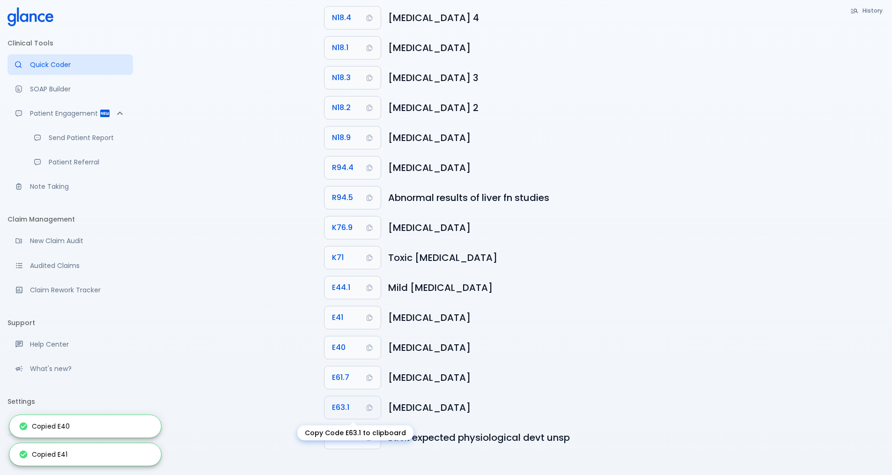
click at [366, 407] on icon "Copy Code E63.1 to clipboard" at bounding box center [369, 407] width 7 height 7
click at [371, 381] on icon "Copy Code E61.7 to clipboard" at bounding box center [369, 377] width 7 height 7
click at [370, 435] on icon "Copy Code R62.9 to clipboard" at bounding box center [370, 438] width 6 height 7
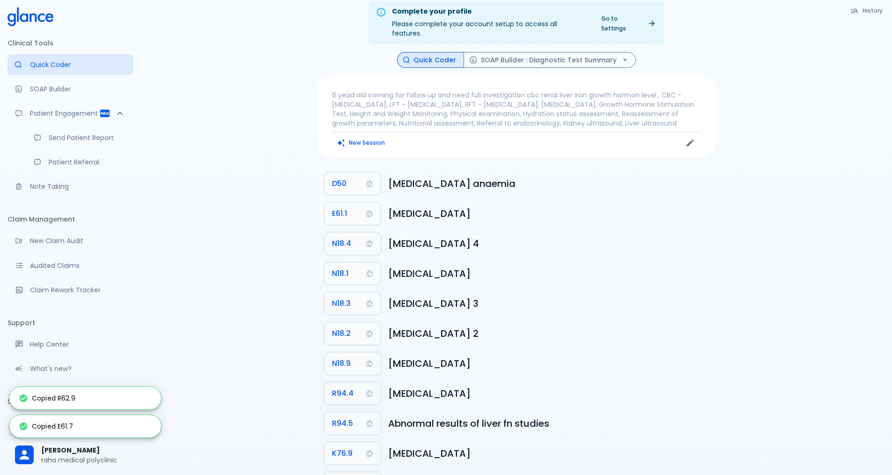
scroll to position [0, 0]
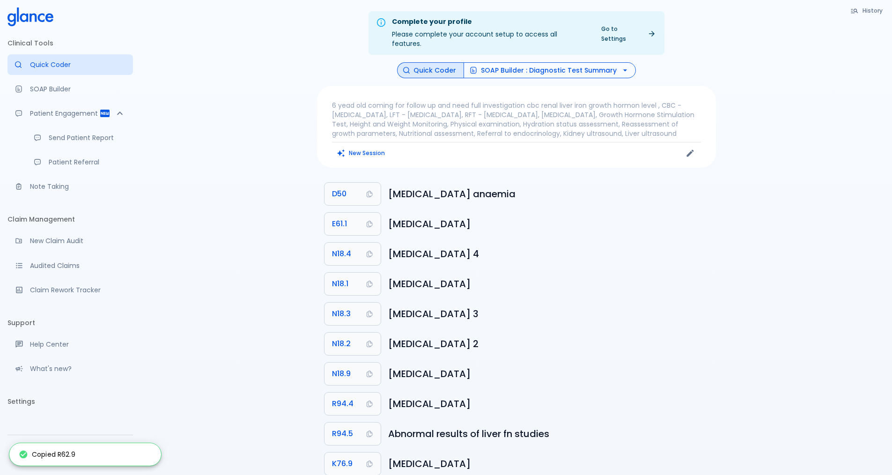
click at [591, 62] on button "SOAP Builder : Diagnostic Test Summary" at bounding box center [550, 70] width 172 height 16
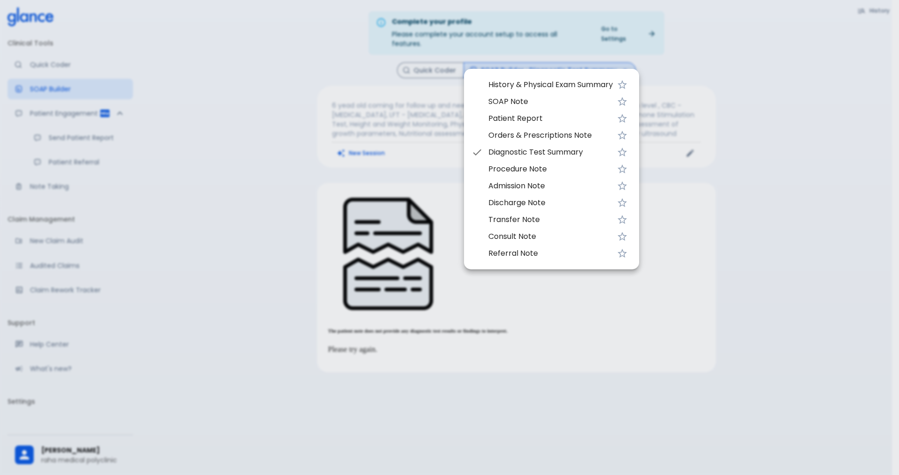
click at [542, 103] on span "SOAP Note" at bounding box center [550, 101] width 125 height 11
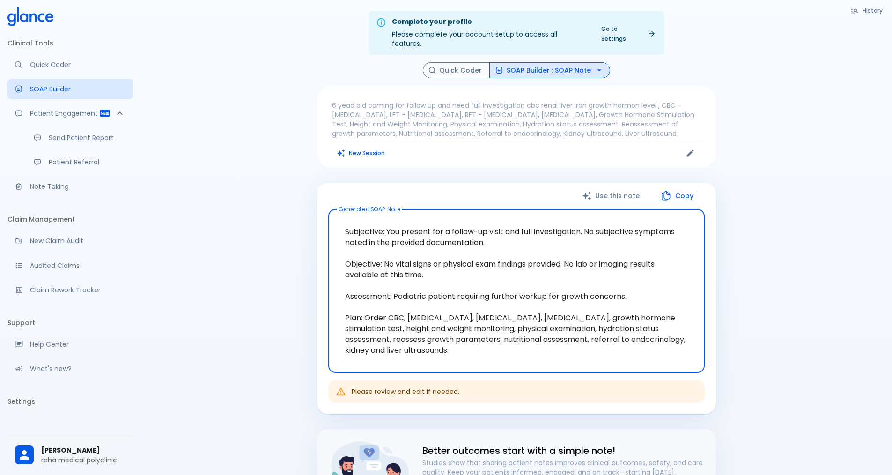
click at [520, 62] on button "SOAP Builder : SOAP Note" at bounding box center [549, 70] width 121 height 16
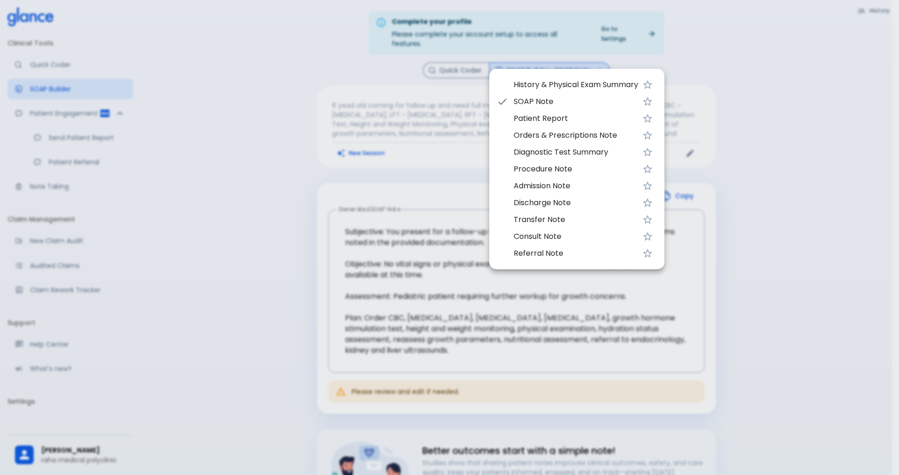
click at [541, 116] on span "Patient Report" at bounding box center [576, 118] width 125 height 11
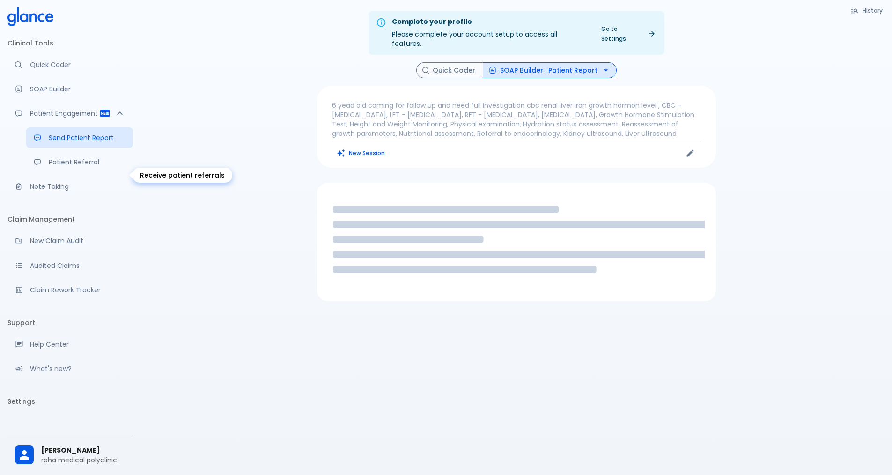
click at [74, 167] on p "Patient Referral" at bounding box center [87, 161] width 77 height 9
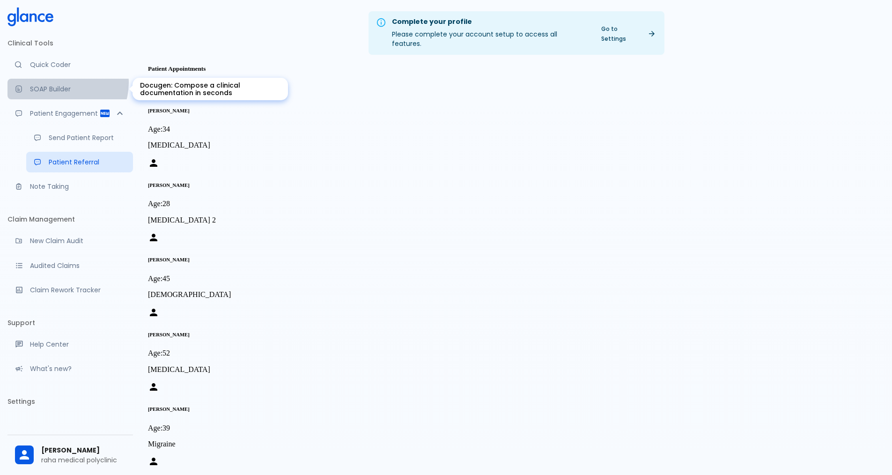
click at [61, 82] on link "SOAP Builder" at bounding box center [70, 89] width 126 height 21
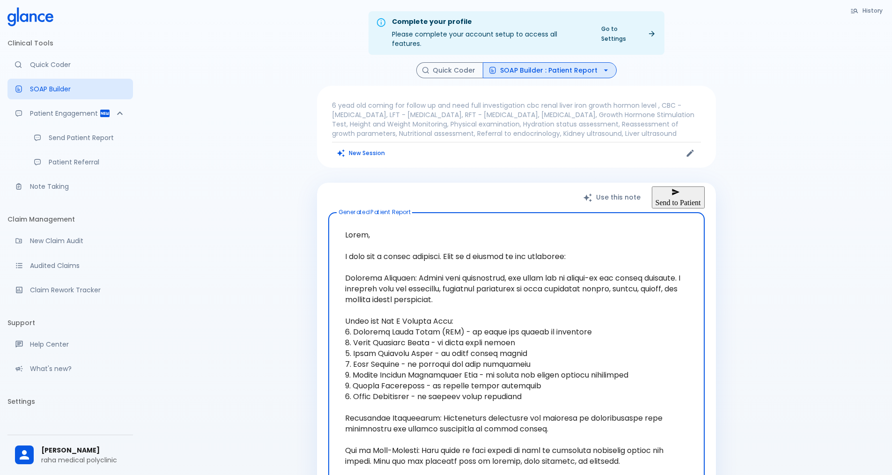
click at [694, 194] on button "Send to Patient" at bounding box center [678, 197] width 53 height 22
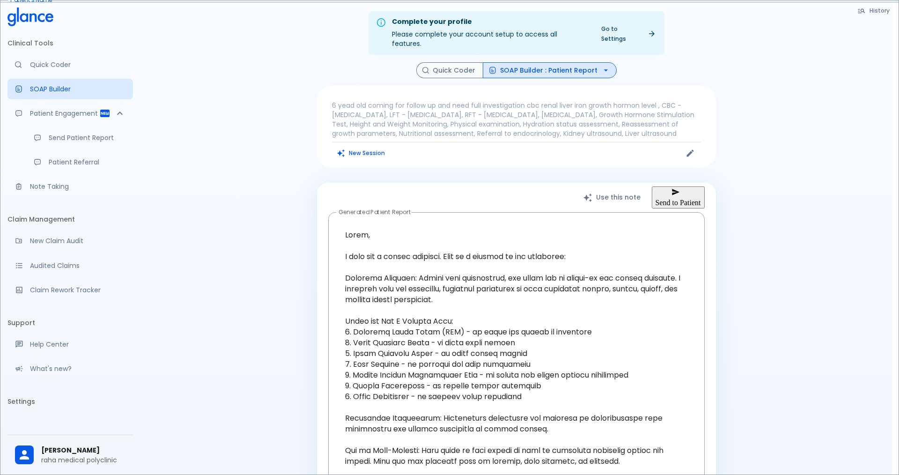
type input "[PHONE_NUMBER]"
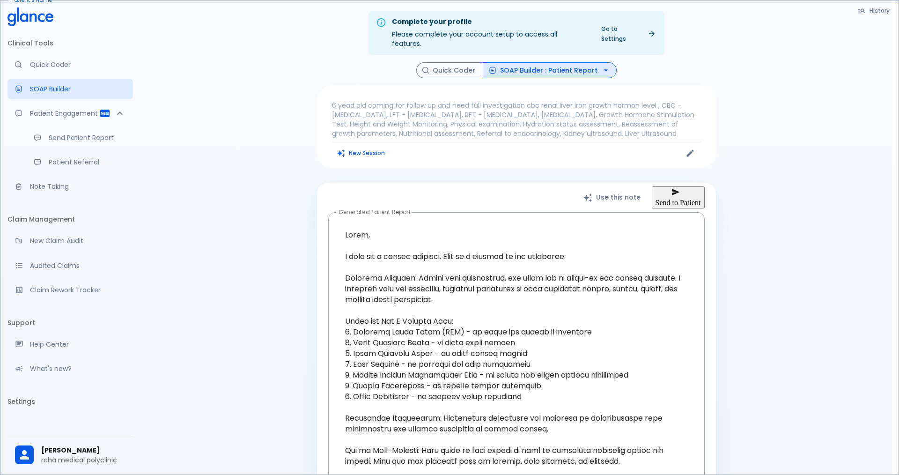
type input "00"
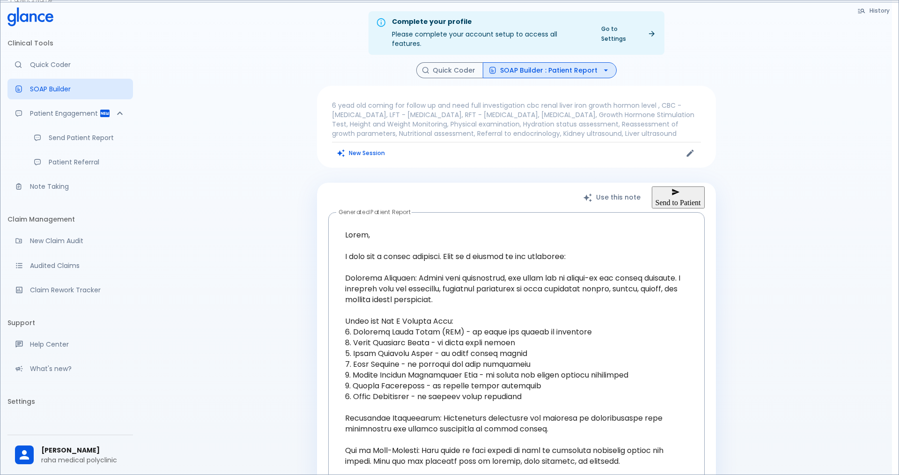
type input "391227"
type input "+966"
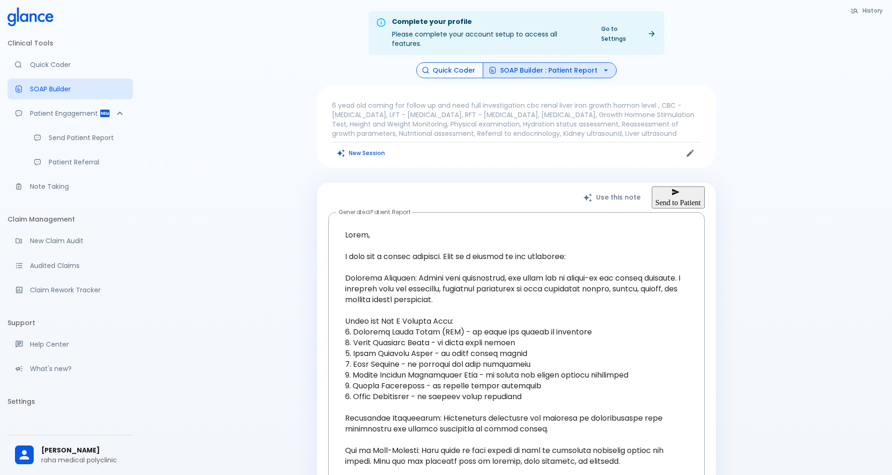
click at [476, 62] on button "Quick Coder" at bounding box center [449, 70] width 67 height 16
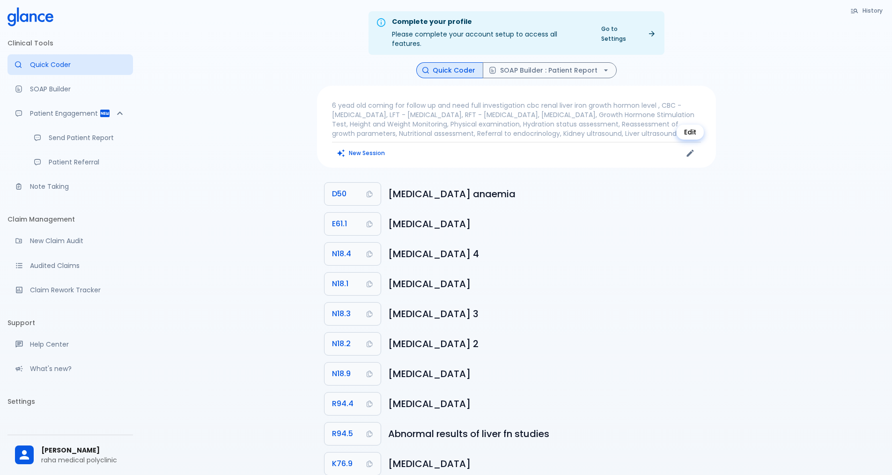
click at [690, 152] on icon "Edit" at bounding box center [690, 152] width 9 height 9
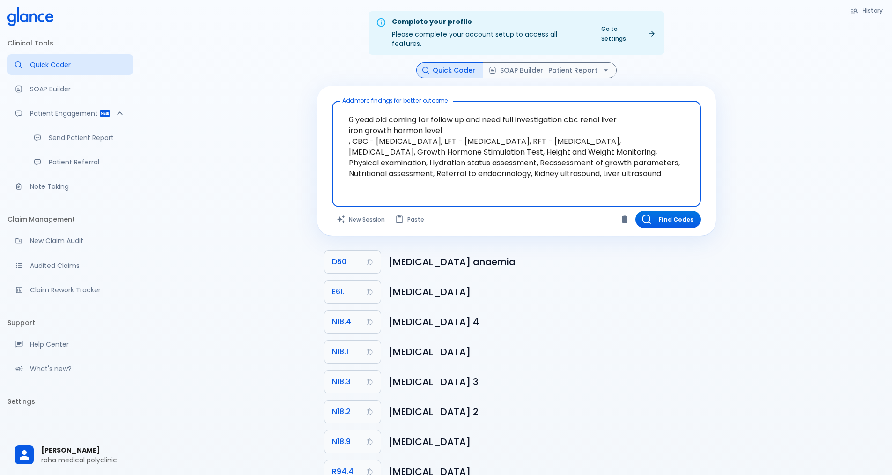
drag, startPoint x: 375, startPoint y: 109, endPoint x: 370, endPoint y: 112, distance: 5.7
click at [370, 112] on textarea "6 yead old coming for follow up and need full investigation cbc renal liver iro…" at bounding box center [517, 146] width 356 height 83
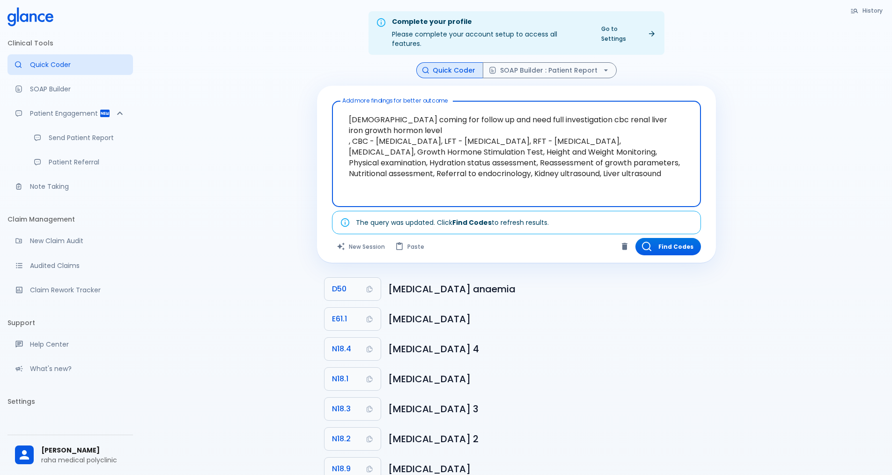
type textarea "[DEMOGRAPHIC_DATA] coming for follow up and need full investigation cbc renal l…"
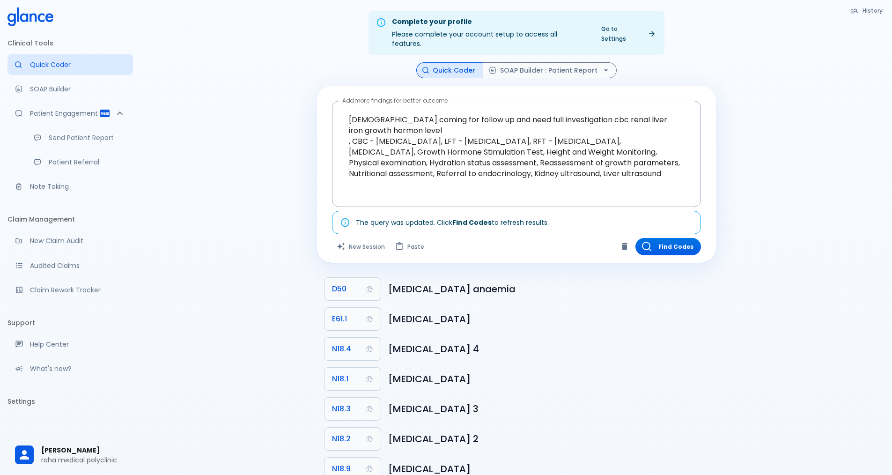
click at [675, 225] on div "Add more findings for better outcome [DEMOGRAPHIC_DATA] coming for follow up an…" at bounding box center [516, 174] width 399 height 177
click at [670, 239] on button "Find Codes" at bounding box center [668, 246] width 66 height 17
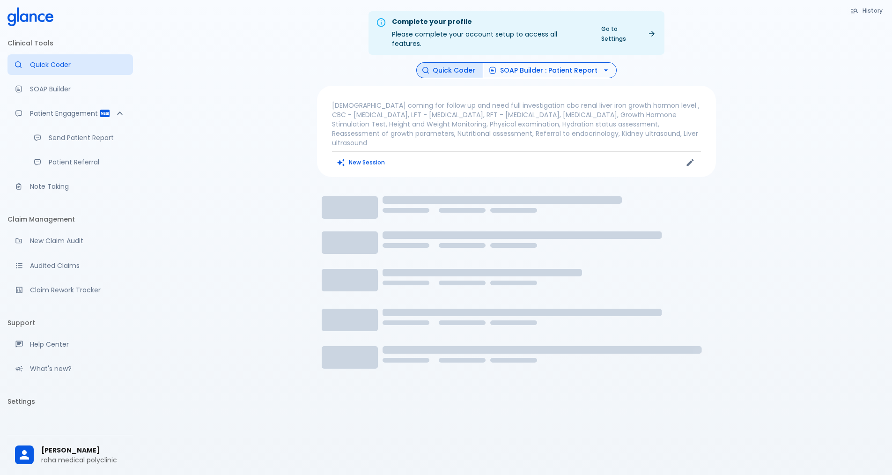
click at [556, 62] on button "SOAP Builder : Patient Report" at bounding box center [550, 70] width 134 height 16
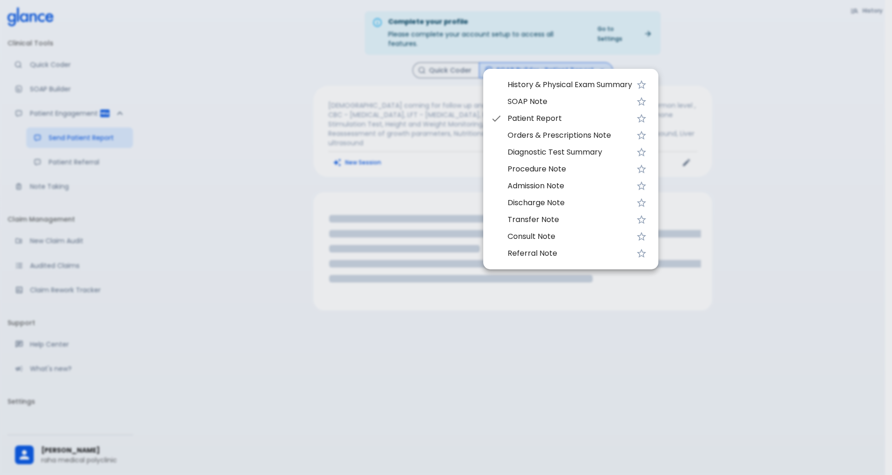
click at [552, 57] on div at bounding box center [446, 237] width 892 height 475
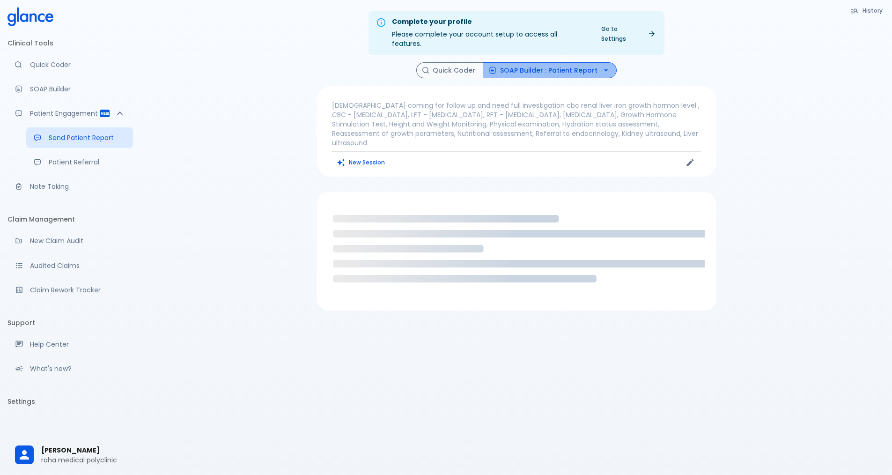
click at [551, 62] on button "SOAP Builder : Patient Report" at bounding box center [550, 70] width 134 height 16
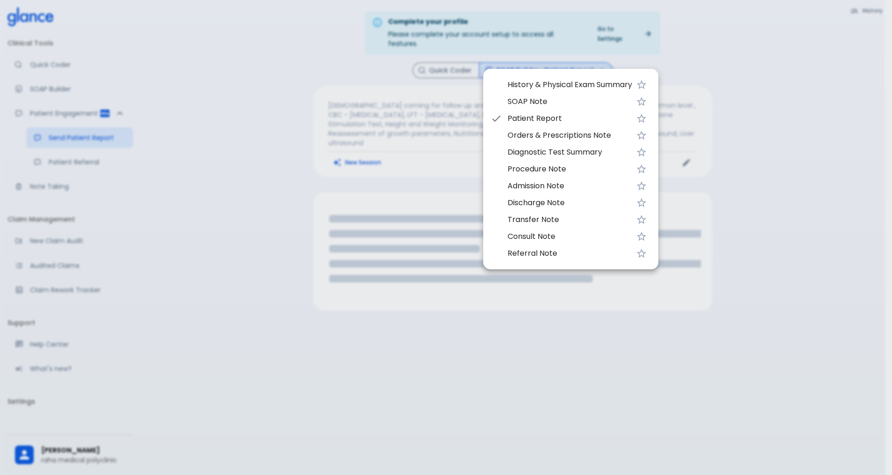
click at [551, 59] on div at bounding box center [446, 237] width 892 height 475
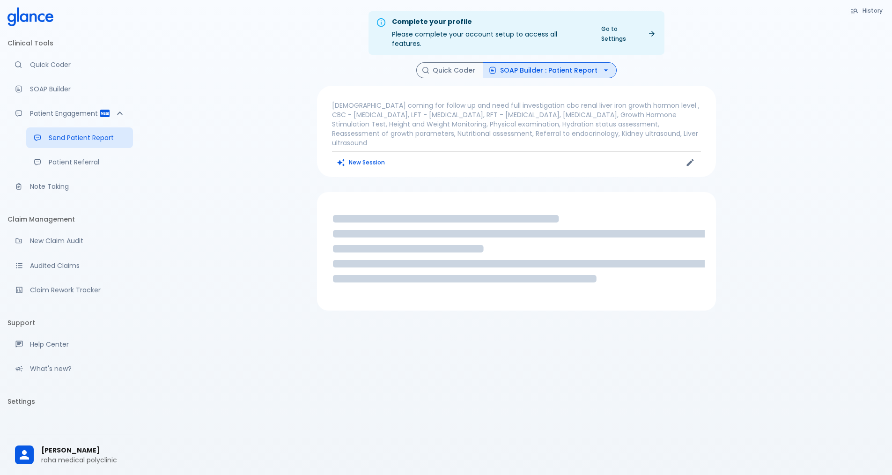
click at [551, 62] on button "SOAP Builder : Patient Report" at bounding box center [550, 70] width 134 height 16
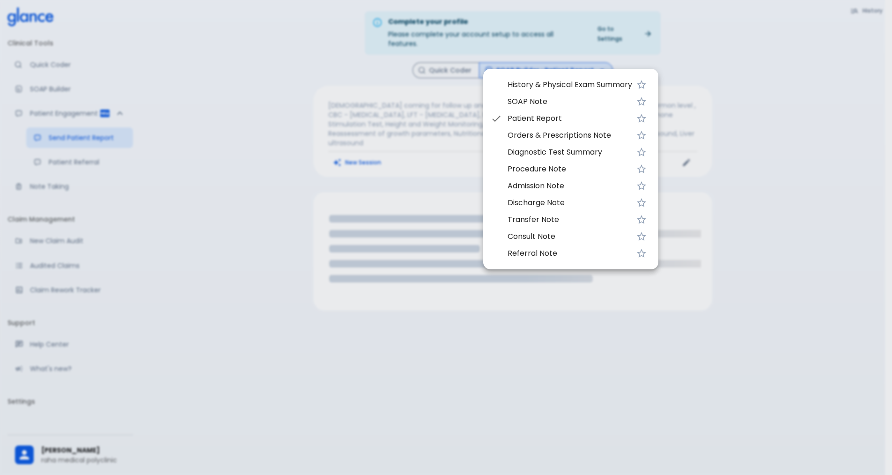
click at [544, 60] on div at bounding box center [446, 237] width 892 height 475
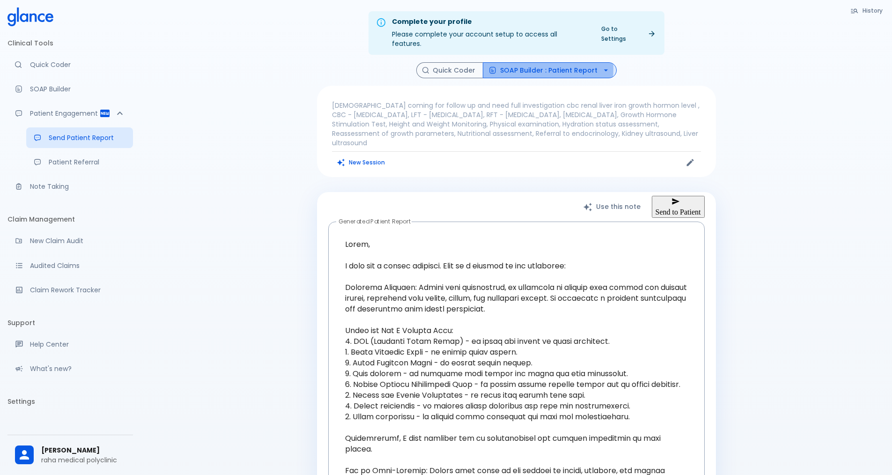
click at [544, 62] on button "SOAP Builder : Patient Report" at bounding box center [550, 70] width 134 height 16
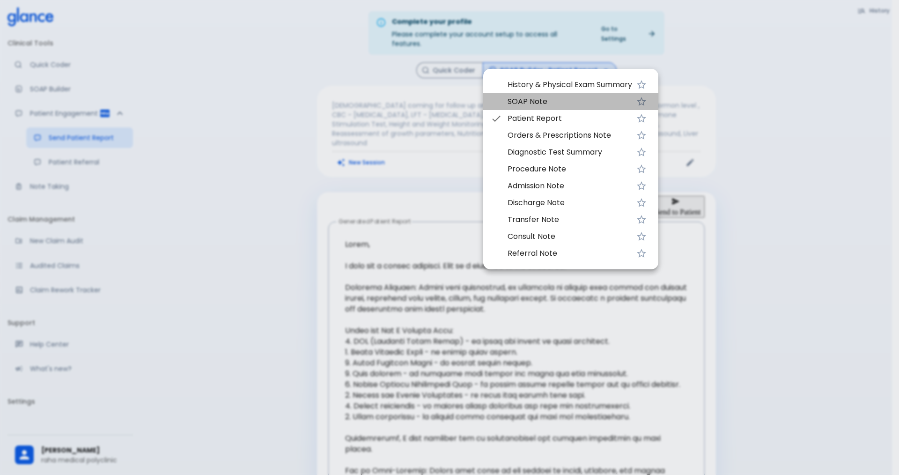
click at [550, 106] on span "SOAP Note" at bounding box center [570, 101] width 125 height 11
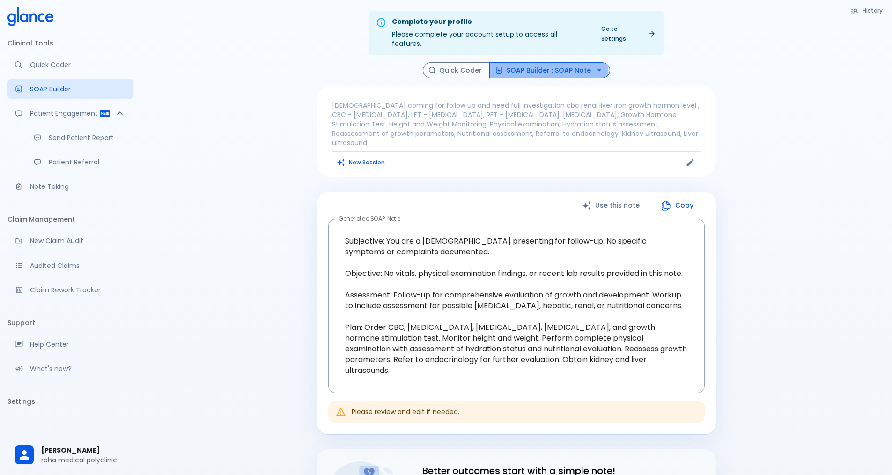
click at [528, 64] on button "SOAP Builder : SOAP Note" at bounding box center [549, 70] width 121 height 16
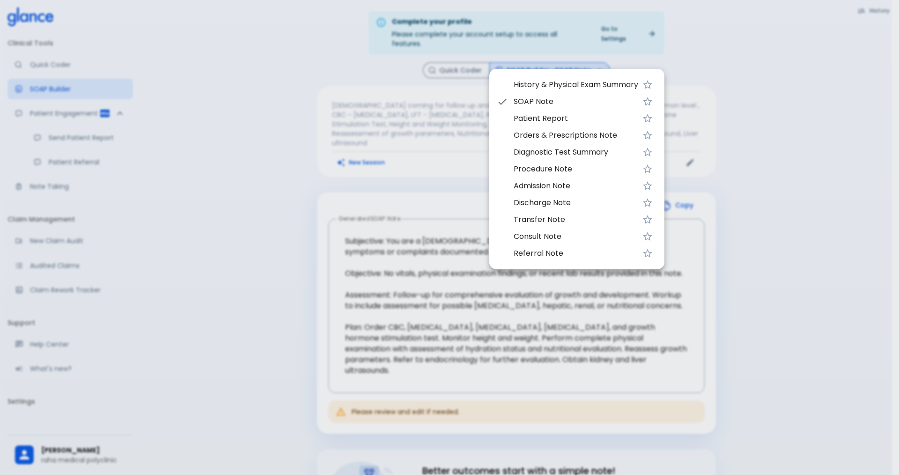
click at [540, 121] on span "Patient Report" at bounding box center [576, 118] width 125 height 11
type textarea "Hello, I wish you a speedy recovery. This is a summary of the encounter: Clinic…"
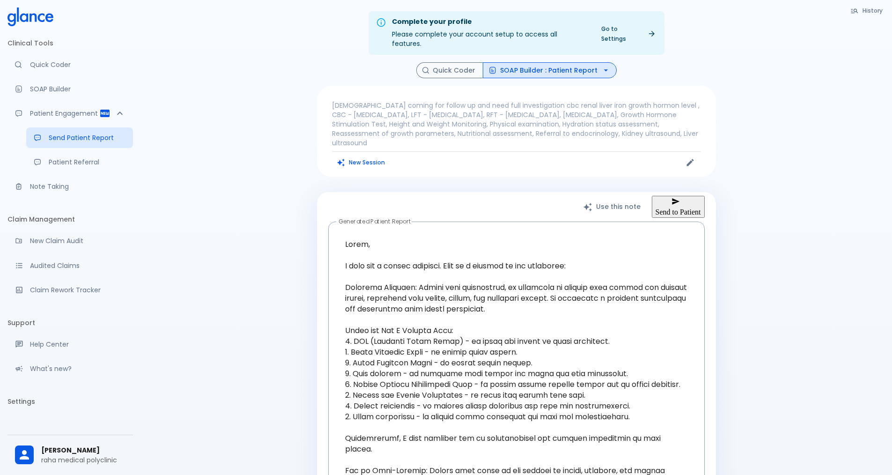
click at [672, 197] on icon "button" at bounding box center [676, 201] width 8 height 8
type input "vn"
type input "[PHONE_NUMBER]"
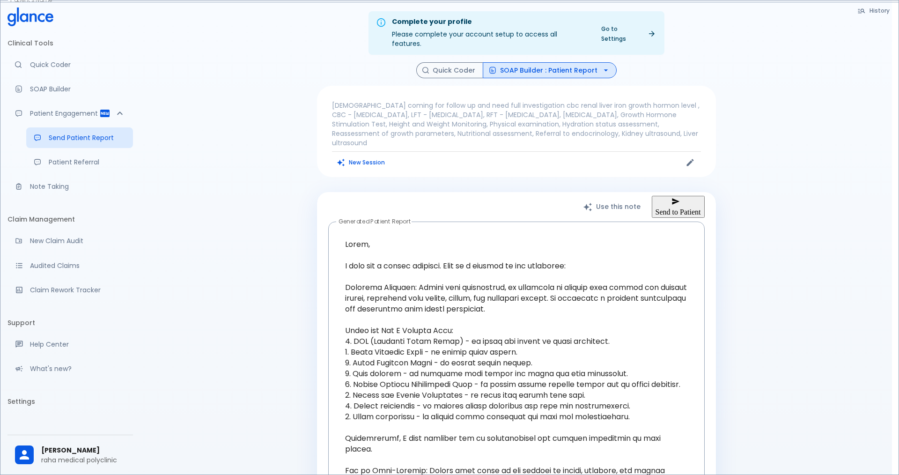
type input "911001"
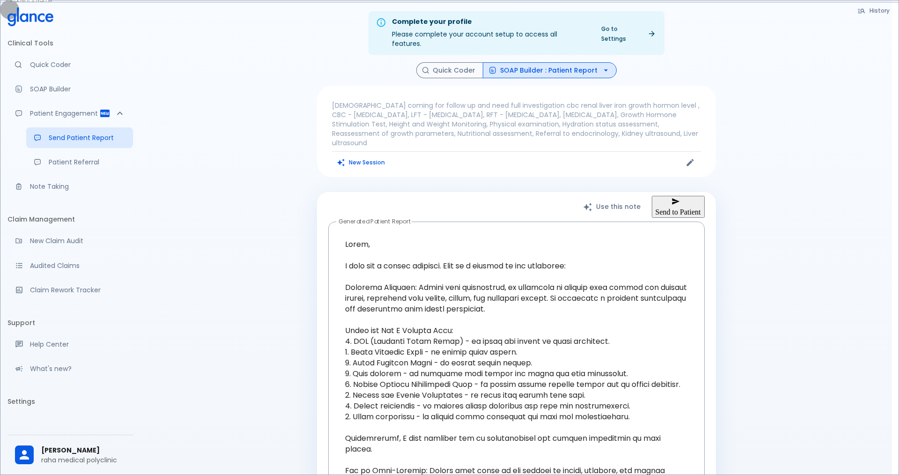
type input "+966"
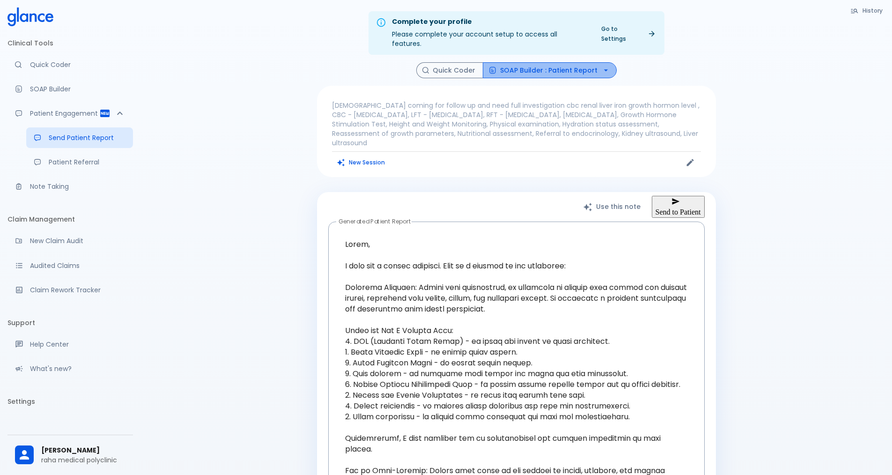
click at [564, 62] on button "SOAP Builder : Patient Report" at bounding box center [550, 70] width 134 height 16
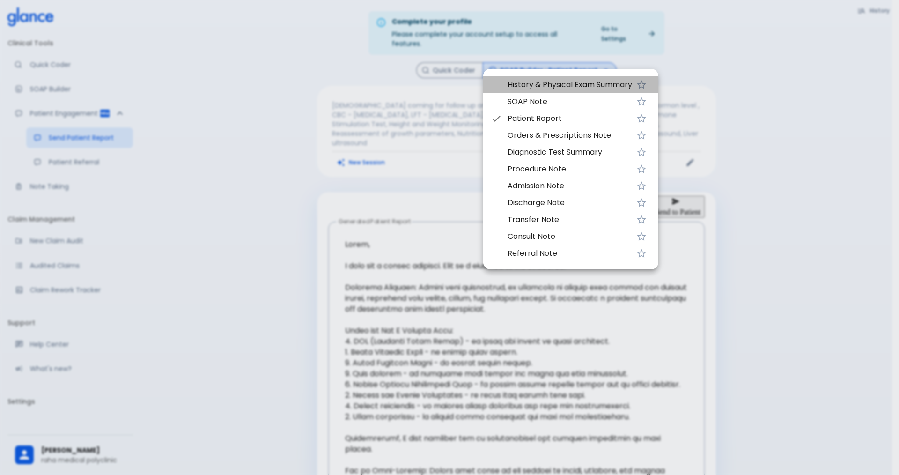
click at [545, 87] on span "History & Physical Exam Summary" at bounding box center [570, 84] width 125 height 11
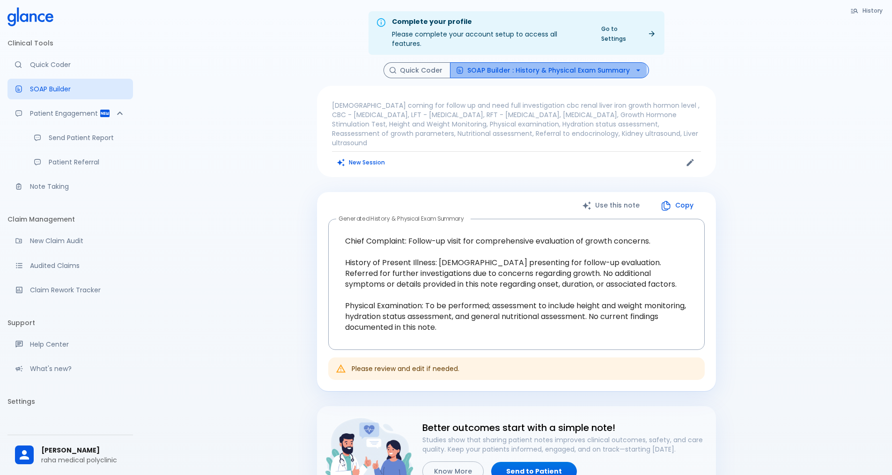
click at [539, 63] on button "SOAP Builder : History & Physical Exam Summary" at bounding box center [549, 70] width 199 height 16
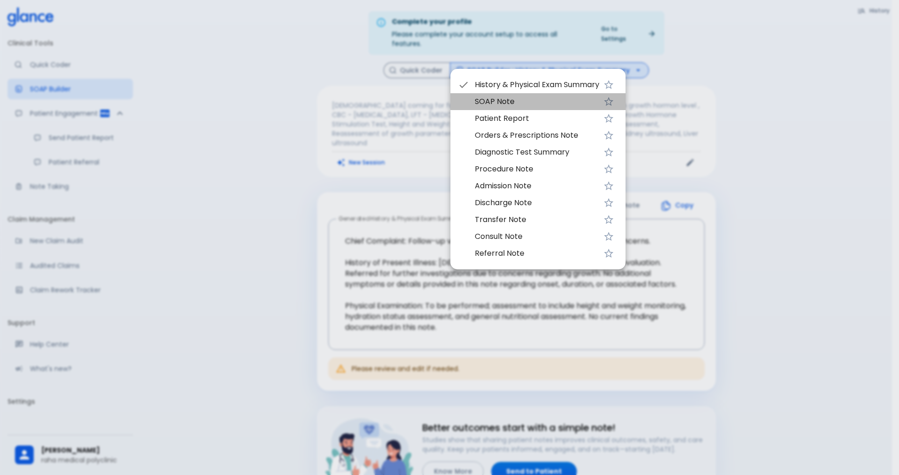
click at [523, 98] on span "SOAP Note" at bounding box center [537, 101] width 125 height 11
type textarea "Subjective: You are a [DEMOGRAPHIC_DATA] presenting for follow-up. No specific …"
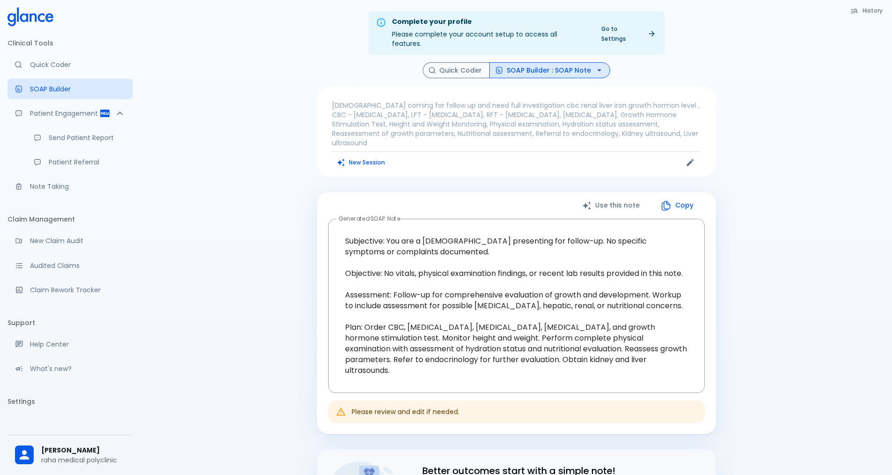
click at [510, 62] on button "SOAP Builder : SOAP Note" at bounding box center [549, 70] width 121 height 16
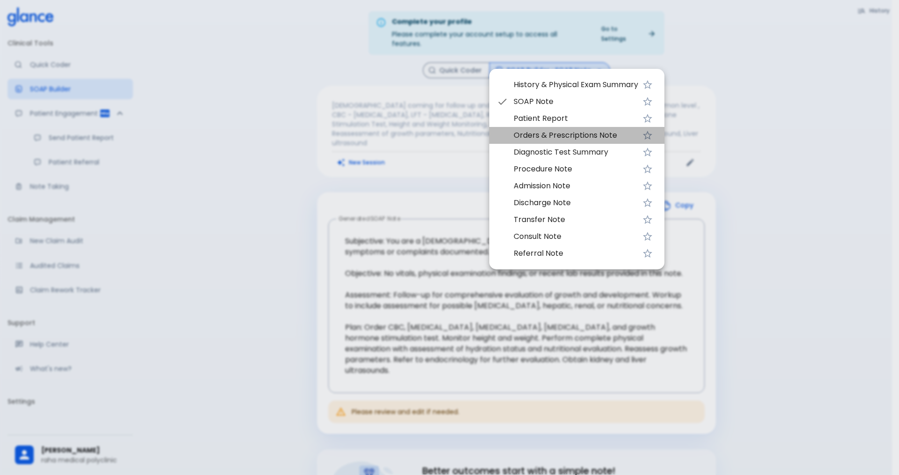
click at [524, 134] on span "Orders & Prescriptions Note" at bounding box center [576, 135] width 125 height 11
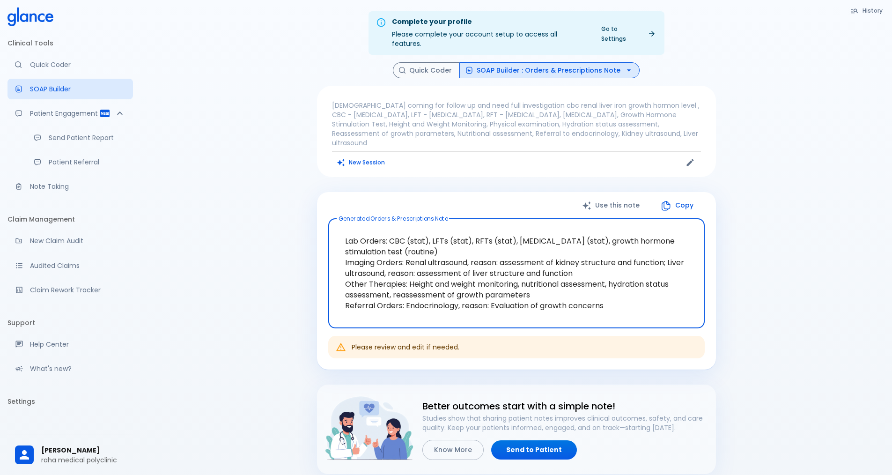
click at [589, 64] on button "SOAP Builder : Orders & Prescriptions Note" at bounding box center [549, 70] width 180 height 16
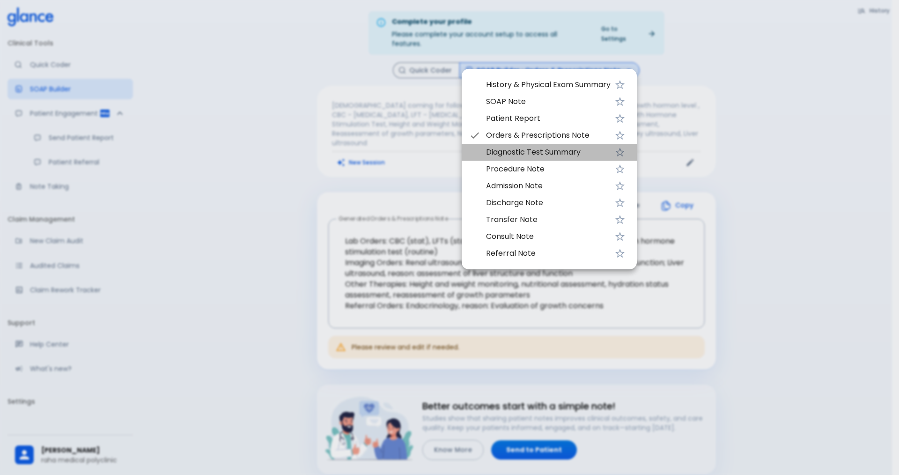
click at [549, 152] on span "Diagnostic Test Summary" at bounding box center [548, 152] width 125 height 11
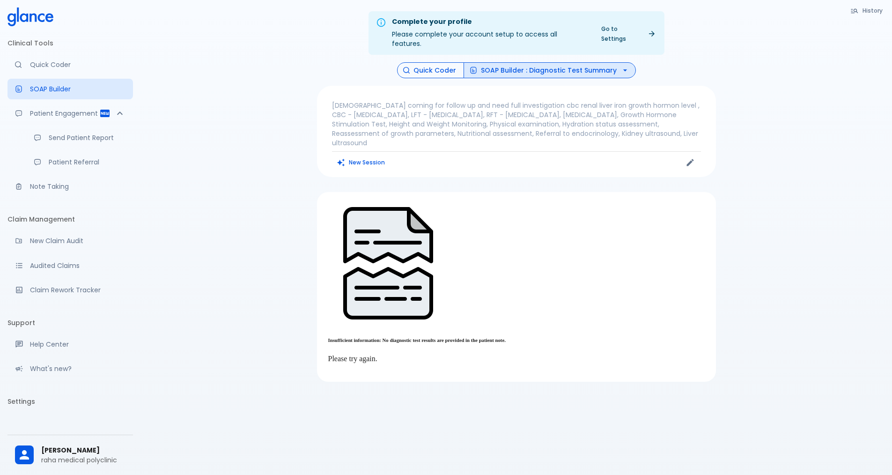
click at [427, 63] on button "Quick Coder" at bounding box center [430, 70] width 67 height 16
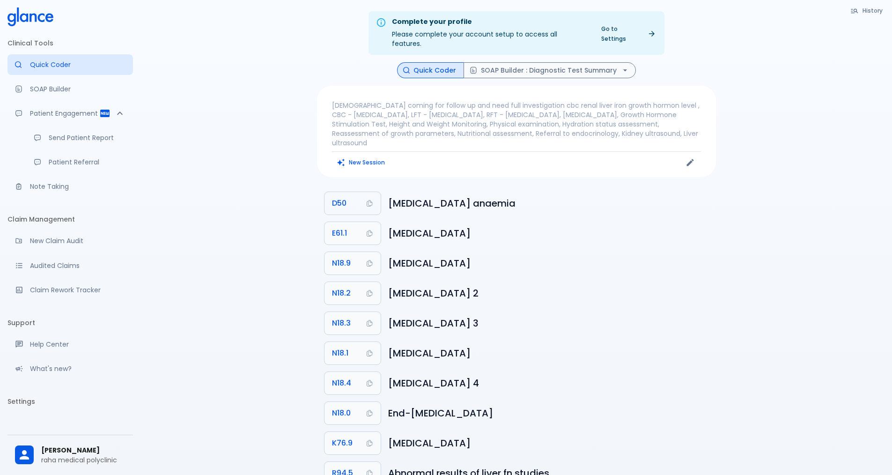
click at [367, 199] on icon "Copy Code D50 to clipboard" at bounding box center [369, 202] width 7 height 7
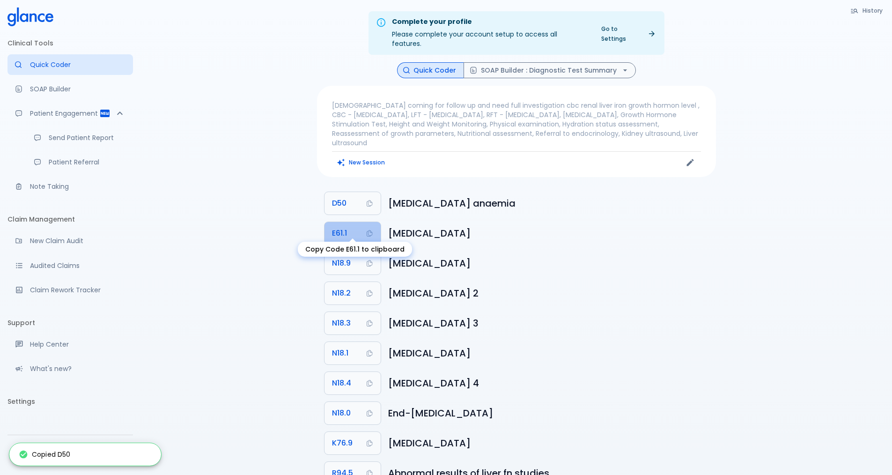
click at [371, 229] on button "E61.1" at bounding box center [353, 233] width 56 height 22
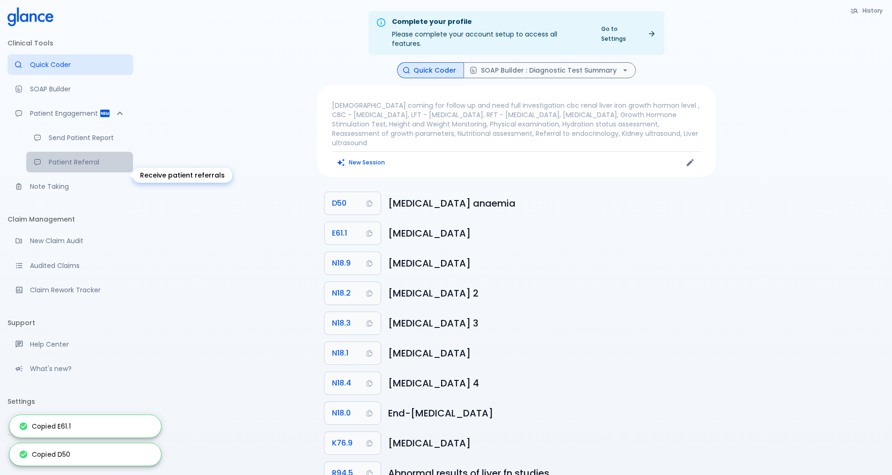
click at [69, 167] on p "Patient Referral" at bounding box center [87, 161] width 77 height 9
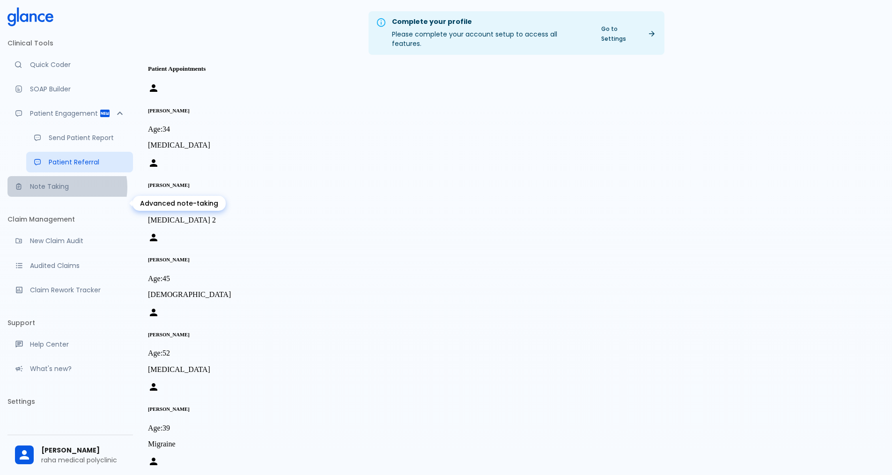
click at [65, 191] on p "Note Taking" at bounding box center [78, 186] width 96 height 9
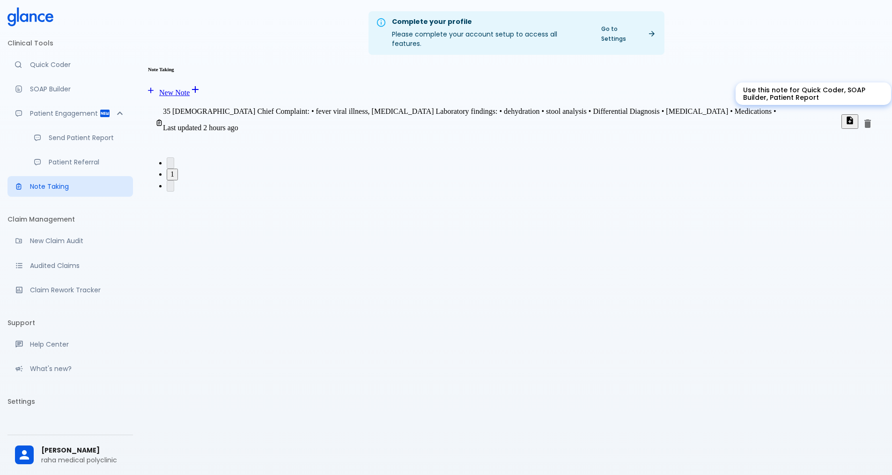
click at [847, 119] on icon "Use this note for Quick Coder, SOAP Builder, Patient Report" at bounding box center [850, 121] width 6 height 8
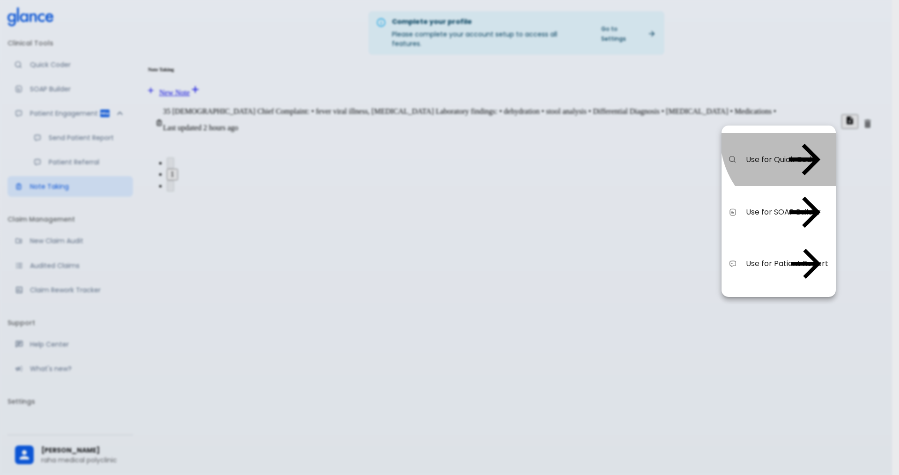
click at [781, 154] on span "Use for Quick Coder" at bounding box center [763, 159] width 35 height 11
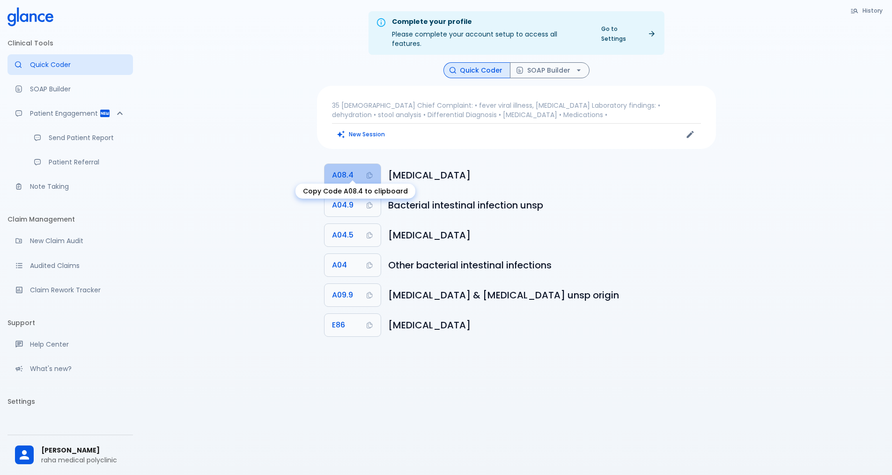
click at [369, 172] on icon "Copy Code A08.4 to clipboard" at bounding box center [370, 175] width 6 height 7
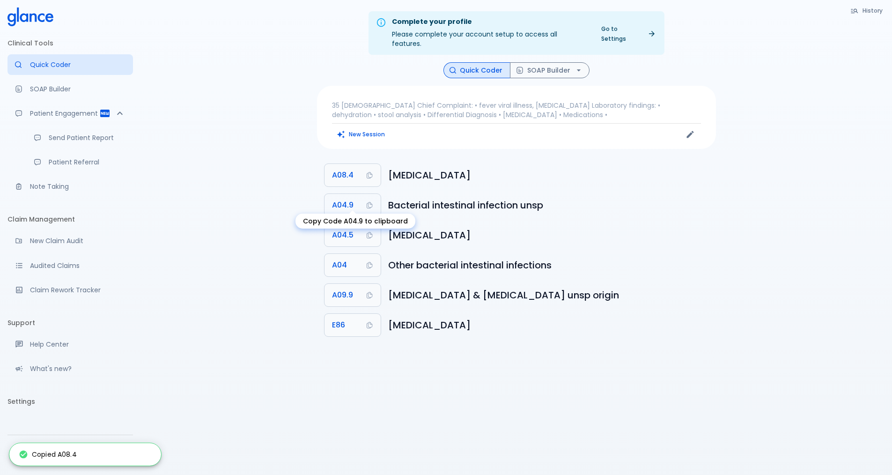
click at [366, 201] on icon "Copy Code A04.9 to clipboard" at bounding box center [369, 204] width 7 height 7
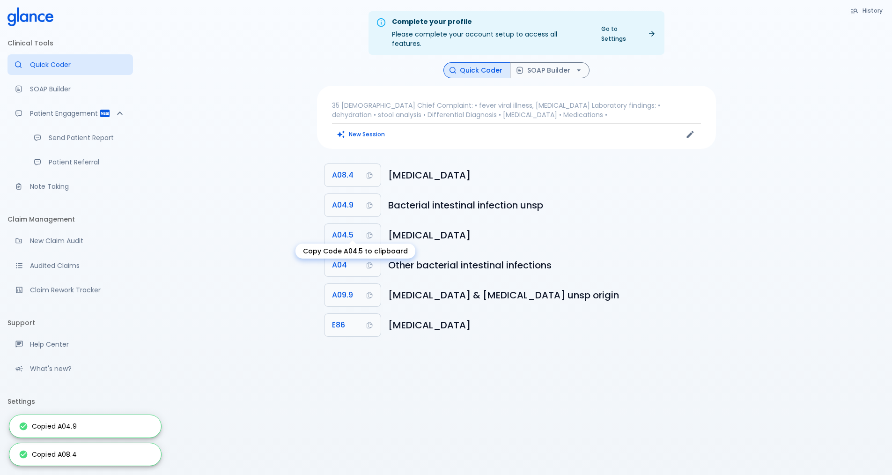
click at [372, 232] on icon "Copy Code A04.5 to clipboard" at bounding box center [370, 235] width 6 height 7
click at [369, 262] on icon "Copy Code A04 to clipboard" at bounding box center [370, 265] width 6 height 7
click at [369, 291] on icon "Copy Code A09.9 to clipboard" at bounding box center [369, 294] width 7 height 7
click at [364, 321] on button "E86" at bounding box center [353, 325] width 56 height 22
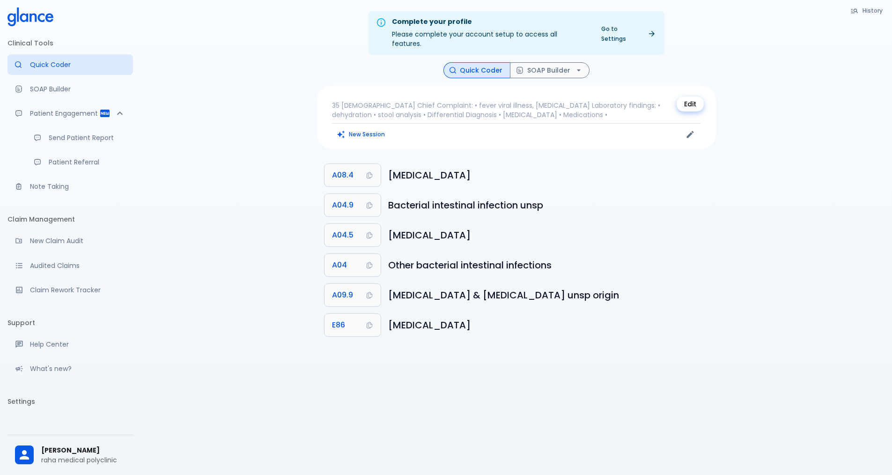
click at [690, 130] on icon "Edit" at bounding box center [690, 134] width 9 height 9
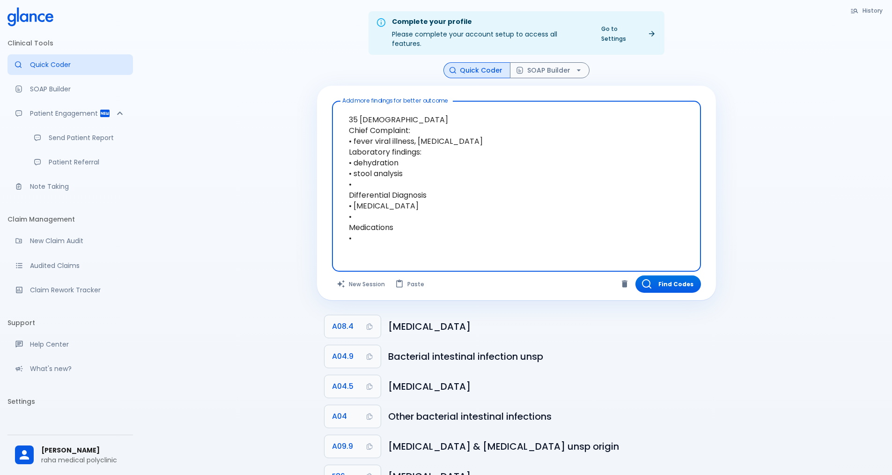
drag, startPoint x: 347, startPoint y: 105, endPoint x: 404, endPoint y: 245, distance: 150.4
click at [404, 245] on div "35 [DEMOGRAPHIC_DATA] Chief Complaint: • fever viral illness, [MEDICAL_DATA] La…" at bounding box center [516, 186] width 369 height 171
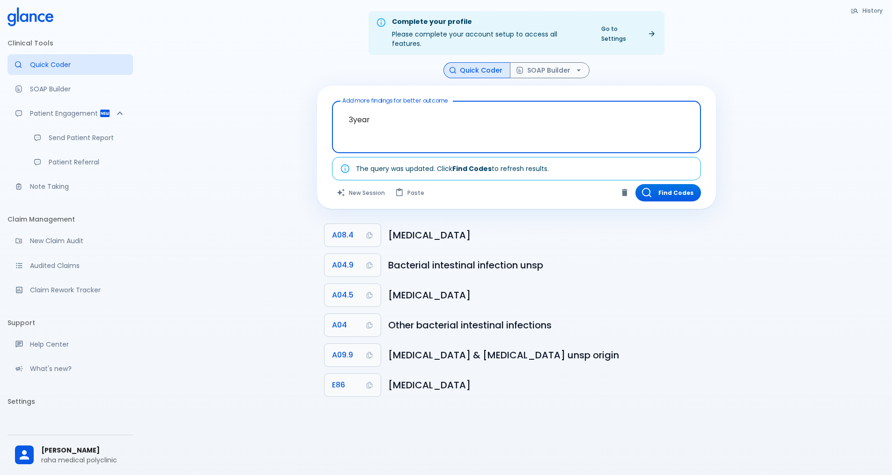
click at [353, 110] on textarea "3year" at bounding box center [517, 120] width 356 height 30
click at [399, 118] on textarea "3 year" at bounding box center [517, 120] width 356 height 30
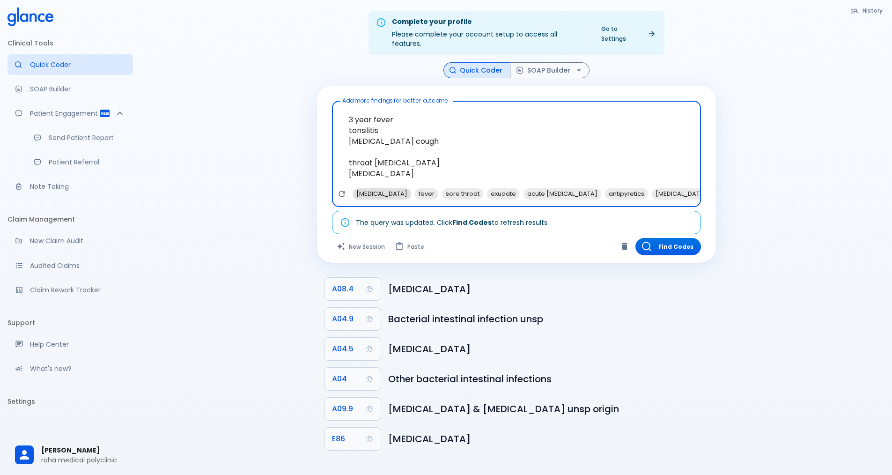
click at [375, 188] on span "[MEDICAL_DATA]" at bounding box center [382, 193] width 59 height 11
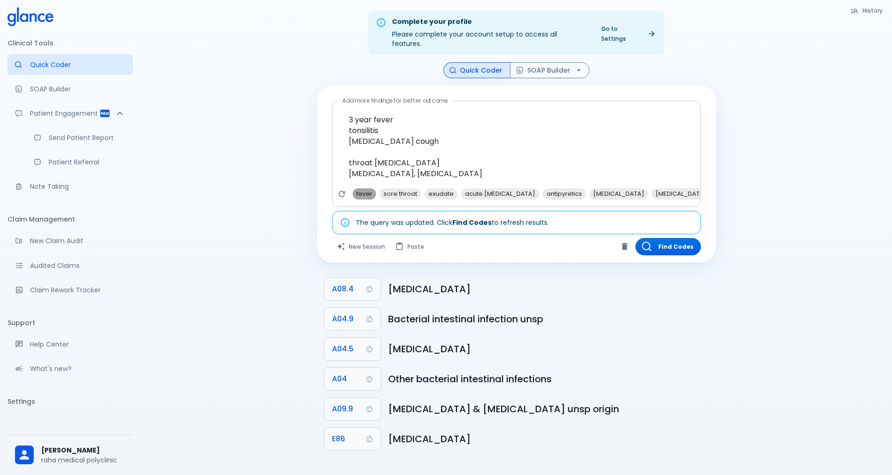
click at [375, 188] on span "fever" at bounding box center [364, 193] width 23 height 11
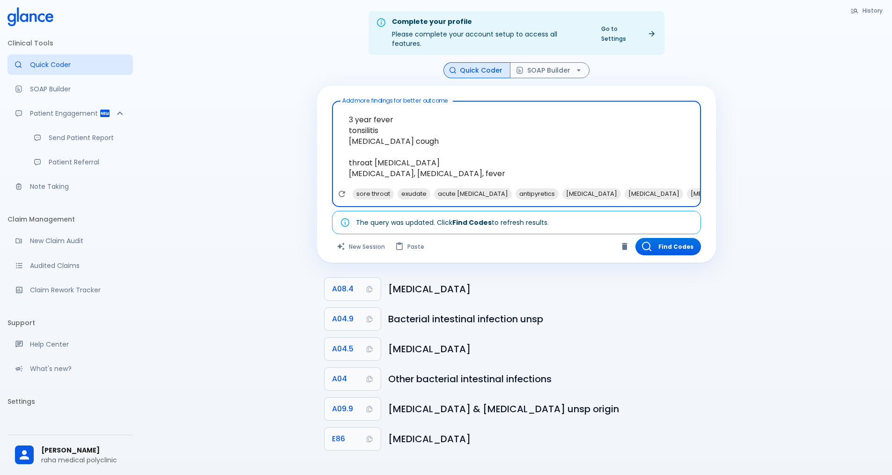
click at [375, 188] on span "sore throat" at bounding box center [373, 193] width 41 height 11
click at [375, 188] on span "exudate" at bounding box center [369, 193] width 33 height 11
click at [375, 188] on span "acute [MEDICAL_DATA]" at bounding box center [392, 193] width 78 height 11
click at [375, 188] on span "antipyretics" at bounding box center [374, 193] width 43 height 11
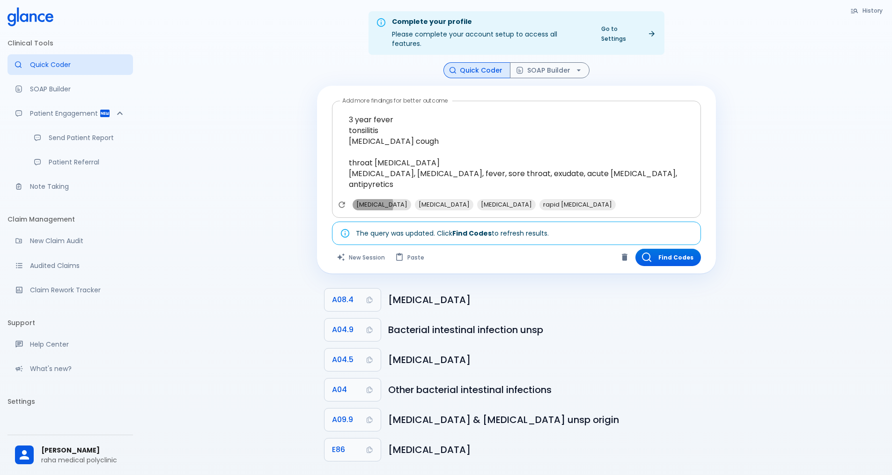
click at [371, 199] on span "[MEDICAL_DATA]" at bounding box center [382, 204] width 59 height 11
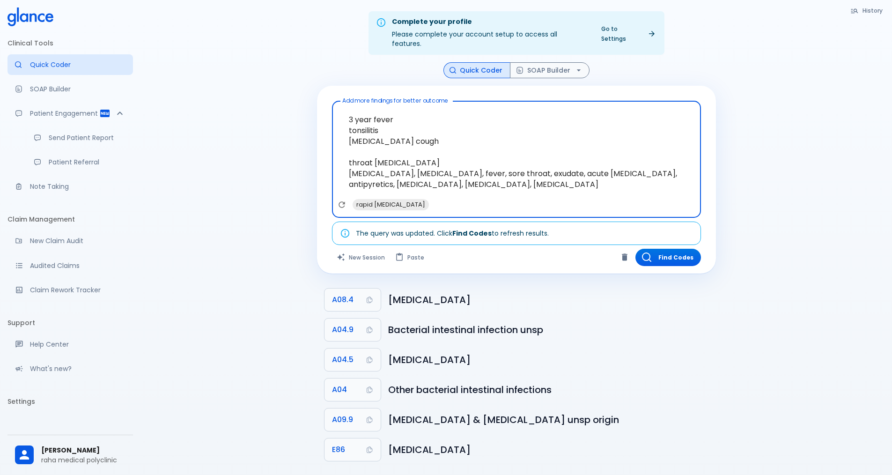
click at [371, 199] on span "rapid [MEDICAL_DATA]" at bounding box center [391, 204] width 76 height 11
type textarea "3 year fever tonsilitis [MEDICAL_DATA] cough throat [MEDICAL_DATA] [MEDICAL_DAT…"
click at [685, 249] on button "Find Codes" at bounding box center [668, 257] width 66 height 17
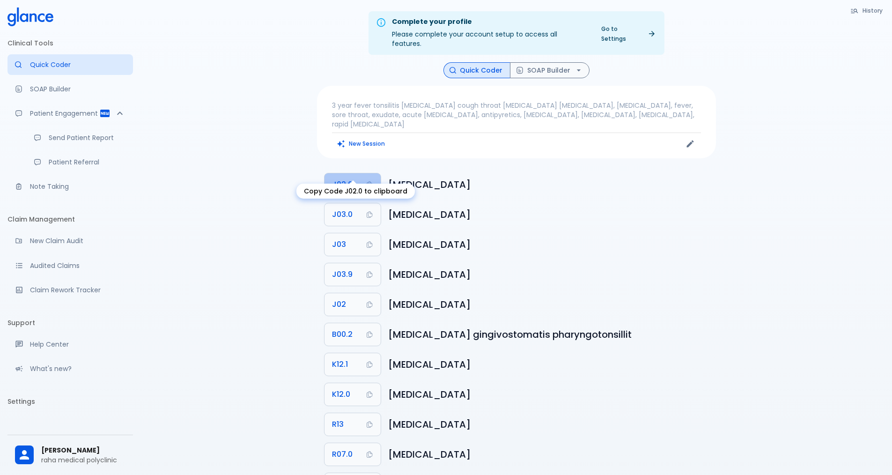
click at [368, 182] on icon "Copy Code J02.0 to clipboard" at bounding box center [370, 185] width 6 height 7
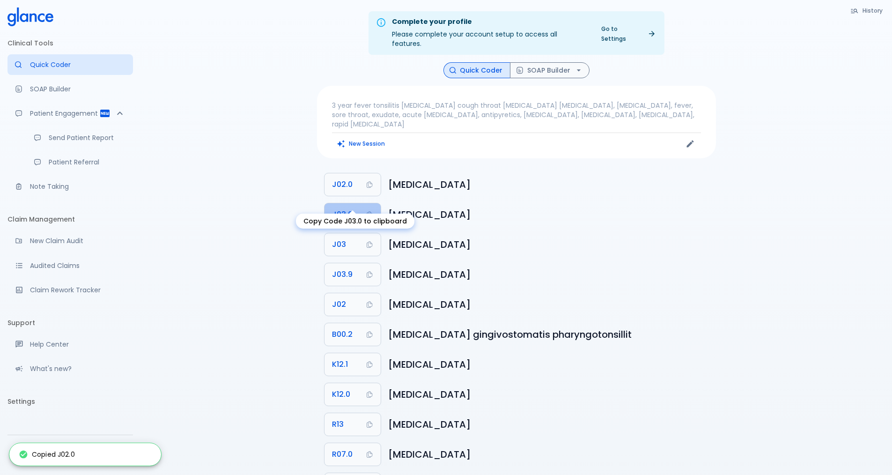
click at [370, 211] on icon "Copy Code J03.0 to clipboard" at bounding box center [369, 214] width 7 height 7
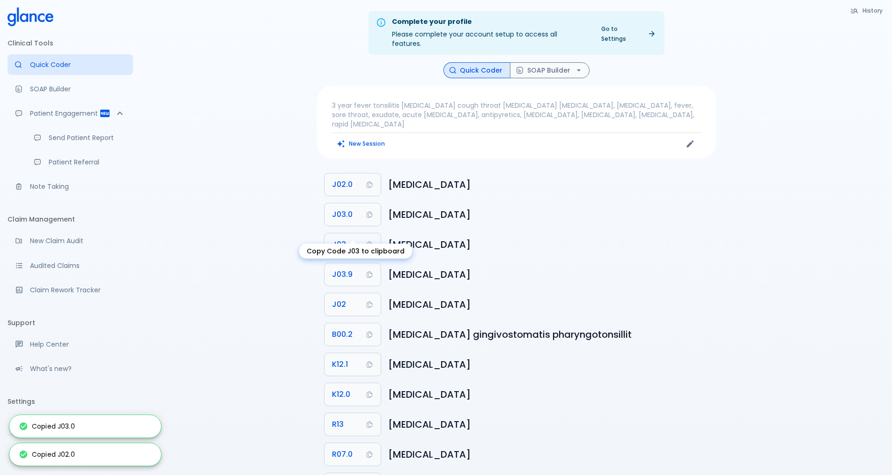
click at [370, 241] on icon "Copy Code J03 to clipboard" at bounding box center [369, 244] width 7 height 7
click at [370, 271] on icon "Copy Code J03.9 to clipboard" at bounding box center [369, 274] width 7 height 7
click at [367, 302] on icon "Copy Code J02 to clipboard" at bounding box center [370, 305] width 6 height 7
click at [370, 331] on icon "Copy Code B00.2 to clipboard" at bounding box center [369, 334] width 7 height 7
click at [368, 361] on icon "Copy Code K12.1 to clipboard" at bounding box center [369, 364] width 7 height 7
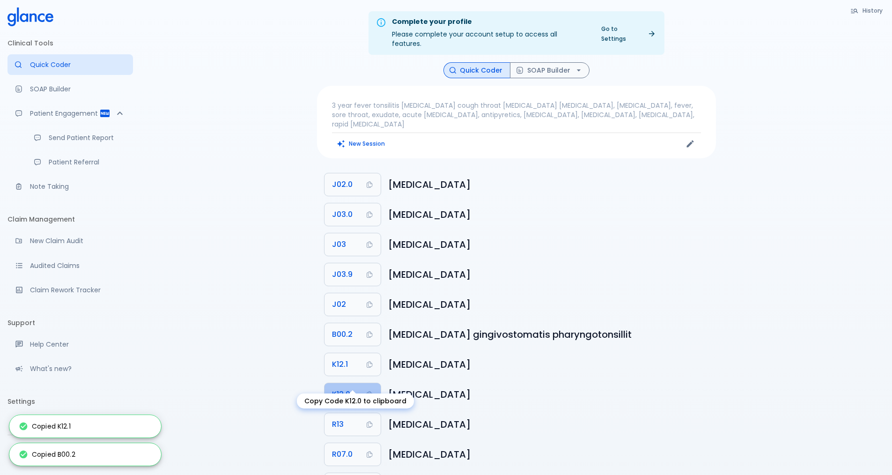
click at [369, 383] on button "K12.0" at bounding box center [353, 394] width 56 height 22
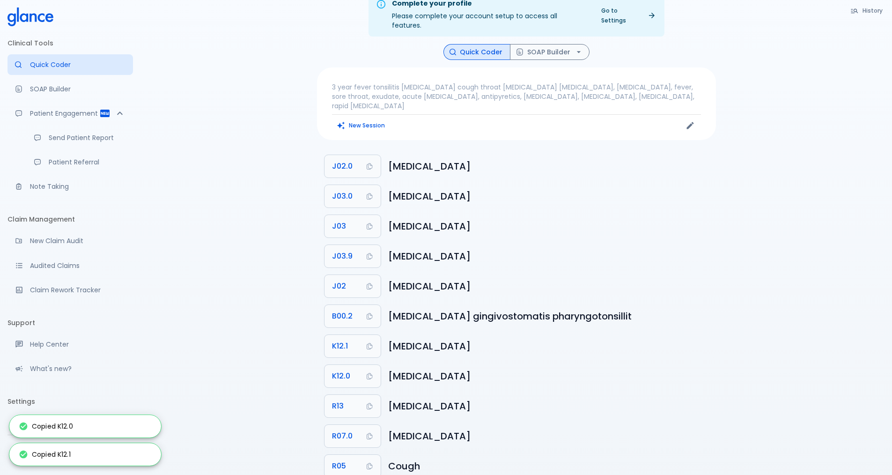
scroll to position [28, 0]
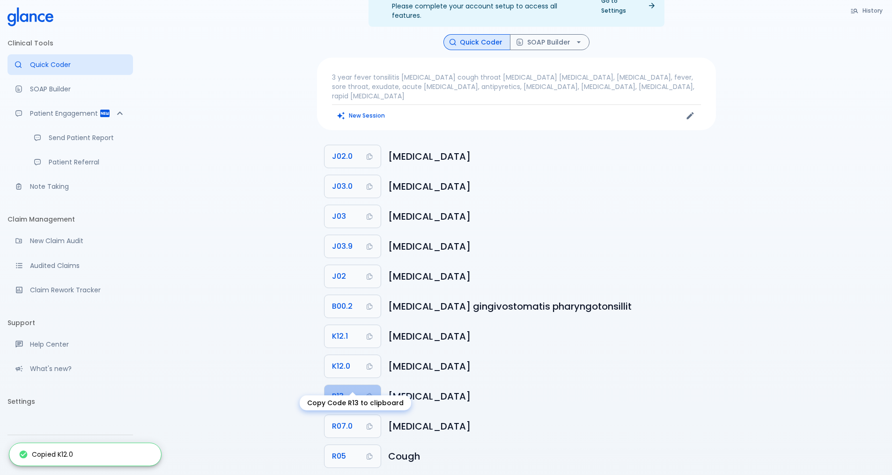
click at [370, 393] on icon "Copy Code R13 to clipboard" at bounding box center [370, 396] width 6 height 7
click at [369, 415] on button "R07.0" at bounding box center [353, 426] width 56 height 22
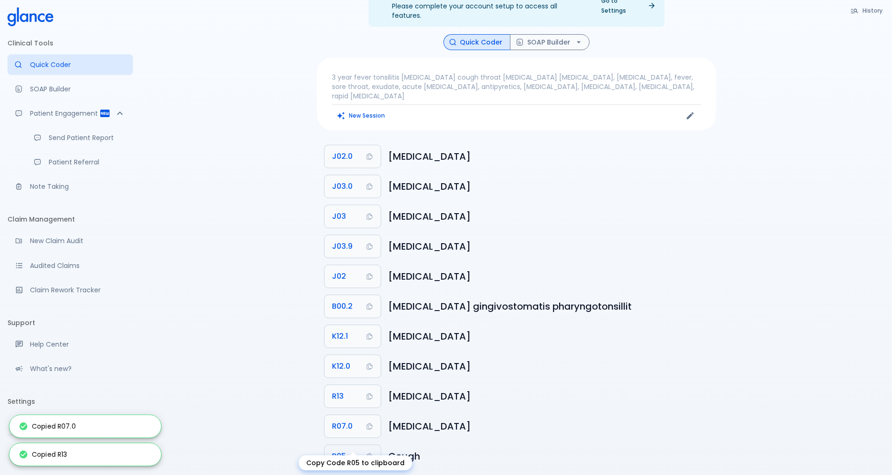
click at [367, 453] on icon "Copy Code R05 to clipboard" at bounding box center [370, 456] width 6 height 7
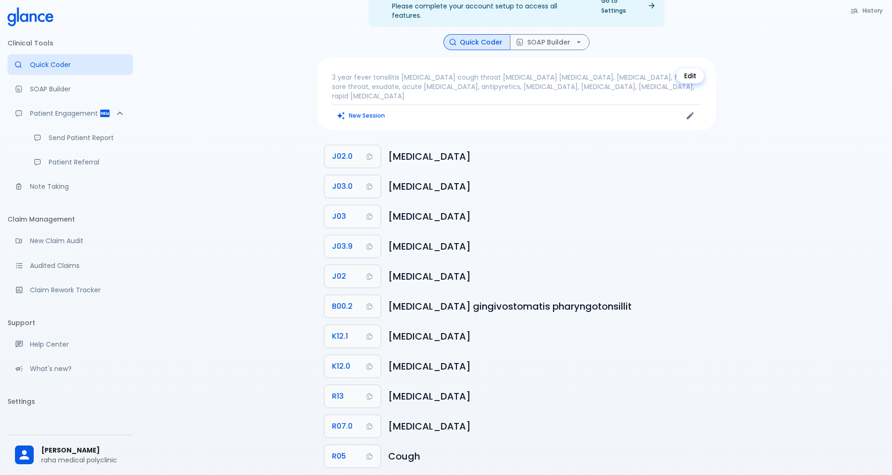
click at [692, 111] on icon "Edit" at bounding box center [690, 115] width 9 height 9
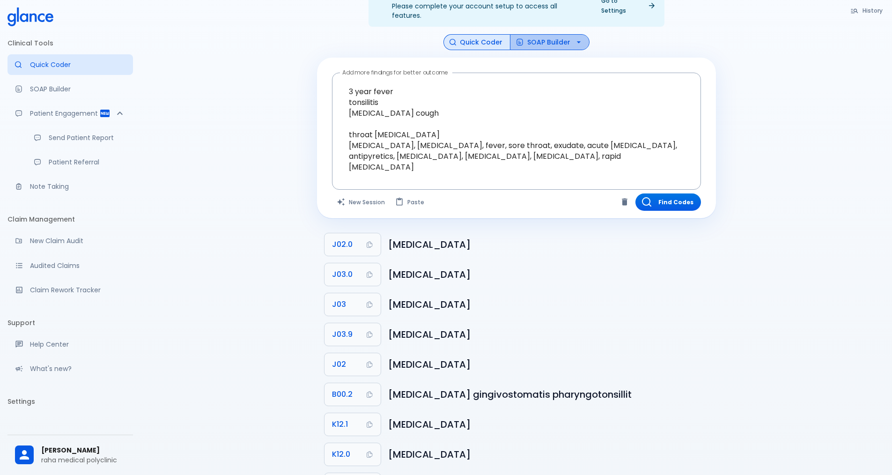
click at [527, 34] on button "SOAP Builder" at bounding box center [550, 42] width 80 height 16
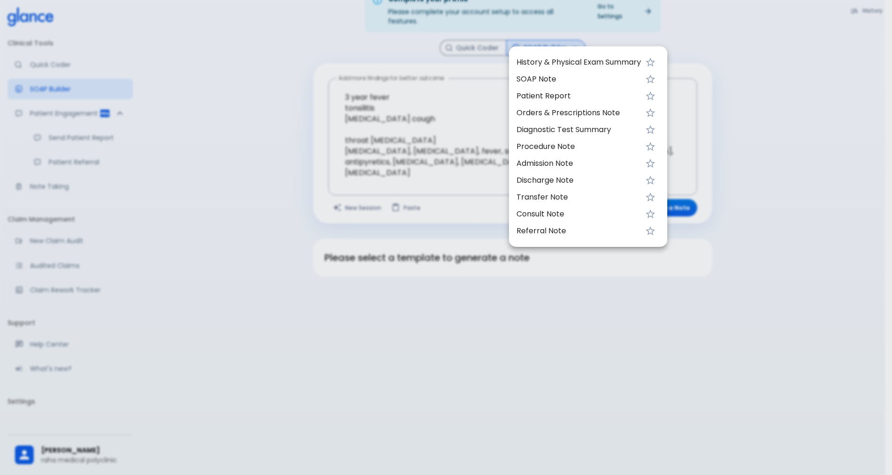
scroll to position [22, 0]
click at [541, 82] on span "SOAP Note" at bounding box center [579, 79] width 125 height 11
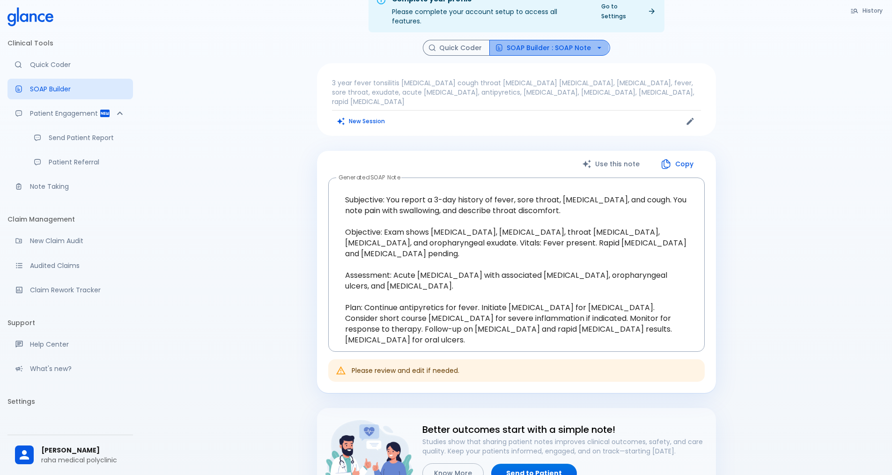
click at [549, 40] on button "SOAP Builder : SOAP Note" at bounding box center [549, 48] width 121 height 16
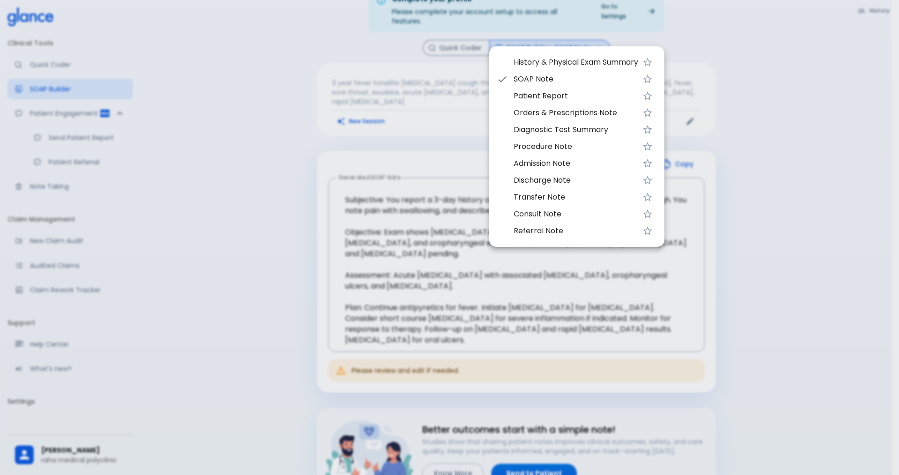
click at [531, 95] on span "Patient Report" at bounding box center [576, 95] width 125 height 11
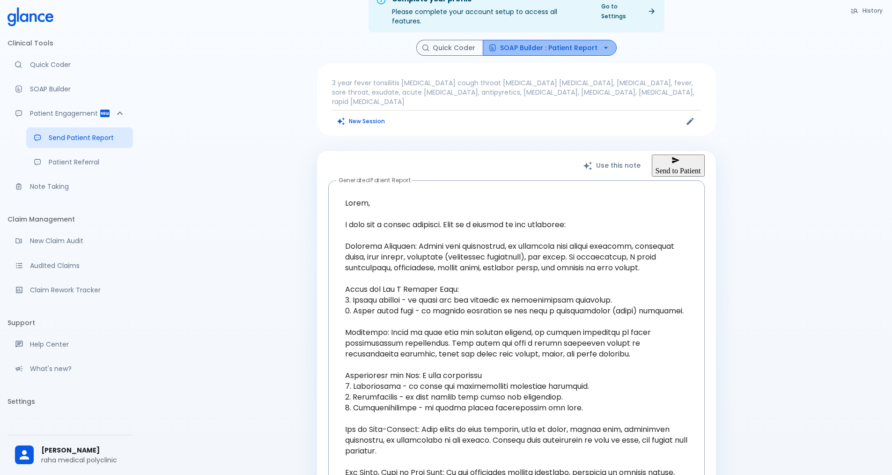
click at [551, 40] on button "SOAP Builder : Patient Report" at bounding box center [550, 48] width 134 height 16
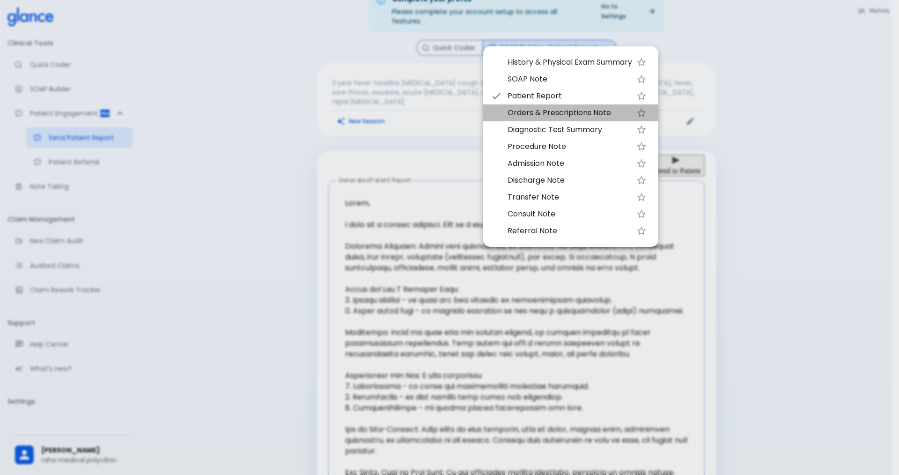
click at [520, 115] on span "Orders & Prescriptions Note" at bounding box center [570, 112] width 125 height 11
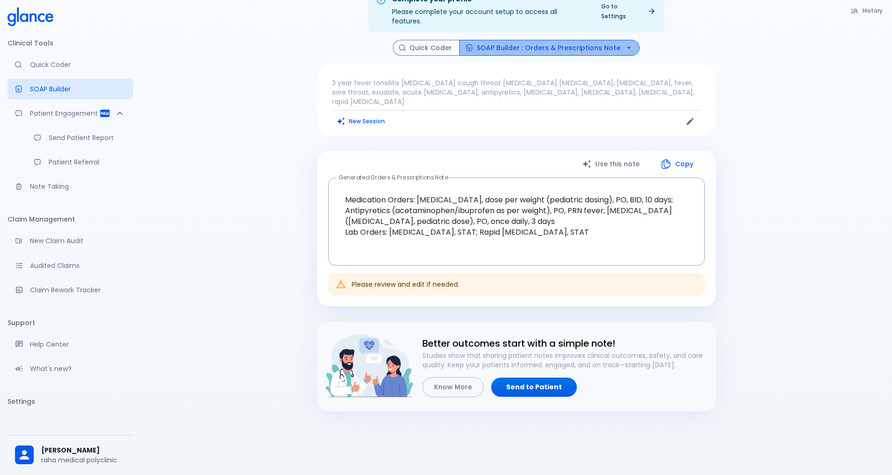
click at [569, 40] on button "SOAP Builder : Orders & Prescriptions Note" at bounding box center [549, 48] width 180 height 16
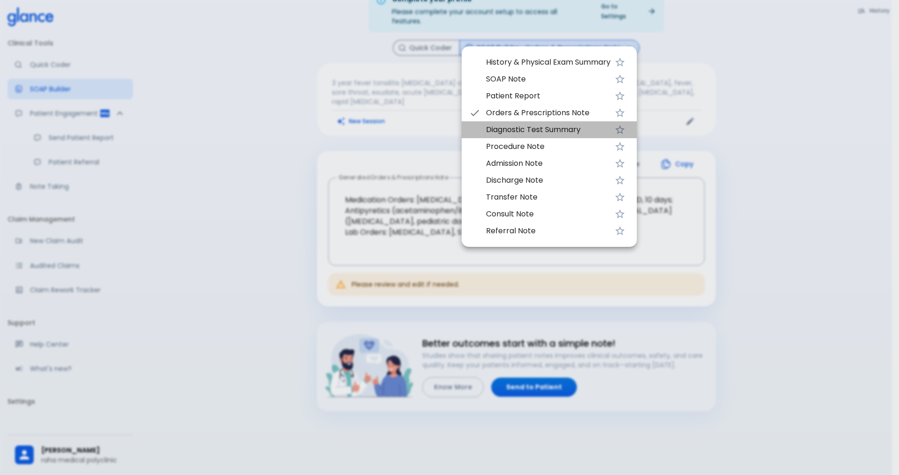
click at [554, 128] on span "Diagnostic Test Summary" at bounding box center [548, 129] width 125 height 11
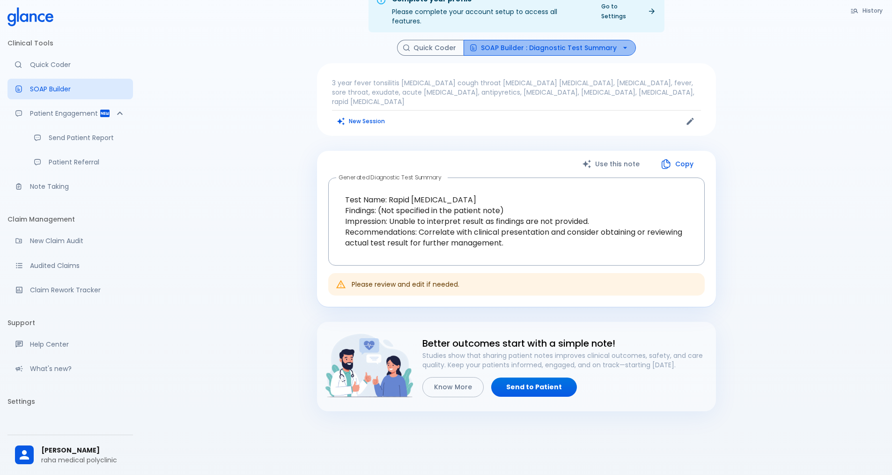
click at [561, 40] on button "SOAP Builder : Diagnostic Test Summary" at bounding box center [550, 48] width 172 height 16
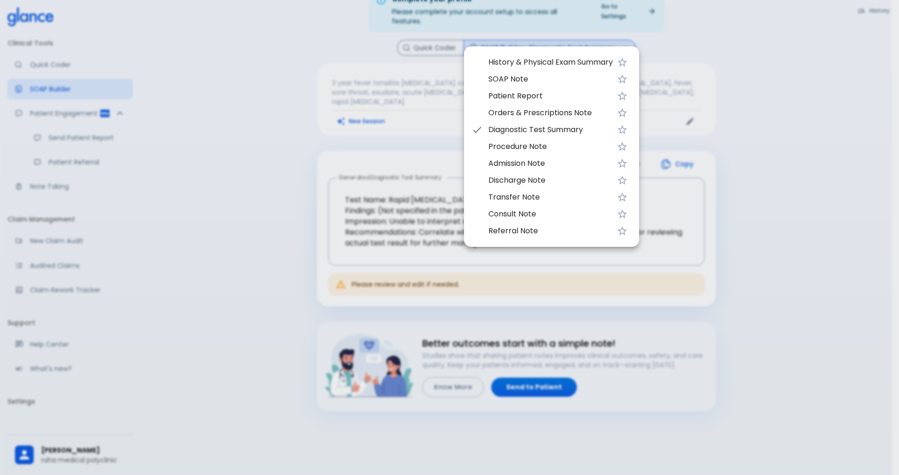
click at [524, 147] on span "Procedure Note" at bounding box center [550, 146] width 125 height 11
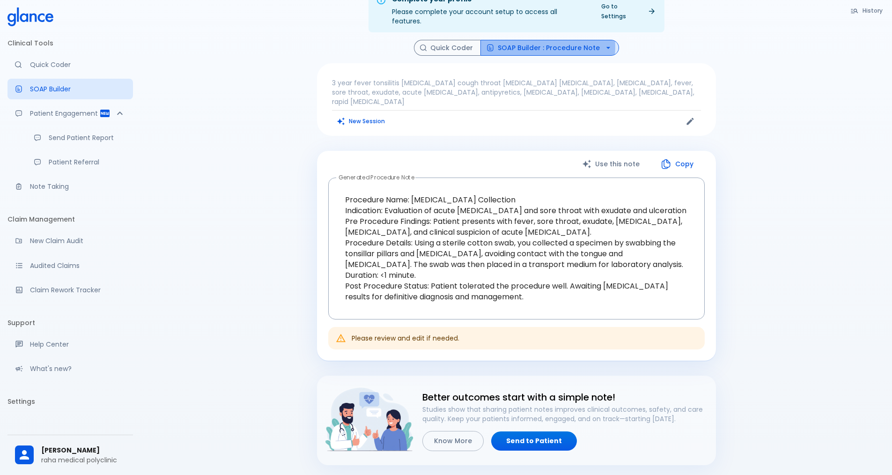
click at [545, 40] on button "SOAP Builder : Procedure Note" at bounding box center [549, 48] width 139 height 16
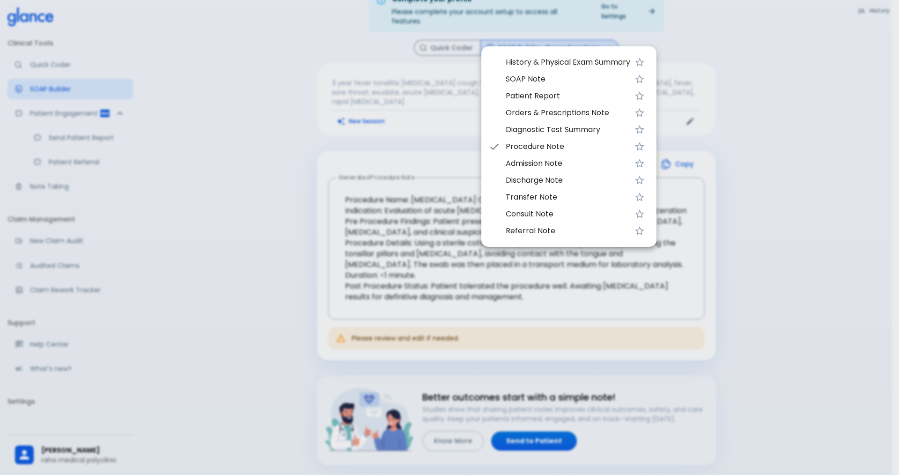
click at [516, 163] on span "Admission Note" at bounding box center [568, 163] width 125 height 11
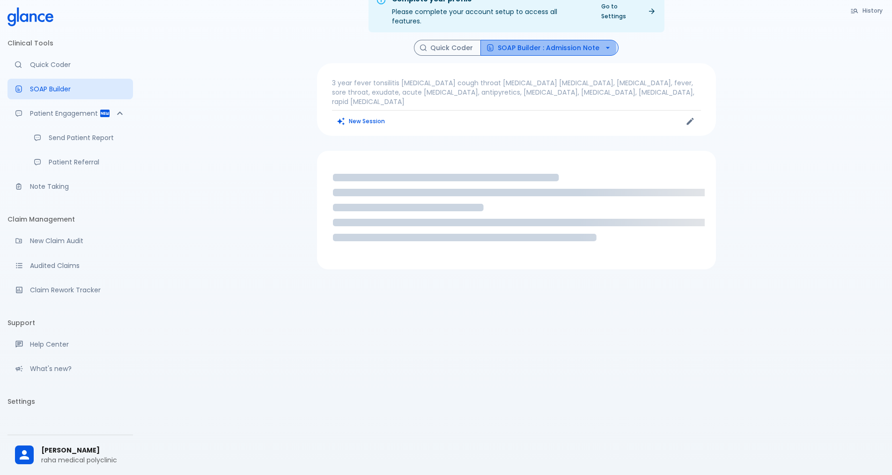
click at [534, 40] on button "SOAP Builder : Admission Note" at bounding box center [549, 48] width 138 height 16
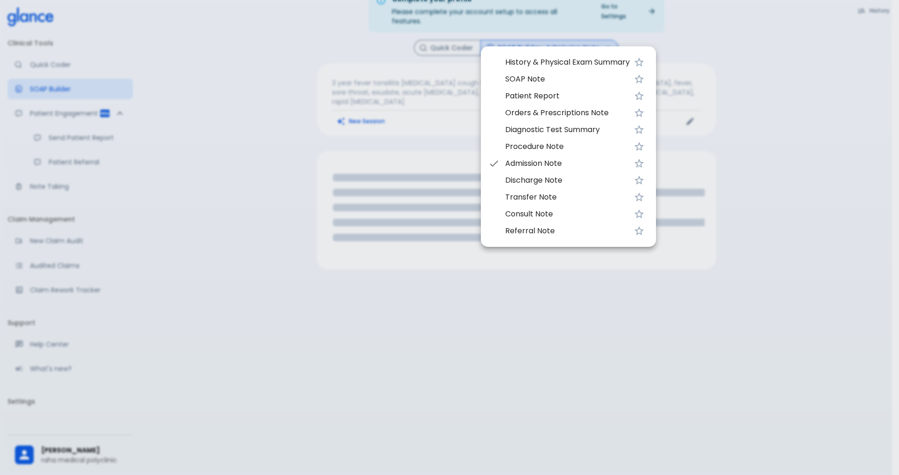
click at [531, 80] on span "SOAP Note" at bounding box center [567, 79] width 125 height 11
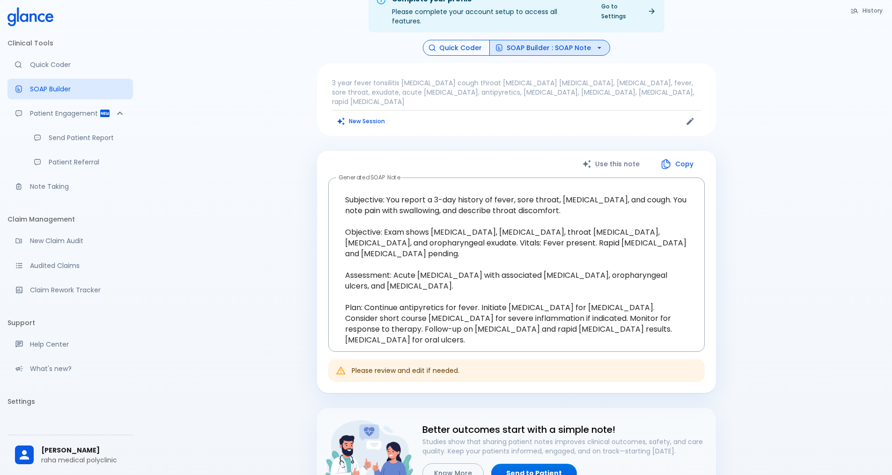
click at [481, 40] on button "Quick Coder" at bounding box center [456, 48] width 67 height 16
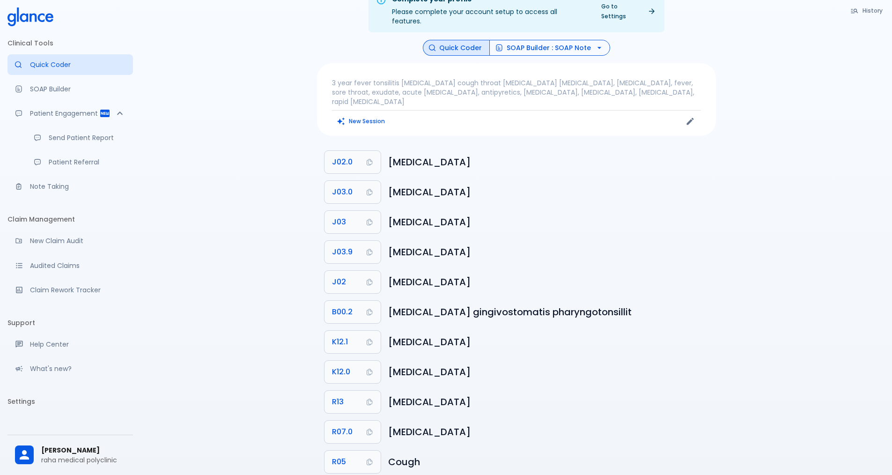
click at [538, 40] on button "SOAP Builder : SOAP Note" at bounding box center [549, 48] width 121 height 16
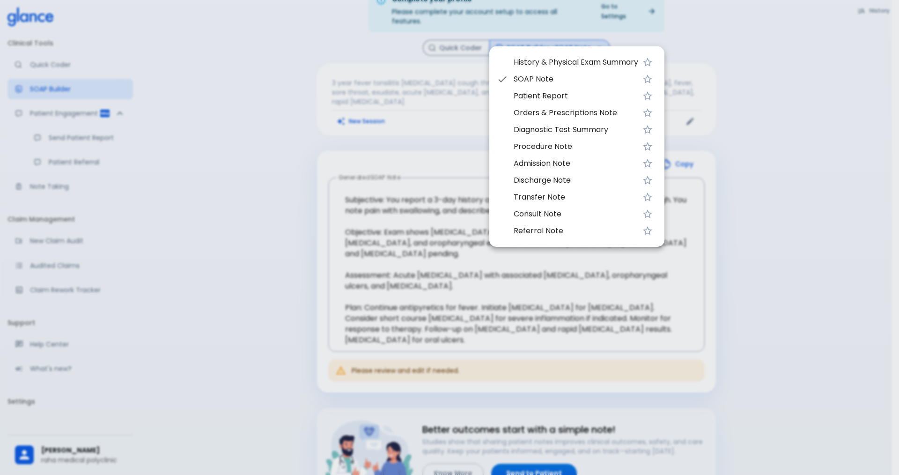
click at [548, 96] on span "Patient Report" at bounding box center [576, 95] width 125 height 11
type textarea "Hello, I wish you a speedy recovery. This is a summary of the encounter: Clinic…"
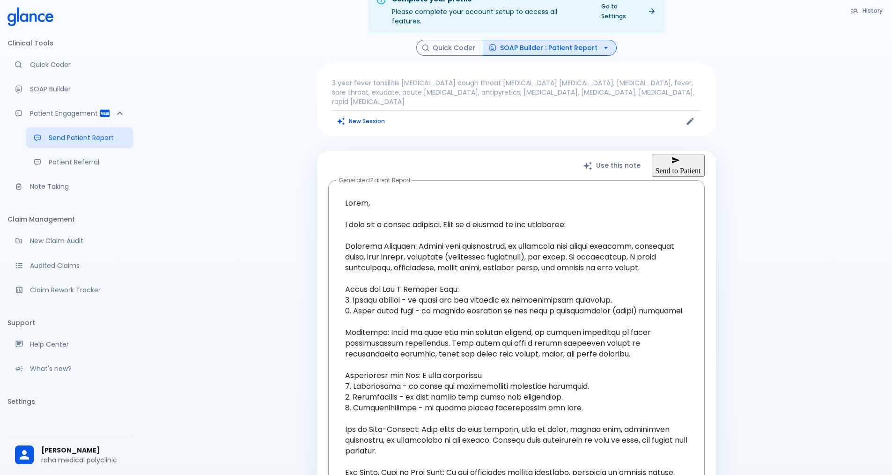
click at [659, 155] on button "Send to Patient" at bounding box center [678, 166] width 53 height 22
type input ",,"
type input "[PHONE_NUMBER]"
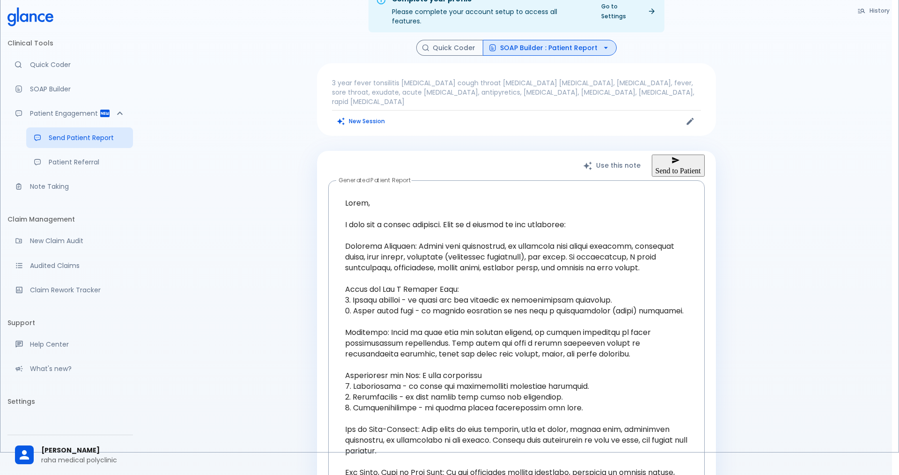
type input "406036"
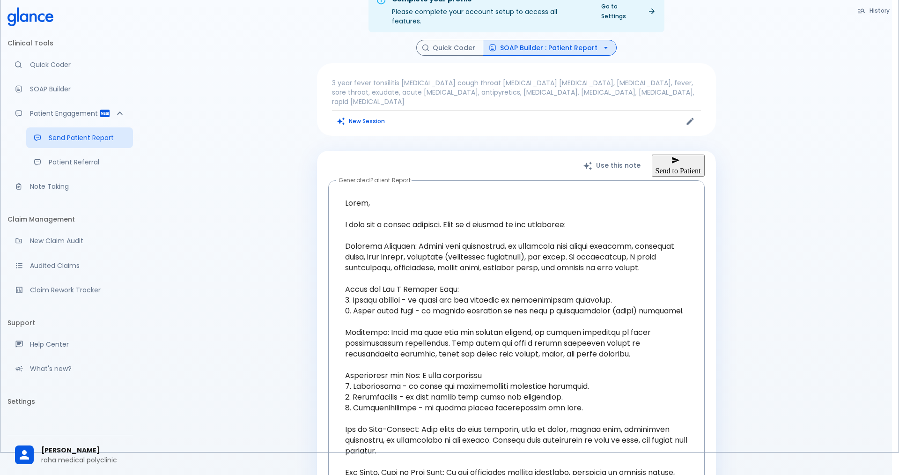
type input "+966"
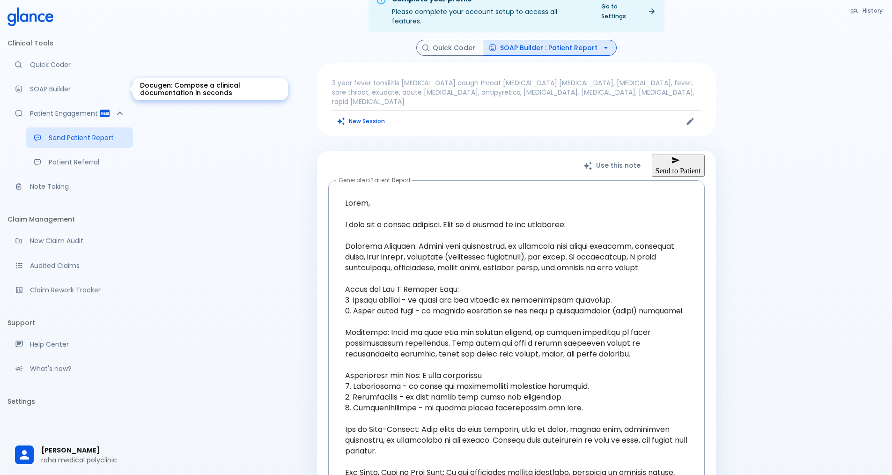
click at [34, 84] on link "SOAP Builder" at bounding box center [70, 89] width 126 height 21
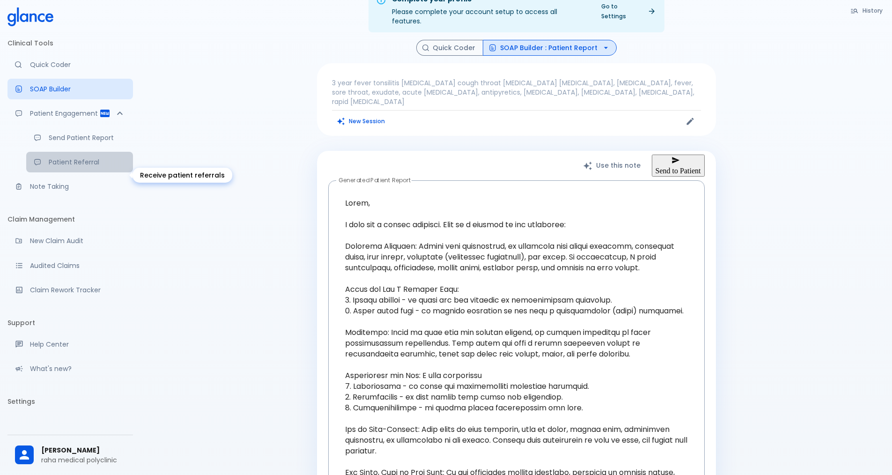
click at [59, 167] on p "Patient Referral" at bounding box center [87, 161] width 77 height 9
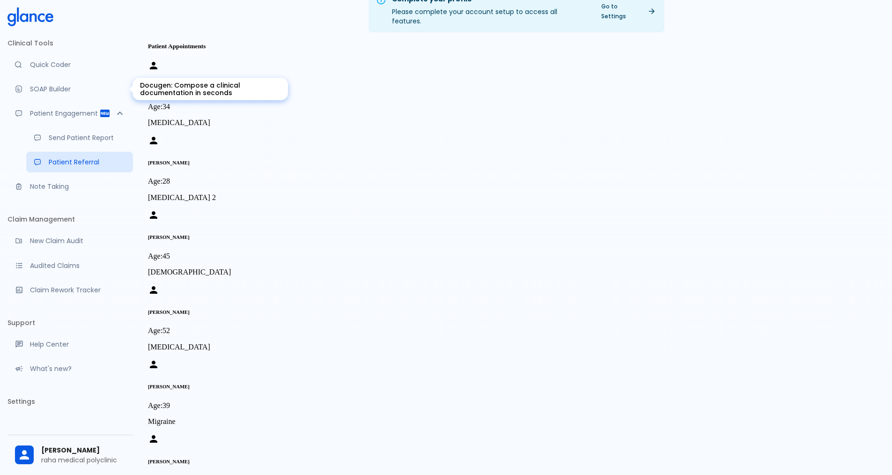
click at [40, 88] on p "SOAP Builder" at bounding box center [78, 88] width 96 height 9
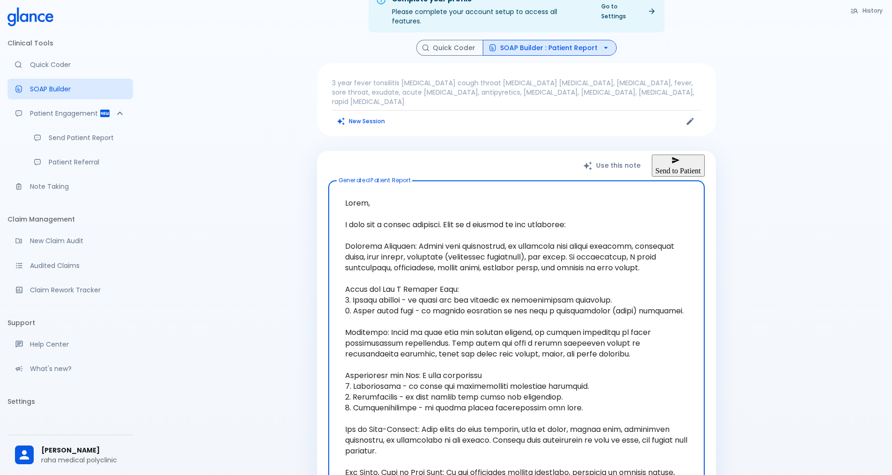
click at [332, 78] on p "3 year fever tonsilitis [MEDICAL_DATA] cough throat [MEDICAL_DATA] [MEDICAL_DAT…" at bounding box center [516, 92] width 369 height 28
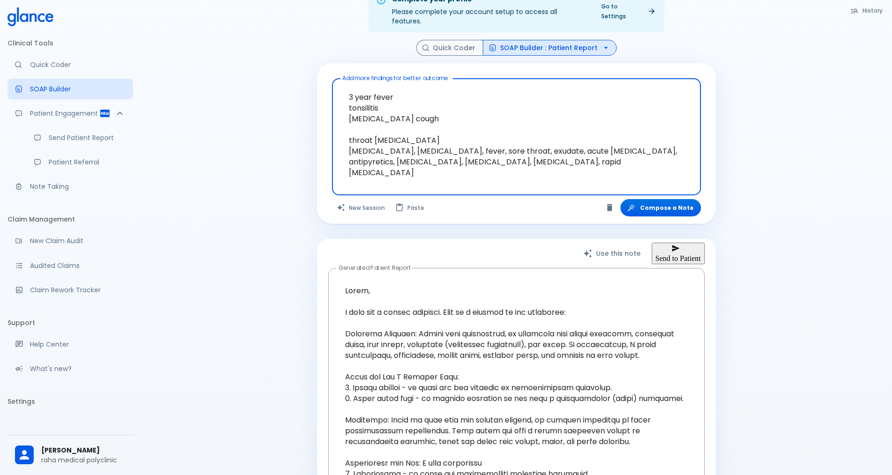
drag, startPoint x: 342, startPoint y: 85, endPoint x: 650, endPoint y: 181, distance: 321.9
click at [650, 181] on div "3 year fever tonsilitis [MEDICAL_DATA] cough throat [MEDICAL_DATA] [MEDICAL_DAT…" at bounding box center [516, 136] width 369 height 117
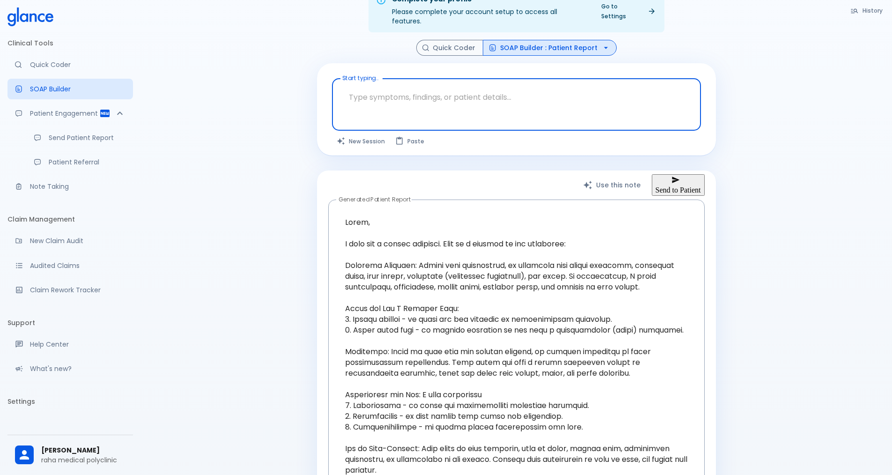
click at [411, 97] on textarea at bounding box center [517, 97] width 356 height 30
